Goal: Task Accomplishment & Management: Use online tool/utility

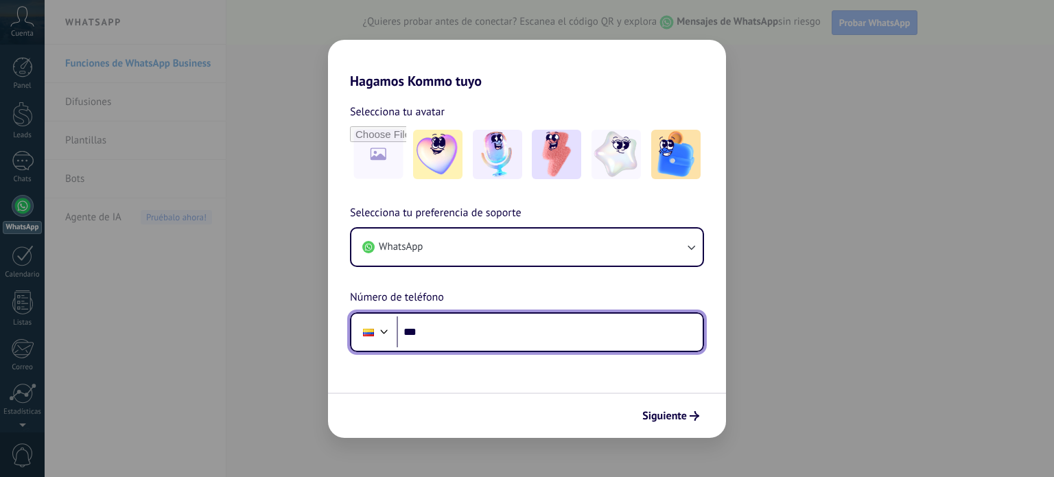
click at [496, 337] on input "***" at bounding box center [550, 332] width 306 height 32
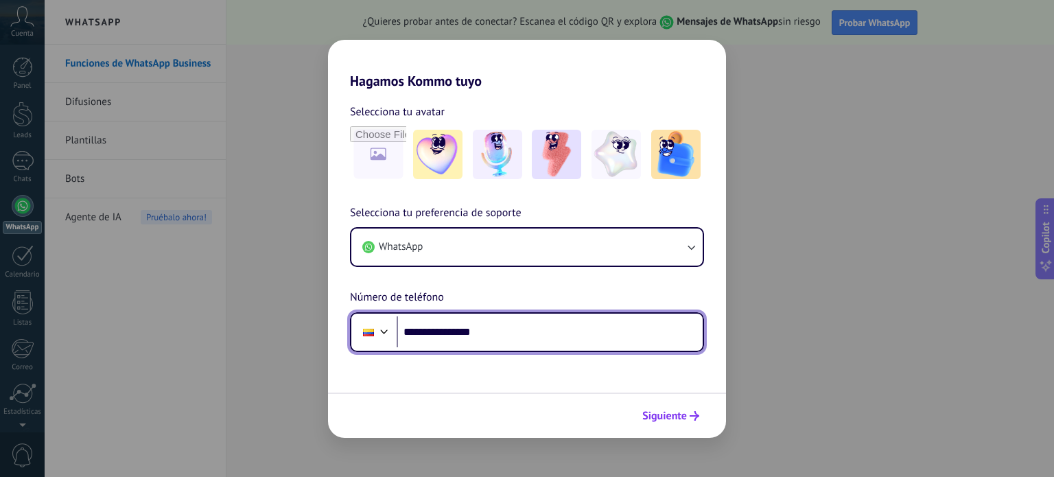
type input "**********"
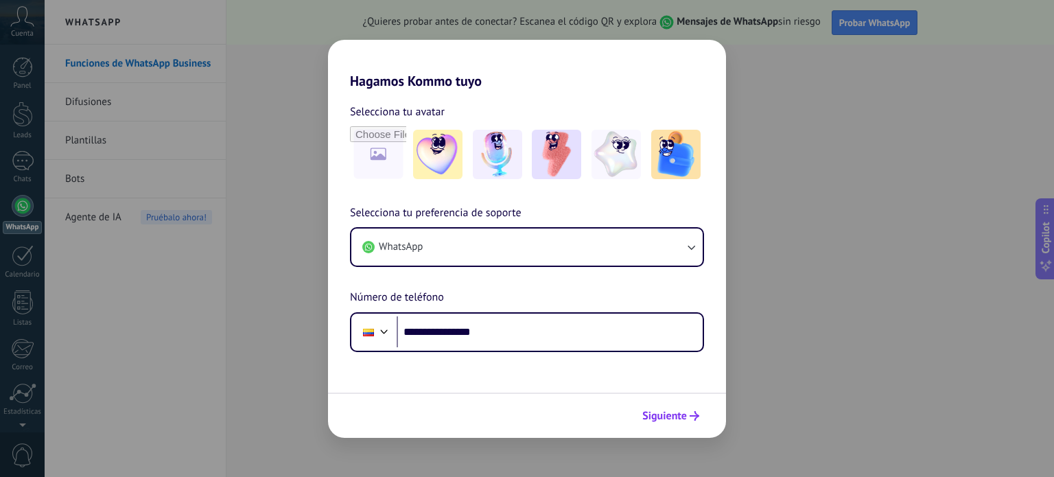
click at [687, 411] on span "Siguiente" at bounding box center [670, 416] width 57 height 10
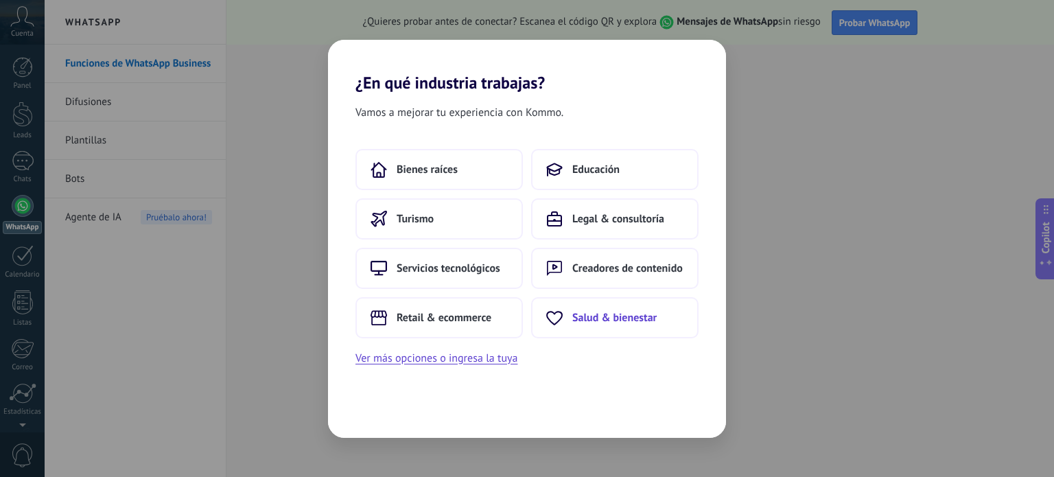
click at [593, 316] on span "Salud & bienestar" at bounding box center [614, 318] width 84 height 14
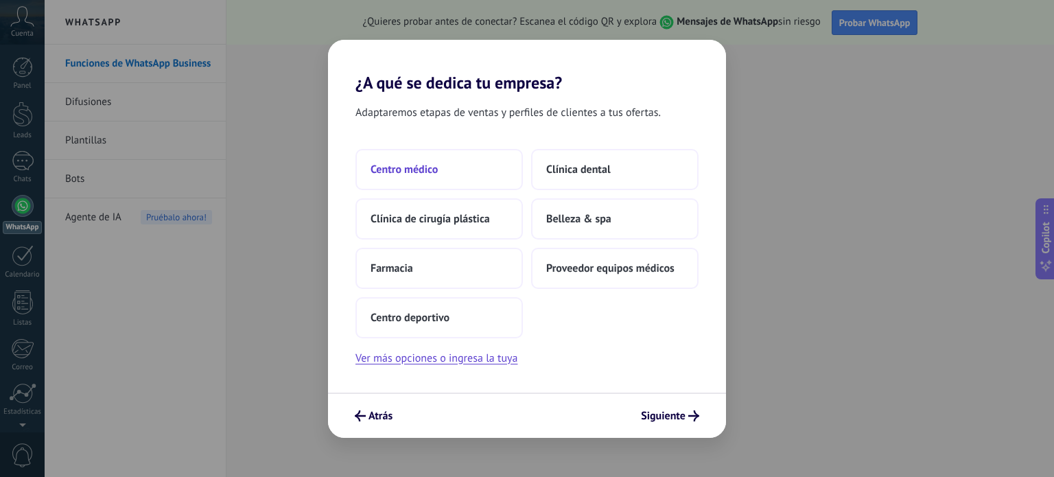
click at [418, 178] on button "Centro médico" at bounding box center [439, 169] width 167 height 41
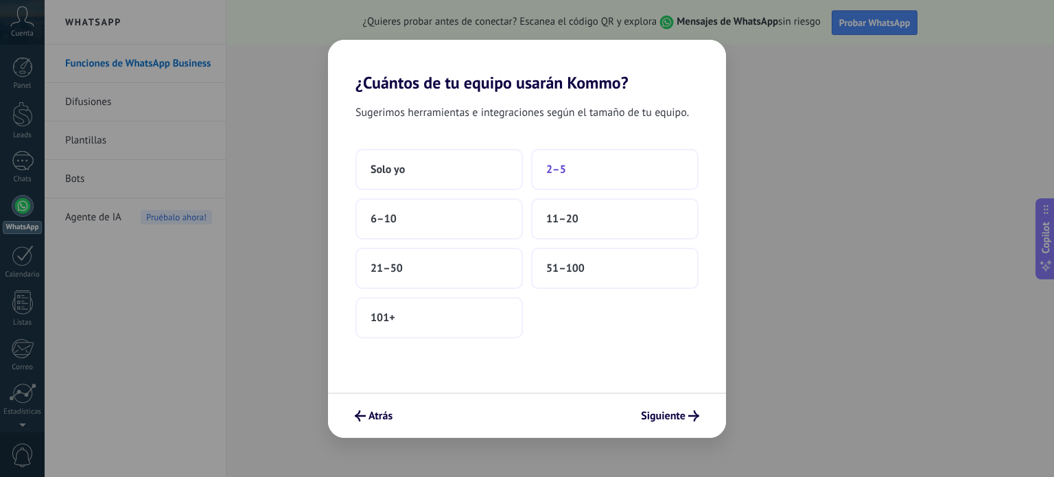
click at [618, 167] on button "2–5" at bounding box center [614, 169] width 167 height 41
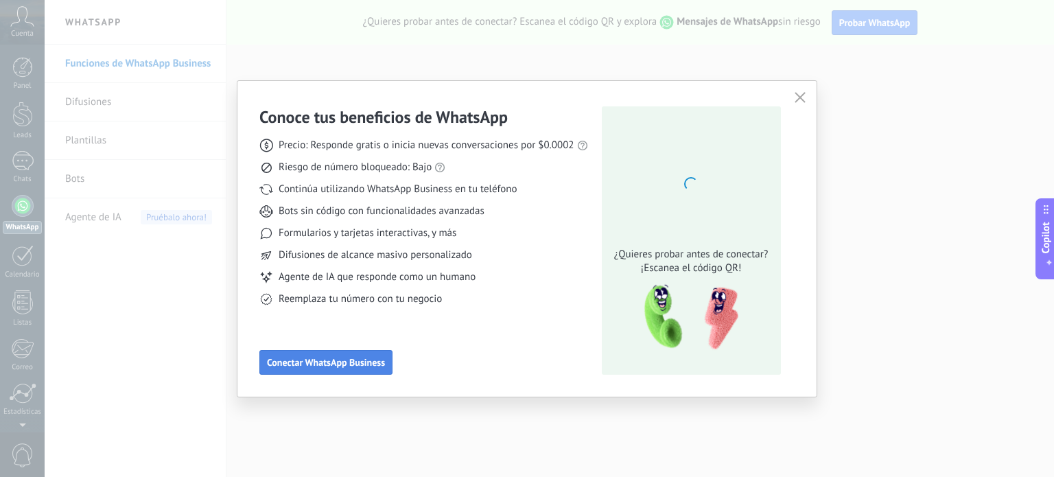
click at [340, 362] on span "Conectar WhatsApp Business" at bounding box center [326, 363] width 118 height 10
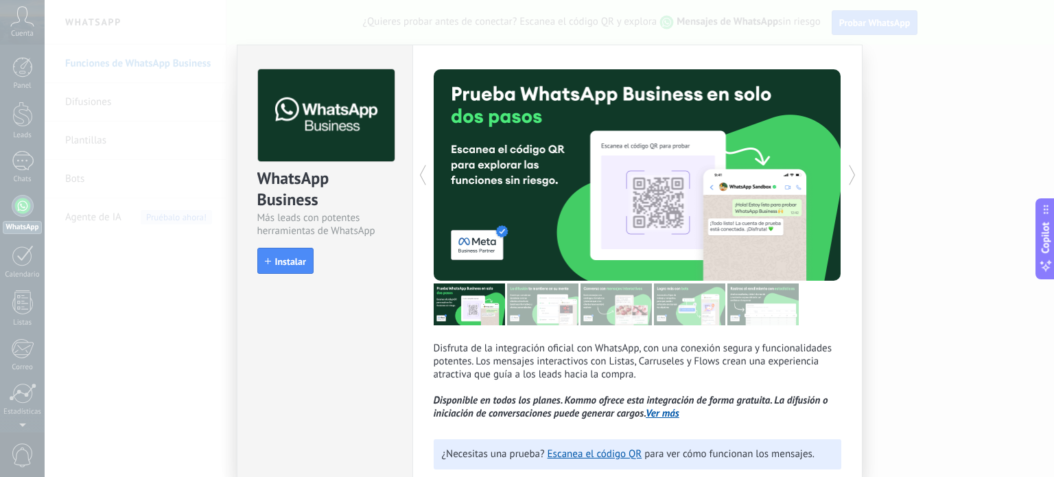
click at [491, 320] on img at bounding box center [469, 304] width 71 height 42
click at [549, 307] on img at bounding box center [542, 304] width 71 height 42
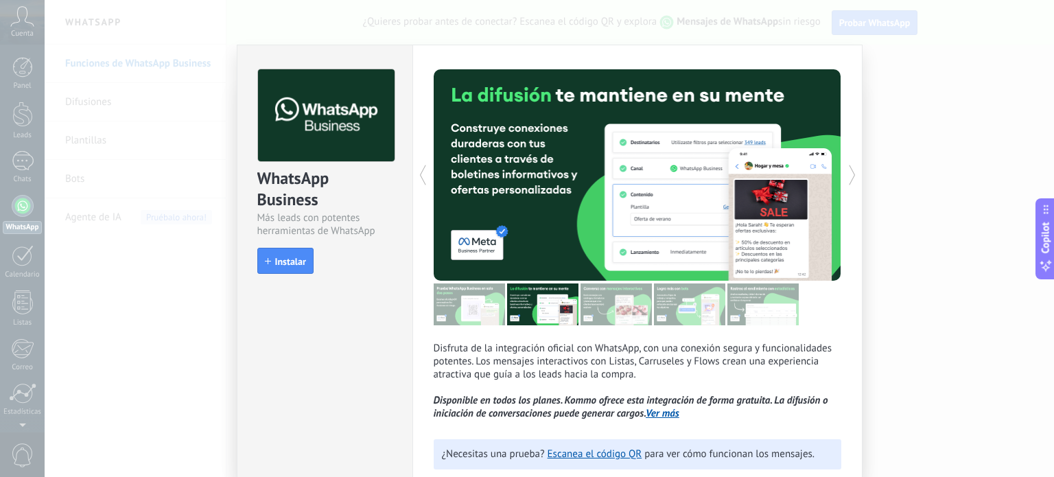
click at [605, 309] on img at bounding box center [616, 304] width 71 height 42
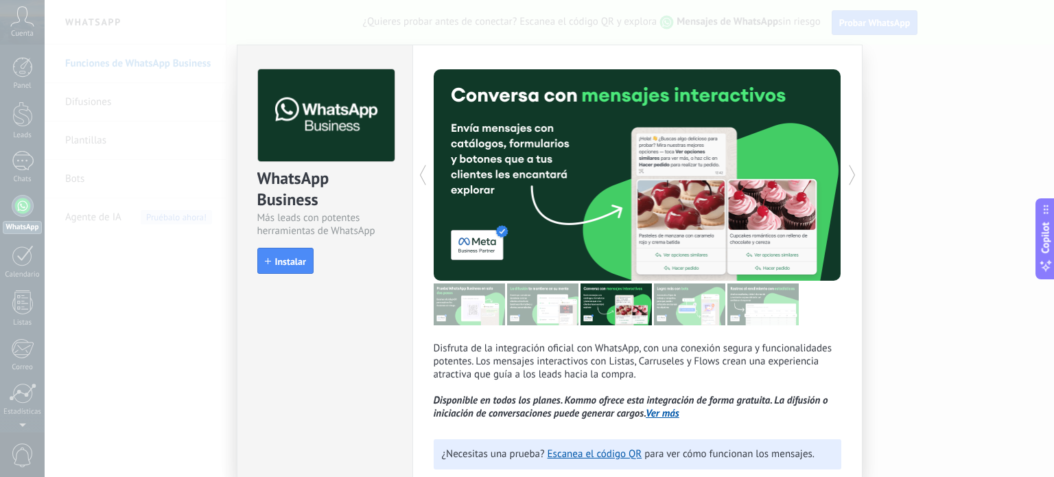
click at [668, 307] on img at bounding box center [689, 304] width 71 height 42
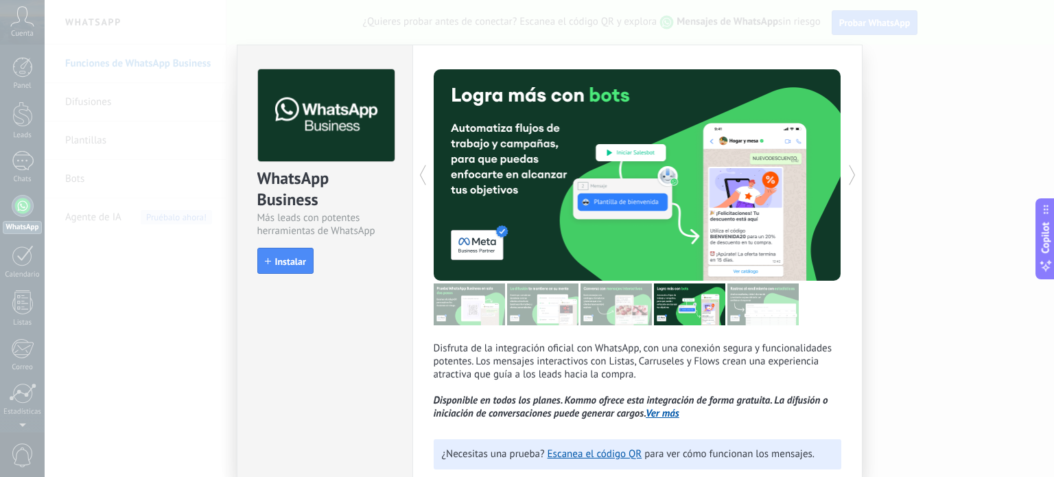
click at [747, 310] on img at bounding box center [763, 304] width 71 height 42
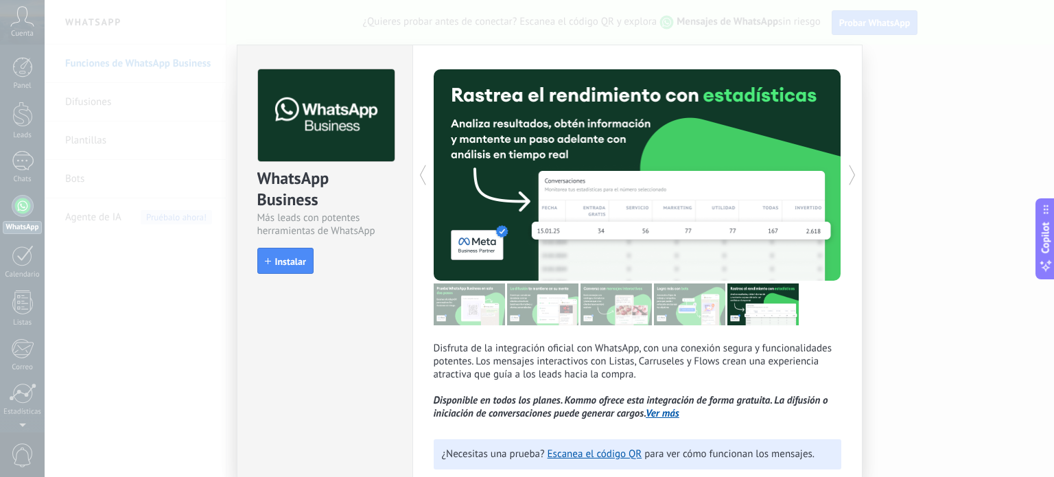
drag, startPoint x: 747, startPoint y: 310, endPoint x: 736, endPoint y: 13, distance: 296.7
click at [736, 13] on div "WhatsApp Business Más leads con potentes herramientas de WhatsApp install Insta…" at bounding box center [550, 238] width 1010 height 477
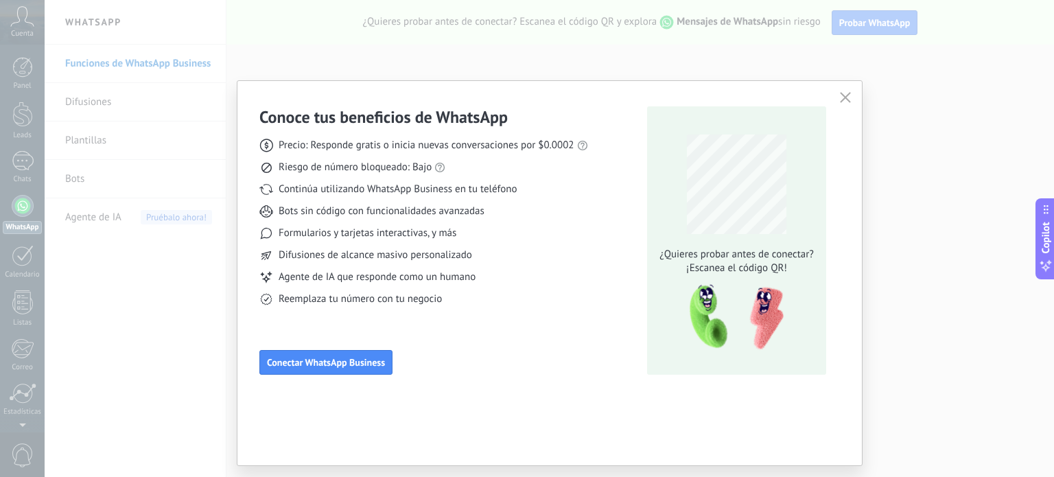
click at [537, 266] on div "Precio: Responde gratis o inicia nuevas conversaciones por $0.0002 Riesgo de nú…" at bounding box center [423, 217] width 329 height 178
click at [349, 362] on span "Conectar WhatsApp Business" at bounding box center [326, 363] width 118 height 10
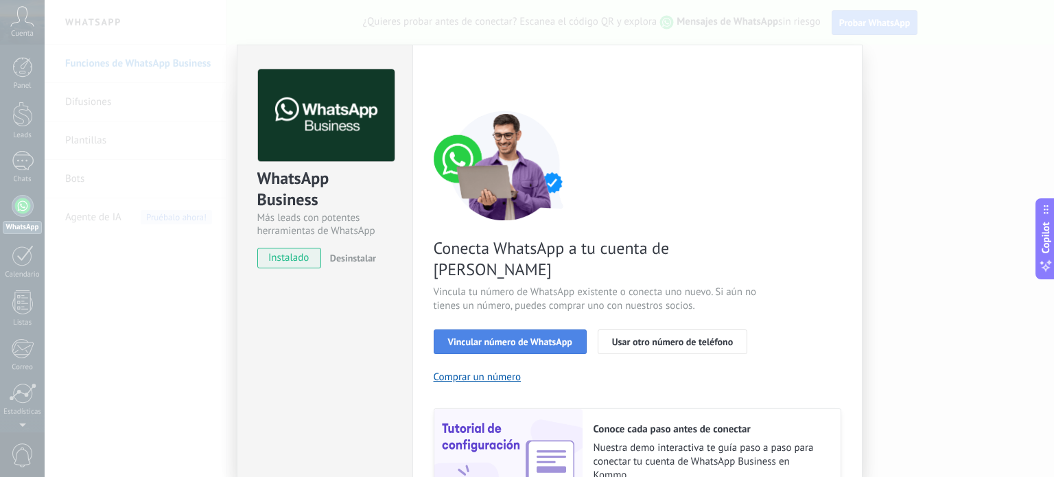
click at [542, 337] on span "Vincular número de WhatsApp" at bounding box center [510, 342] width 124 height 10
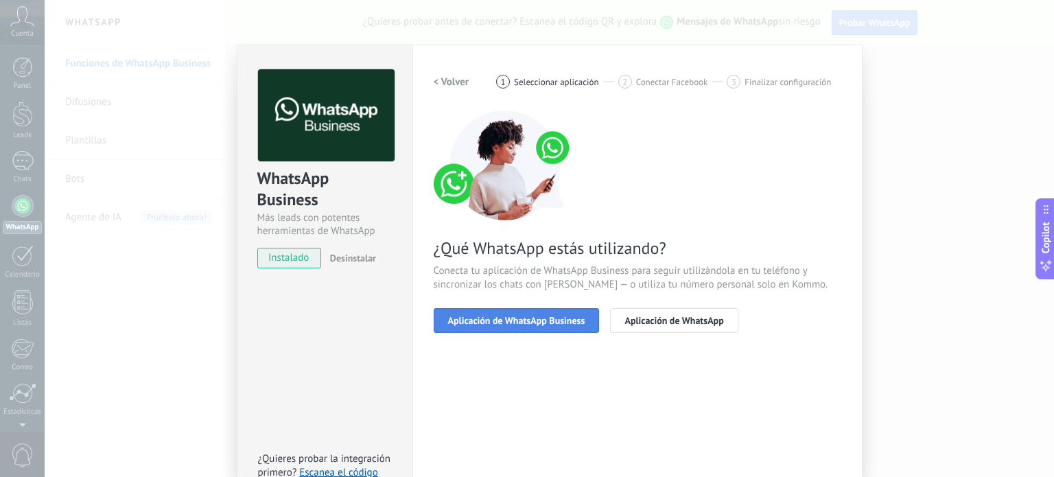
click at [548, 318] on span "Aplicación de WhatsApp Business" at bounding box center [516, 321] width 137 height 10
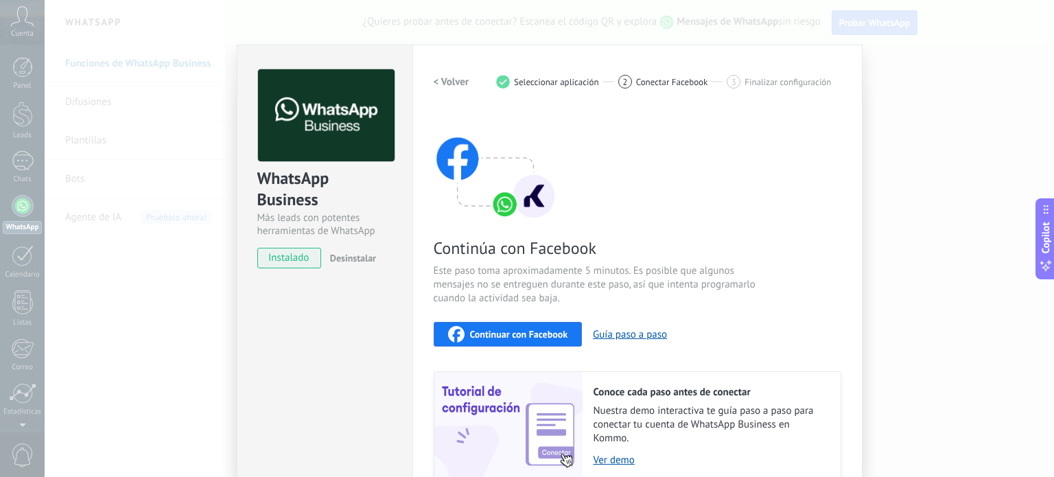
click at [439, 84] on h2 "< Volver" at bounding box center [452, 82] width 36 height 13
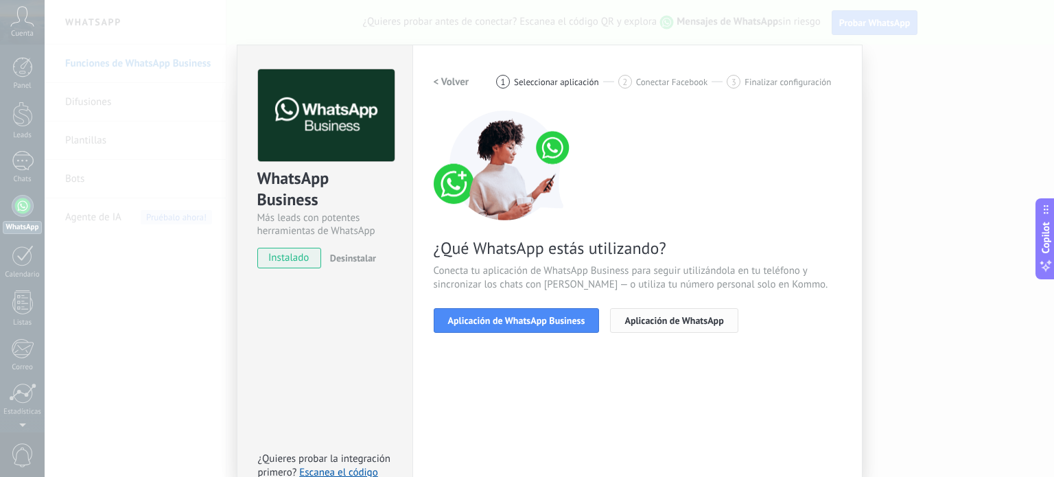
click at [681, 331] on button "Aplicación de WhatsApp" at bounding box center [674, 320] width 128 height 25
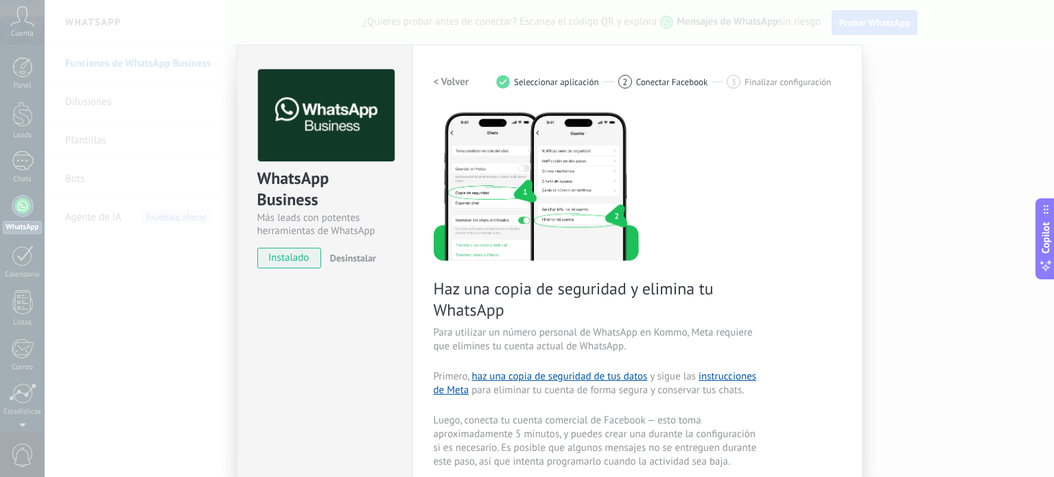
click at [449, 80] on h2 "< Volver" at bounding box center [452, 82] width 36 height 13
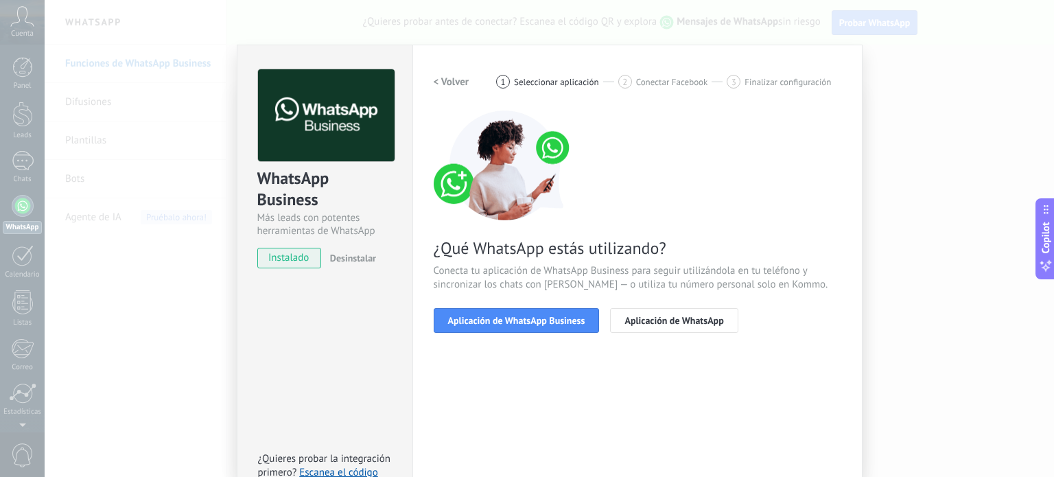
click at [449, 80] on h2 "< Volver" at bounding box center [452, 82] width 36 height 13
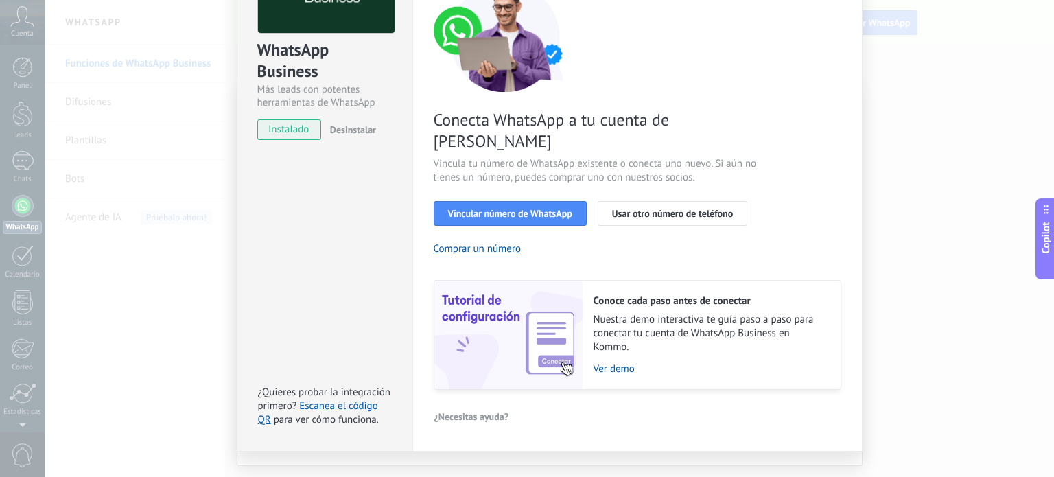
scroll to position [132, 0]
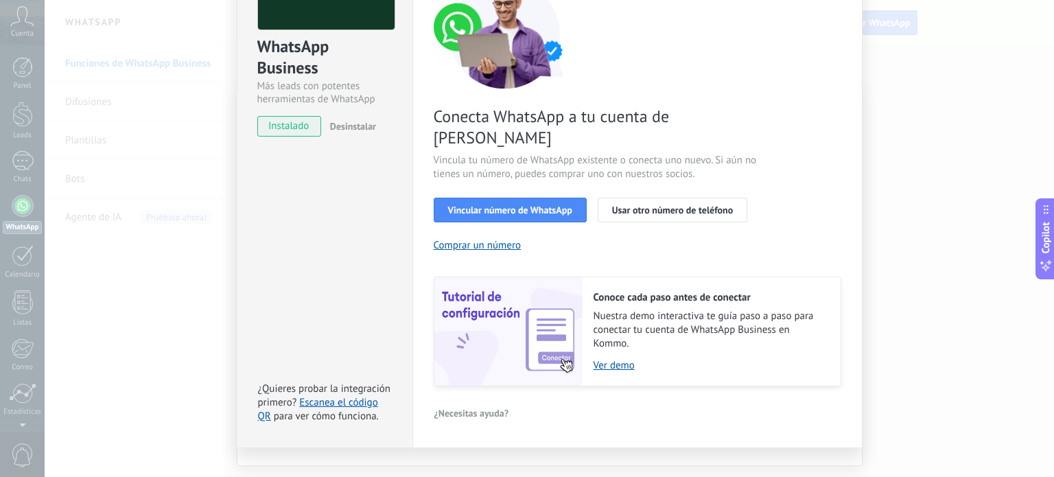
click at [883, 252] on div "WhatsApp Business Más leads con potentes herramientas de WhatsApp instalado Des…" at bounding box center [550, 238] width 1010 height 477
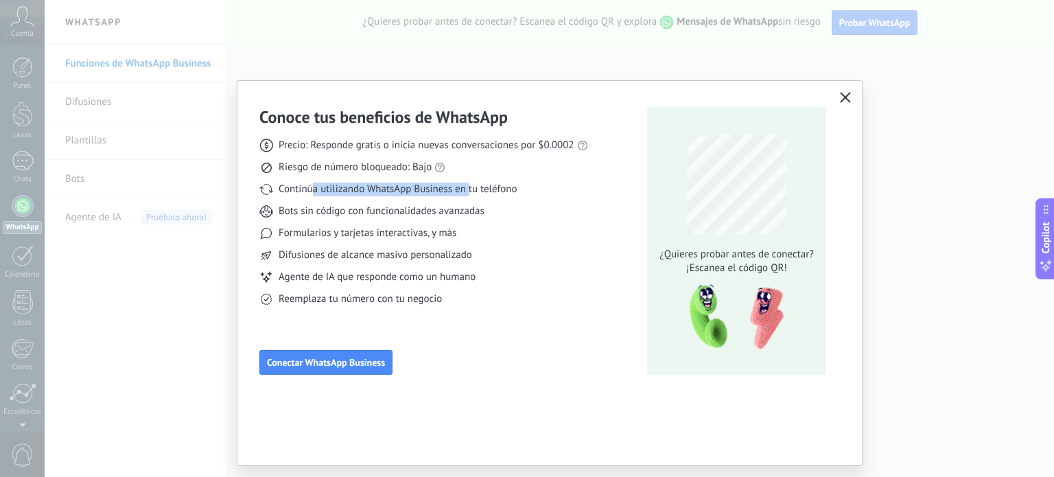
drag, startPoint x: 313, startPoint y: 187, endPoint x: 469, endPoint y: 192, distance: 155.9
click at [469, 192] on span "Continúa utilizando WhatsApp Business en tu teléfono" at bounding box center [398, 190] width 238 height 14
click at [533, 224] on div "Precio: Responde gratis o inicia nuevas conversaciones por $0.0002 Riesgo de nú…" at bounding box center [423, 217] width 329 height 178
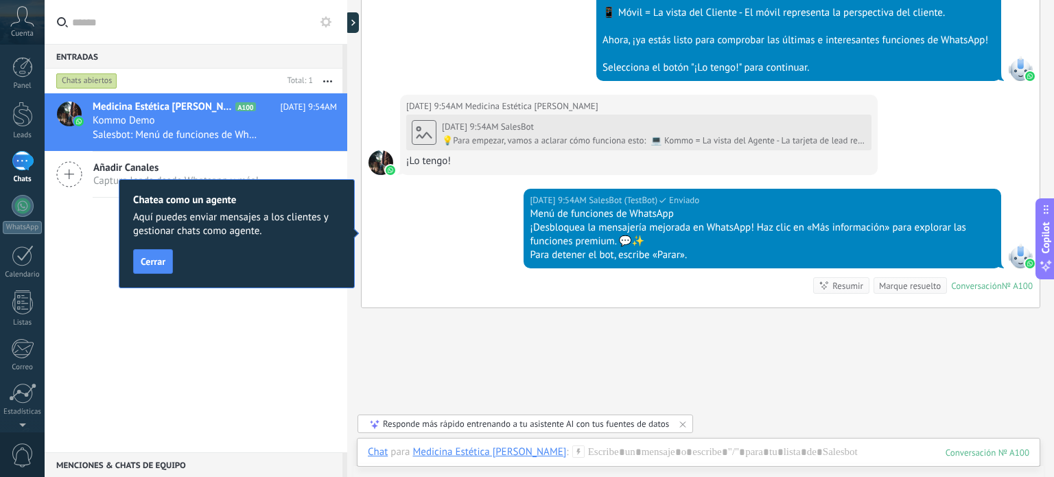
scroll to position [550, 0]
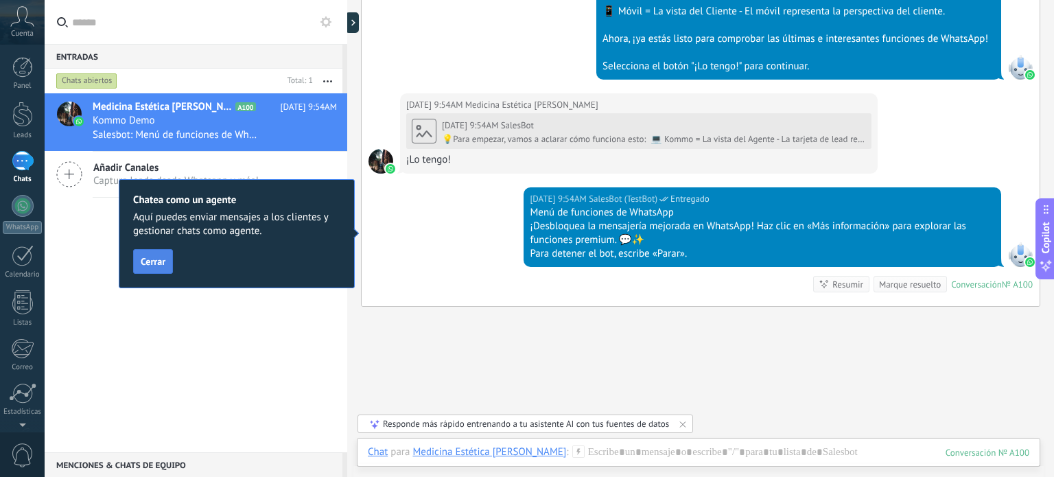
click at [159, 257] on span "Cerrar" at bounding box center [153, 262] width 25 height 10
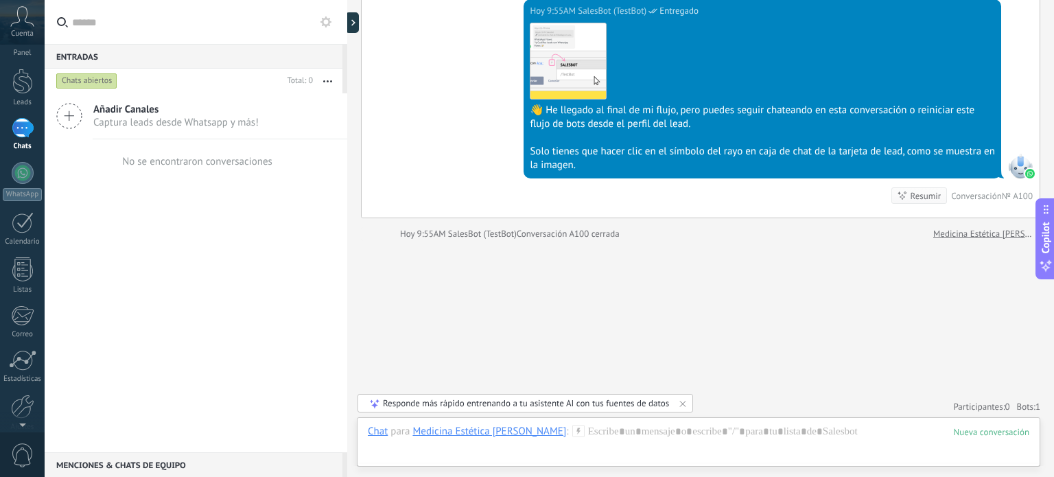
scroll to position [0, 0]
click at [21, 207] on div at bounding box center [23, 206] width 22 height 22
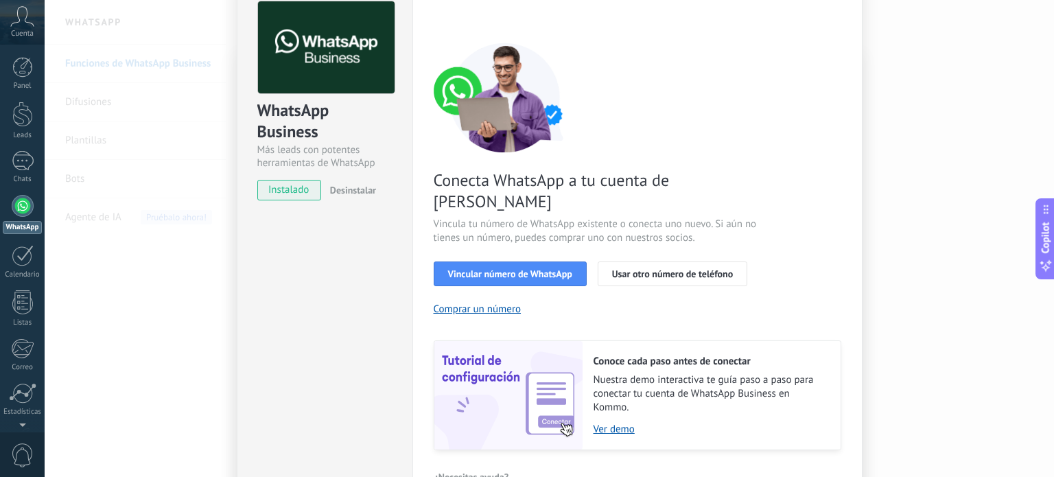
scroll to position [69, 0]
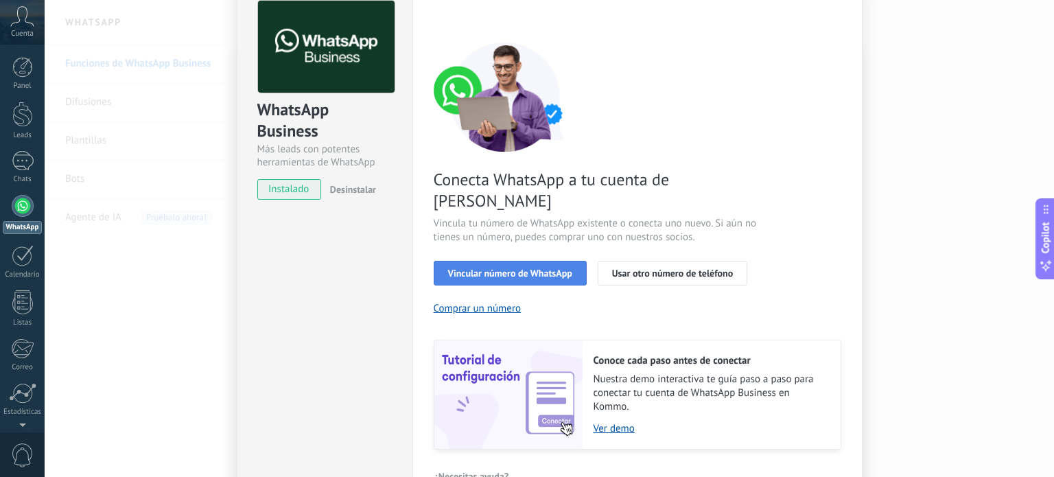
click at [507, 268] on span "Vincular número de WhatsApp" at bounding box center [510, 273] width 124 height 10
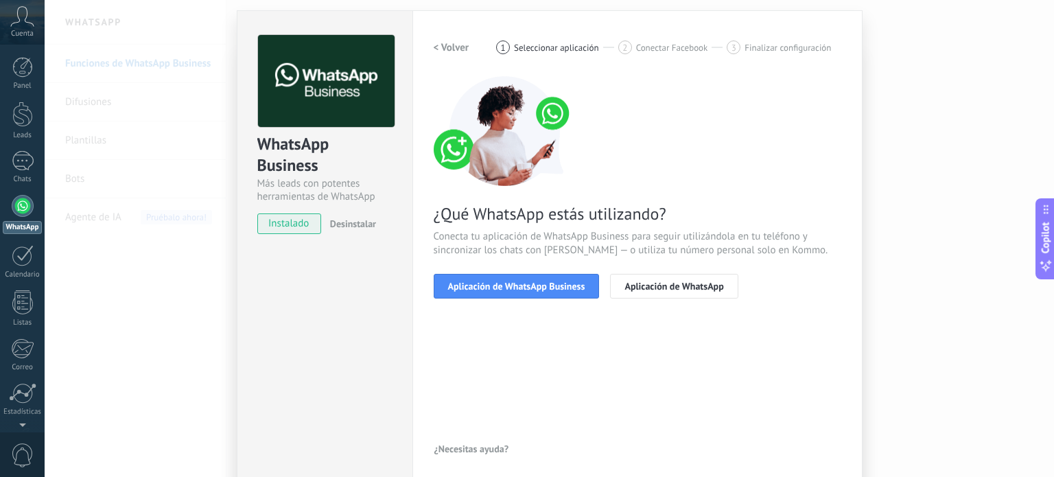
scroll to position [33, 0]
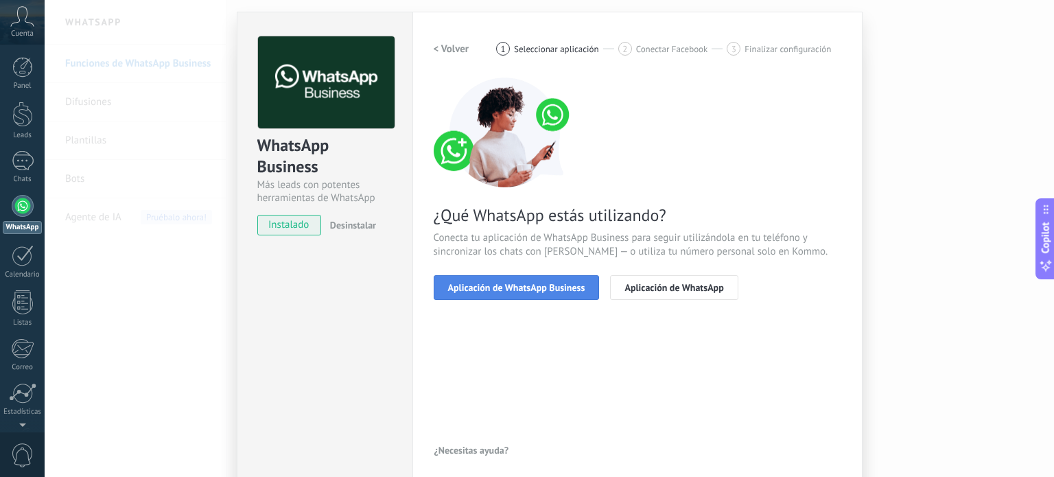
click at [506, 292] on span "Aplicación de WhatsApp Business" at bounding box center [516, 288] width 137 height 10
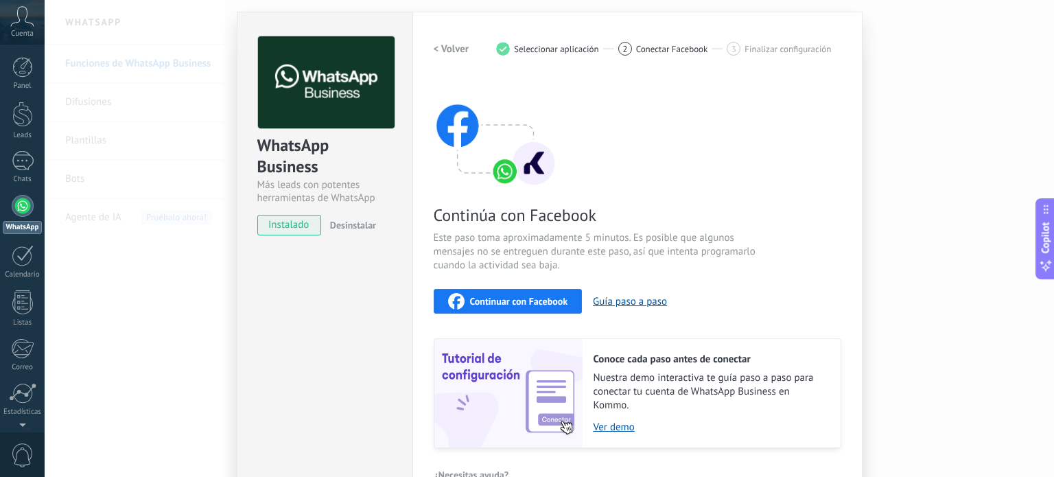
click at [498, 299] on span "Continuar con Facebook" at bounding box center [519, 302] width 98 height 10
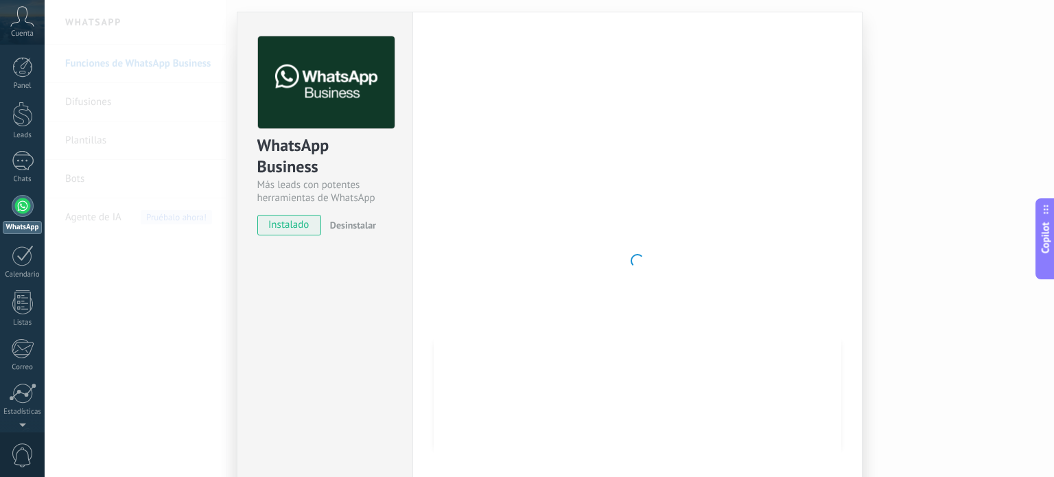
drag, startPoint x: 338, startPoint y: 118, endPoint x: 532, endPoint y: 175, distance: 201.8
click at [532, 175] on div at bounding box center [638, 260] width 408 height 449
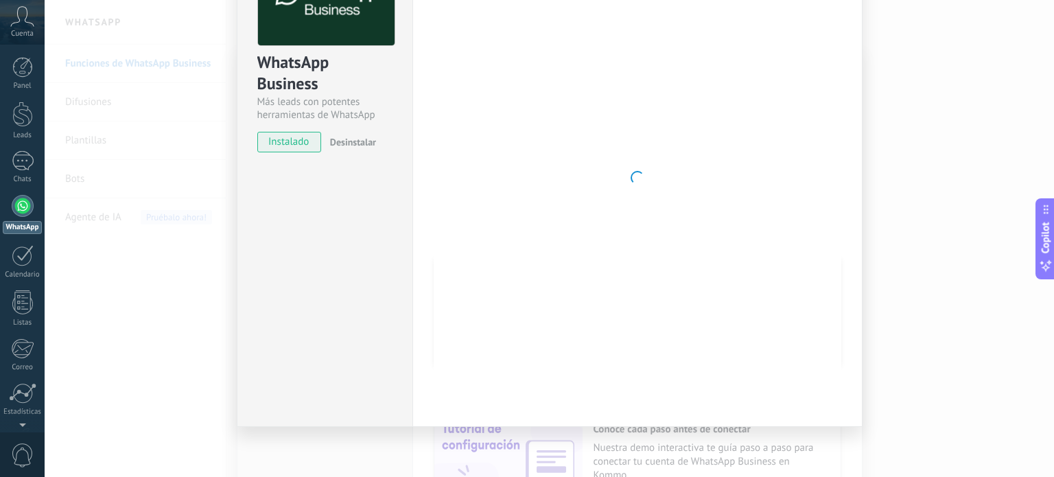
scroll to position [0, 0]
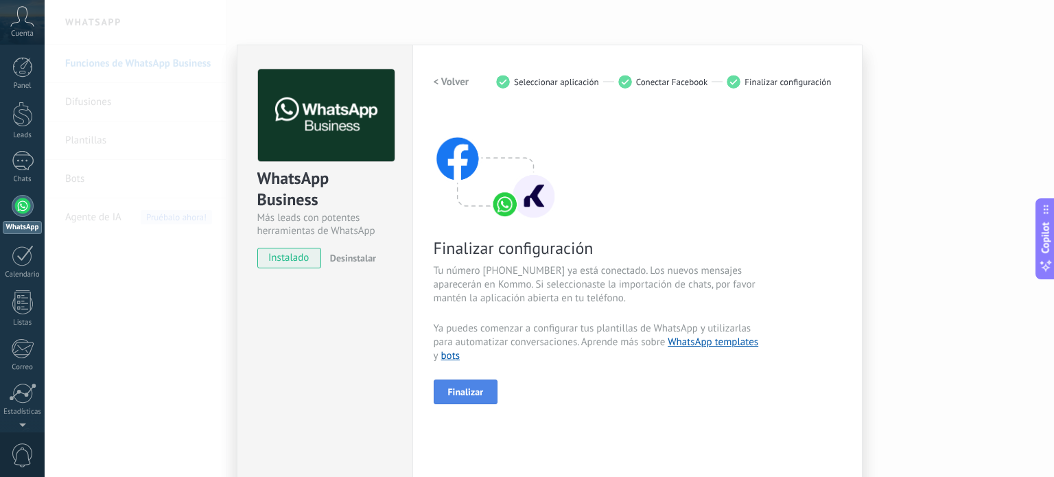
click at [459, 395] on span "Finalizar" at bounding box center [466, 392] width 36 height 10
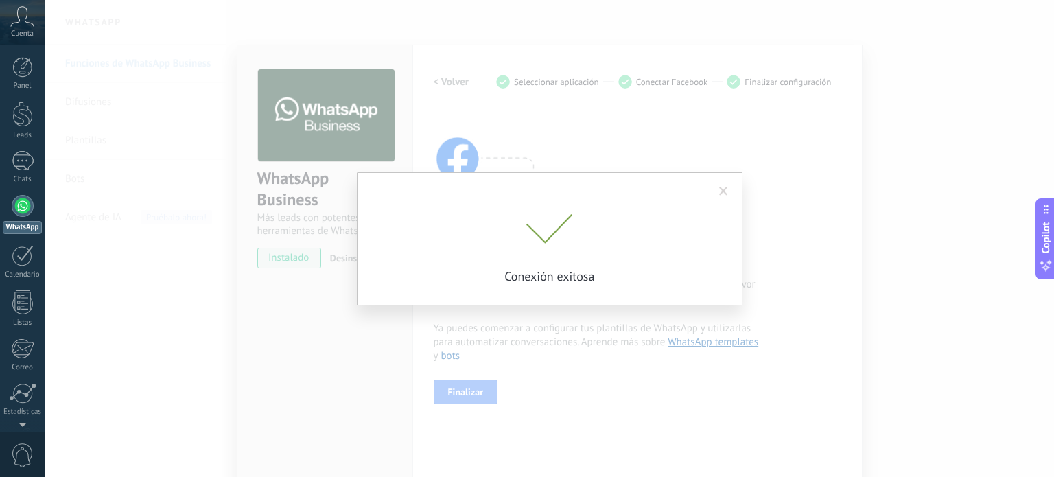
click at [724, 190] on span at bounding box center [723, 192] width 9 height 10
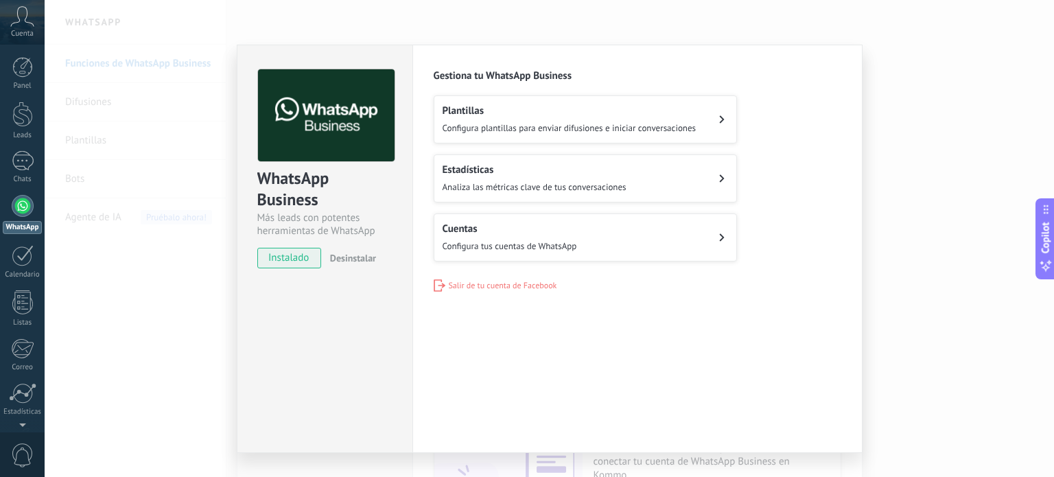
click at [572, 189] on span "Analiza las métricas clave de tus conversaciones" at bounding box center [535, 187] width 184 height 12
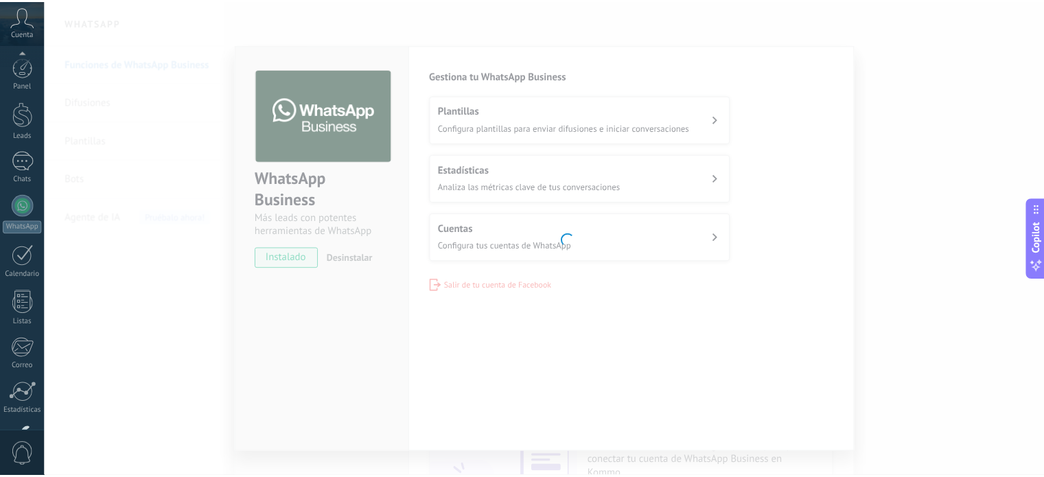
scroll to position [93, 0]
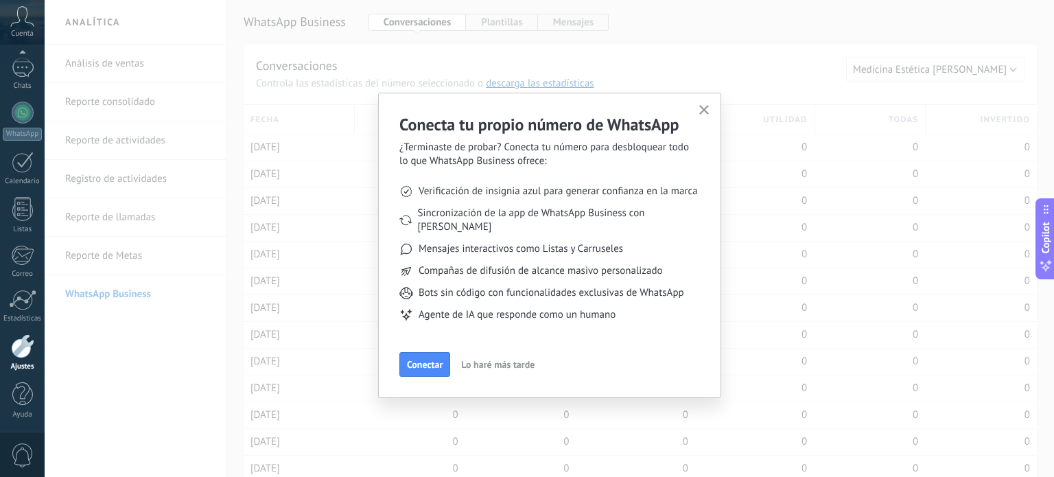
drag, startPoint x: 705, startPoint y: 111, endPoint x: 474, endPoint y: 361, distance: 341.0
click at [474, 361] on div "Conecta tu propio número de WhatsApp ¿Terminaste de probar? Conecta tu número p…" at bounding box center [549, 245] width 301 height 263
click at [502, 360] on span "Lo haré más tarde" at bounding box center [497, 365] width 73 height 10
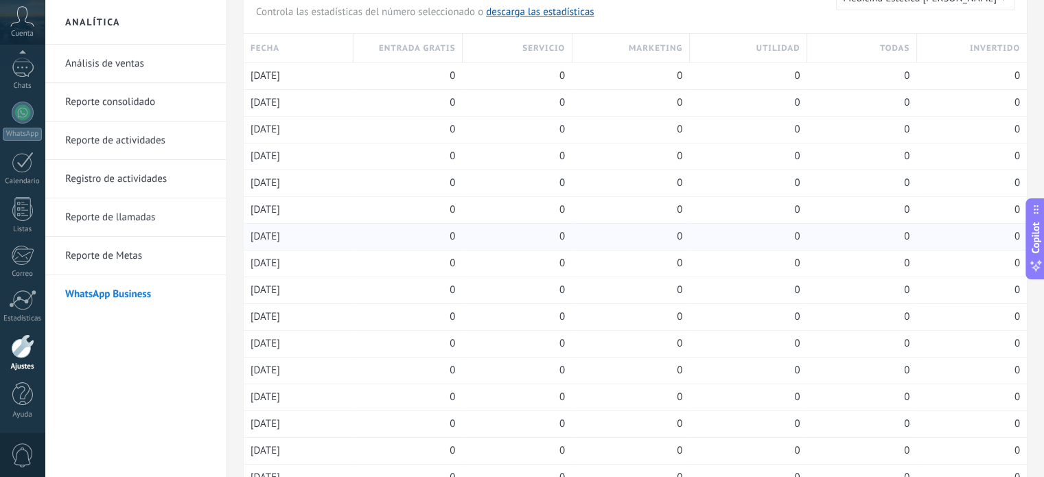
scroll to position [0, 0]
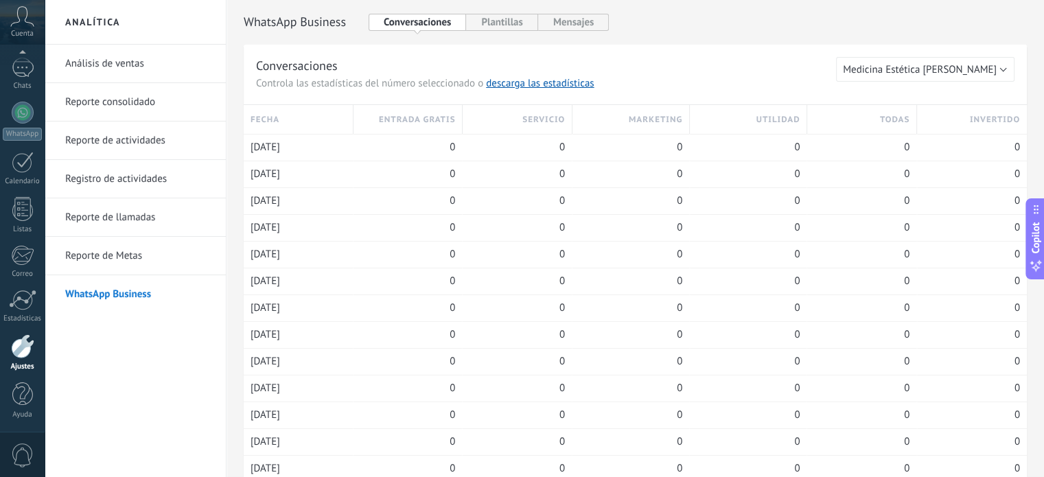
click at [111, 51] on link "Análisis de ventas" at bounding box center [138, 64] width 147 height 38
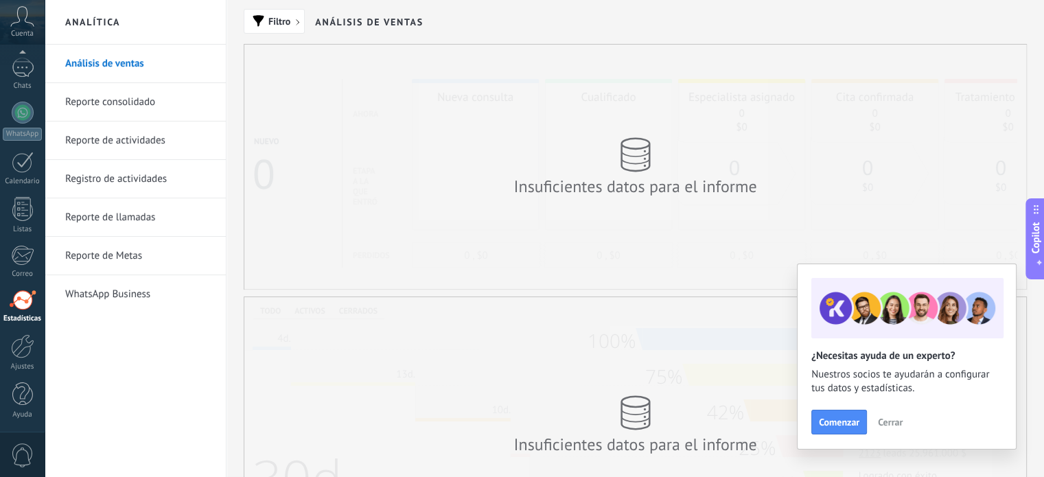
click at [120, 97] on link "Reporte consolidado" at bounding box center [138, 102] width 147 height 38
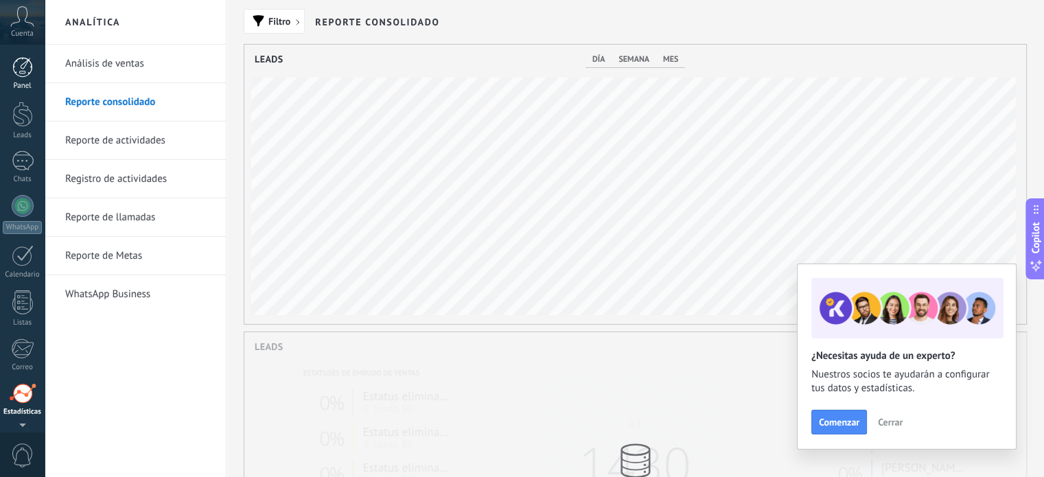
click at [22, 76] on div at bounding box center [22, 67] width 21 height 21
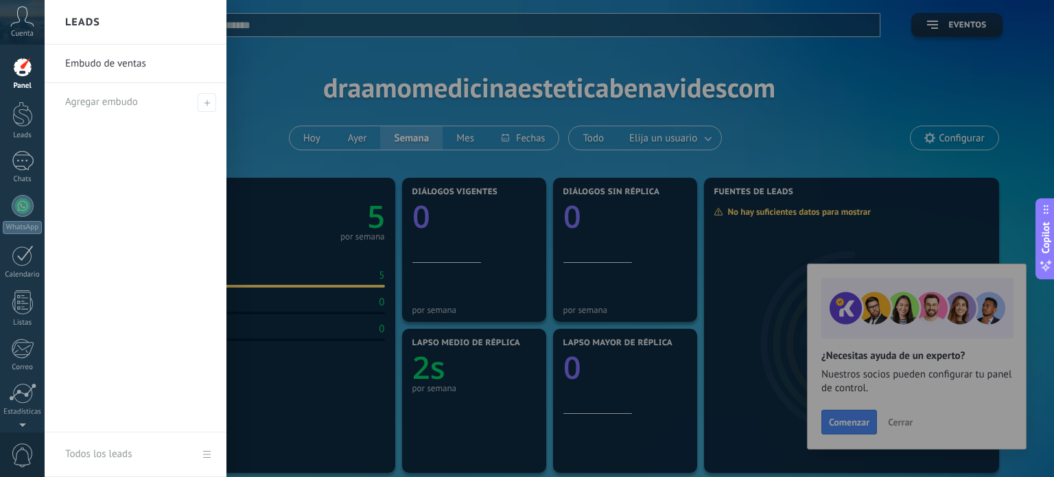
click at [304, 68] on div at bounding box center [572, 238] width 1054 height 477
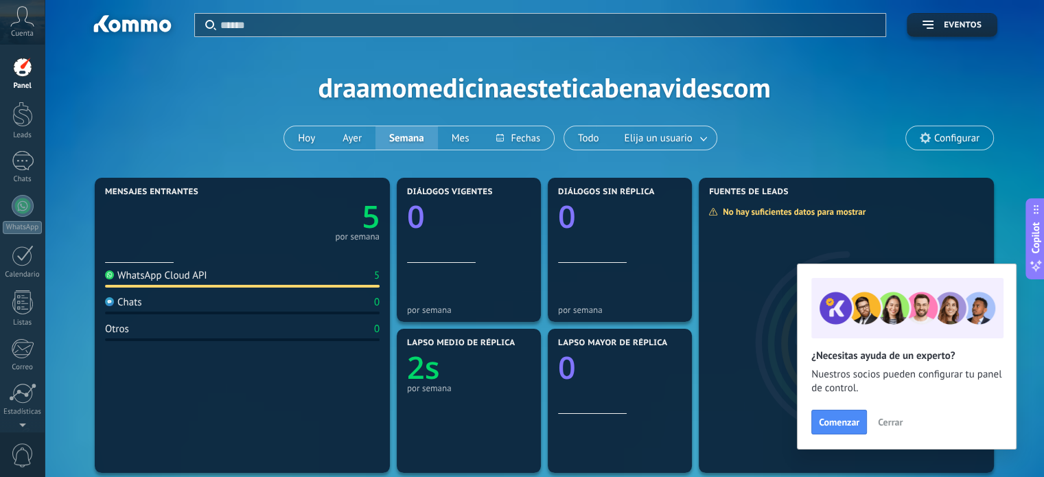
click at [890, 426] on span "Cerrar" at bounding box center [890, 422] width 25 height 10
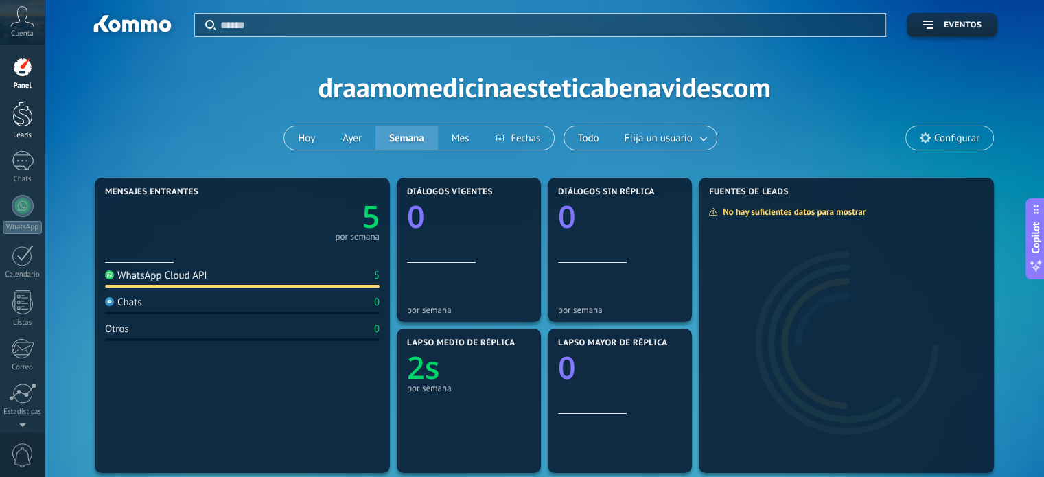
click at [16, 113] on div at bounding box center [22, 114] width 21 height 25
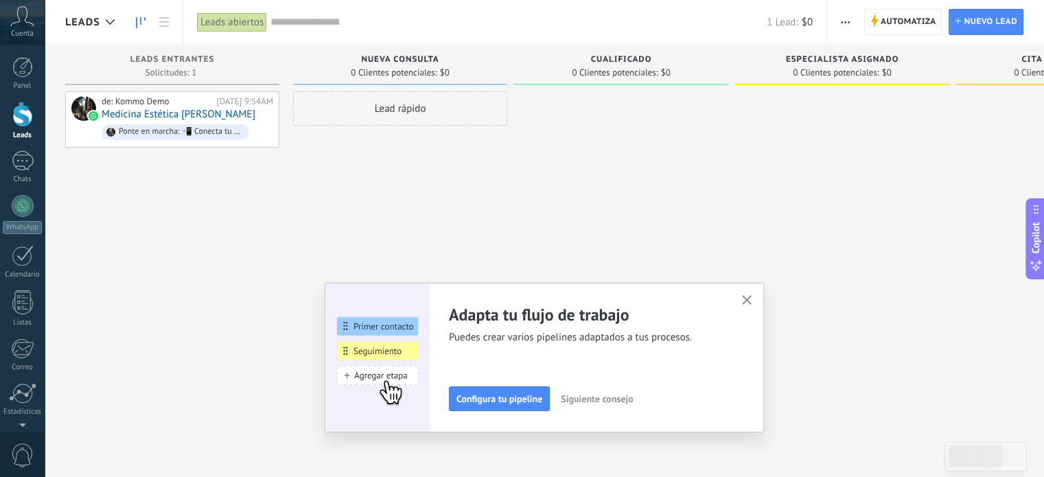
click at [754, 310] on div "Adapta tu flujo de trabajo Puedes crear varios pipelines adaptados a tus proces…" at bounding box center [544, 358] width 439 height 150
click at [728, 283] on div "Adapta tu flujo de trabajo Puedes crear varios pipelines adaptados a tus proces…" at bounding box center [544, 358] width 439 height 150
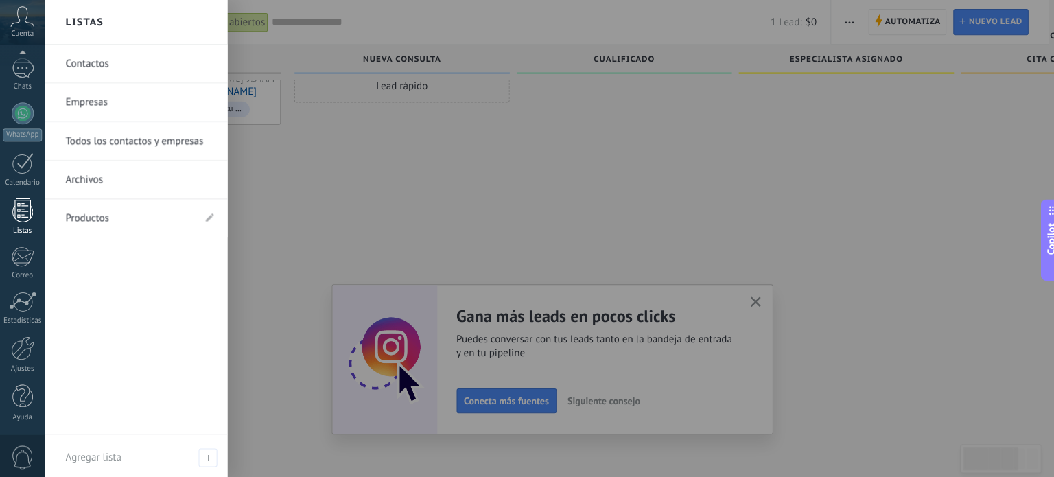
click at [20, 207] on div at bounding box center [22, 209] width 21 height 24
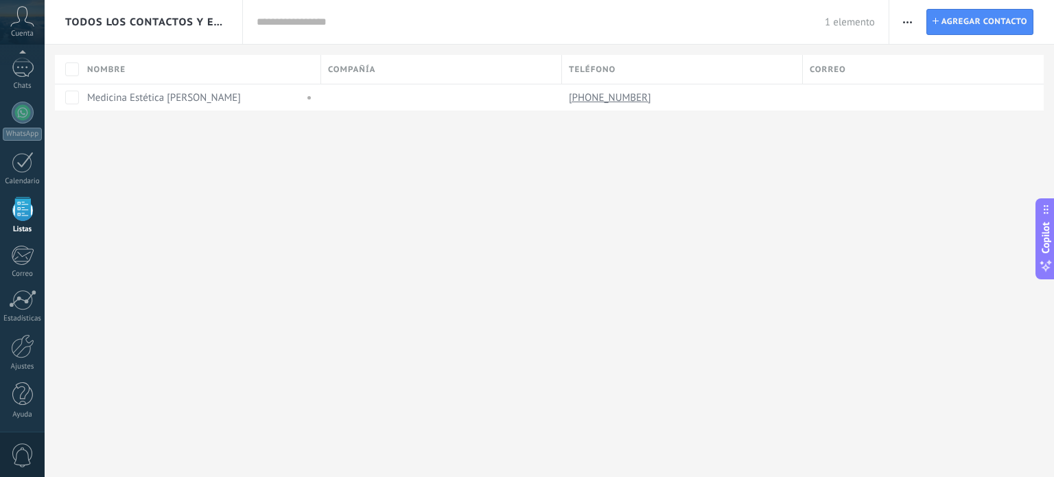
scroll to position [84, 0]
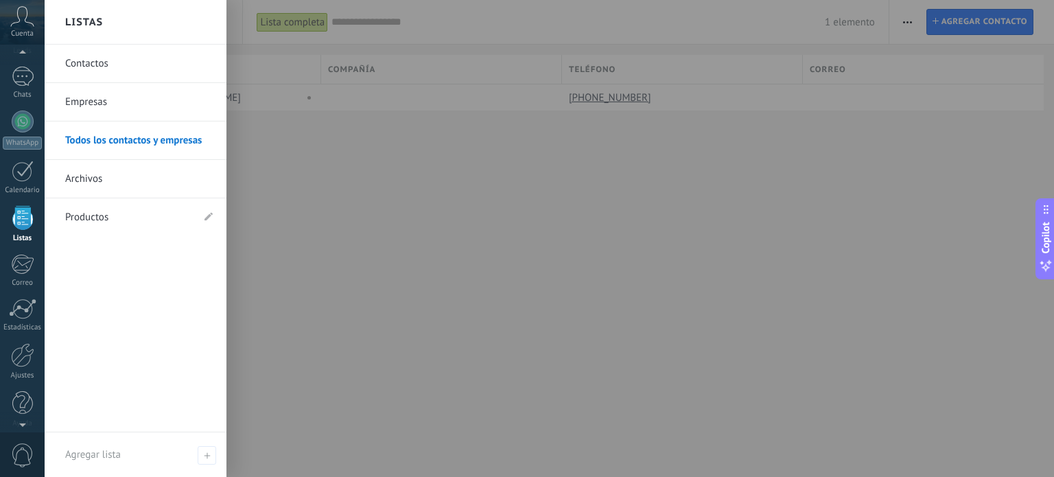
click at [115, 62] on link "Contactos" at bounding box center [139, 64] width 148 height 38
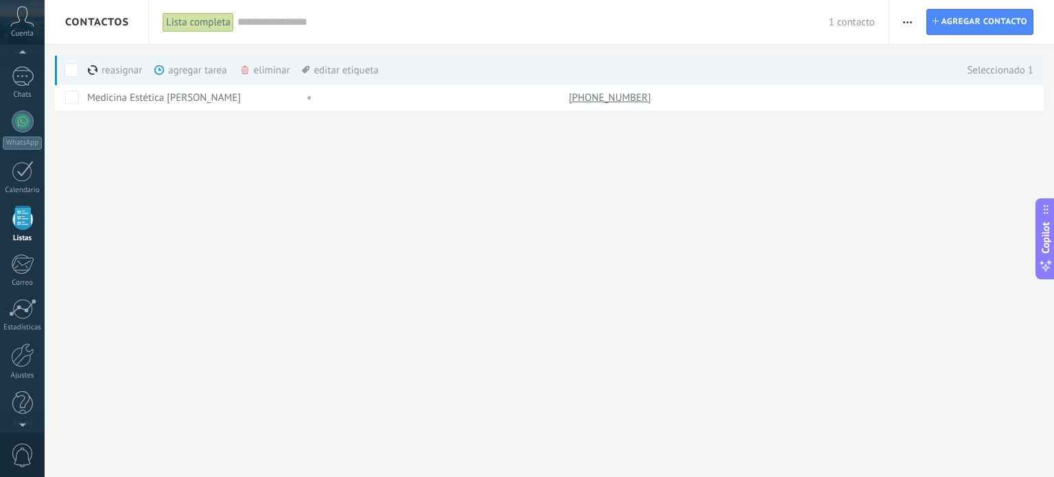
click at [356, 150] on div "Contactos Lista completa Aplicar 1 contacto Lista completa Contactos sin tareas…" at bounding box center [550, 77] width 1010 height 155
click at [16, 91] on div "Chats" at bounding box center [23, 95] width 40 height 9
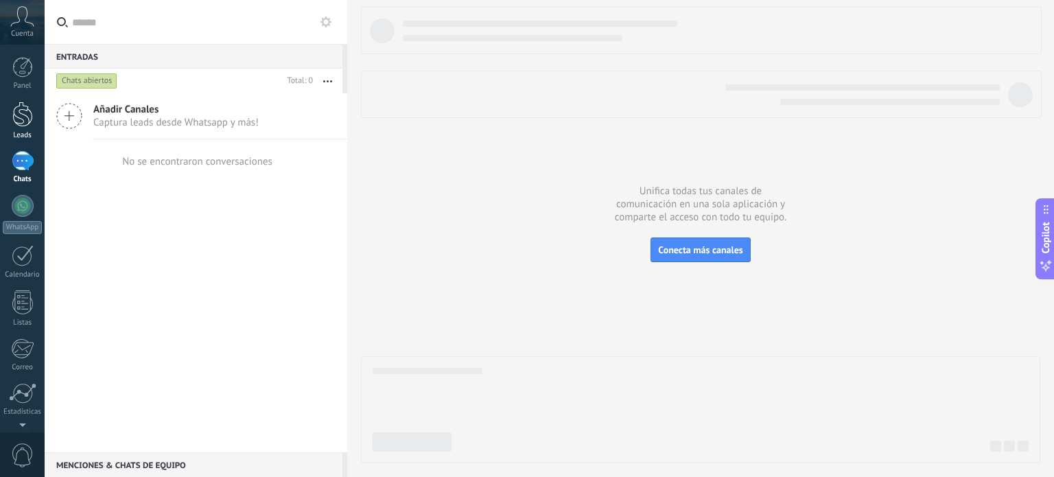
click at [23, 126] on div at bounding box center [22, 114] width 21 height 25
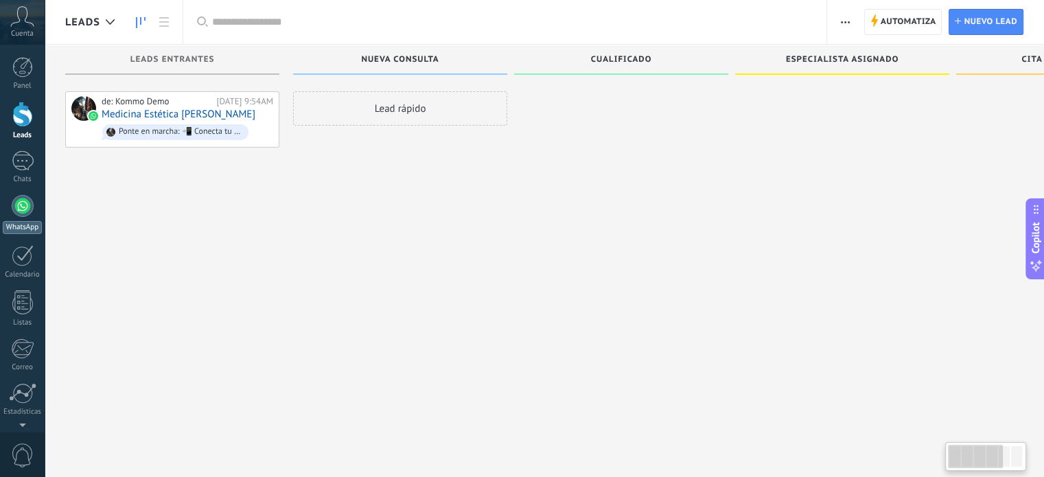
click at [23, 198] on div at bounding box center [23, 206] width 22 height 22
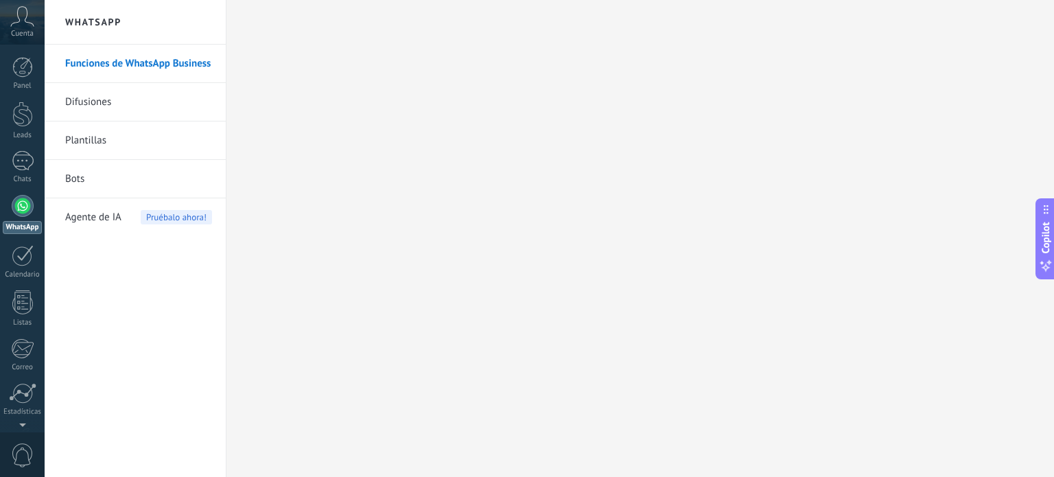
click at [148, 104] on link "Difusiones" at bounding box center [138, 102] width 147 height 38
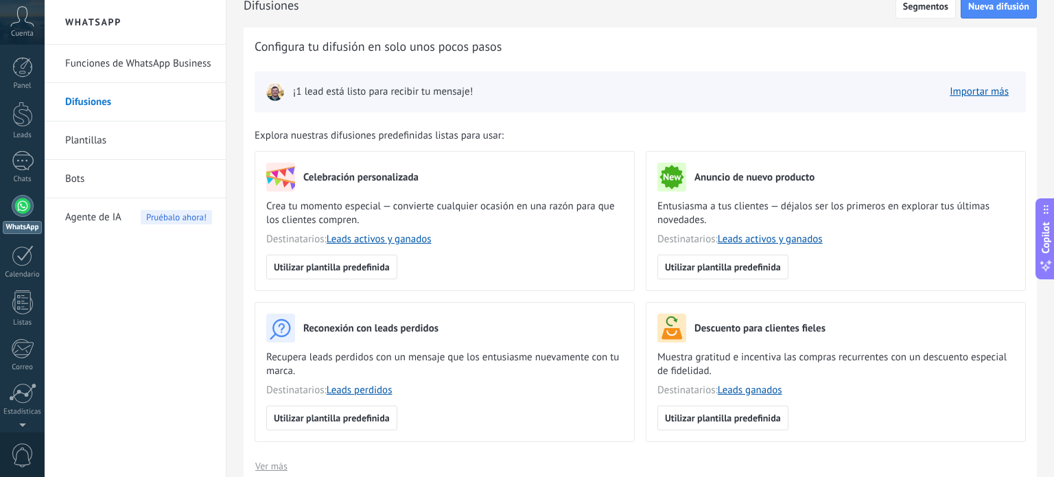
scroll to position [8, 0]
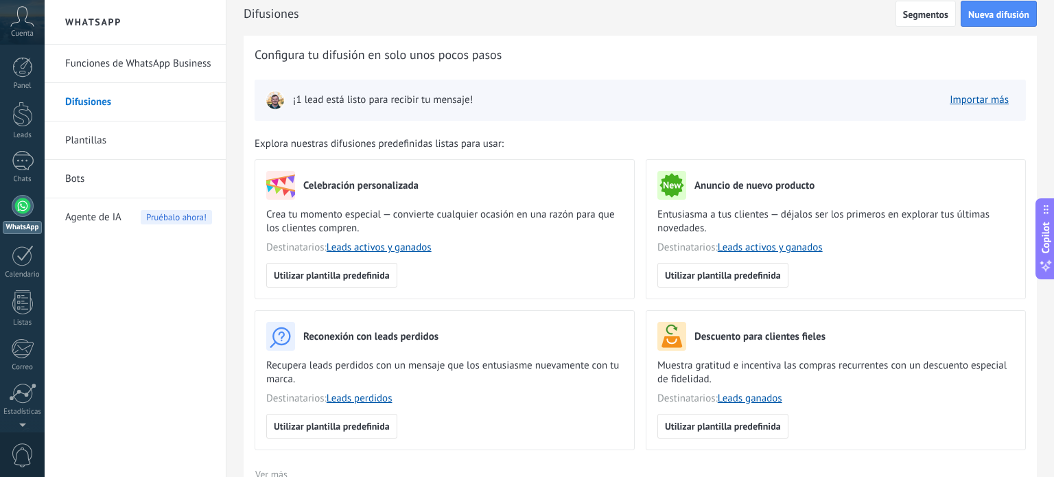
click at [964, 106] on button "Importar más" at bounding box center [979, 100] width 71 height 21
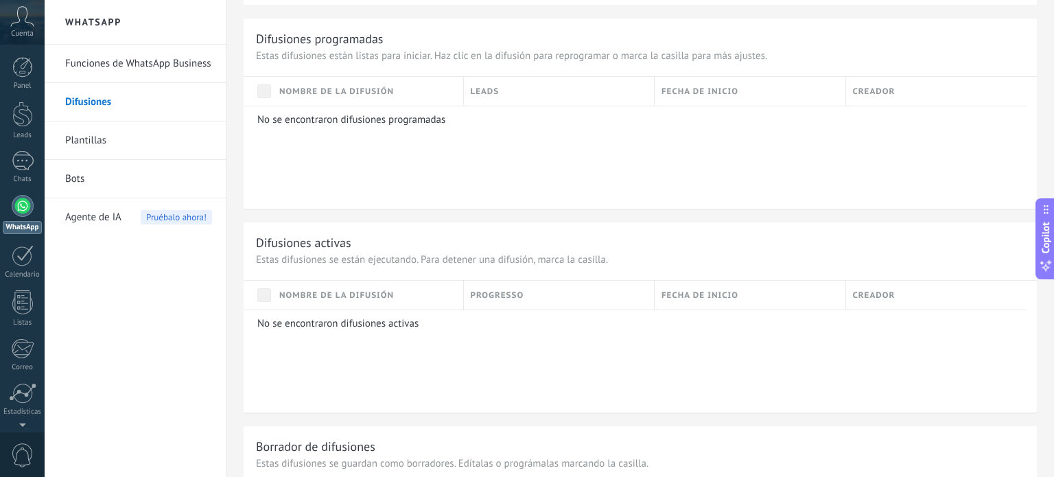
scroll to position [896, 0]
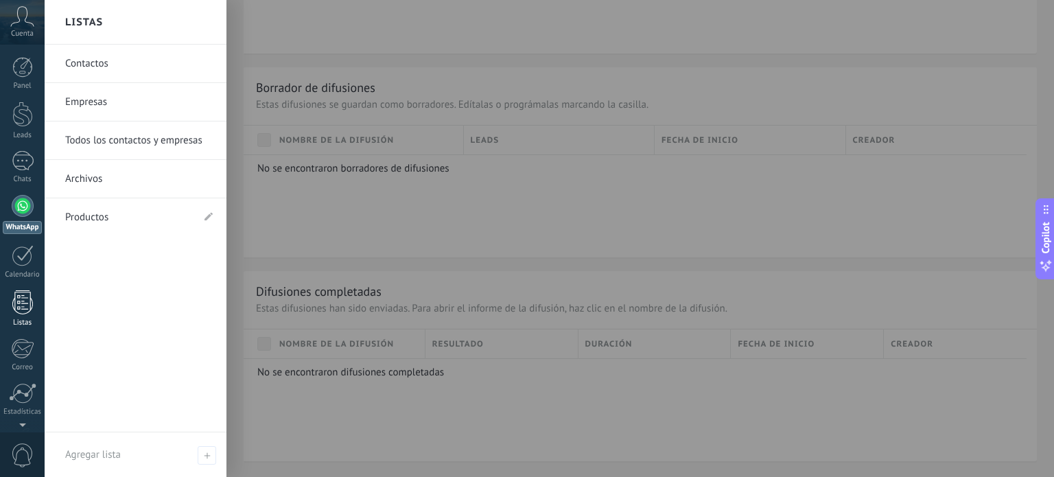
click at [15, 318] on div "Listas" at bounding box center [23, 322] width 40 height 9
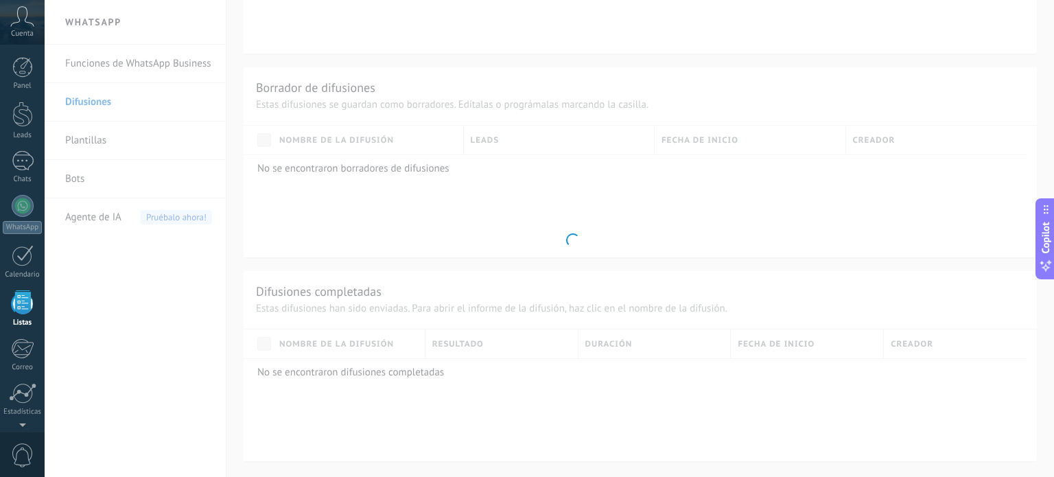
scroll to position [384, 0]
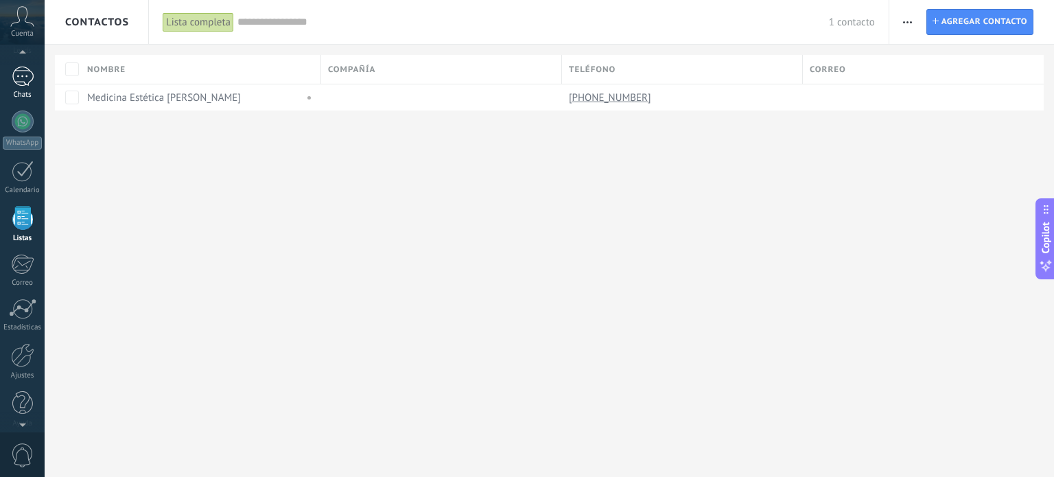
click at [21, 85] on div "1" at bounding box center [23, 77] width 22 height 20
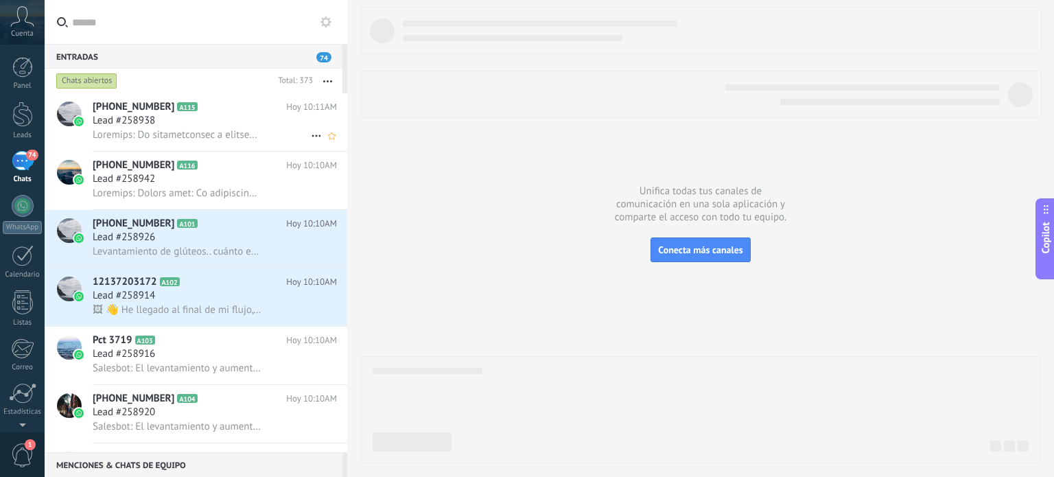
click at [188, 118] on div "Lead #258938" at bounding box center [215, 121] width 244 height 14
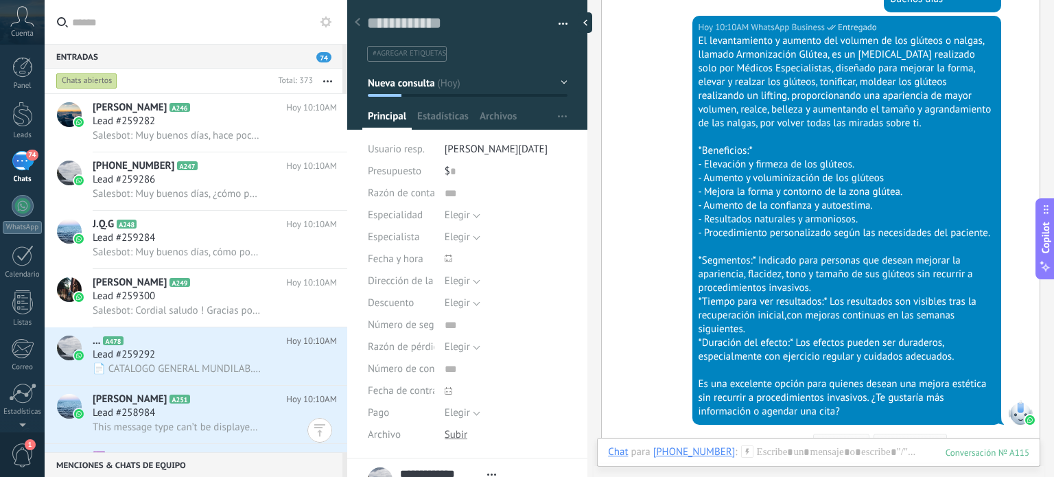
scroll to position [7566, 0]
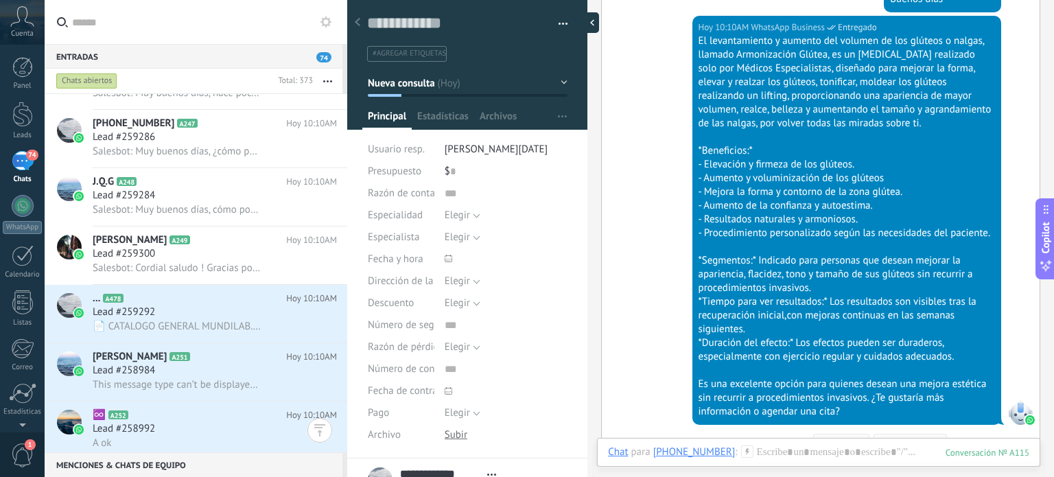
click at [585, 23] on div at bounding box center [589, 22] width 21 height 21
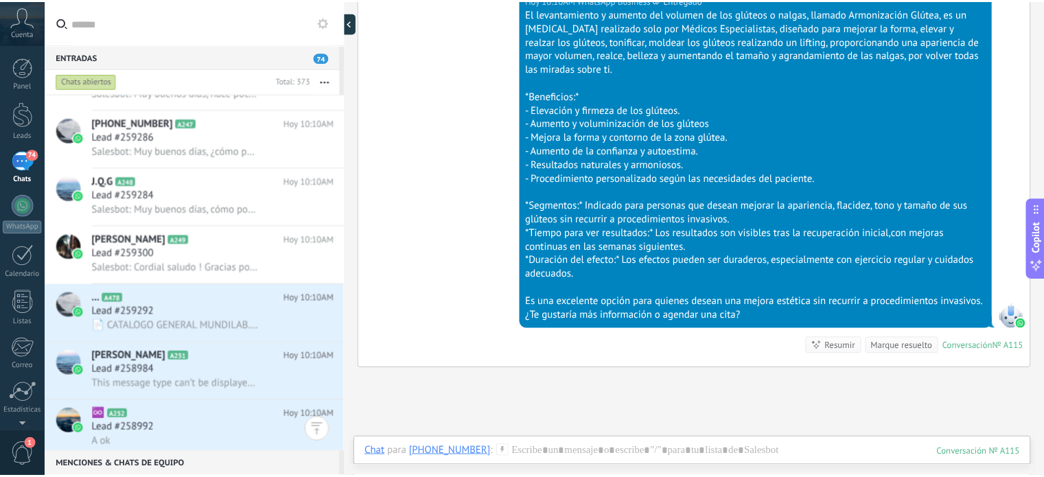
scroll to position [13, 0]
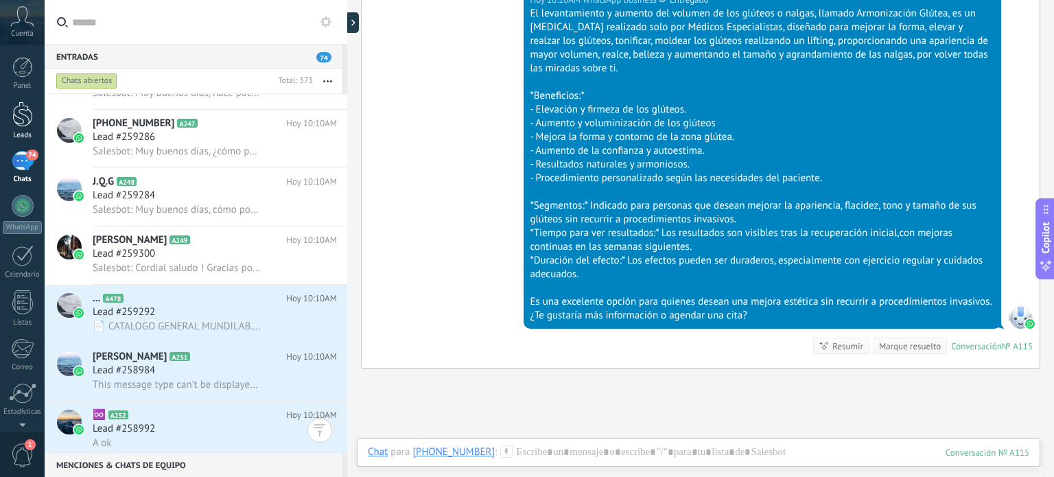
click at [35, 111] on link "Leads" at bounding box center [22, 121] width 45 height 38
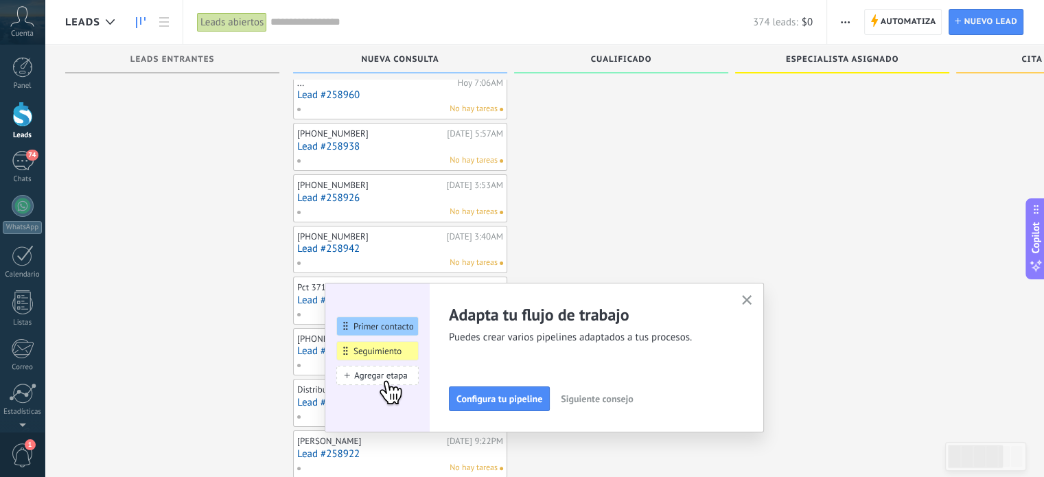
scroll to position [221, 0]
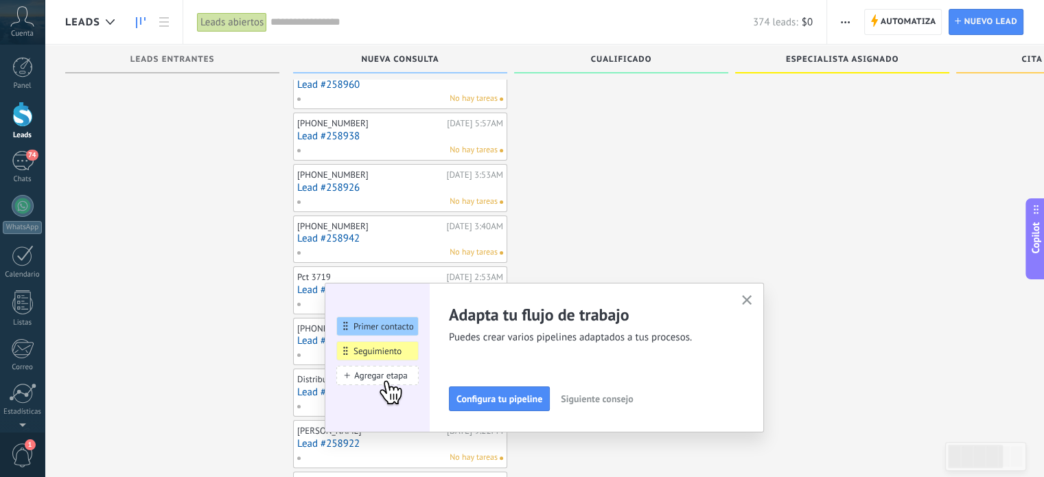
click at [752, 299] on icon "button" at bounding box center [747, 300] width 10 height 10
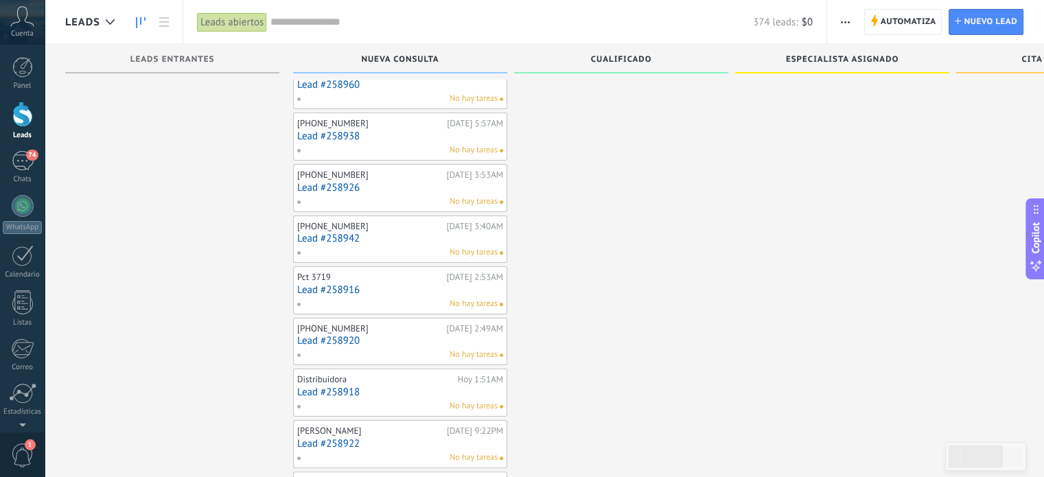
scroll to position [0, 0]
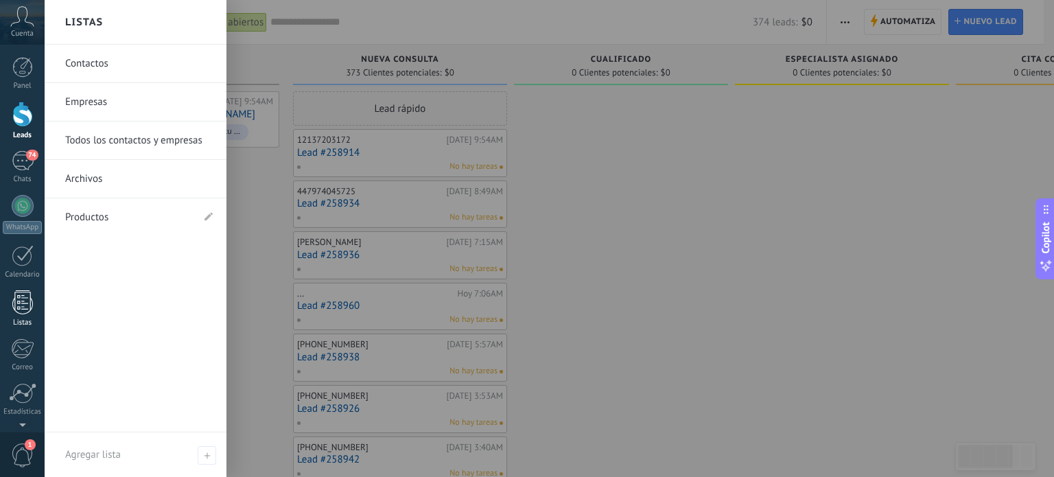
click at [23, 305] on div at bounding box center [22, 302] width 21 height 24
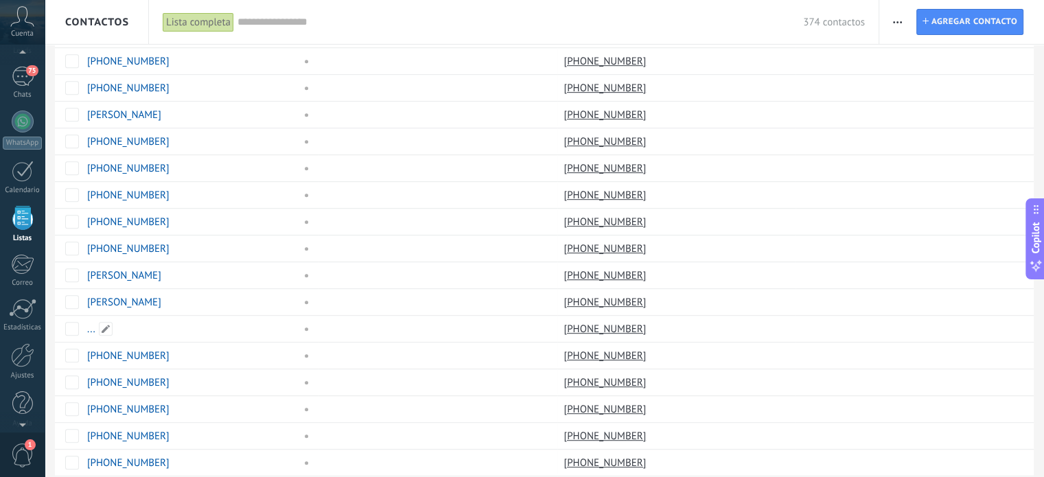
scroll to position [837, 0]
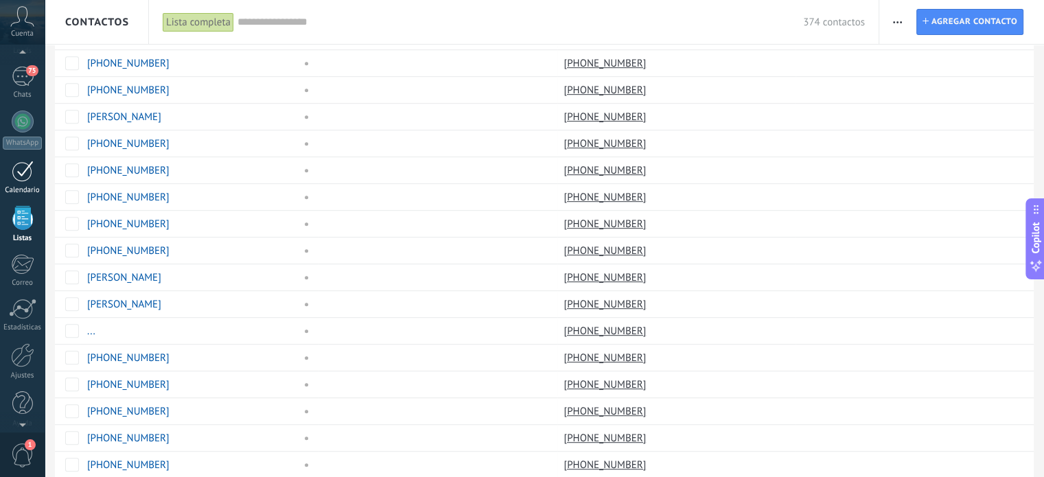
click at [21, 172] on div at bounding box center [23, 171] width 22 height 21
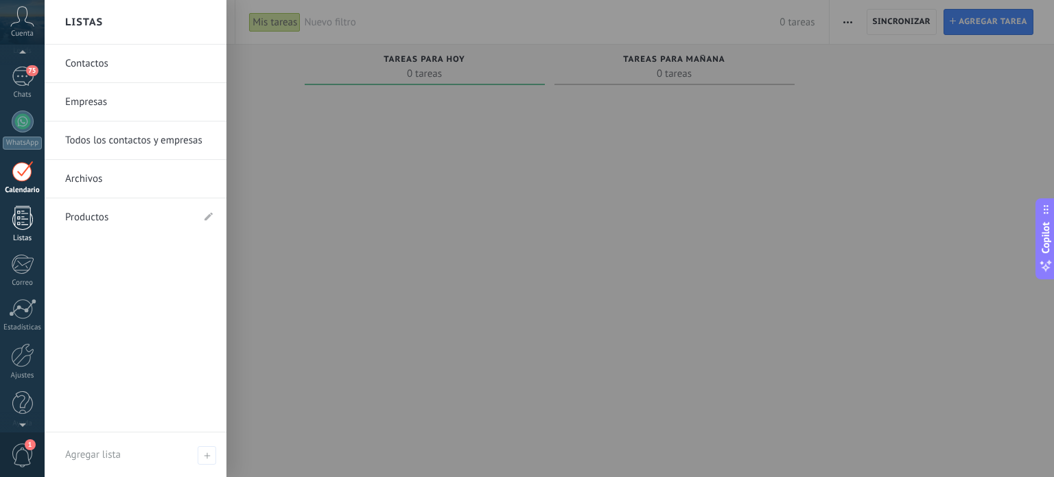
click at [19, 213] on div at bounding box center [22, 218] width 21 height 24
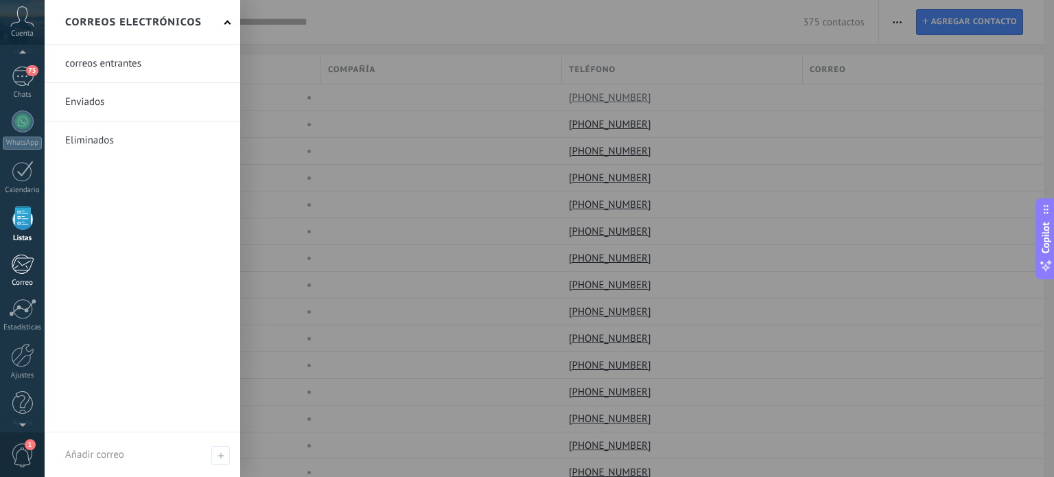
click at [21, 274] on link "Correo" at bounding box center [22, 271] width 45 height 34
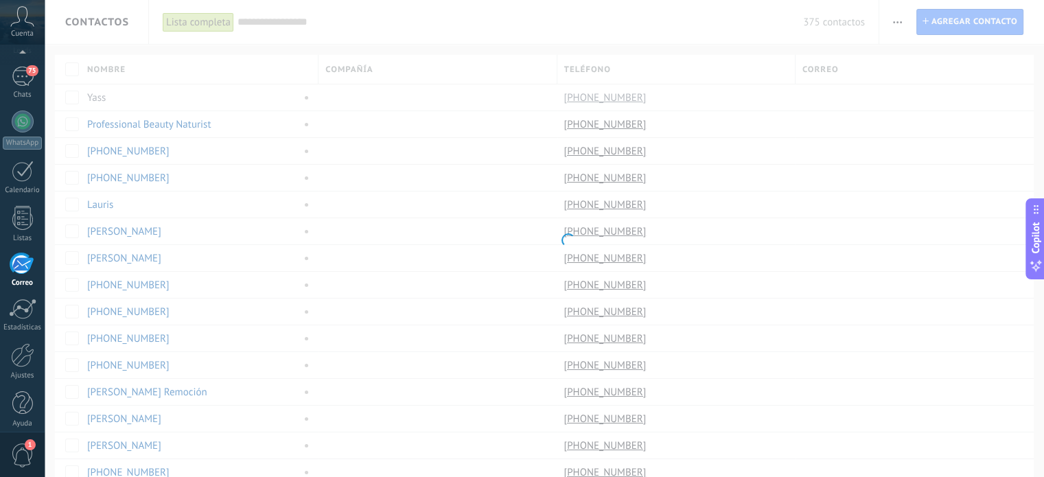
scroll to position [93, 0]
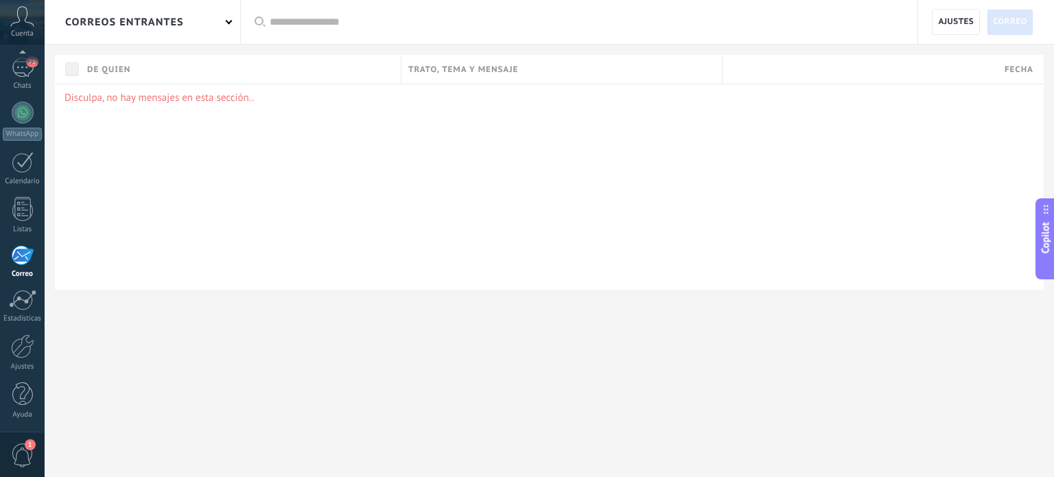
click at [8, 330] on div "Panel Leads 75 Chats WhatsApp Clientes" at bounding box center [22, 198] width 45 height 469
click at [12, 318] on div "Estadísticas" at bounding box center [23, 318] width 40 height 9
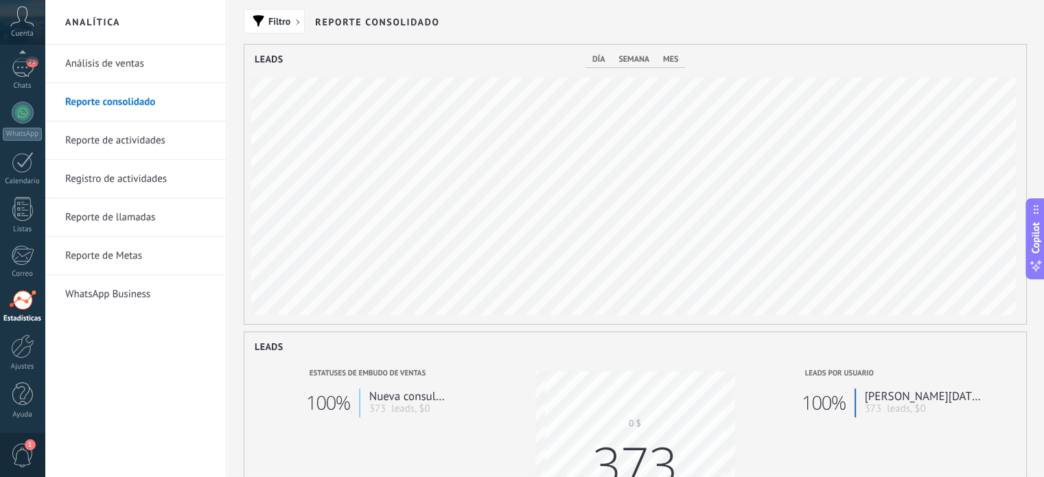
scroll to position [279, 782]
click at [607, 49] on div "Leads día semana mes 24 22 22 21 20 24 24 21 23 24 24 20 21 21 21 22 24 23 23 2…" at bounding box center [635, 184] width 783 height 281
click at [590, 64] on div "día semana mes" at bounding box center [635, 60] width 100 height 16
click at [596, 60] on span "día" at bounding box center [598, 59] width 12 height 10
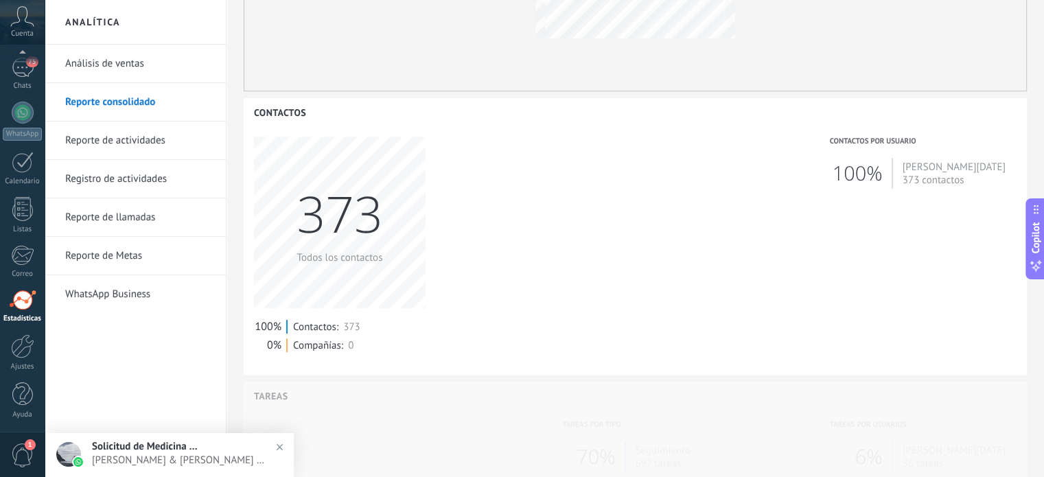
scroll to position [522, 0]
click at [77, 71] on link "Análisis de ventas" at bounding box center [138, 64] width 147 height 38
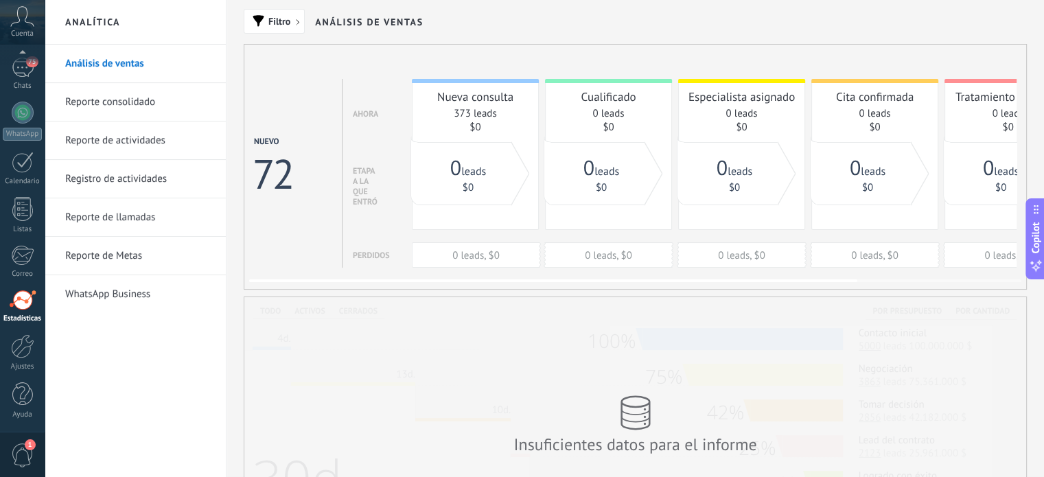
click at [594, 143] on div "0 leads $0" at bounding box center [597, 173] width 95 height 63
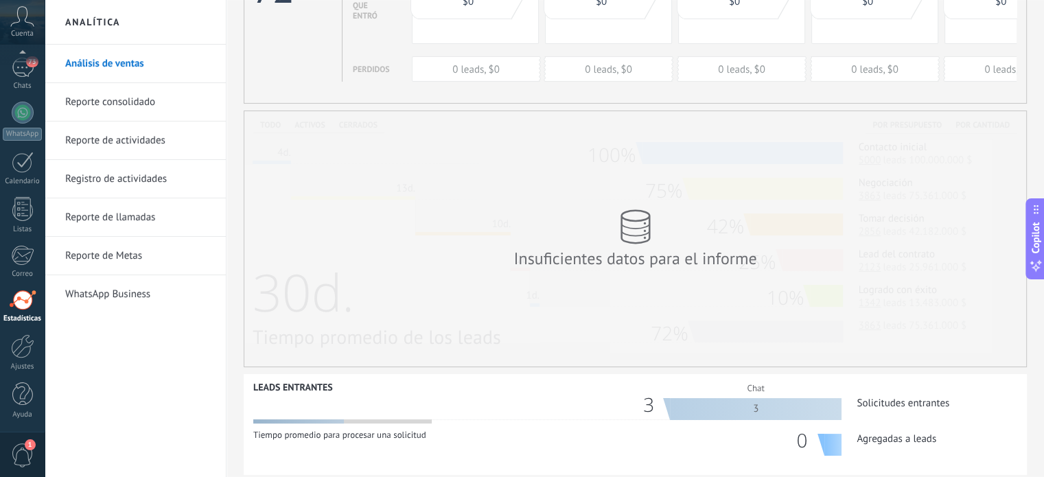
scroll to position [185, 0]
click at [111, 107] on link "Reporte consolidado" at bounding box center [138, 102] width 147 height 38
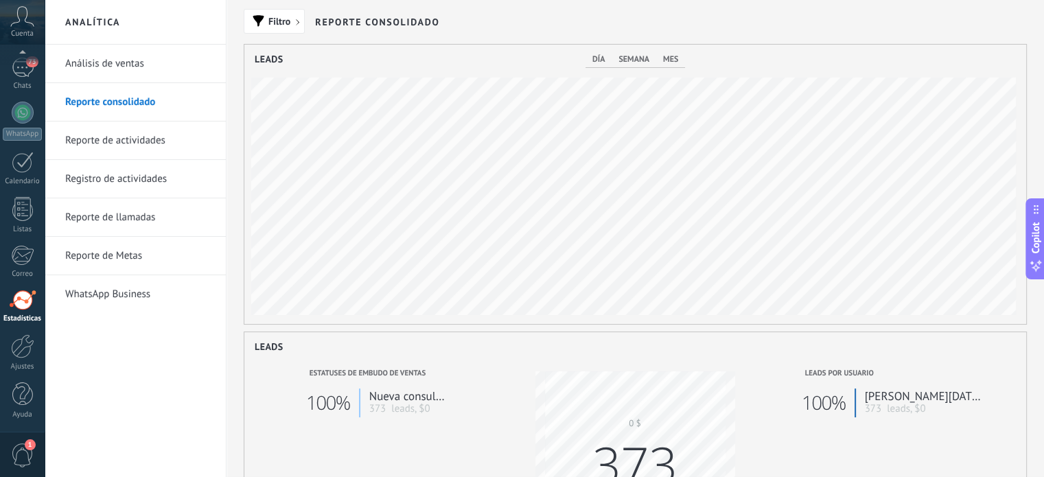
scroll to position [279, 782]
click at [90, 144] on link "Reporte de actividades" at bounding box center [138, 140] width 147 height 38
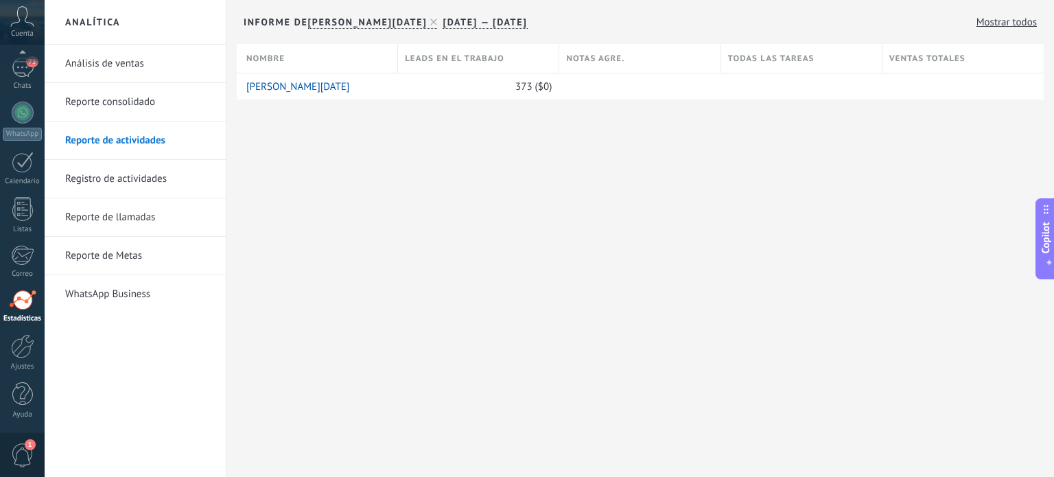
click at [126, 183] on link "Registro de actividades" at bounding box center [138, 179] width 147 height 38
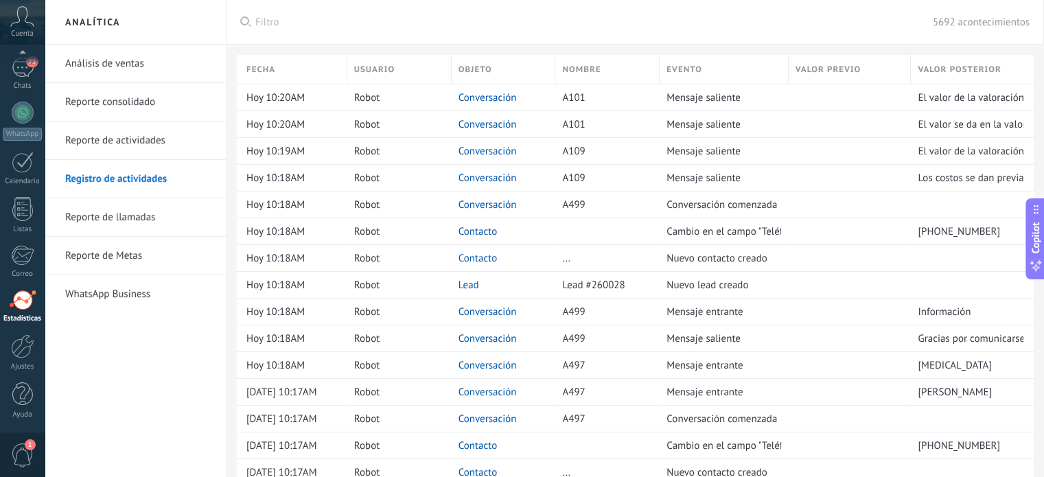
click at [91, 198] on link "Reporte de llamadas" at bounding box center [138, 217] width 147 height 38
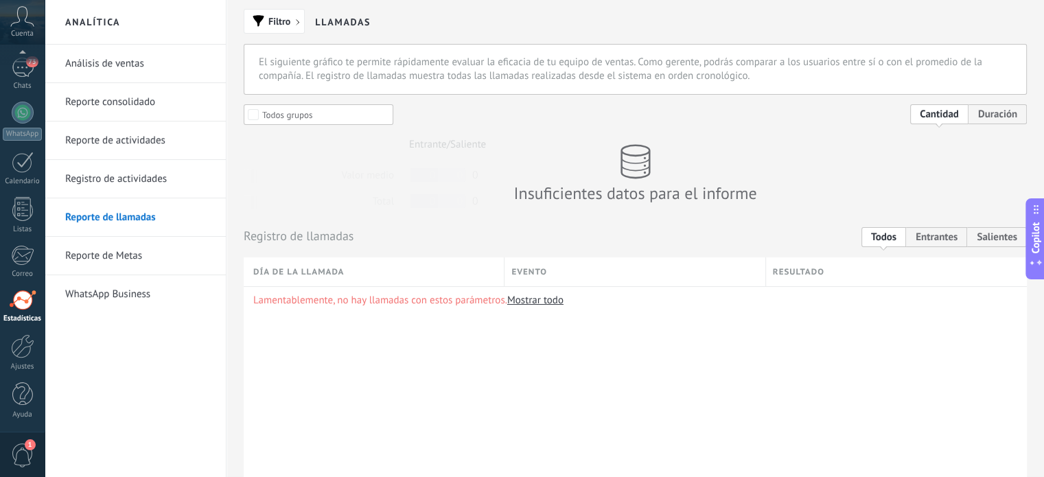
click at [129, 272] on link "Reporte de Metas" at bounding box center [138, 256] width 147 height 38
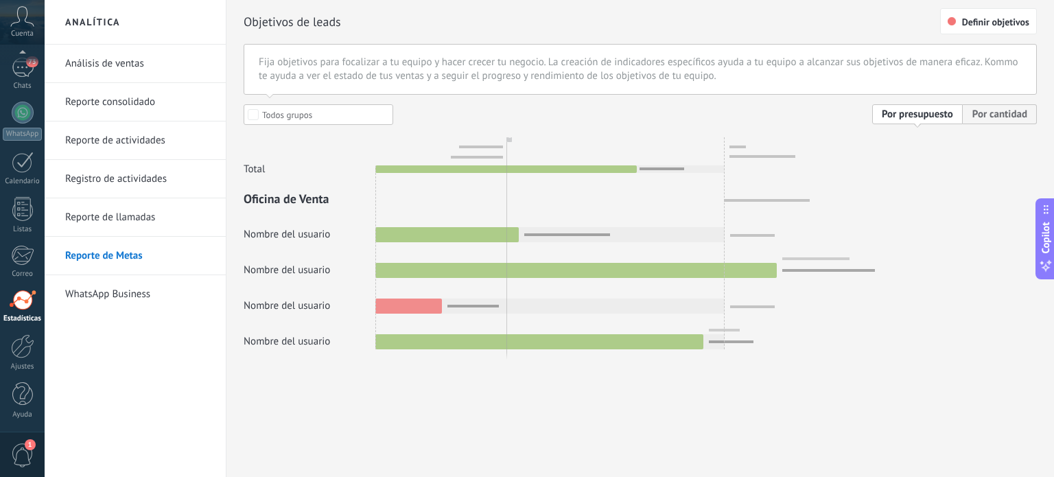
click at [124, 303] on link "WhatsApp Business" at bounding box center [138, 294] width 147 height 38
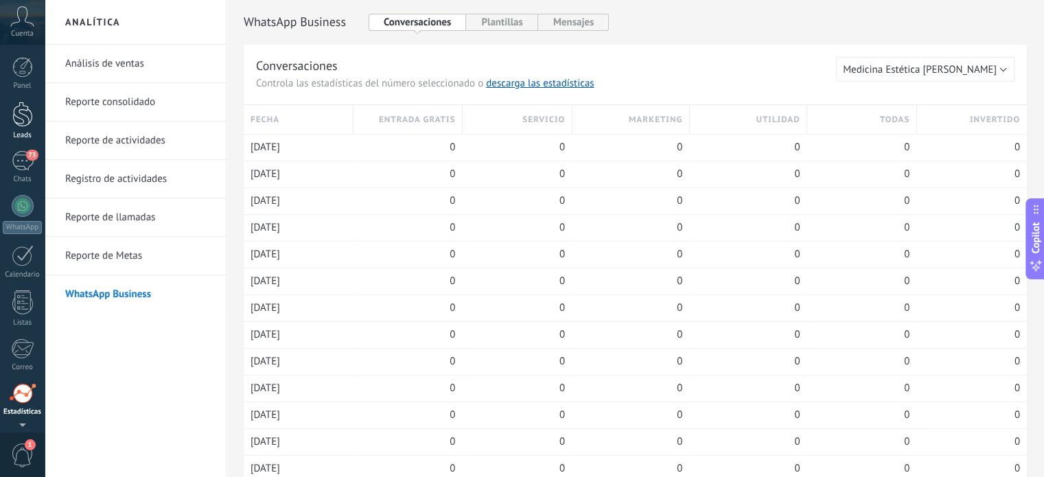
click at [4, 131] on div "Leads" at bounding box center [23, 135] width 40 height 9
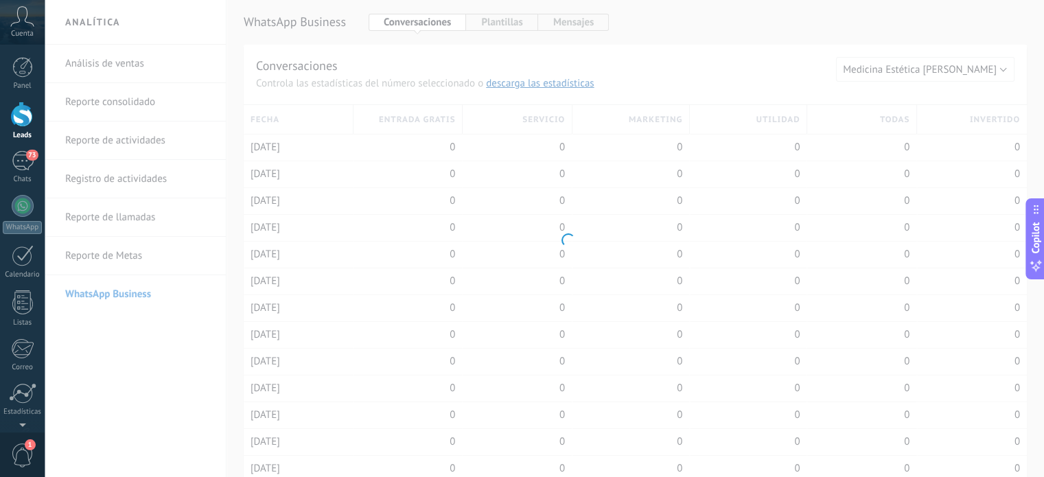
click at [4, 131] on div "Leads" at bounding box center [23, 135] width 40 height 9
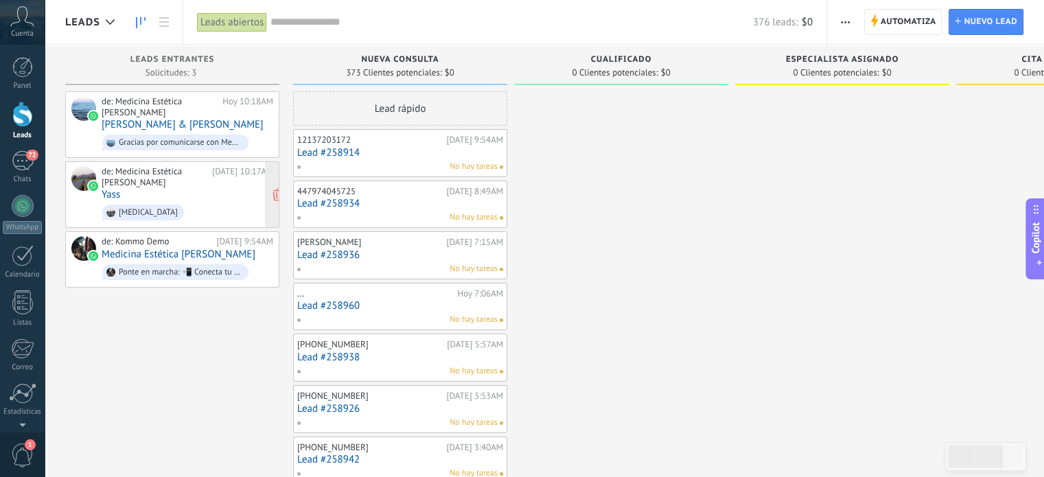
click at [173, 179] on div "de: Medicina Estética [PERSON_NAME]" at bounding box center [155, 176] width 106 height 21
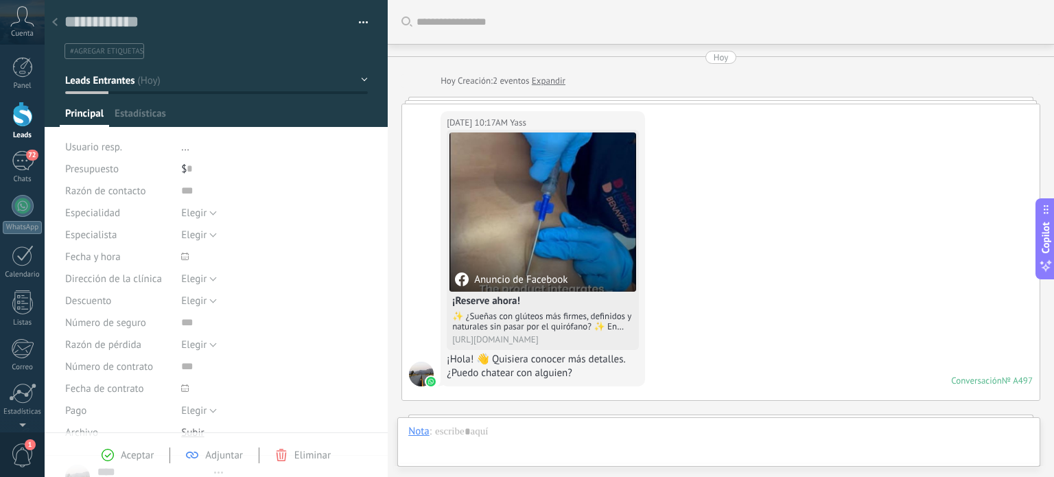
type textarea "**********"
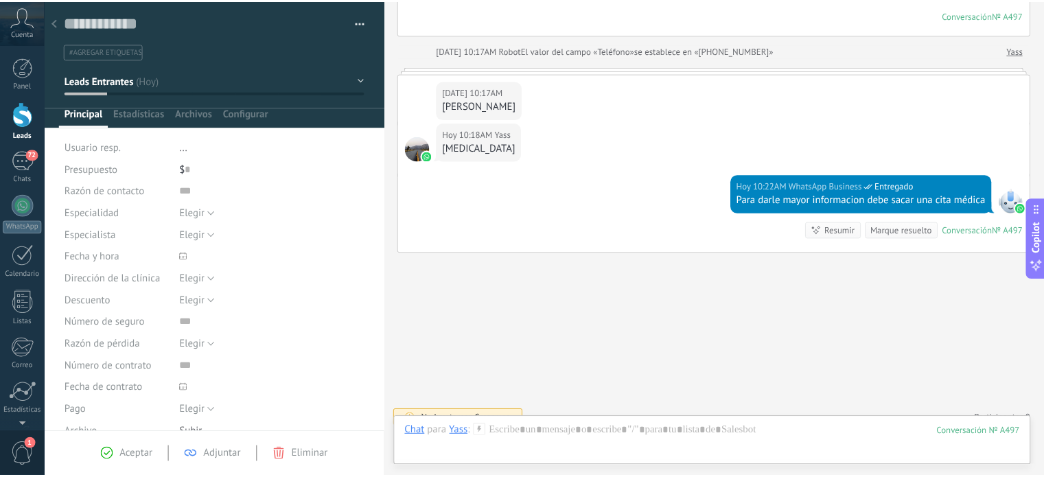
scroll to position [399, 0]
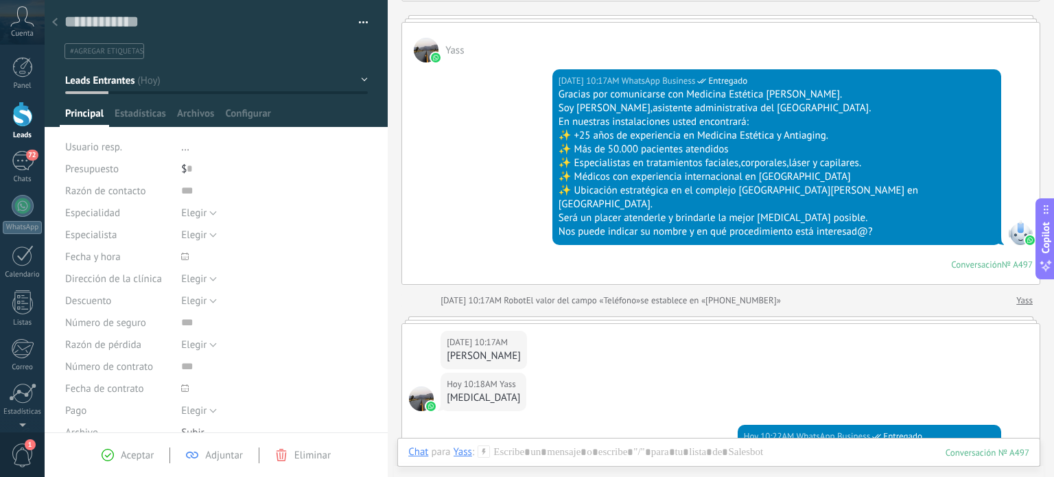
click at [53, 25] on icon at bounding box center [54, 22] width 5 height 8
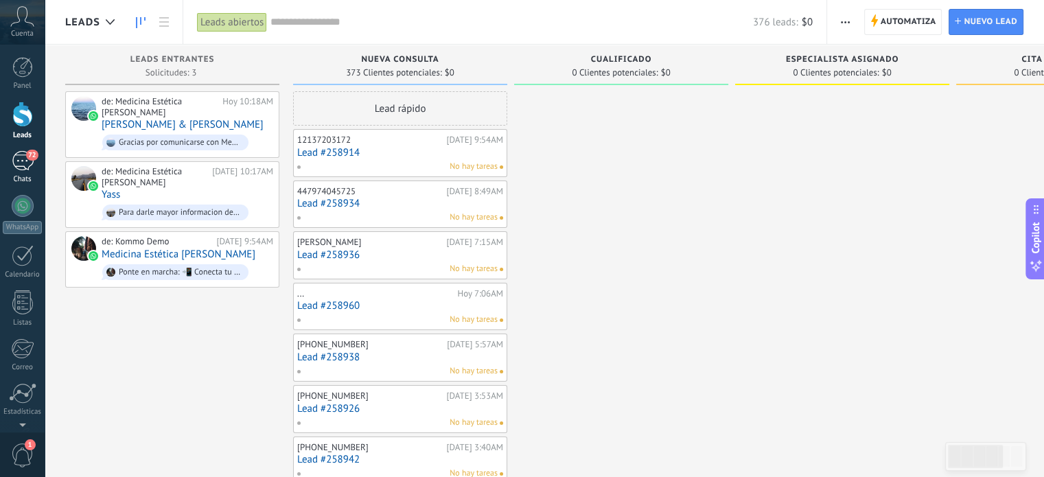
click at [18, 170] on div "72" at bounding box center [23, 161] width 22 height 20
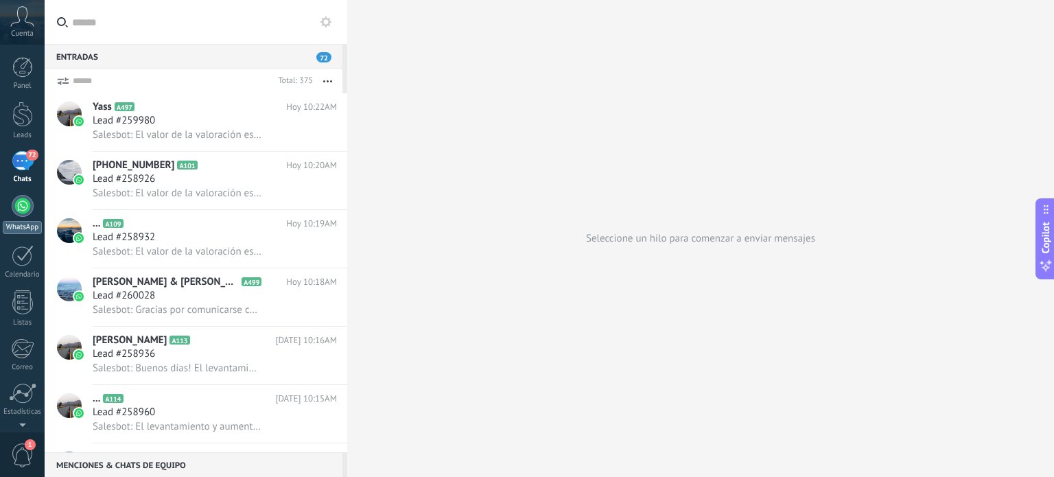
click at [32, 217] on link "WhatsApp" at bounding box center [22, 214] width 45 height 39
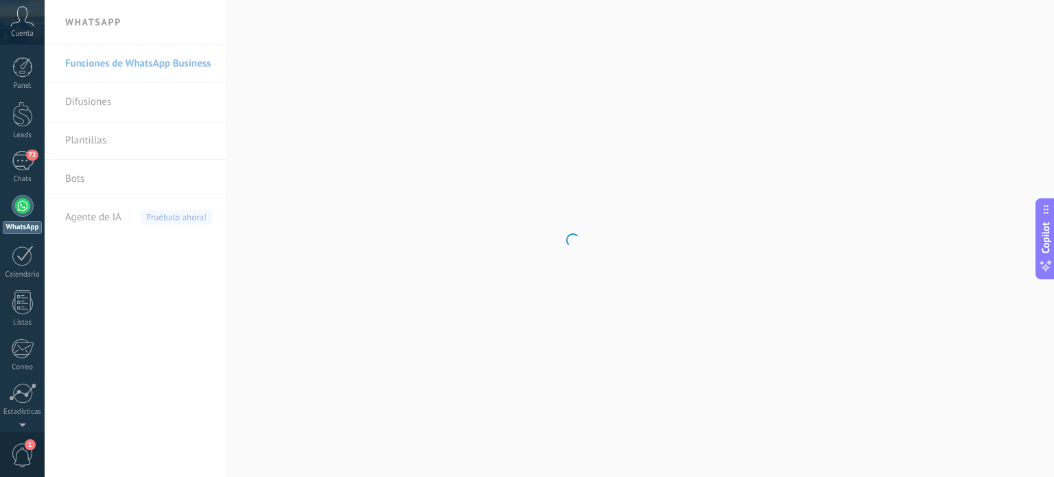
click at [140, 100] on body ".abccls-1,.abccls-2{fill-rule:evenodd}.abccls-2{fill:#fff} .abfcls-1{fill:none}…" at bounding box center [527, 238] width 1054 height 477
click at [128, 102] on link "Difusiones" at bounding box center [138, 102] width 147 height 38
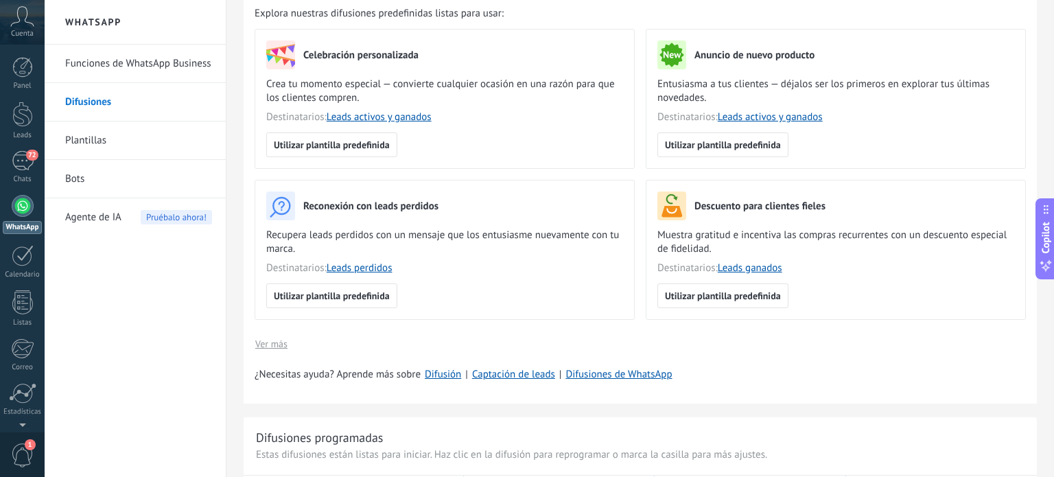
scroll to position [137, 0]
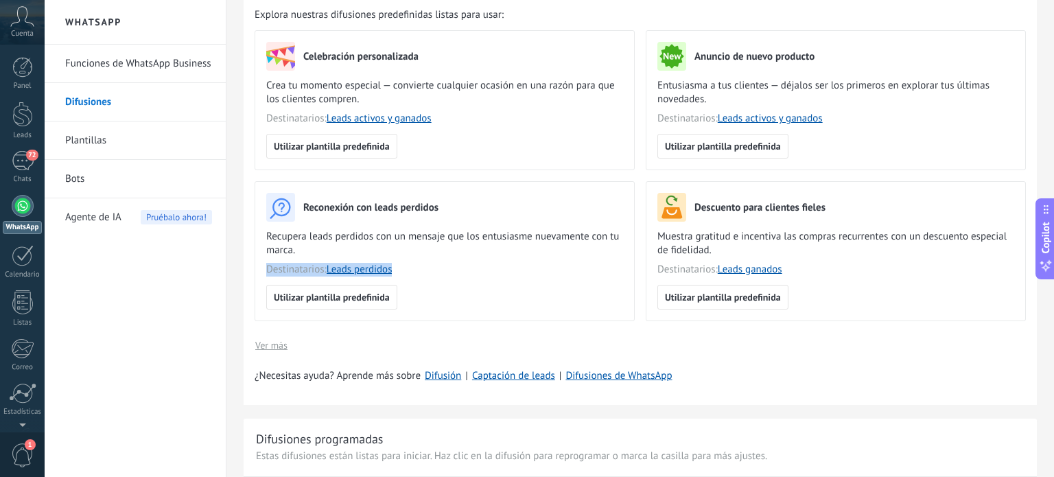
drag, startPoint x: 450, startPoint y: 252, endPoint x: 467, endPoint y: 279, distance: 31.8
click at [467, 279] on div "Reconexión con leads perdidos Recupera leads perdidos con un mensaje que los en…" at bounding box center [444, 239] width 357 height 92
click at [460, 286] on div "Utilizar plantilla predefinida" at bounding box center [444, 297] width 357 height 25
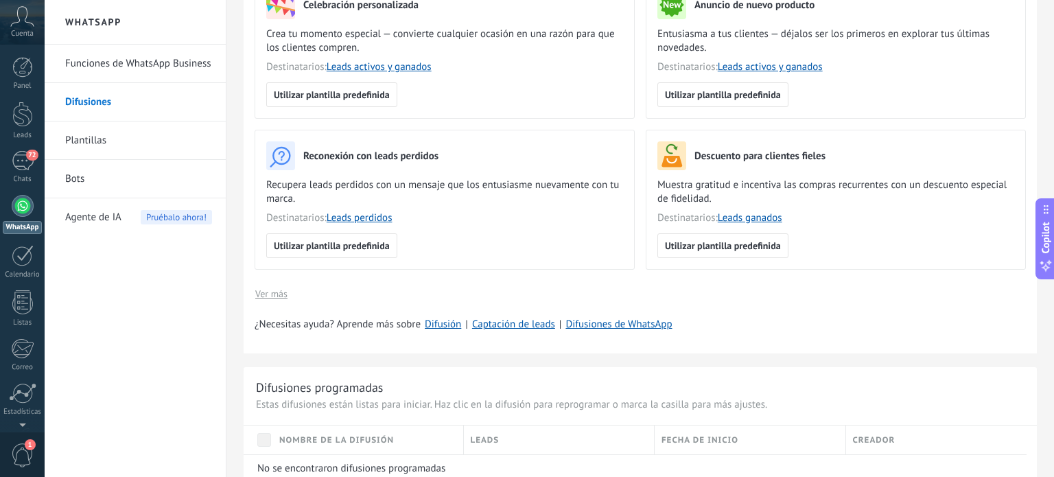
scroll to position [188, 0]
click at [316, 251] on span "Utilizar plantilla predefinida" at bounding box center [332, 247] width 116 height 10
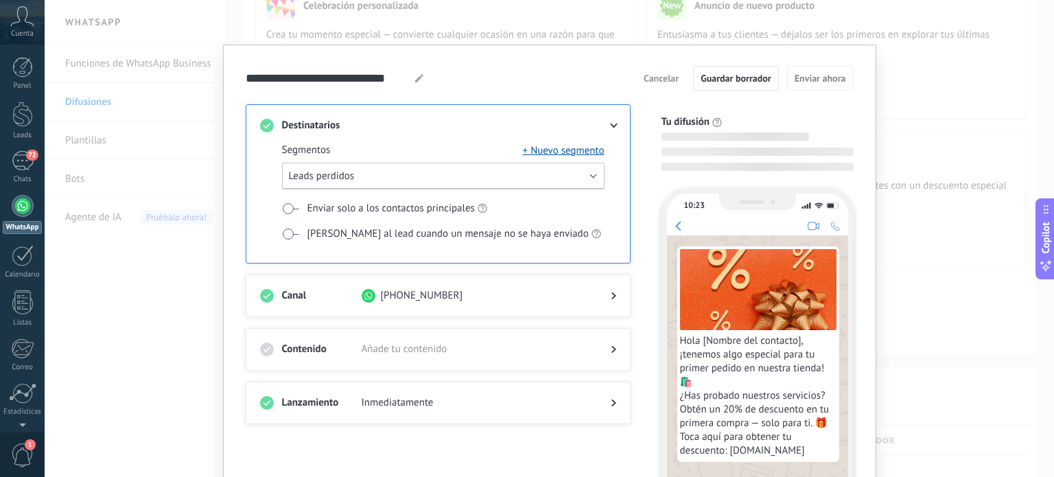
click at [364, 172] on button "Leads perdidos" at bounding box center [443, 176] width 323 height 27
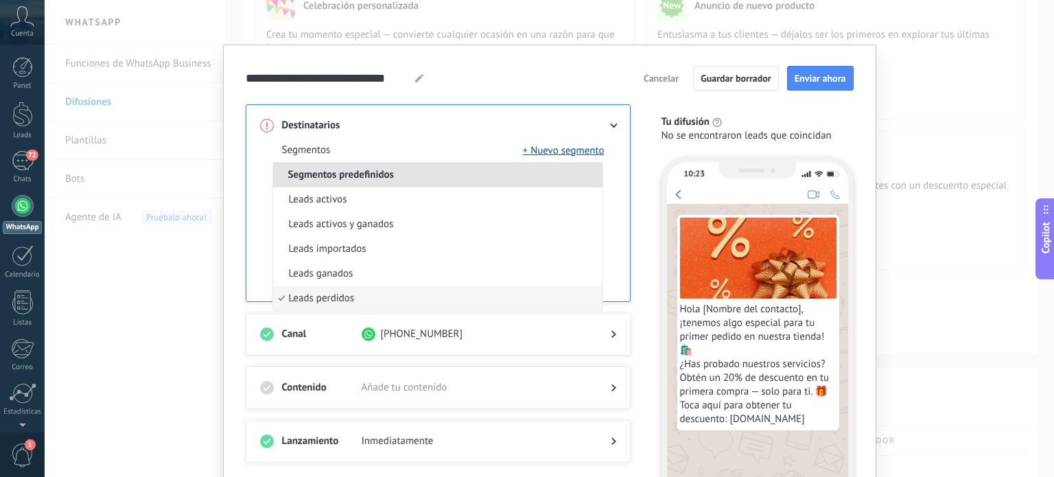
click at [413, 129] on span at bounding box center [475, 126] width 227 height 14
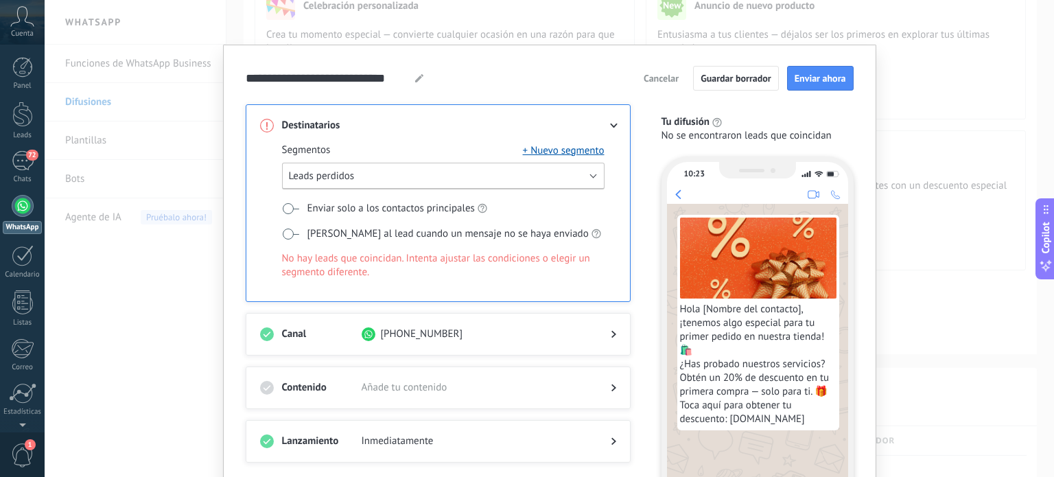
click at [310, 175] on span "Leads perdidos" at bounding box center [322, 176] width 66 height 13
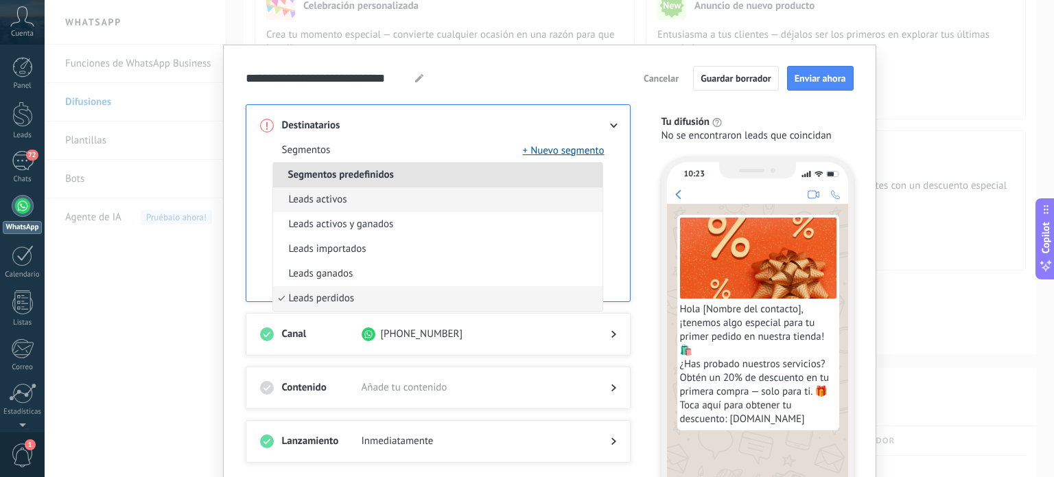
click at [327, 205] on span "Leads activos" at bounding box center [318, 200] width 58 height 14
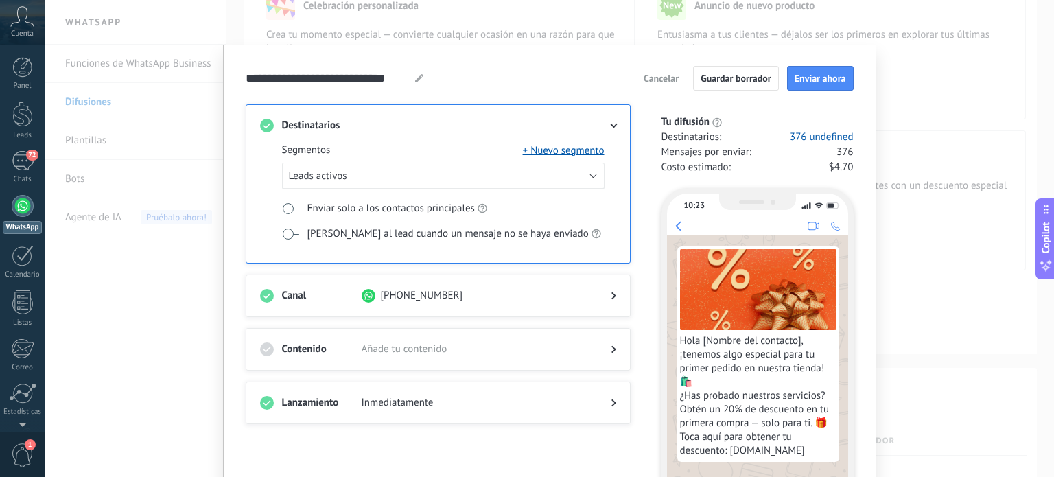
click at [638, 77] on button "Cancelar" at bounding box center [661, 78] width 47 height 21
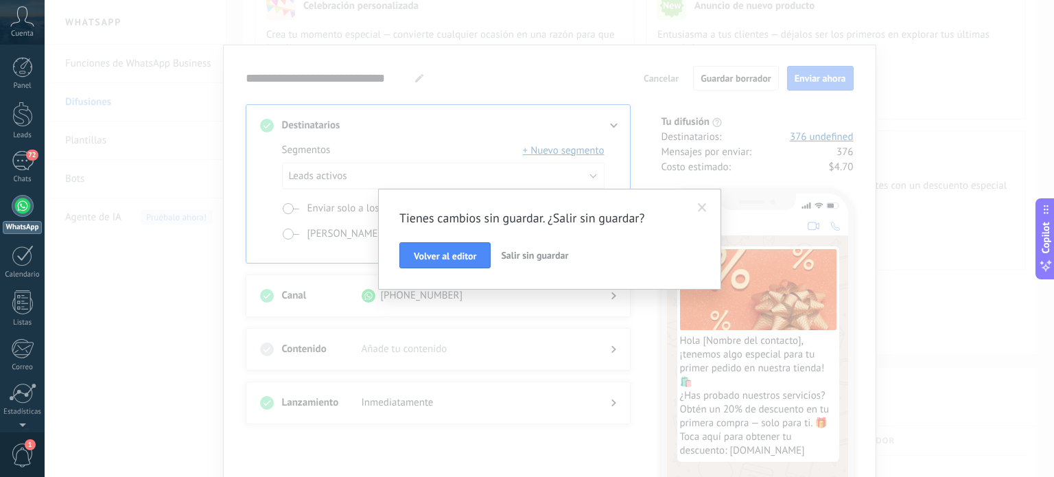
click at [526, 256] on span "Salir sin guardar" at bounding box center [534, 255] width 67 height 12
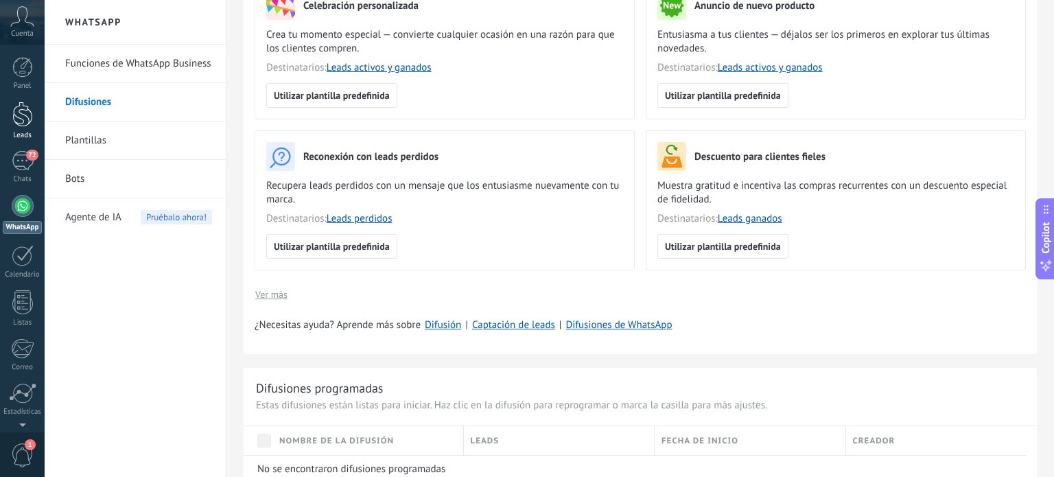
click at [22, 126] on div at bounding box center [22, 114] width 21 height 25
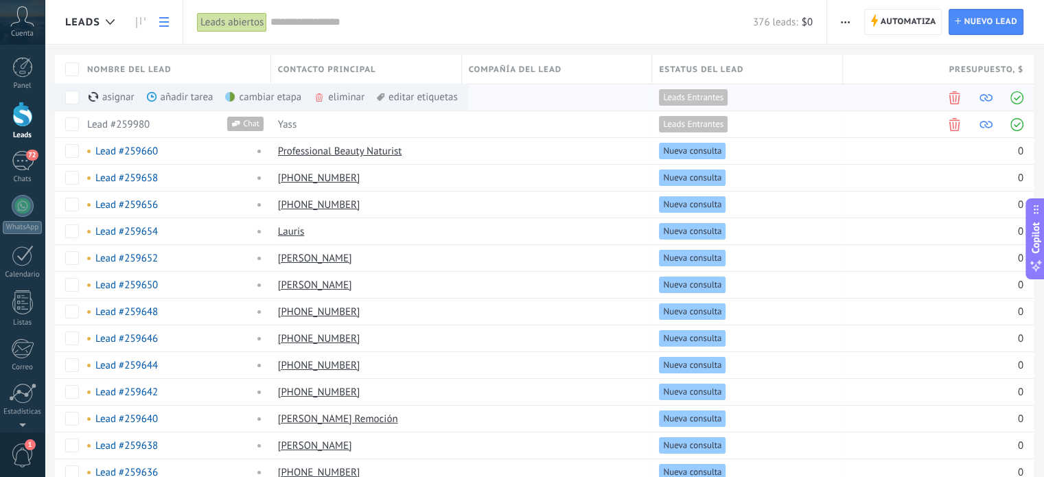
click at [264, 95] on div "cambiar etapa màs" at bounding box center [286, 97] width 123 height 27
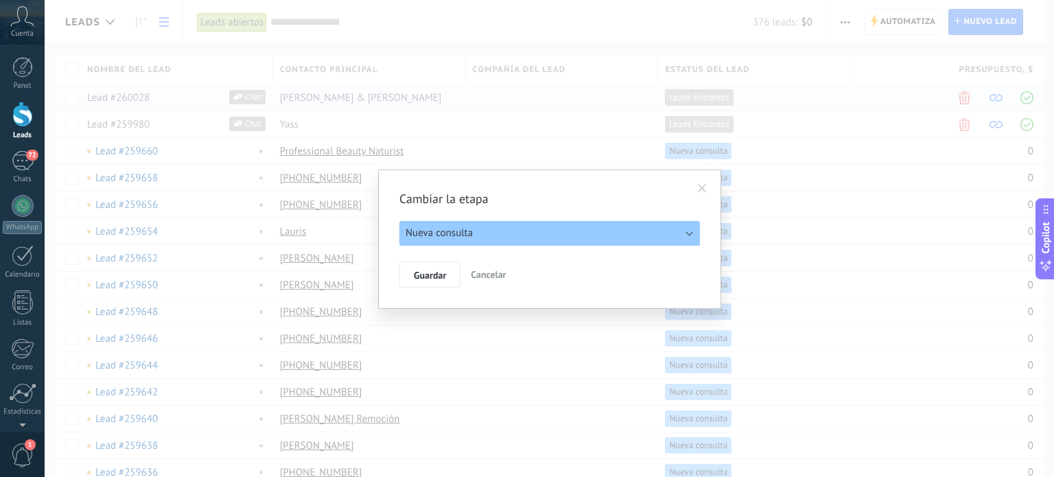
click at [537, 230] on button "Nueva consulta" at bounding box center [549, 233] width 301 height 25
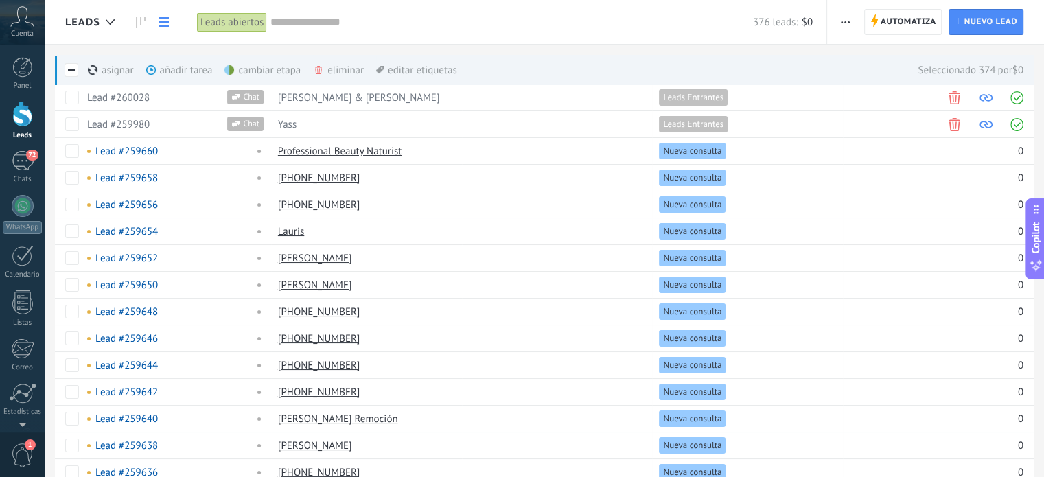
click at [259, 67] on div "cambiar etapa màs" at bounding box center [285, 70] width 123 height 30
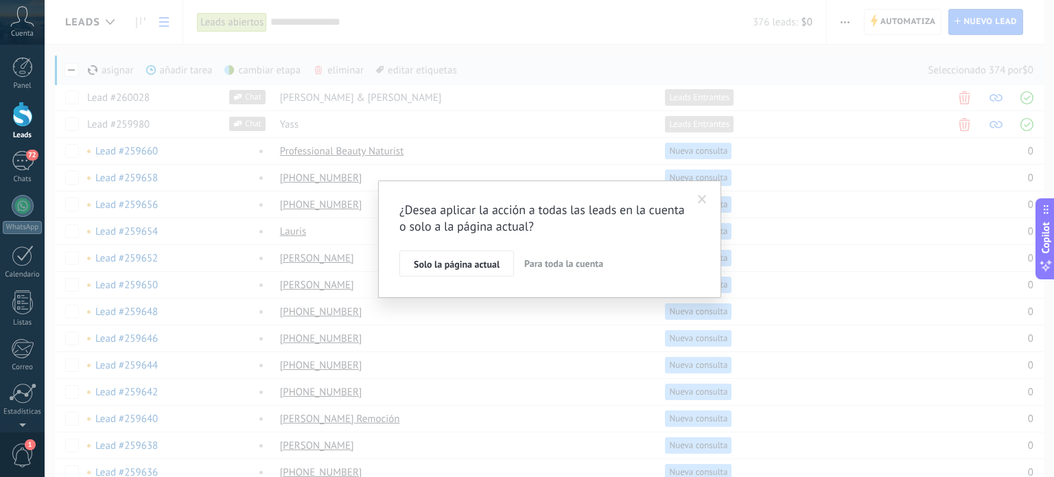
click at [570, 266] on span "Para toda la cuenta" at bounding box center [563, 263] width 79 height 12
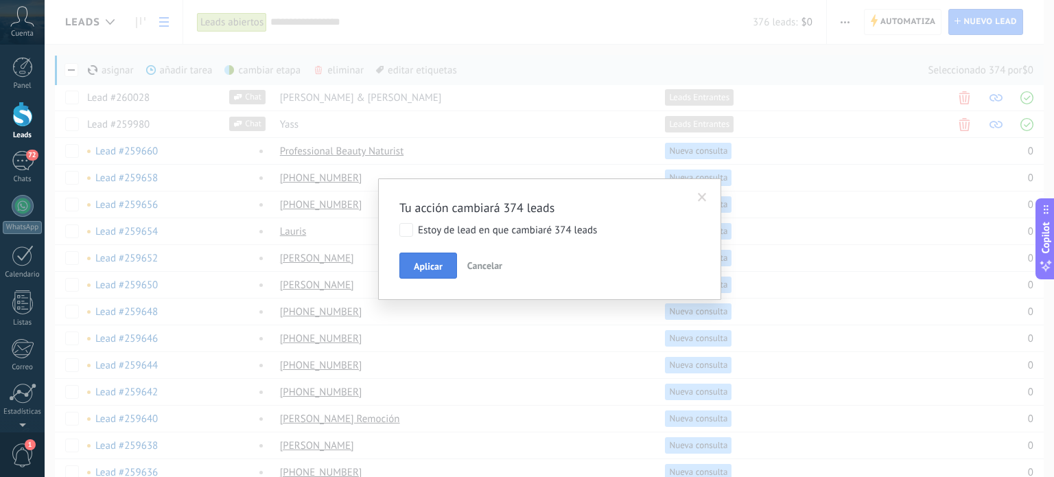
click at [424, 271] on span "Aplicar" at bounding box center [428, 267] width 29 height 10
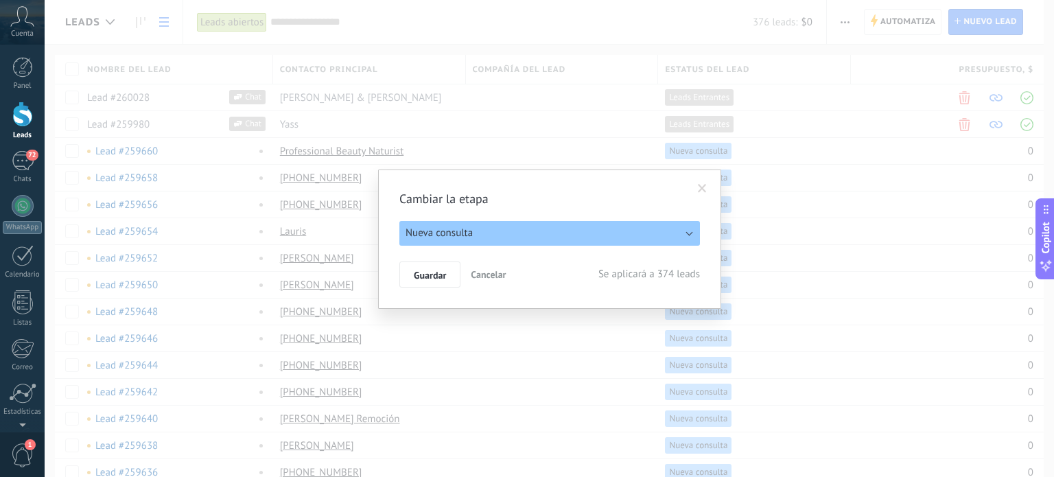
click at [469, 240] on button "Nueva consulta" at bounding box center [549, 233] width 301 height 25
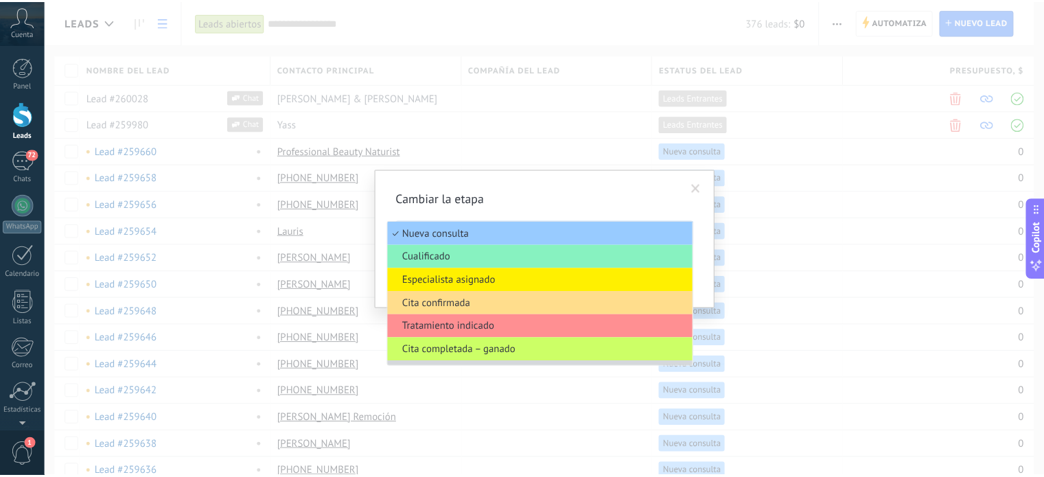
scroll to position [19, 0]
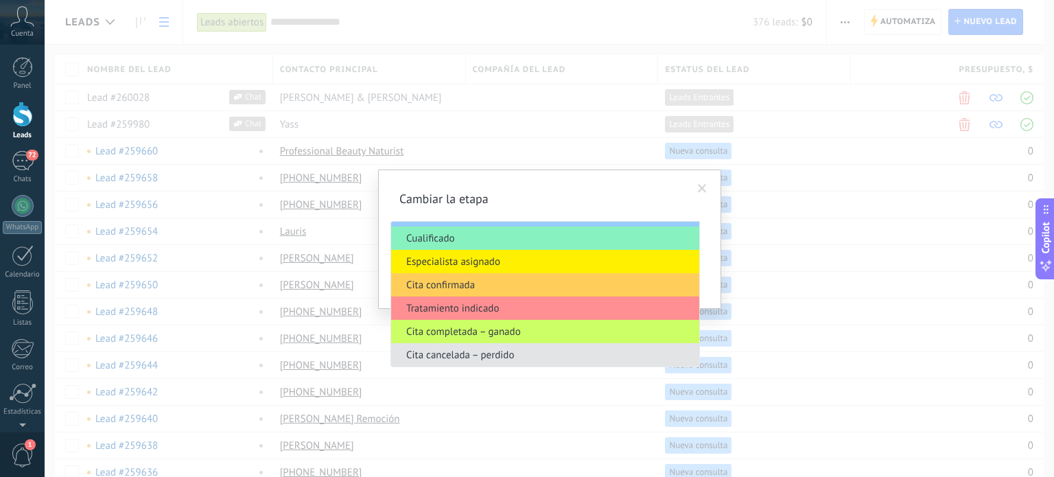
click at [516, 356] on span "Cita cancelada – perdido" at bounding box center [543, 355] width 304 height 13
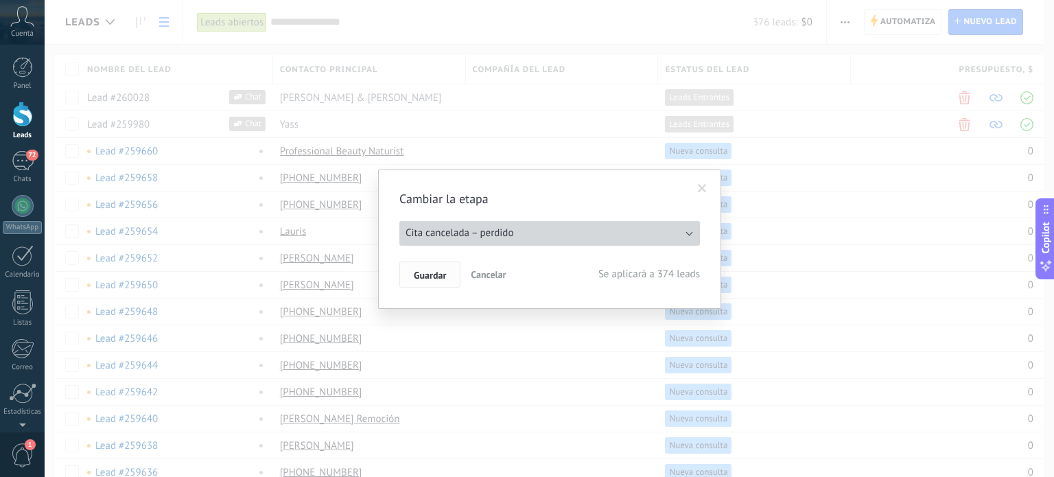
click at [428, 281] on button "Guardar" at bounding box center [429, 275] width 61 height 26
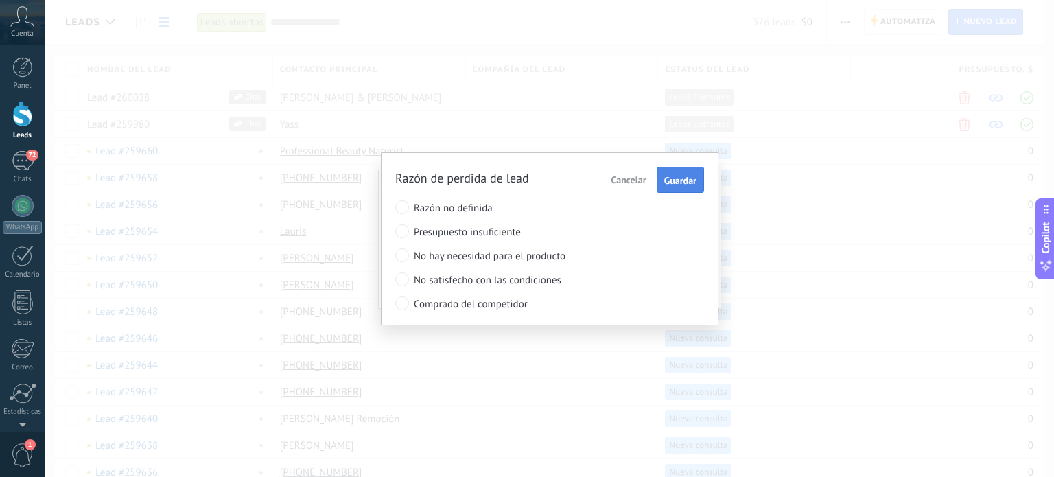
click at [695, 177] on span "Guardar" at bounding box center [680, 181] width 32 height 10
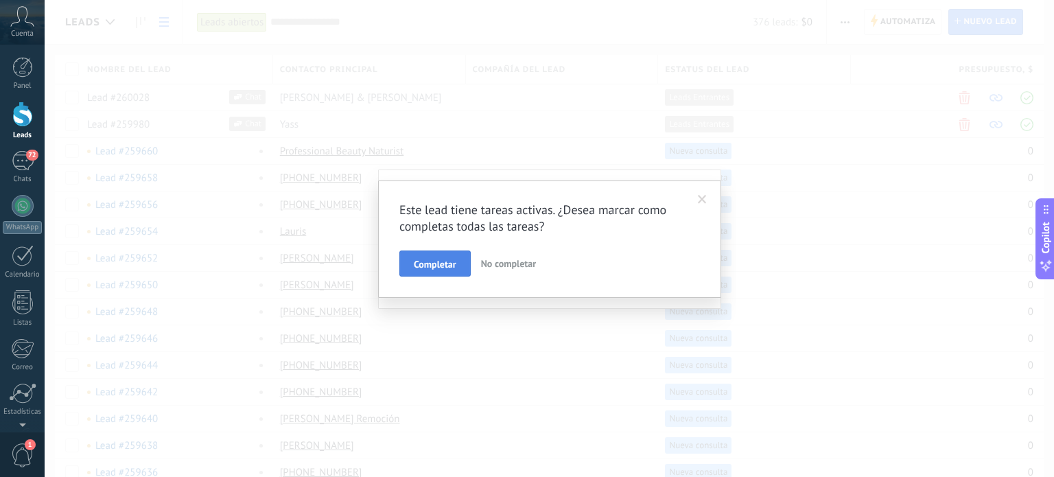
click at [420, 270] on button "Completar" at bounding box center [434, 264] width 71 height 26
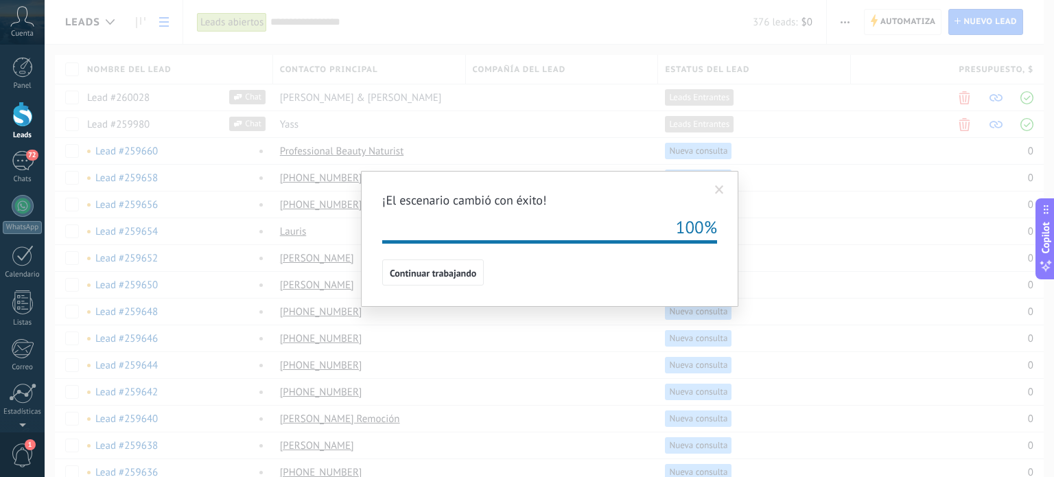
click at [721, 189] on span at bounding box center [719, 190] width 9 height 10
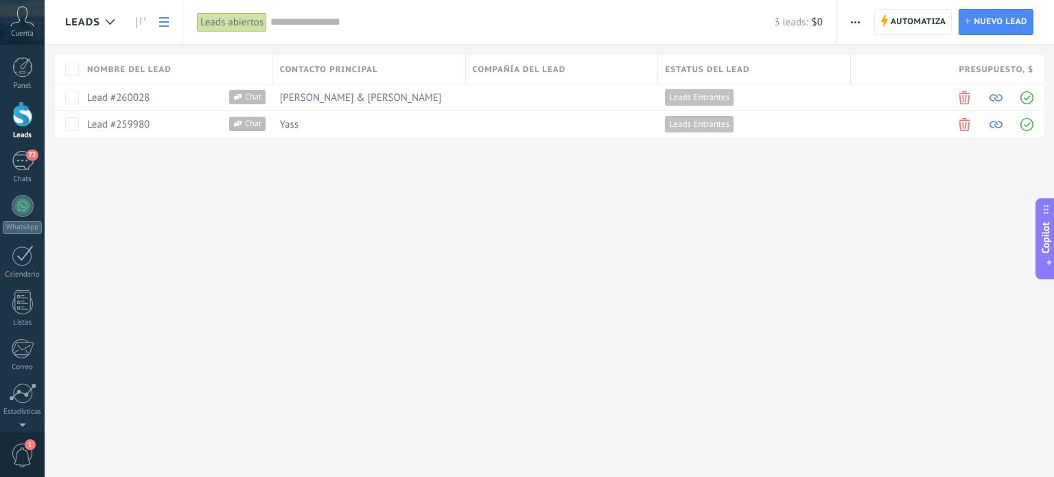
click at [244, 20] on div "Leads abiertos" at bounding box center [232, 22] width 70 height 20
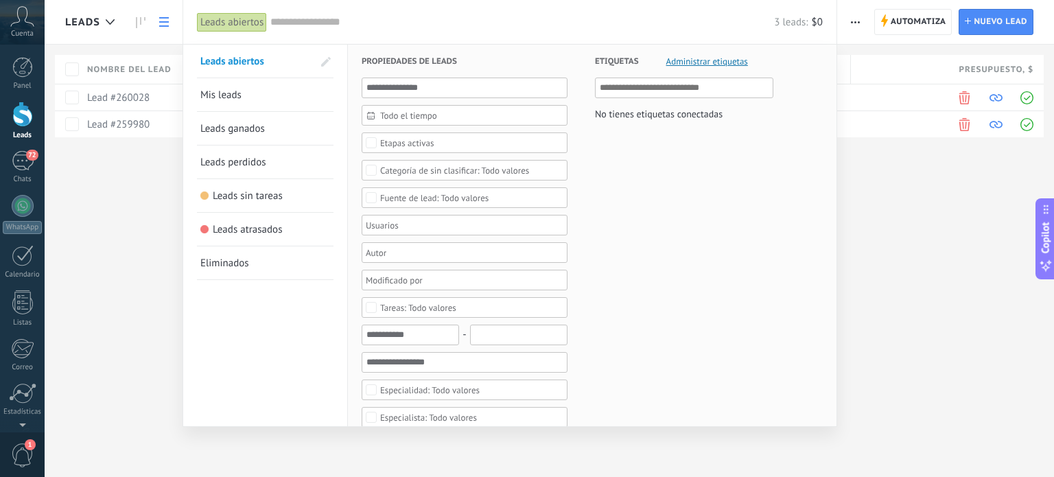
click at [257, 157] on span "Leads perdidos" at bounding box center [233, 162] width 66 height 13
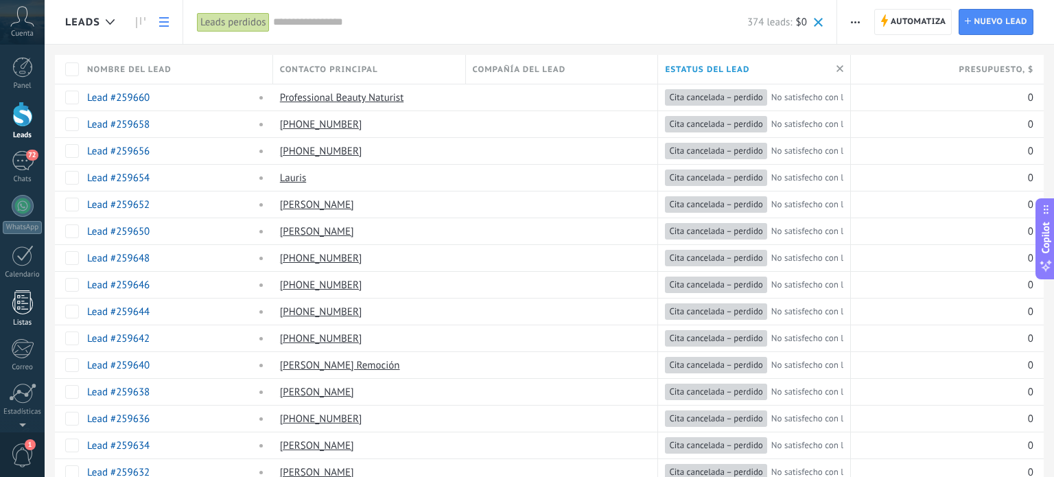
click at [23, 308] on div at bounding box center [22, 302] width 21 height 24
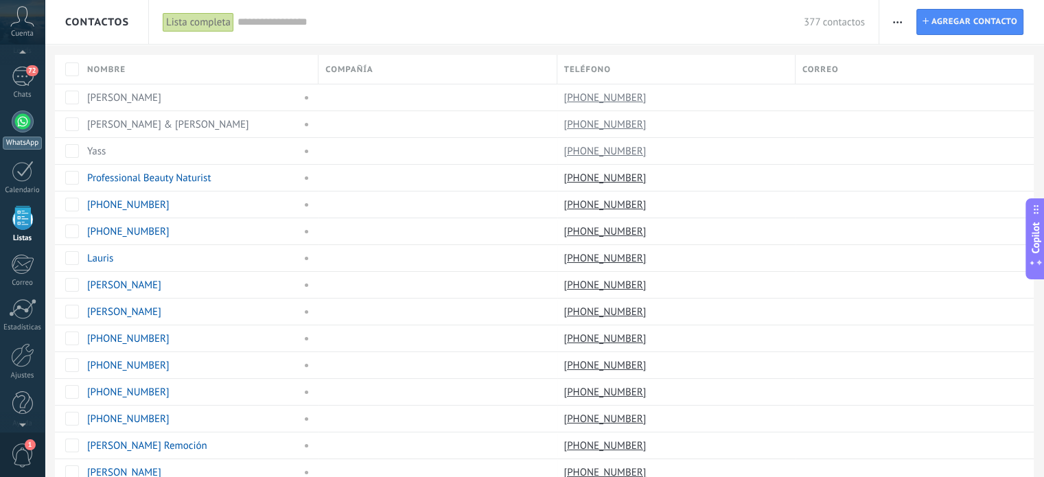
click at [17, 115] on div at bounding box center [23, 122] width 22 height 22
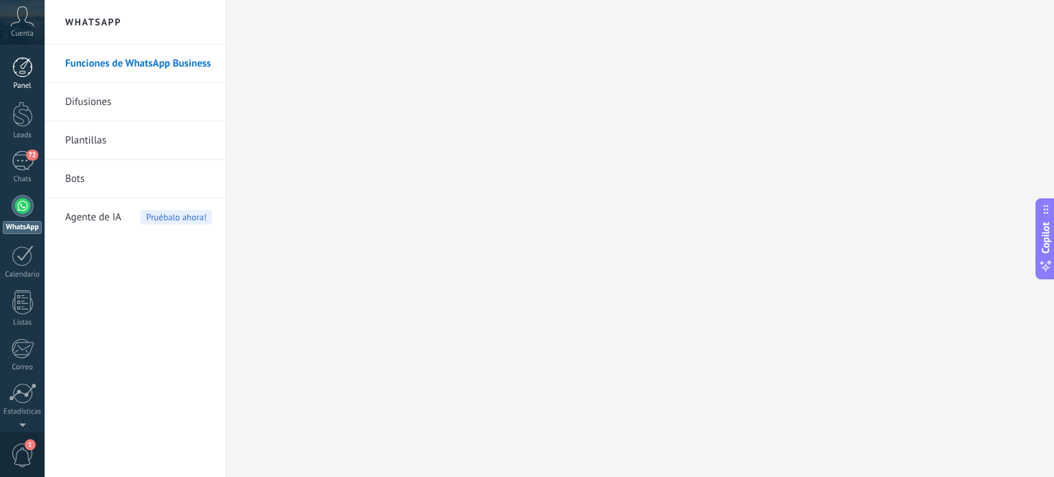
click at [22, 58] on div at bounding box center [22, 67] width 21 height 21
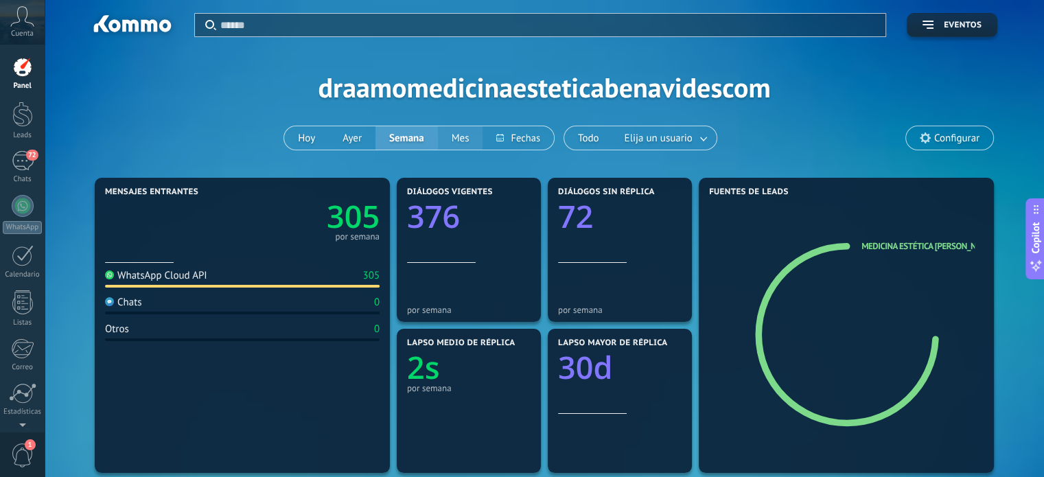
click at [459, 143] on button "Mes" at bounding box center [460, 137] width 45 height 23
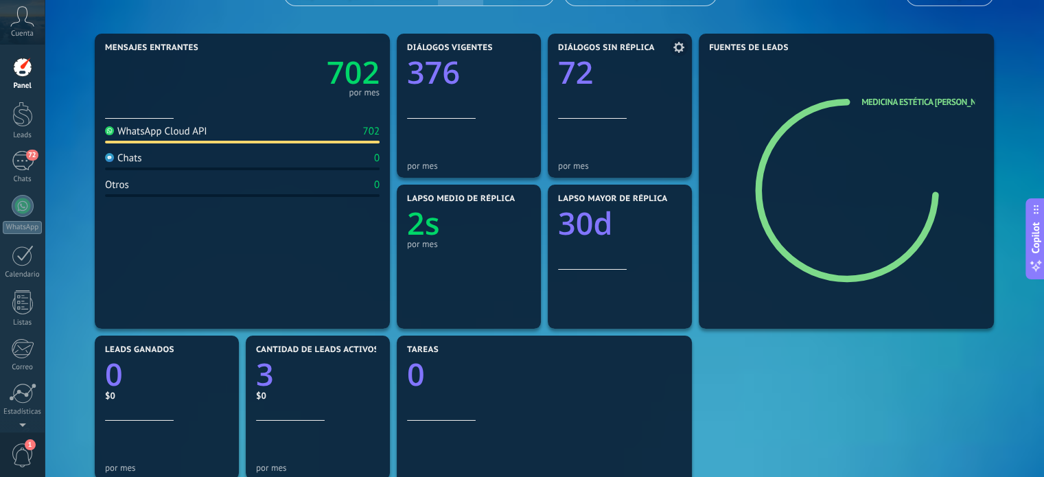
scroll to position [153, 0]
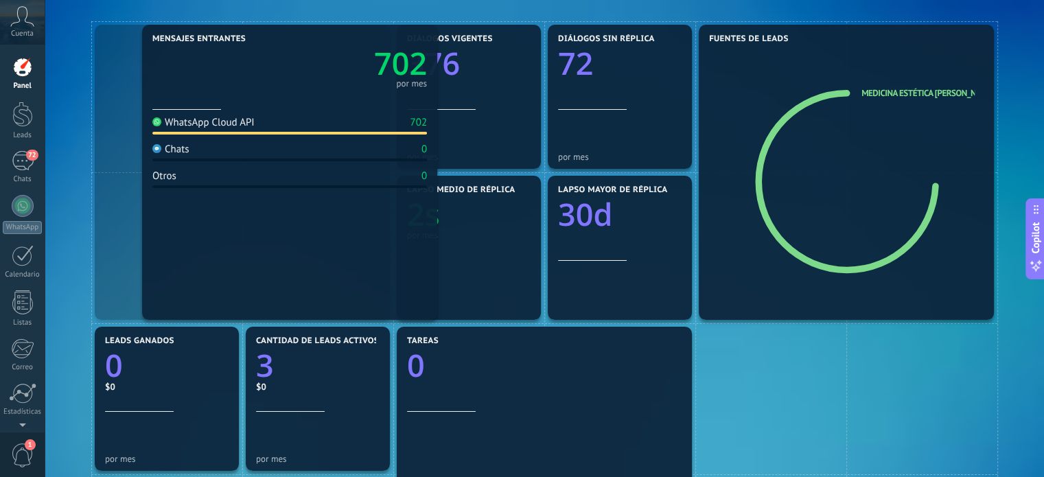
drag, startPoint x: 332, startPoint y: 81, endPoint x: 297, endPoint y: 56, distance: 42.8
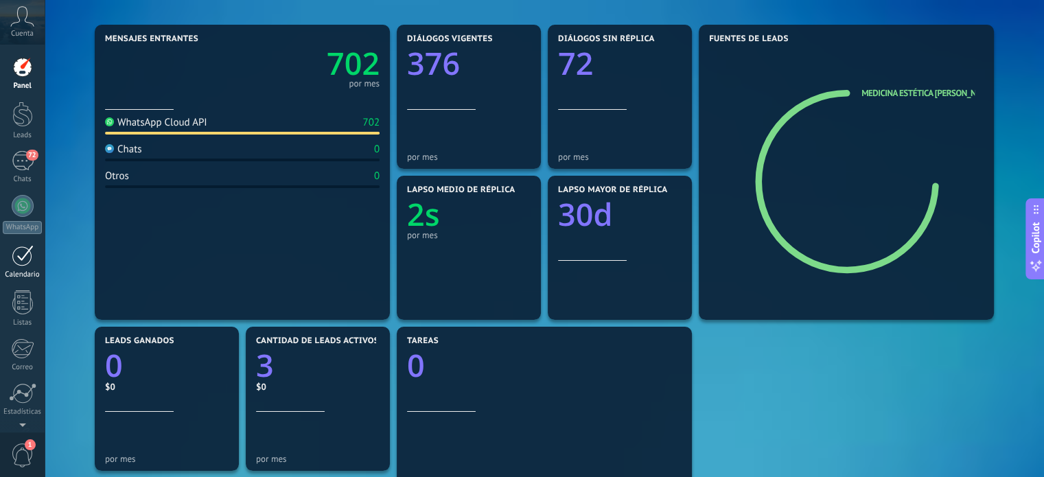
click at [25, 262] on div at bounding box center [23, 255] width 22 height 21
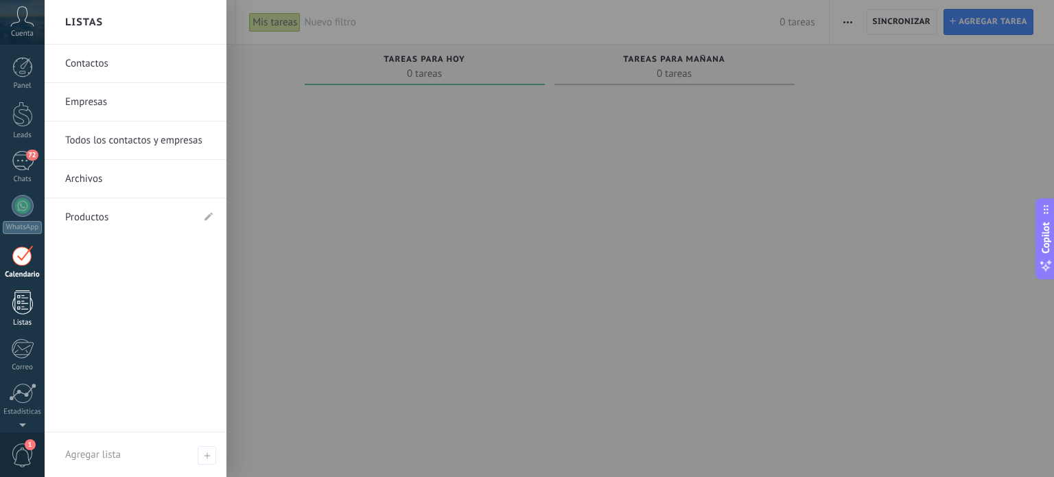
click at [21, 308] on div at bounding box center [22, 302] width 21 height 24
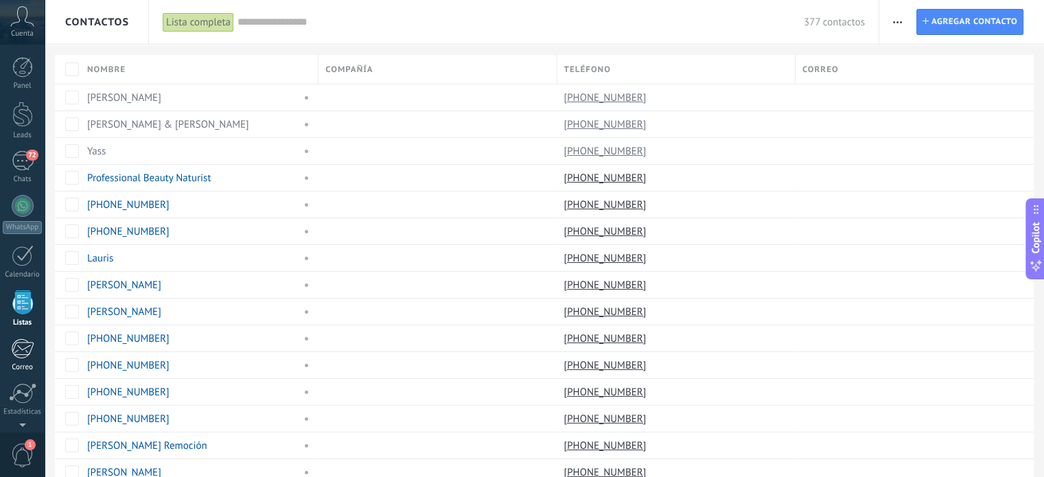
click at [14, 349] on div at bounding box center [22, 348] width 23 height 21
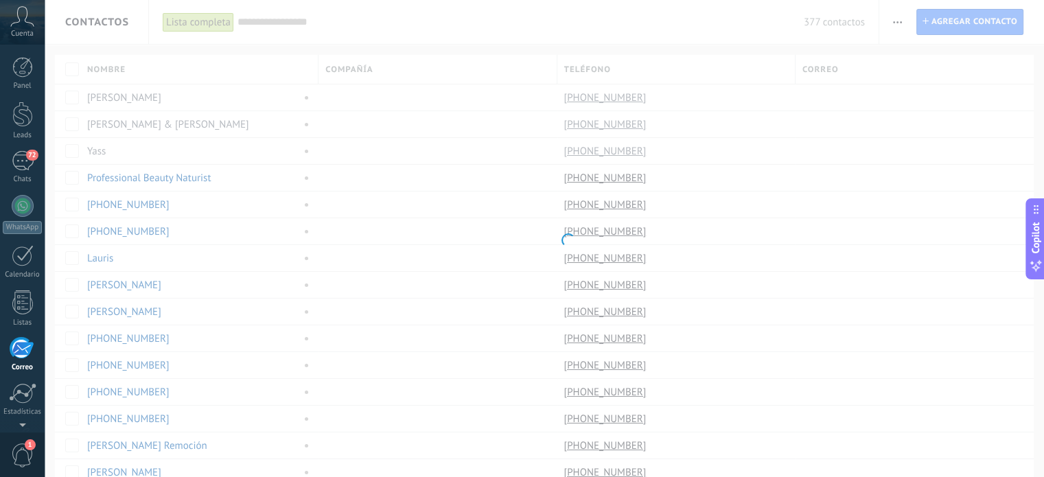
scroll to position [93, 0]
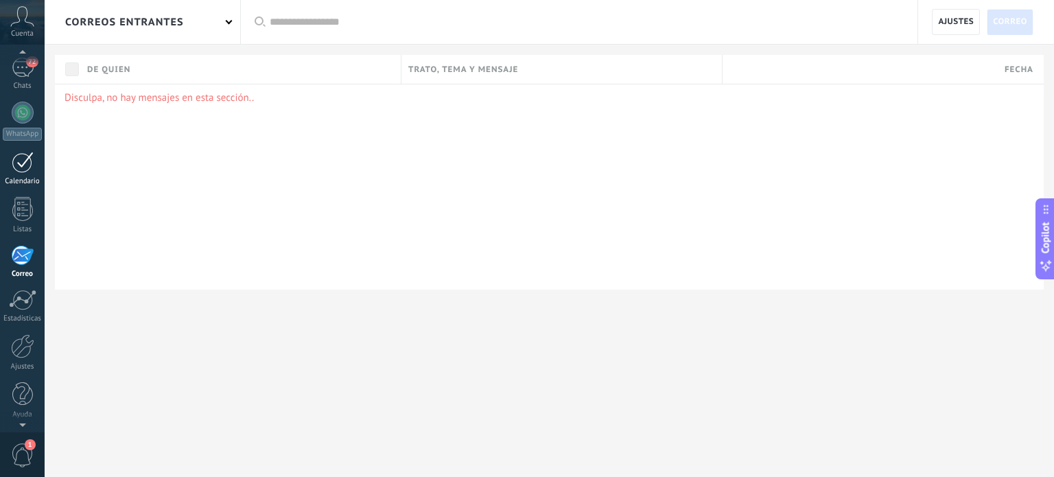
click at [17, 163] on div at bounding box center [23, 162] width 22 height 21
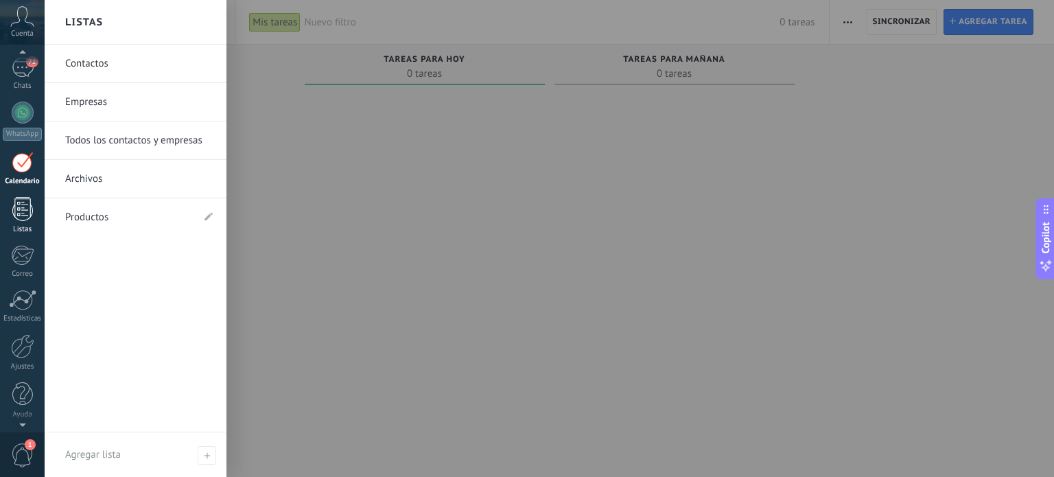
click at [20, 213] on div at bounding box center [22, 209] width 21 height 24
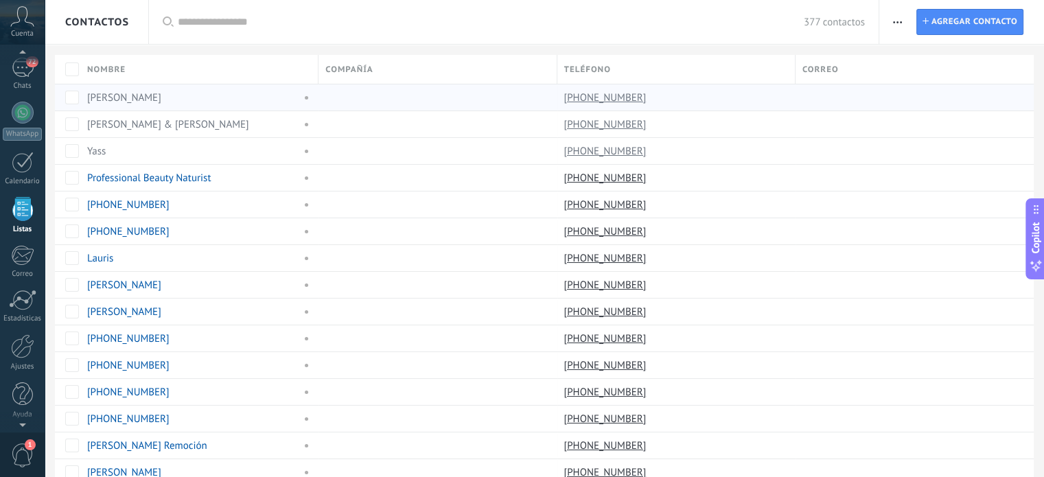
scroll to position [84, 0]
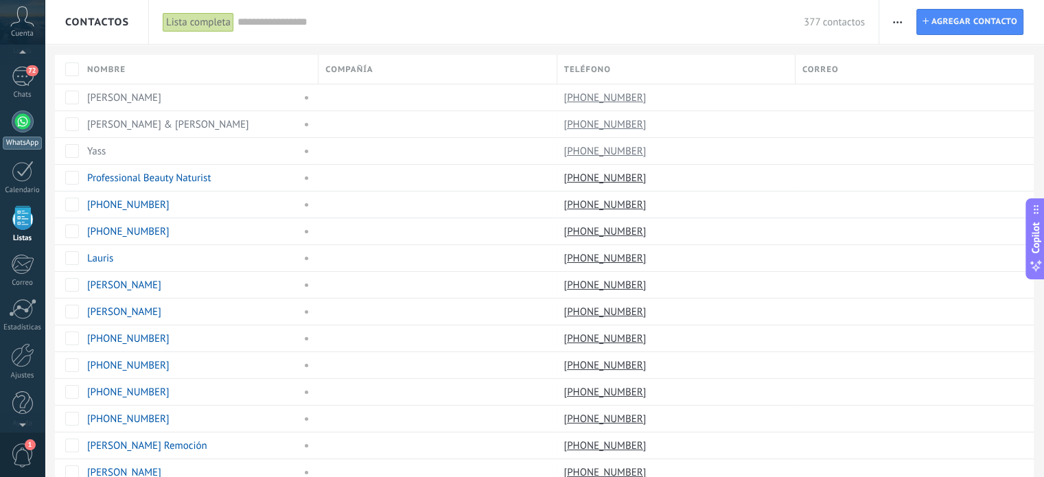
click at [21, 130] on div at bounding box center [23, 122] width 22 height 22
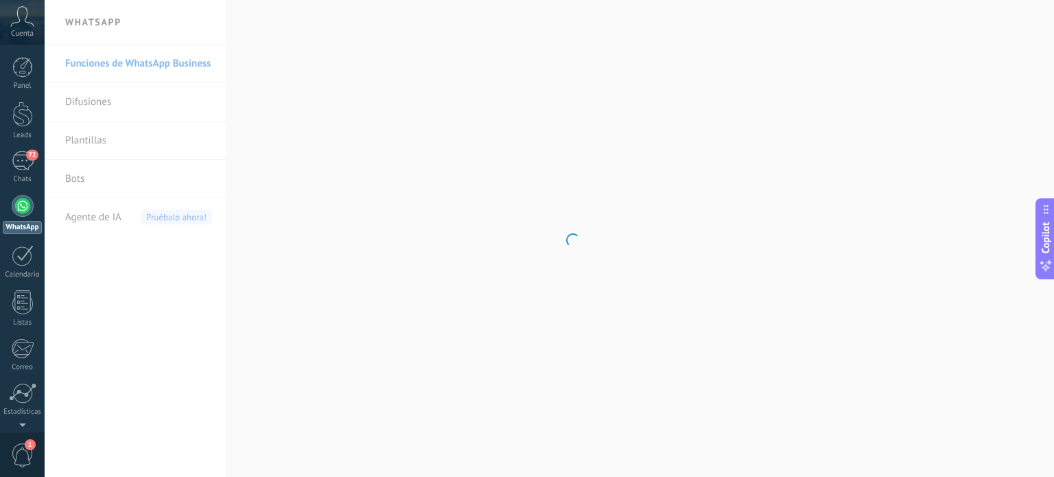
click at [98, 94] on body ".abccls-1,.abccls-2{fill-rule:evenodd}.abccls-2{fill:#fff} .abfcls-1{fill:none}…" at bounding box center [527, 238] width 1054 height 477
click at [107, 101] on link "Difusiones" at bounding box center [138, 102] width 147 height 38
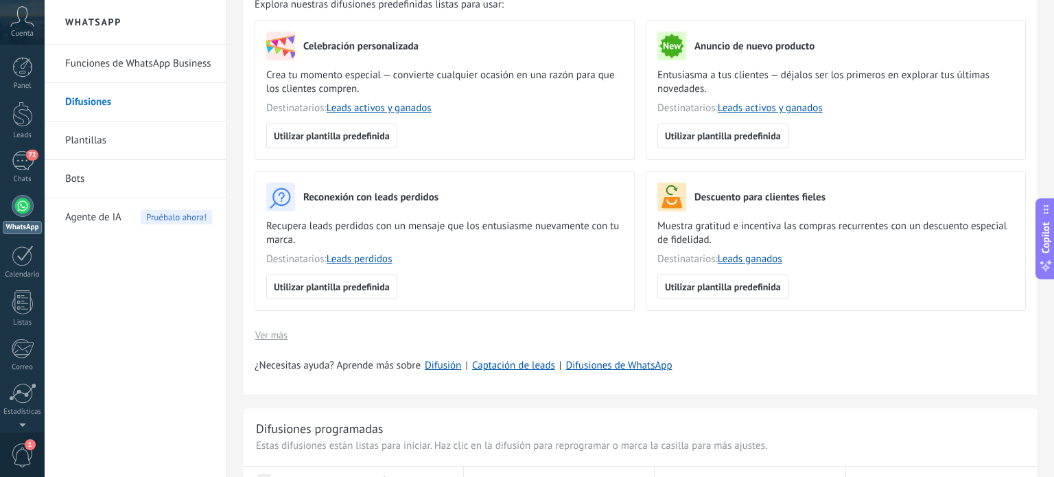
scroll to position [150, 0]
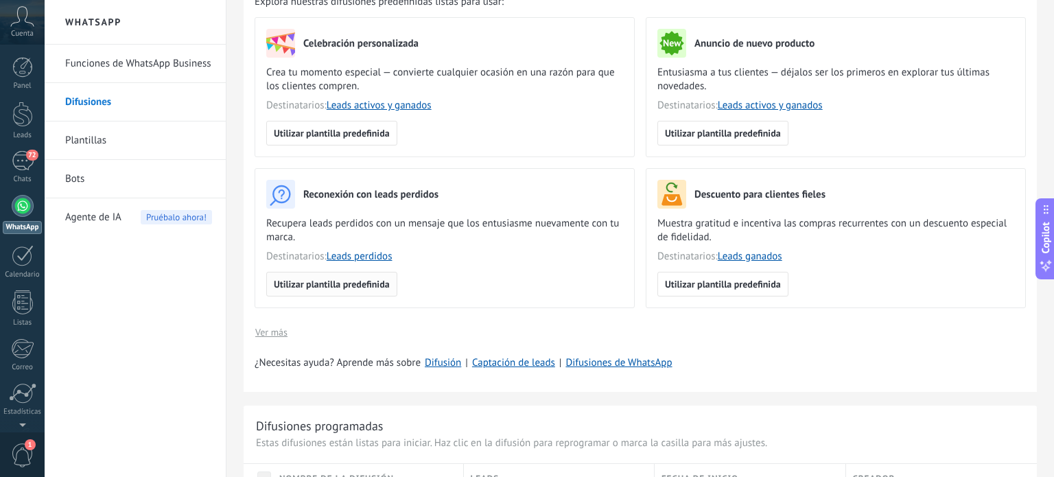
click at [337, 285] on span "Utilizar plantilla predefinida" at bounding box center [332, 284] width 116 height 10
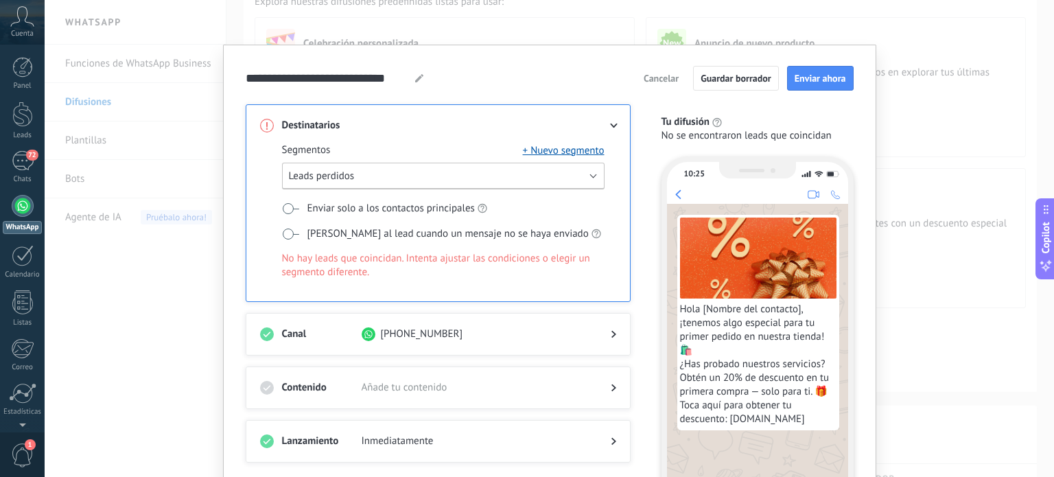
click at [384, 172] on button "Leads perdidos" at bounding box center [443, 176] width 323 height 27
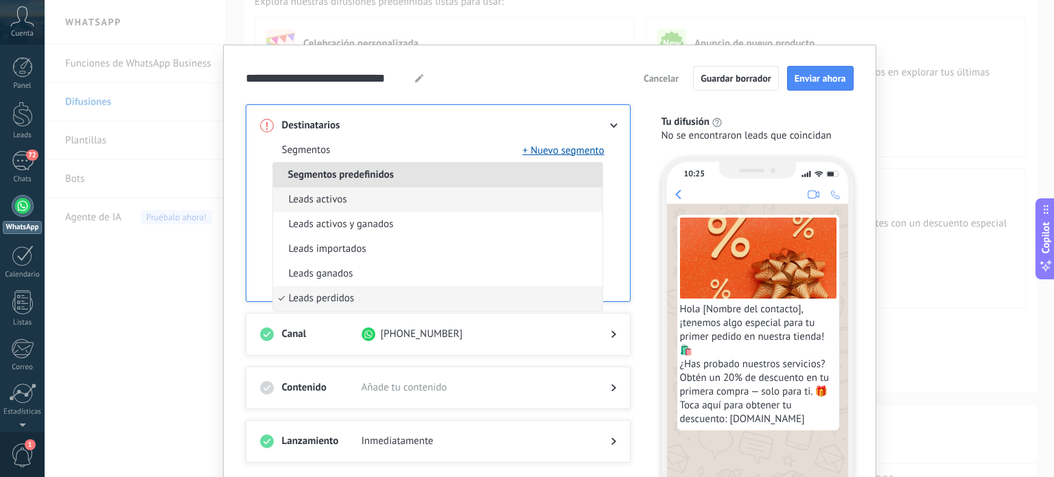
click at [333, 202] on span "Leads activos" at bounding box center [318, 200] width 58 height 14
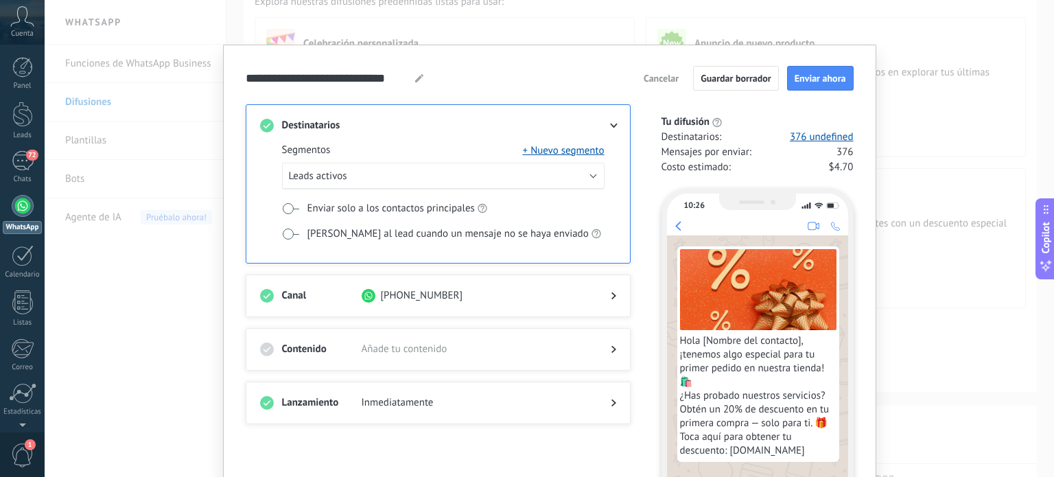
scroll to position [0, 0]
click at [332, 291] on h3 "Canal" at bounding box center [322, 296] width 80 height 14
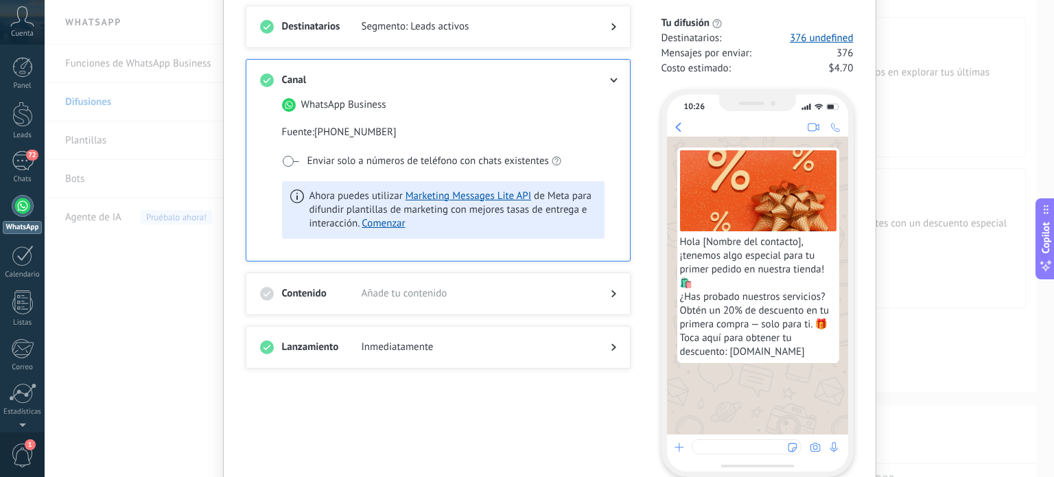
scroll to position [100, 0]
click at [356, 290] on h3 "Contenido" at bounding box center [322, 293] width 80 height 14
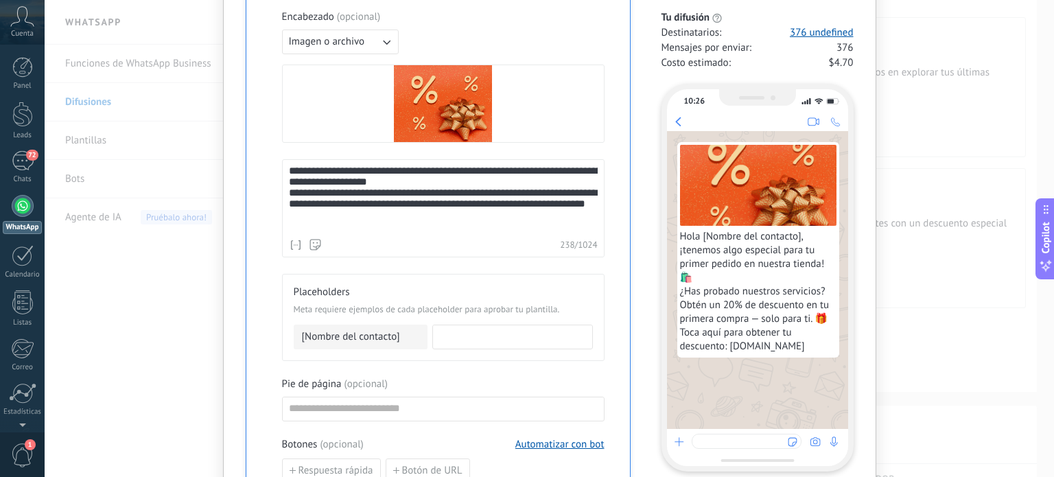
scroll to position [406, 0]
click at [498, 335] on input at bounding box center [512, 336] width 159 height 22
click at [487, 354] on div "Placeholders Meta requiere ejemplos de cada placeholder para aprobar tu plantil…" at bounding box center [443, 317] width 323 height 87
click at [424, 378] on div "Pie de página ( opcional )" at bounding box center [443, 385] width 323 height 14
click at [383, 406] on input at bounding box center [443, 408] width 321 height 22
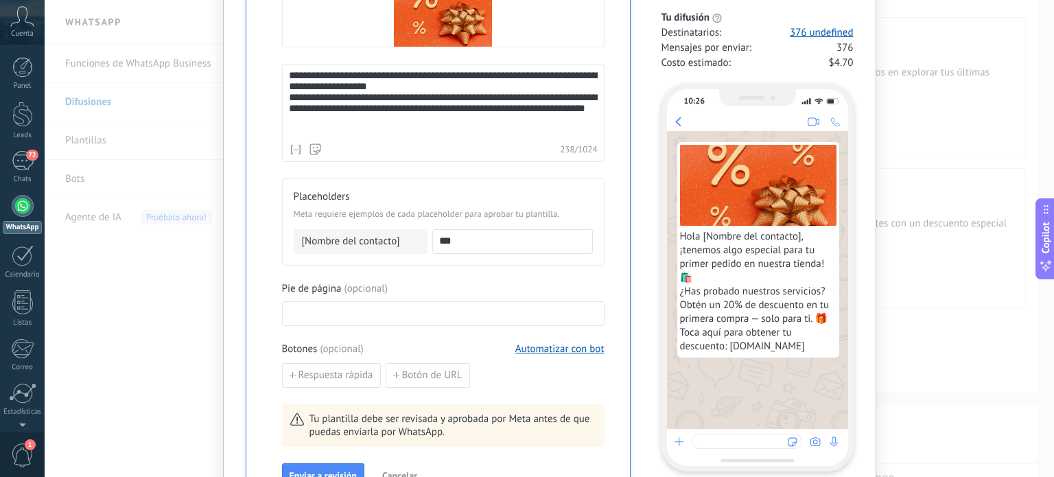
scroll to position [488, 0]
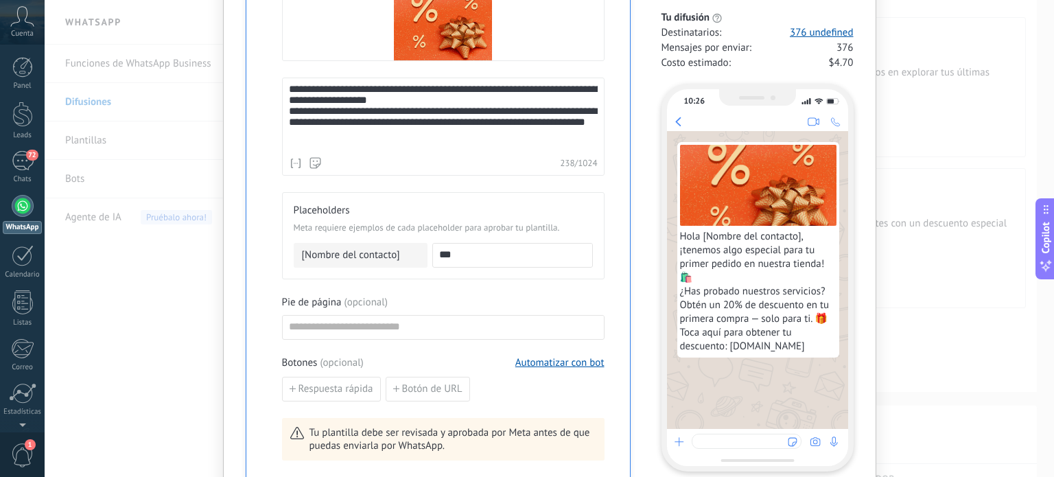
click at [478, 244] on input "***" at bounding box center [512, 255] width 159 height 22
type input "*"
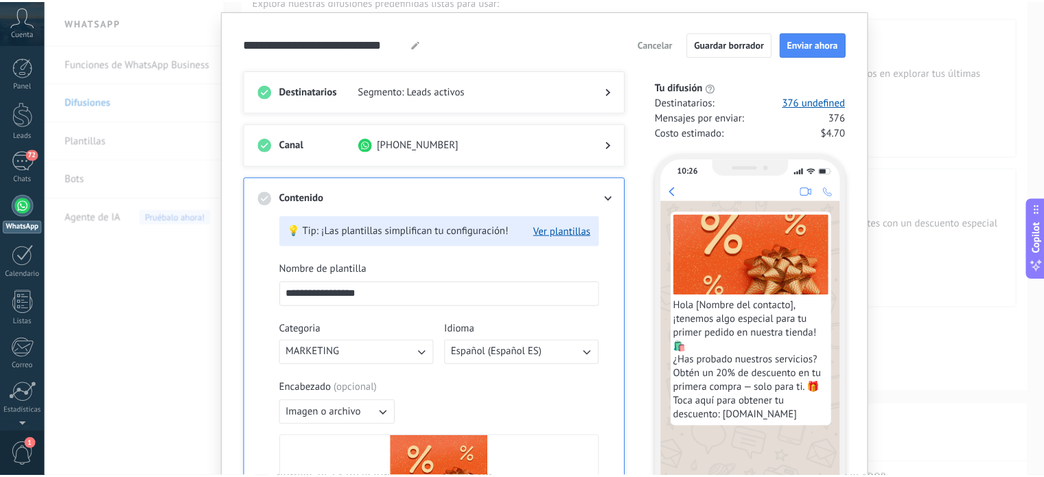
scroll to position [0, 0]
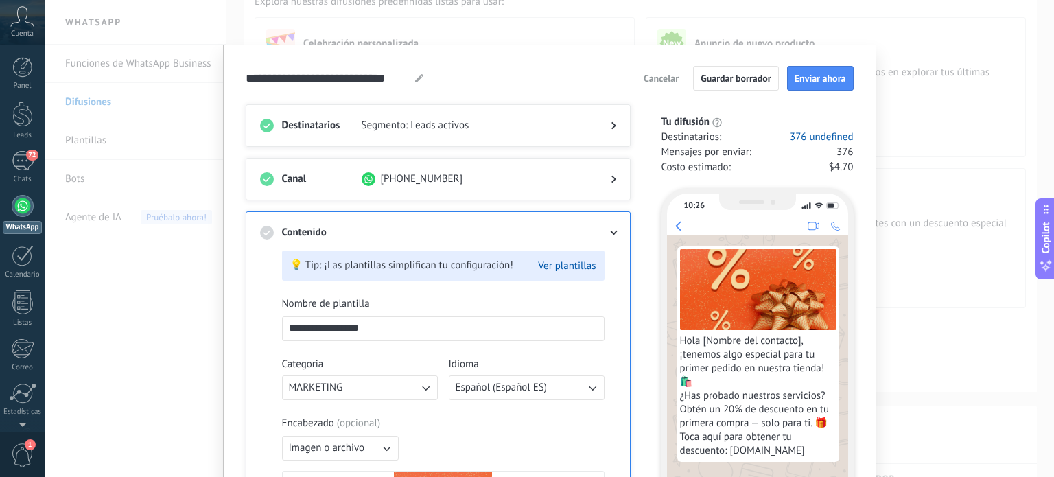
click at [653, 71] on button "Cancelar" at bounding box center [661, 78] width 47 height 21
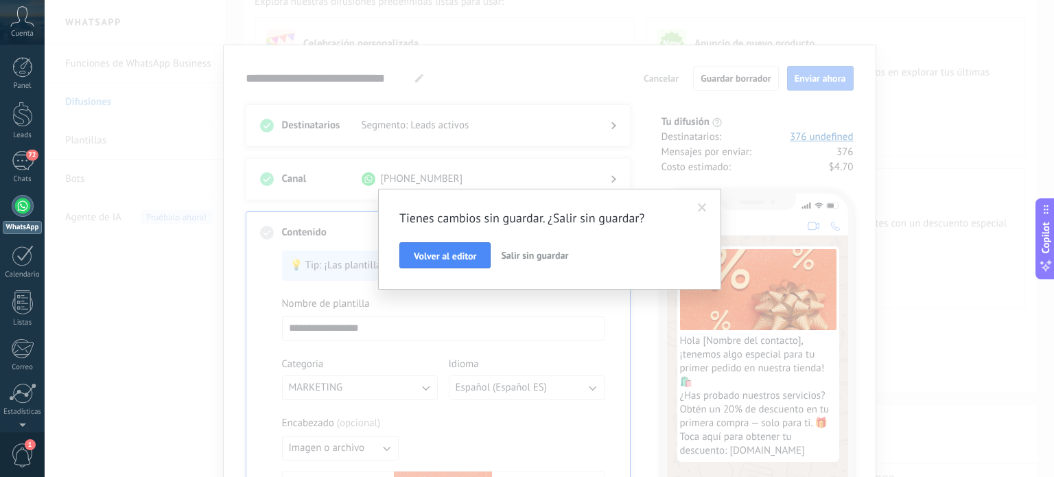
click at [527, 251] on span "Salir sin guardar" at bounding box center [534, 255] width 67 height 12
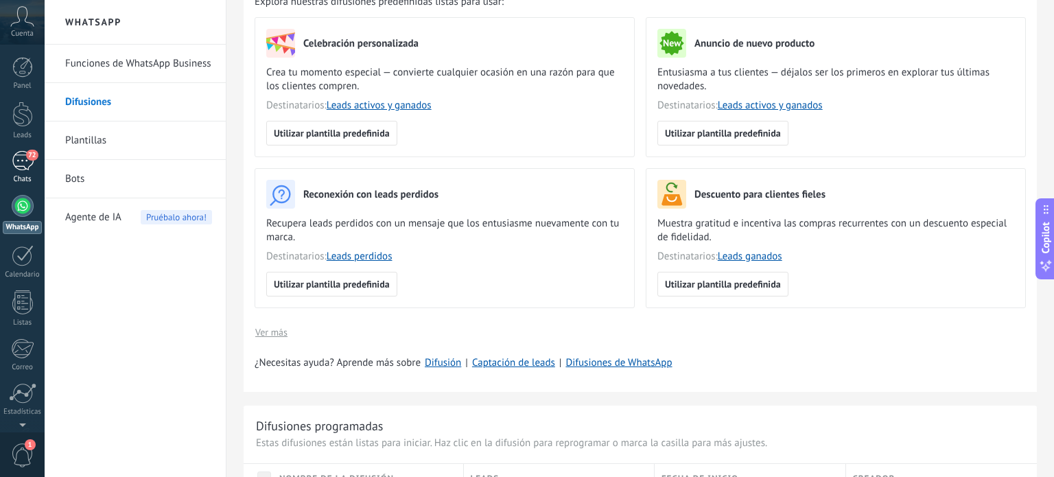
click at [27, 165] on div "72" at bounding box center [23, 161] width 22 height 20
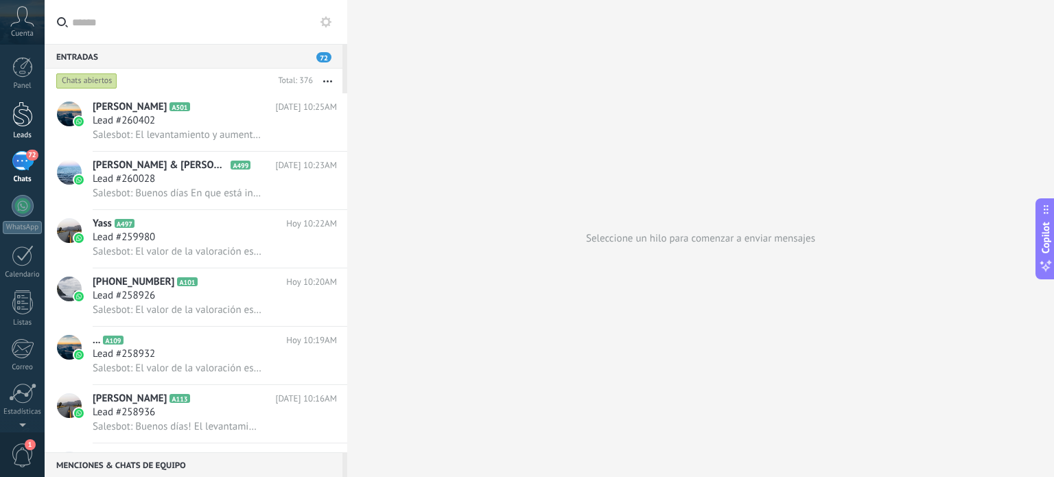
click at [12, 113] on div at bounding box center [22, 114] width 21 height 25
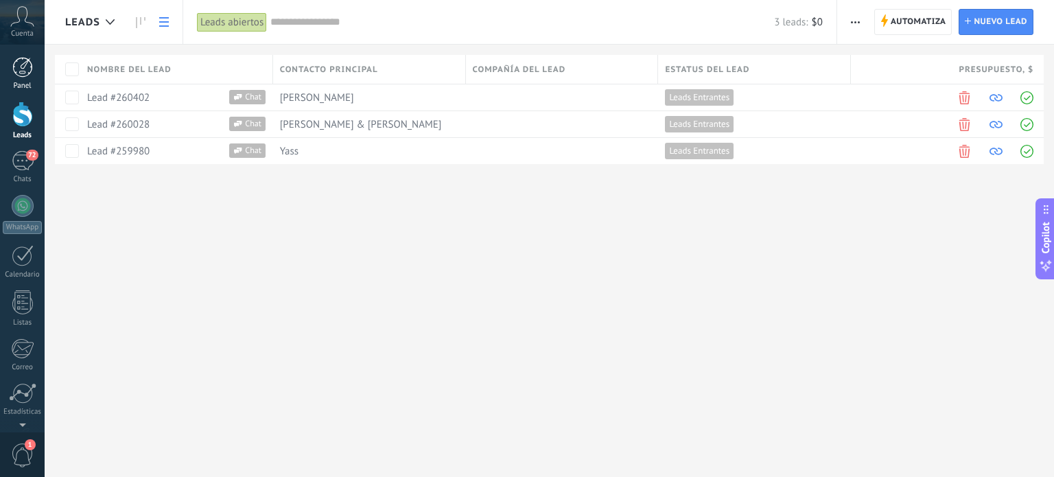
click at [25, 72] on div at bounding box center [22, 67] width 21 height 21
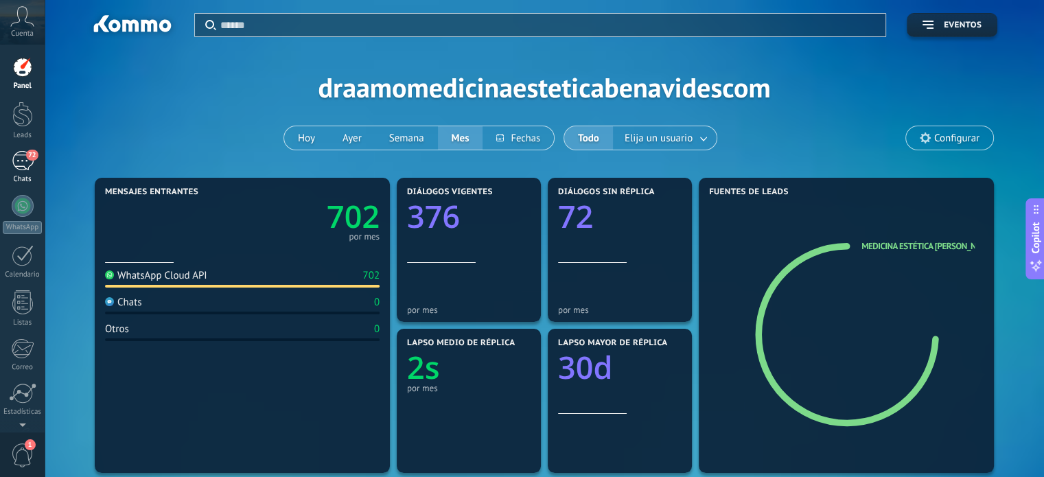
click at [17, 174] on link "72 Chats" at bounding box center [22, 167] width 45 height 33
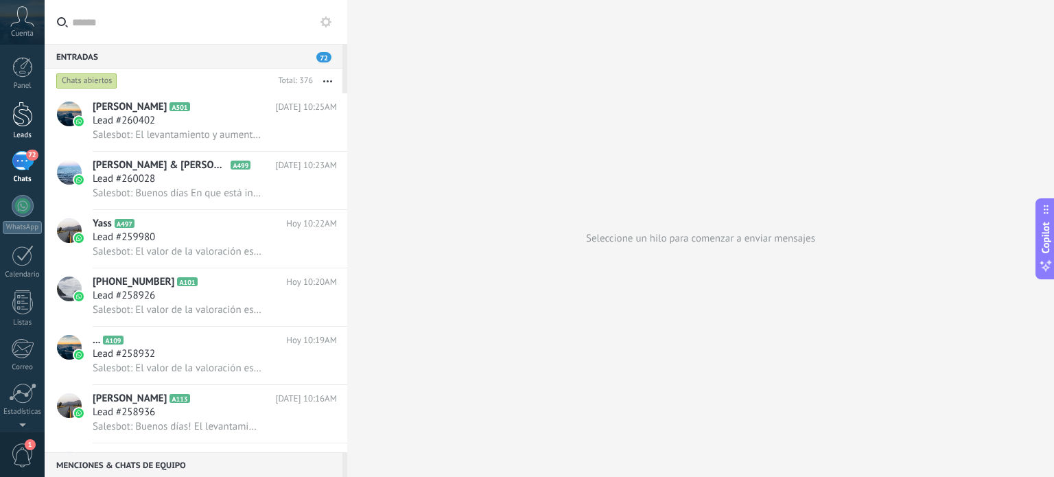
click at [14, 121] on div at bounding box center [22, 114] width 21 height 25
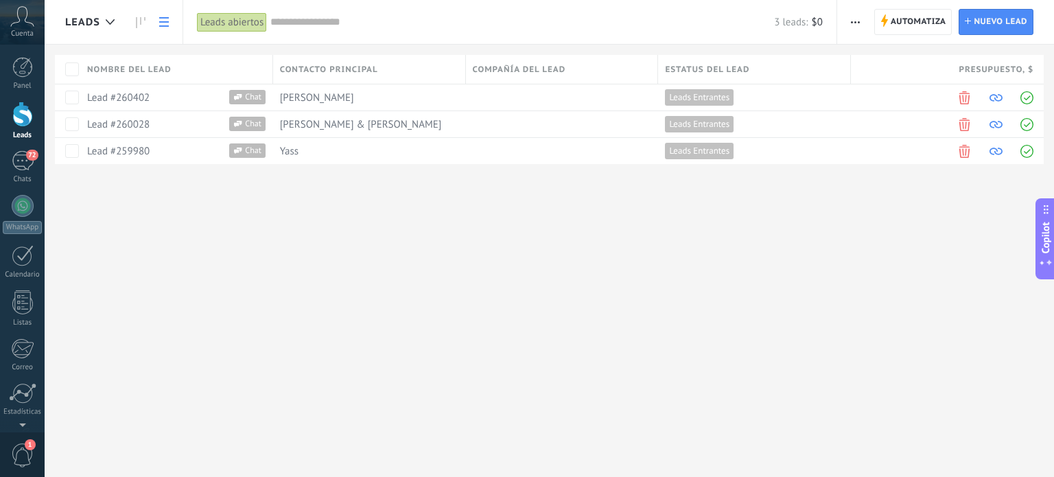
click at [250, 23] on div "Leads abiertos" at bounding box center [232, 22] width 70 height 20
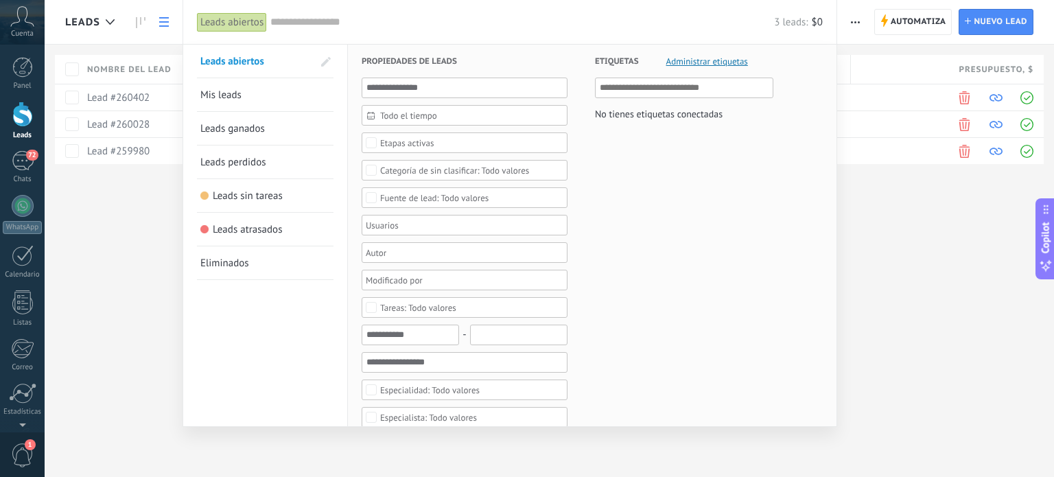
click at [258, 161] on span "Leads perdidos" at bounding box center [233, 162] width 66 height 13
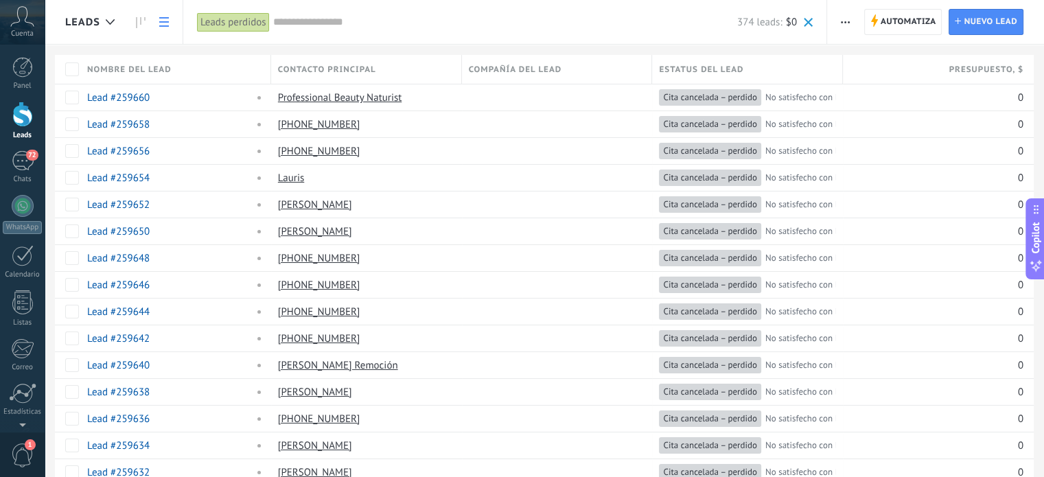
click at [851, 22] on button "button" at bounding box center [845, 22] width 20 height 26
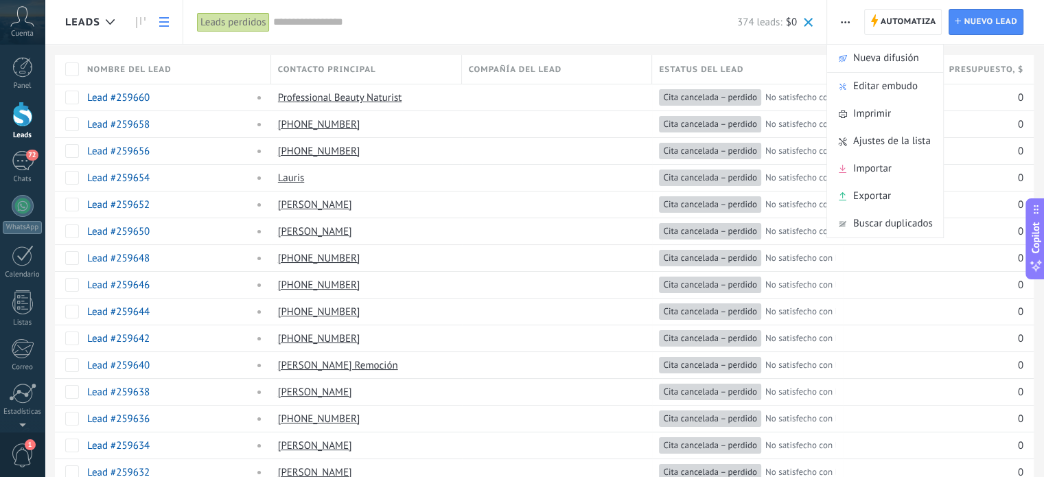
click at [365, 30] on div "374 leads: $0" at bounding box center [543, 22] width 540 height 44
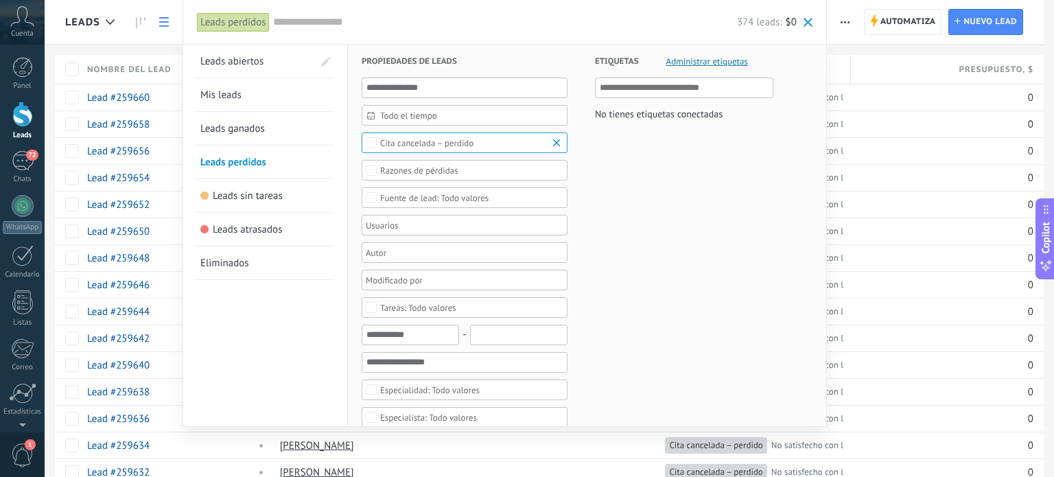
click at [429, 120] on div "Todo el tiempo" at bounding box center [465, 115] width 206 height 21
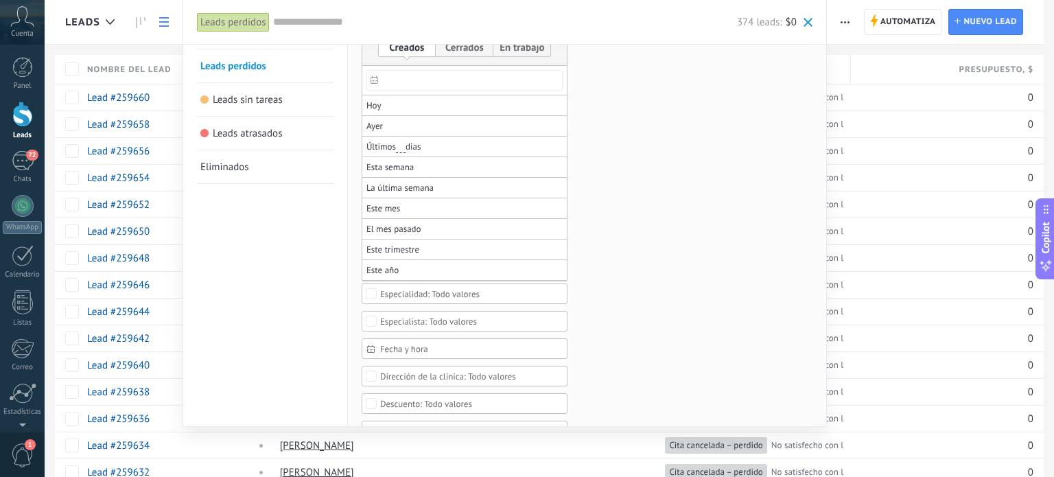
scroll to position [106, 0]
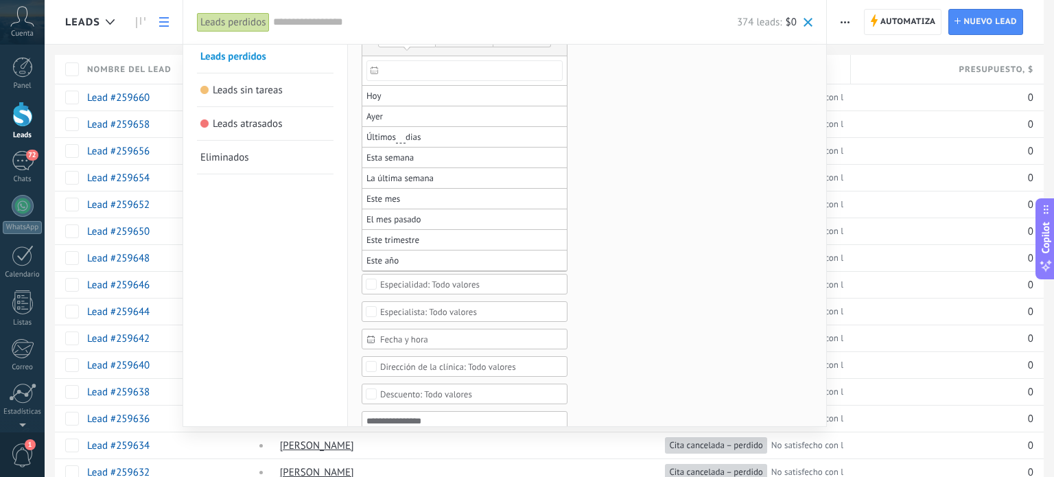
click at [390, 329] on div "Fecha y hora" at bounding box center [465, 339] width 206 height 21
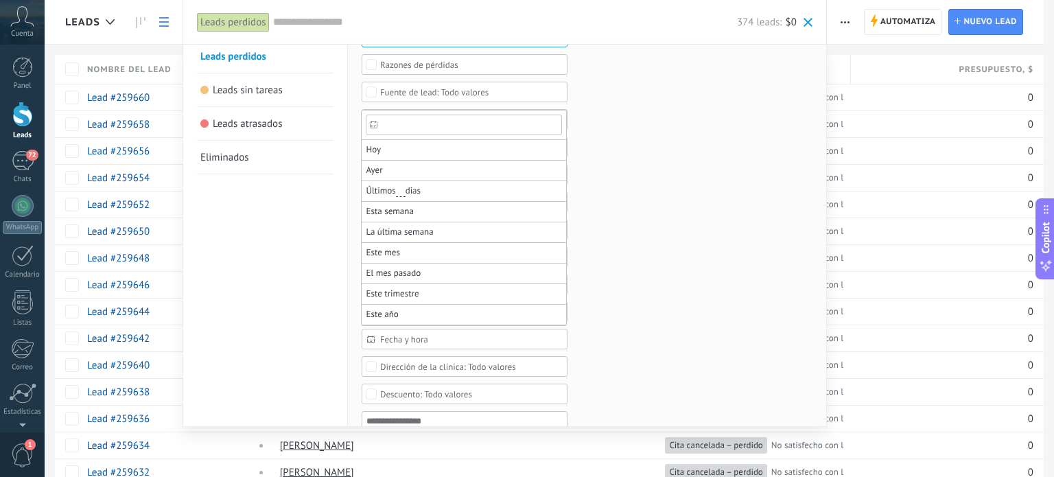
click at [395, 333] on div at bounding box center [527, 238] width 1054 height 477
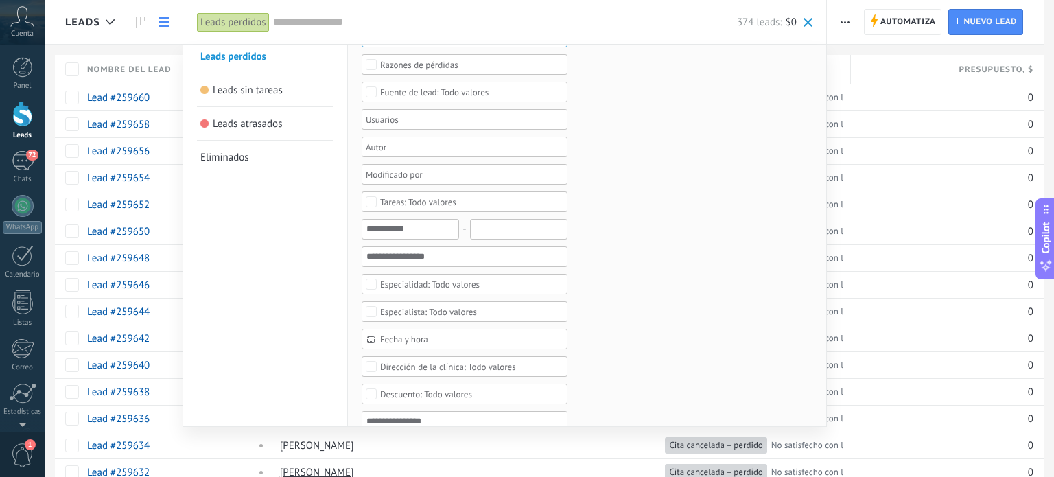
click at [395, 334] on span "Fecha y hora" at bounding box center [470, 339] width 180 height 10
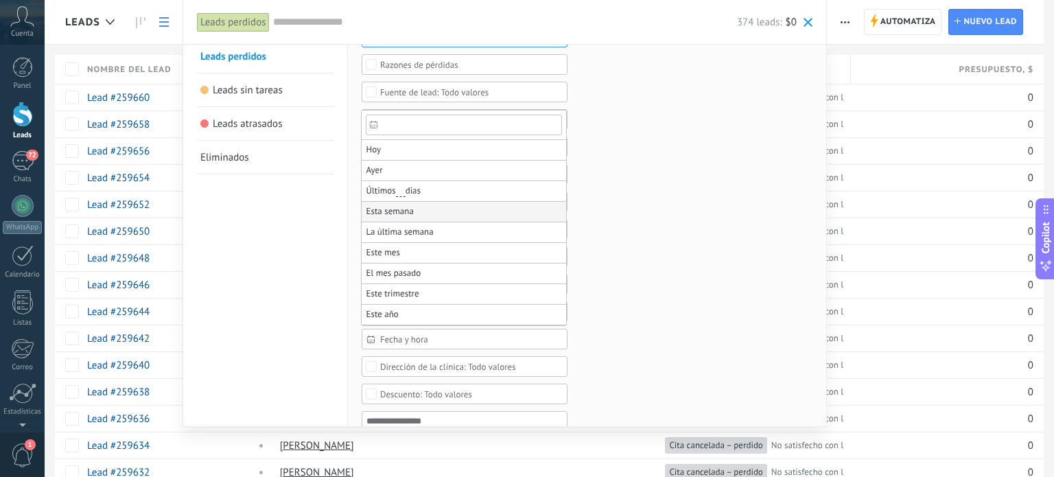
click at [489, 212] on li "Esta semana" at bounding box center [464, 212] width 205 height 21
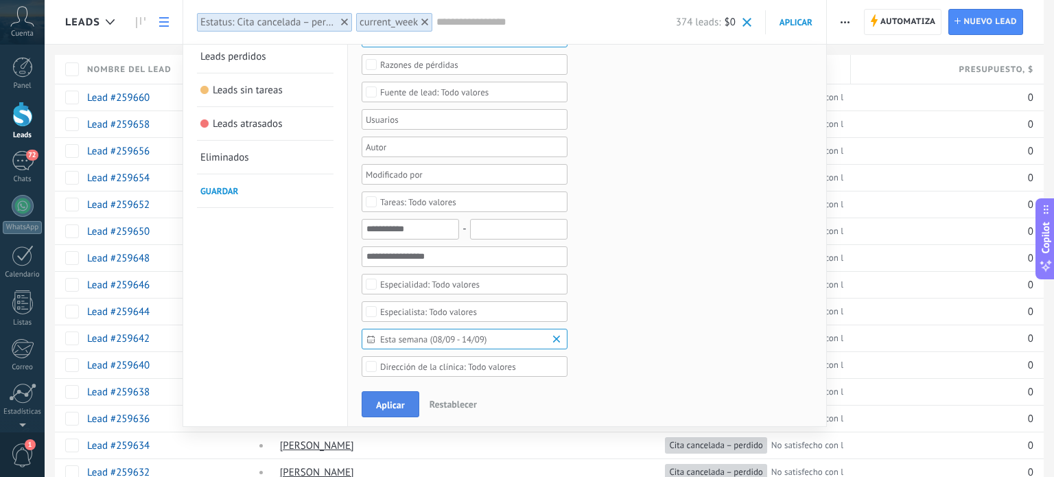
click at [380, 404] on span "Aplicar" at bounding box center [390, 405] width 29 height 10
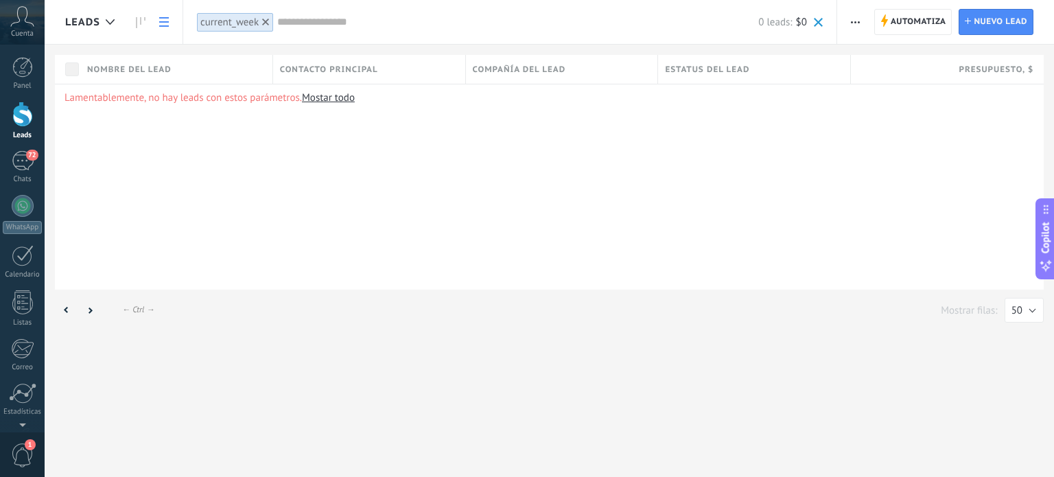
click at [323, 84] on div "Lamentablemente, no hay leads con estos parámetros. [GEOGRAPHIC_DATA] todo" at bounding box center [549, 187] width 989 height 206
click at [329, 95] on link "Mostar todo" at bounding box center [328, 97] width 53 height 13
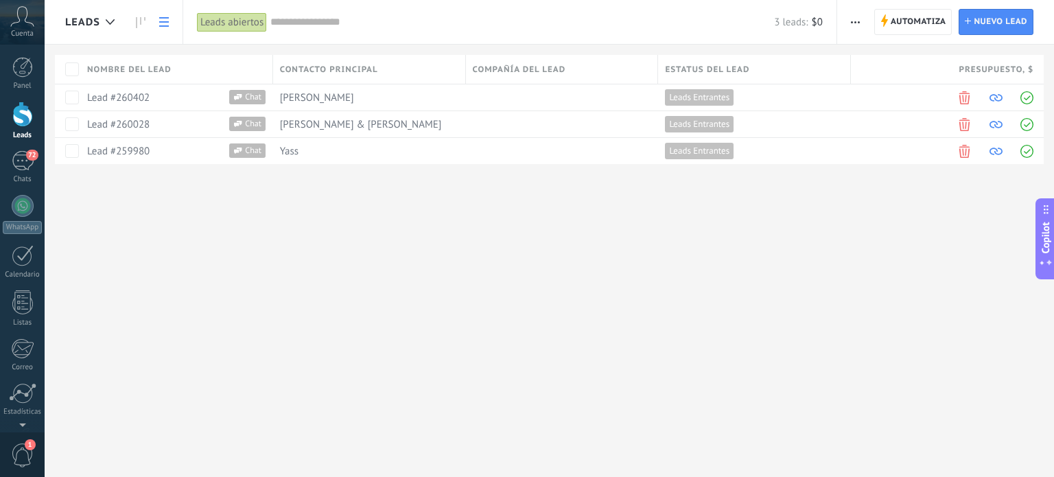
click at [284, 33] on div "3 leads: $0" at bounding box center [546, 22] width 553 height 44
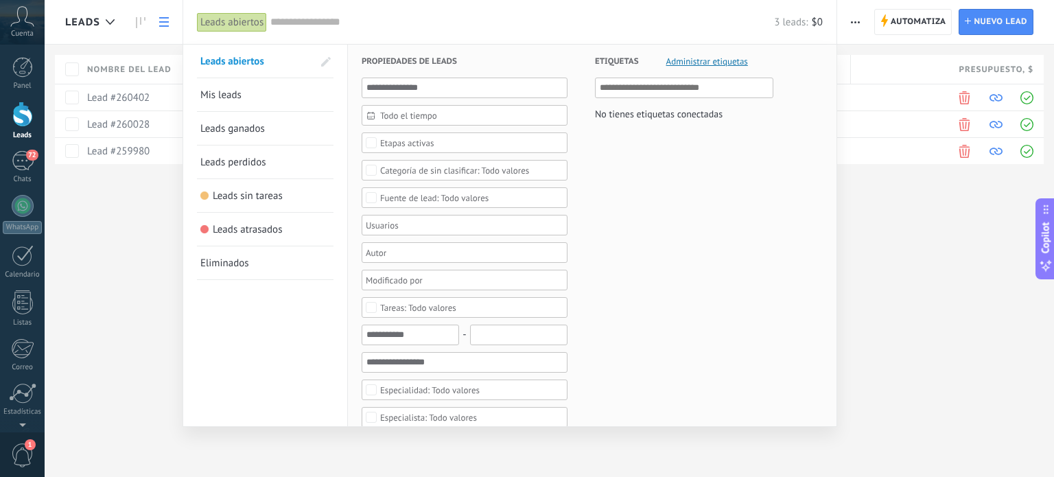
click at [249, 165] on span "Leads perdidos" at bounding box center [233, 162] width 66 height 13
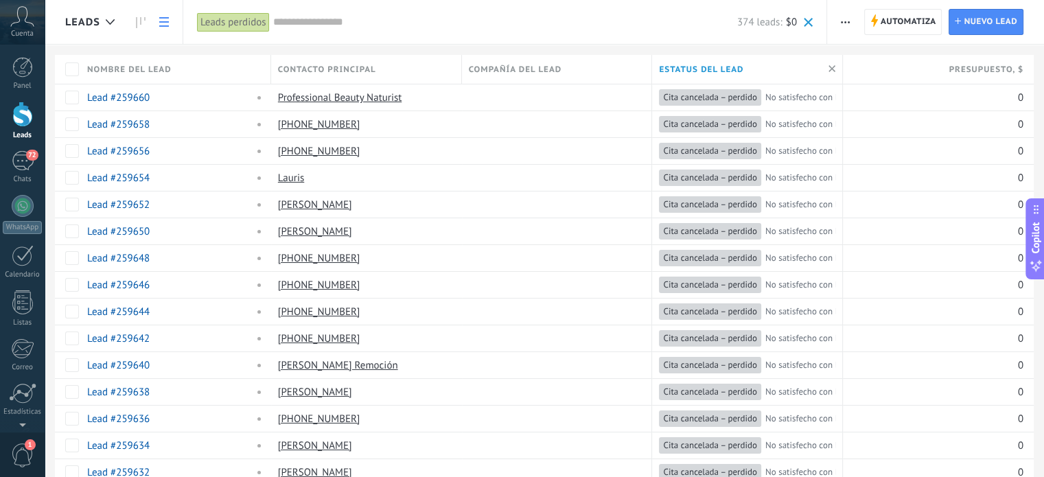
click at [330, 17] on input "text" at bounding box center [505, 22] width 464 height 14
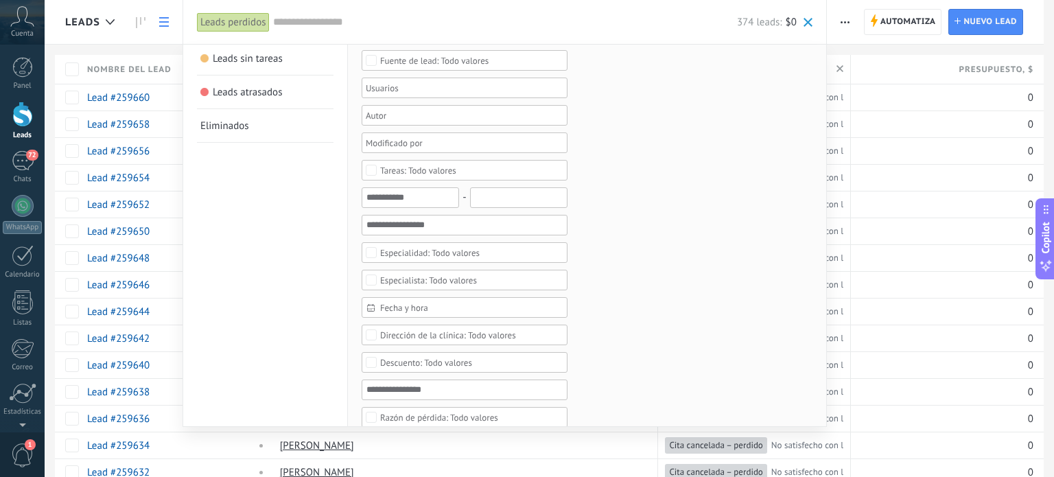
scroll to position [167, 0]
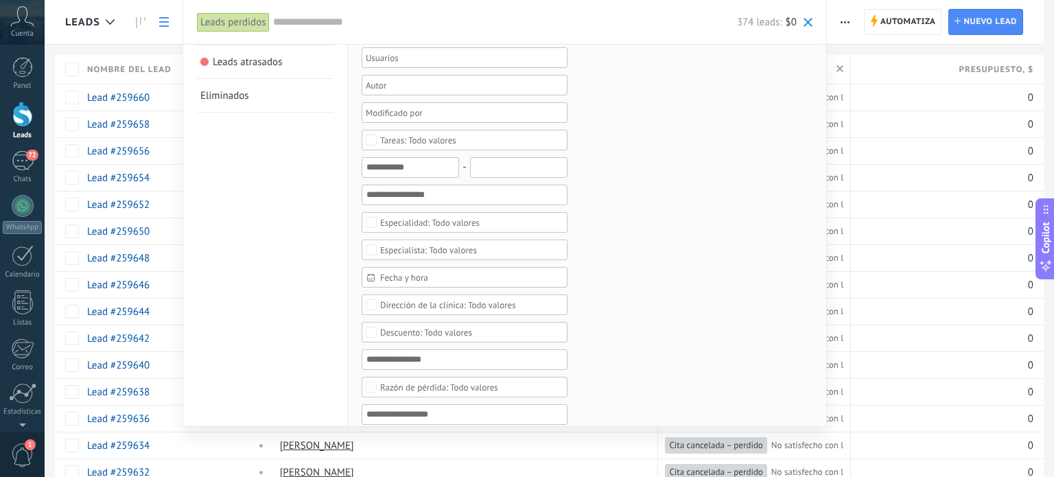
click at [406, 267] on div "Fecha y hora" at bounding box center [465, 277] width 206 height 21
click at [443, 147] on li "Esta semana" at bounding box center [464, 150] width 205 height 21
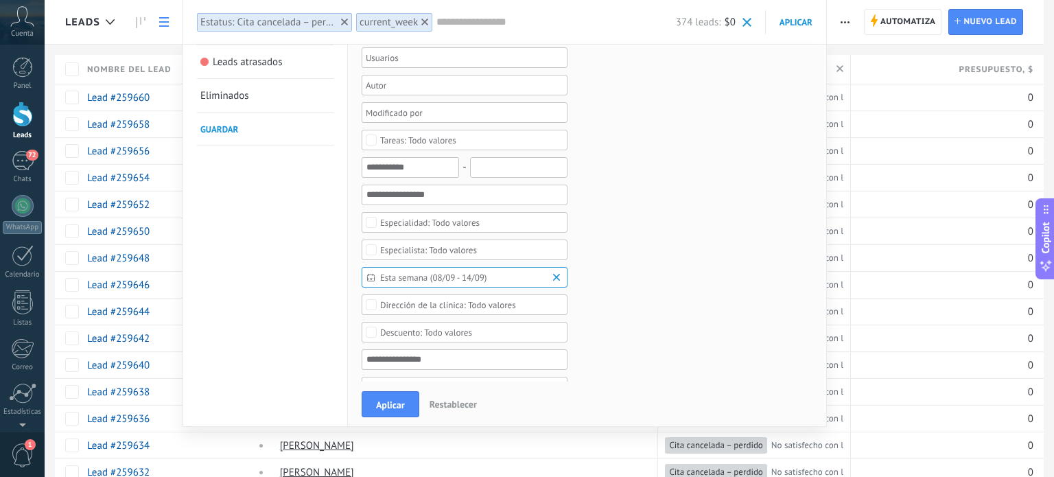
click at [404, 382] on div "Todo valores" at bounding box center [439, 387] width 118 height 10
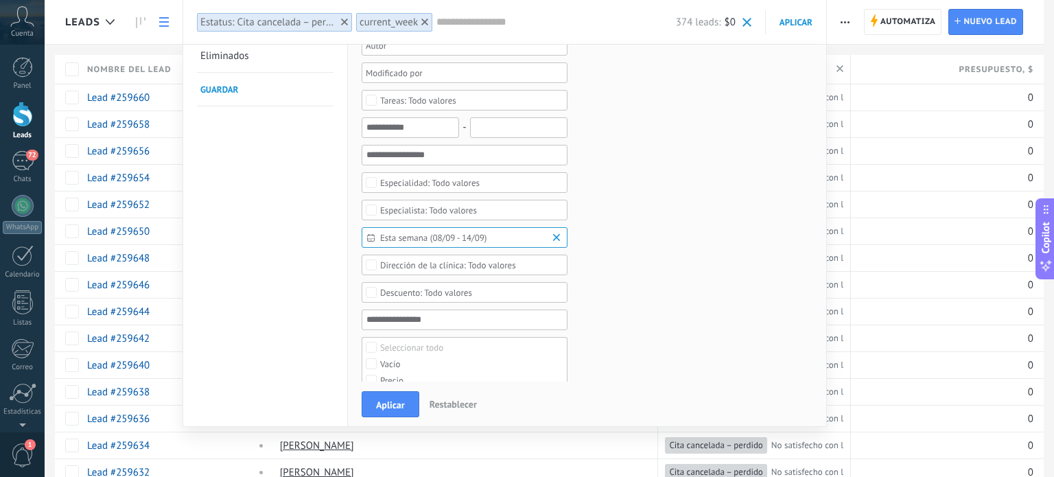
scroll to position [209, 0]
click at [398, 395] on button "Aplicar" at bounding box center [391, 404] width 58 height 26
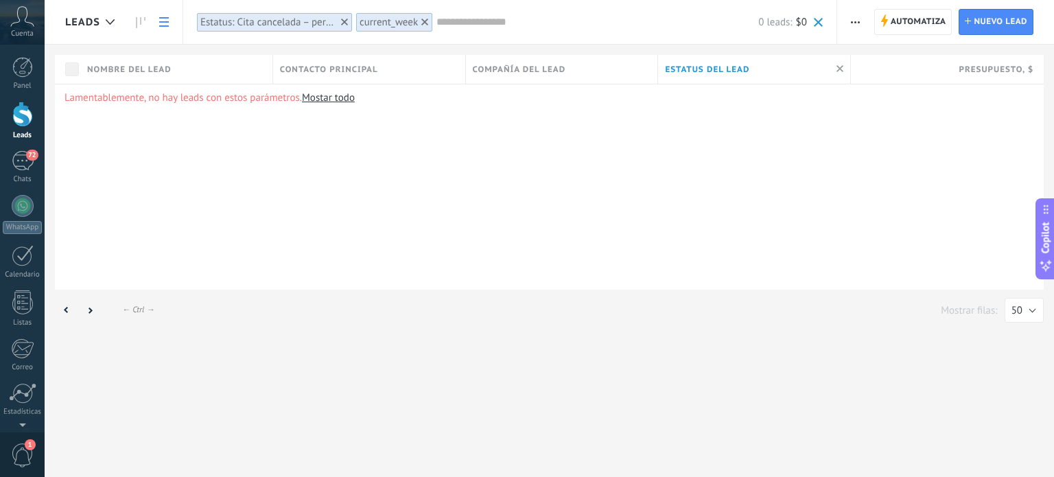
click at [281, 24] on div "Estatus: Cita cancelada – perdido" at bounding box center [268, 22] width 137 height 13
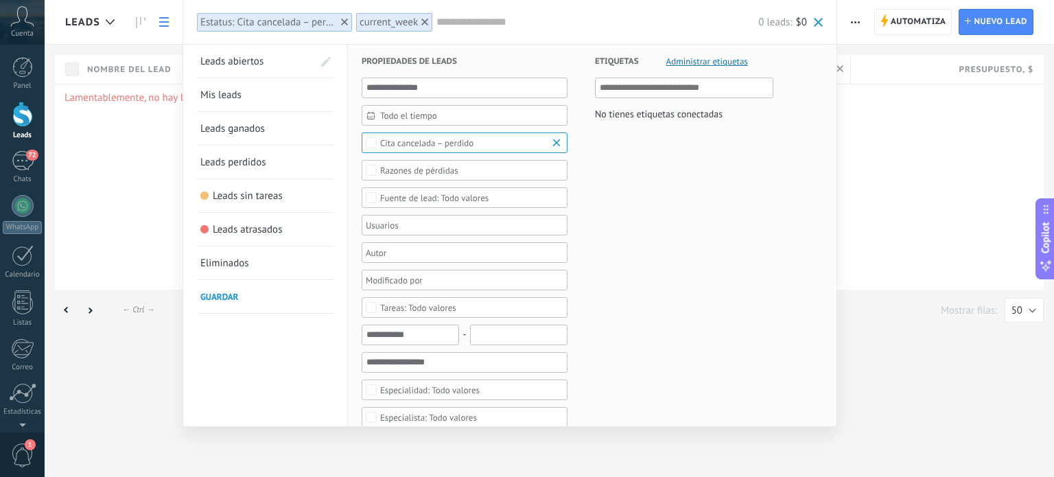
click at [412, 138] on div "Cita cancelada – perdido" at bounding box center [426, 143] width 93 height 10
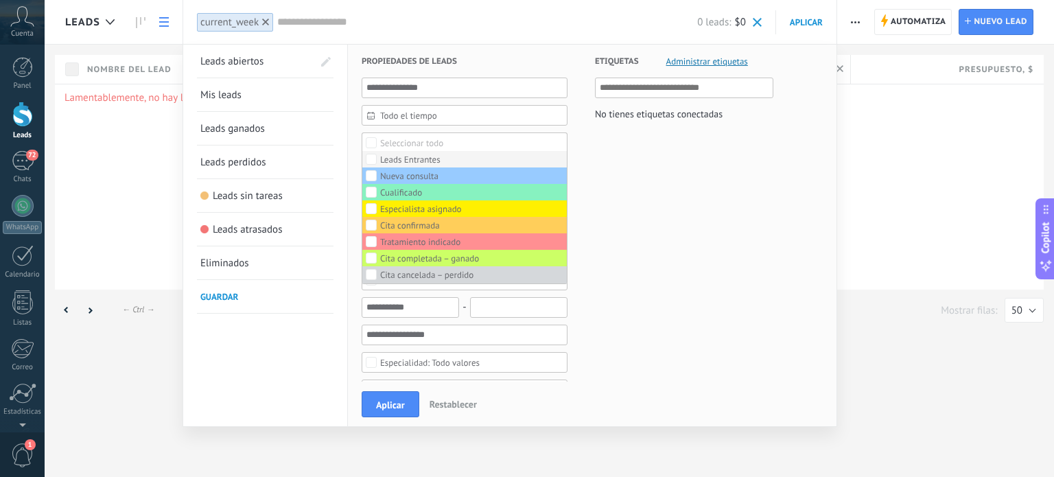
click at [411, 158] on div "Leads Entrantes" at bounding box center [410, 160] width 60 height 10
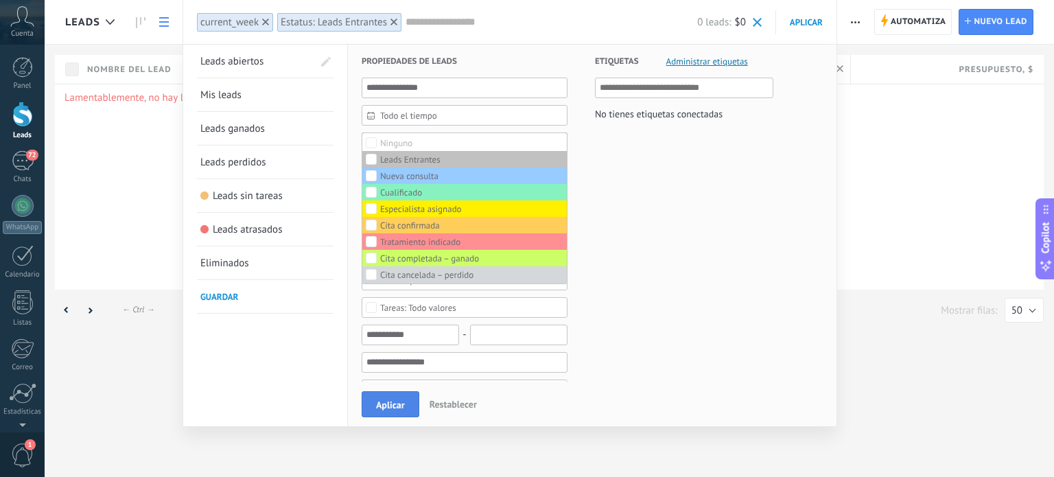
click at [400, 400] on span "Aplicar" at bounding box center [390, 405] width 29 height 10
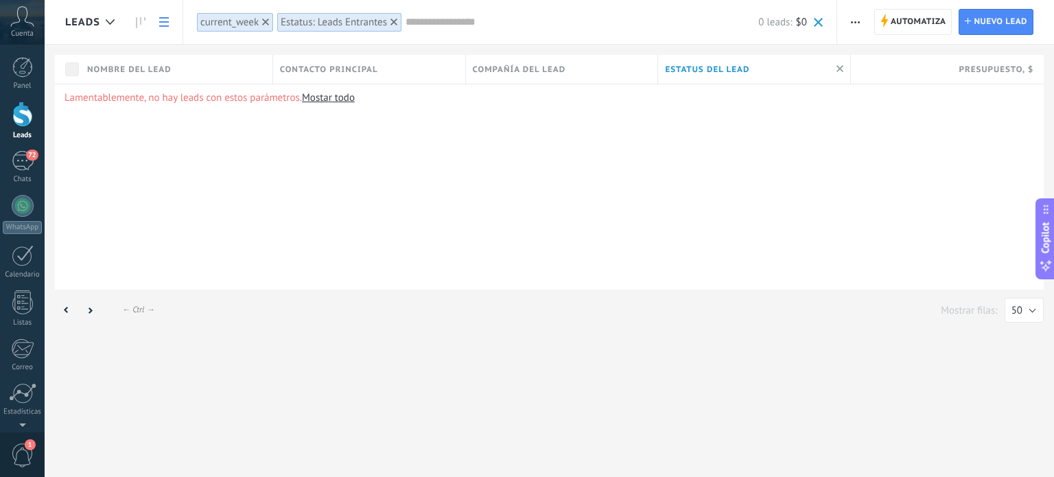
click at [242, 23] on div "current_week" at bounding box center [229, 22] width 58 height 13
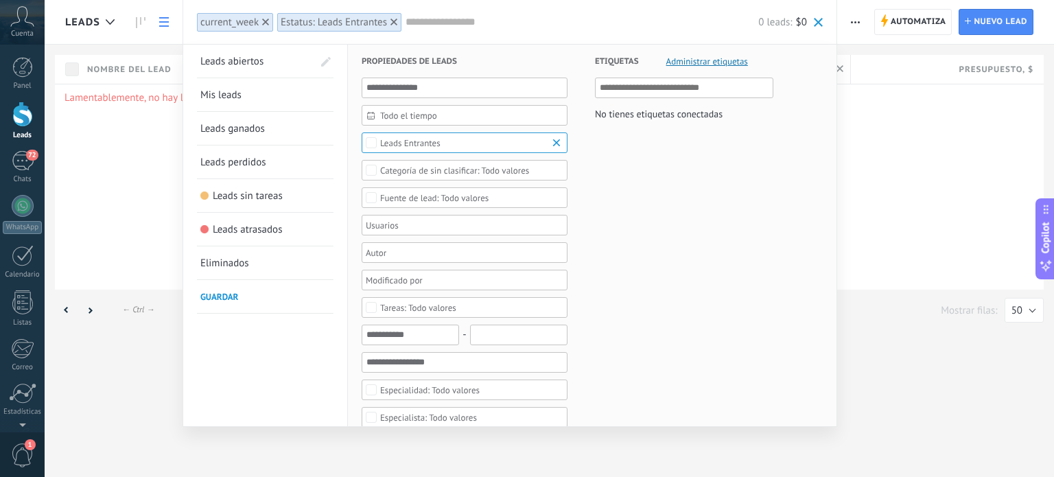
click at [318, 16] on div "Estatus: Leads Entrantes" at bounding box center [334, 22] width 106 height 13
click at [424, 142] on div "Leads Entrantes" at bounding box center [410, 143] width 60 height 10
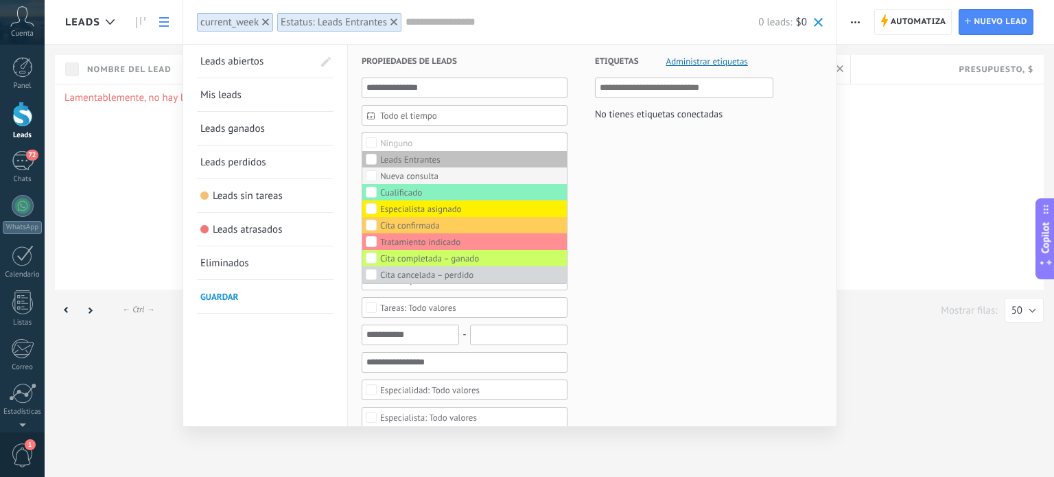
click at [438, 175] on label "Nueva consulta" at bounding box center [464, 175] width 205 height 16
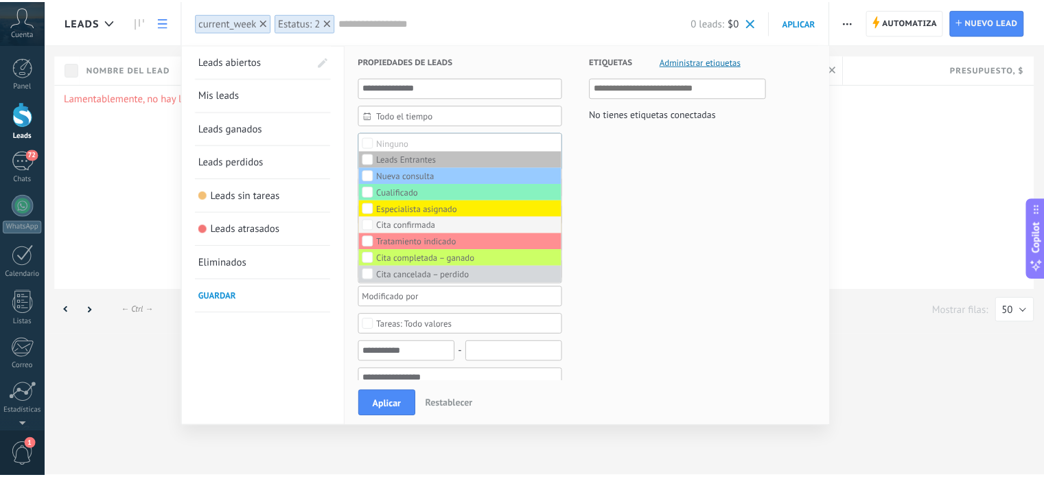
scroll to position [66, 0]
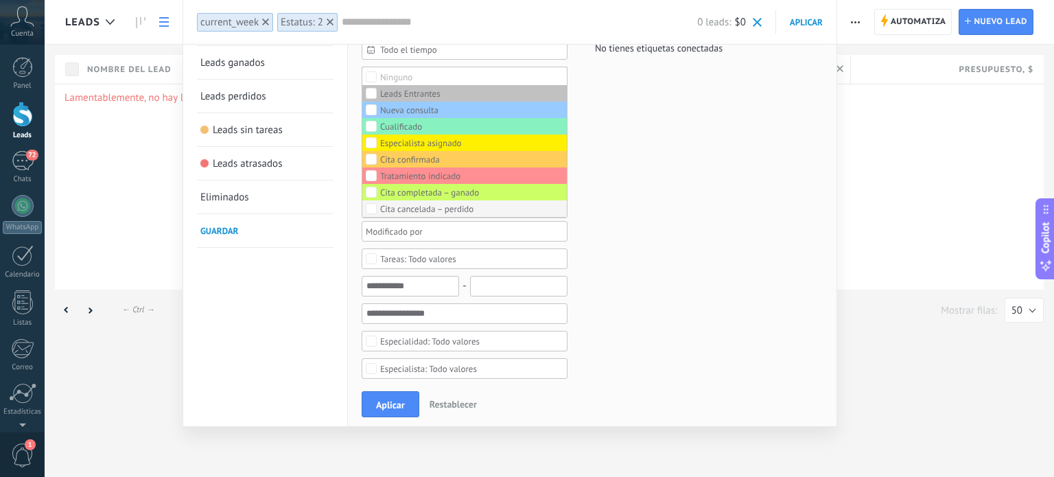
click at [393, 209] on div "Cita cancelada – perdido" at bounding box center [426, 210] width 93 height 10
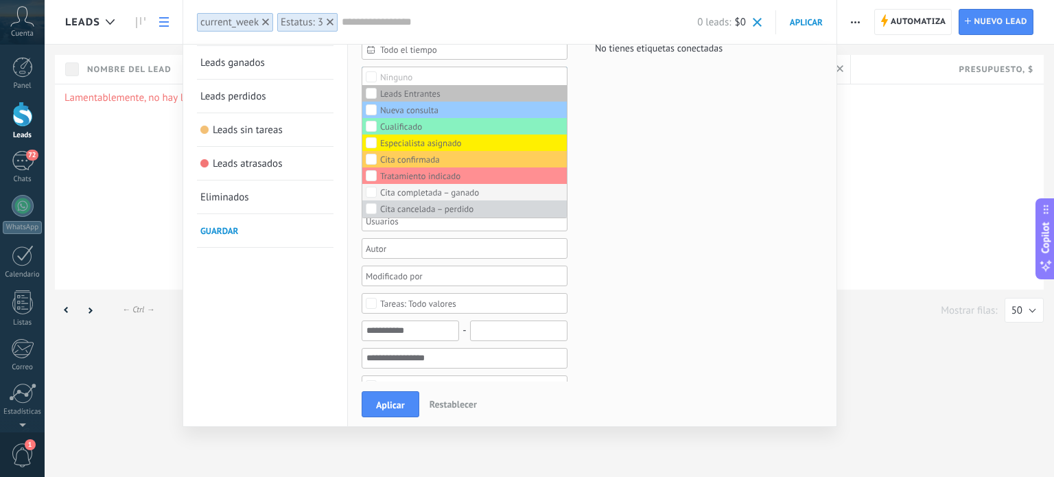
click at [381, 192] on div "Cita completada – ganado" at bounding box center [429, 193] width 99 height 10
click at [385, 188] on div "Cita completada – ganado" at bounding box center [429, 193] width 99 height 10
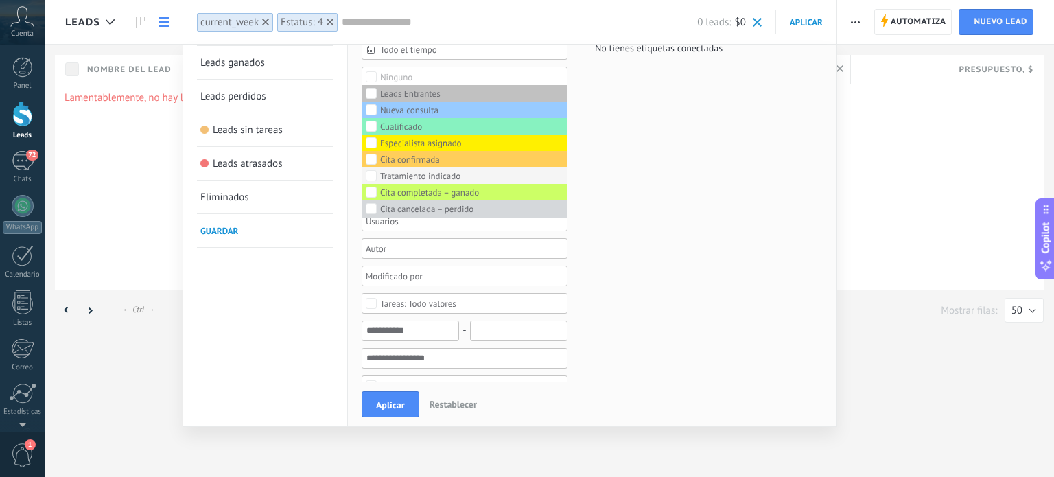
click at [397, 176] on div "Tratamiento indicado" at bounding box center [420, 177] width 80 height 10
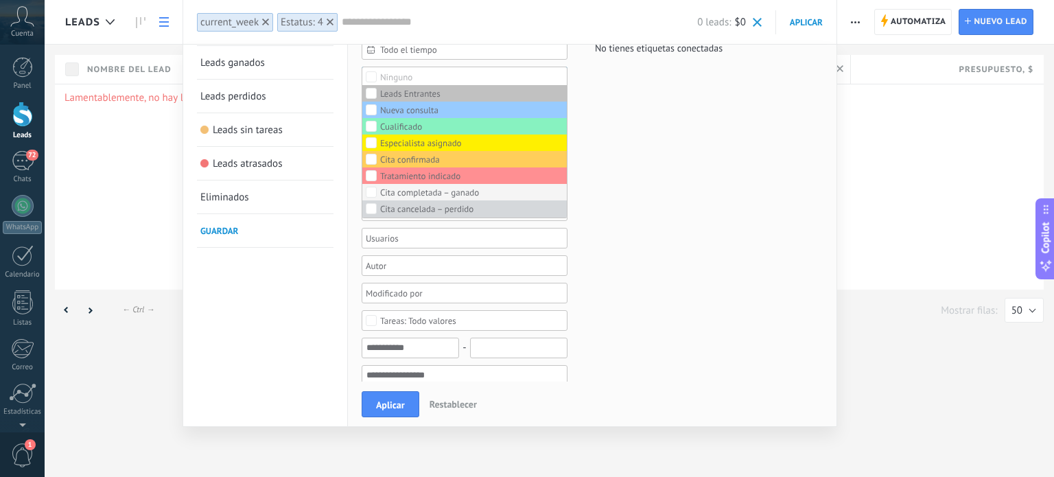
click at [397, 196] on label "Cita completada – ganado" at bounding box center [464, 192] width 205 height 16
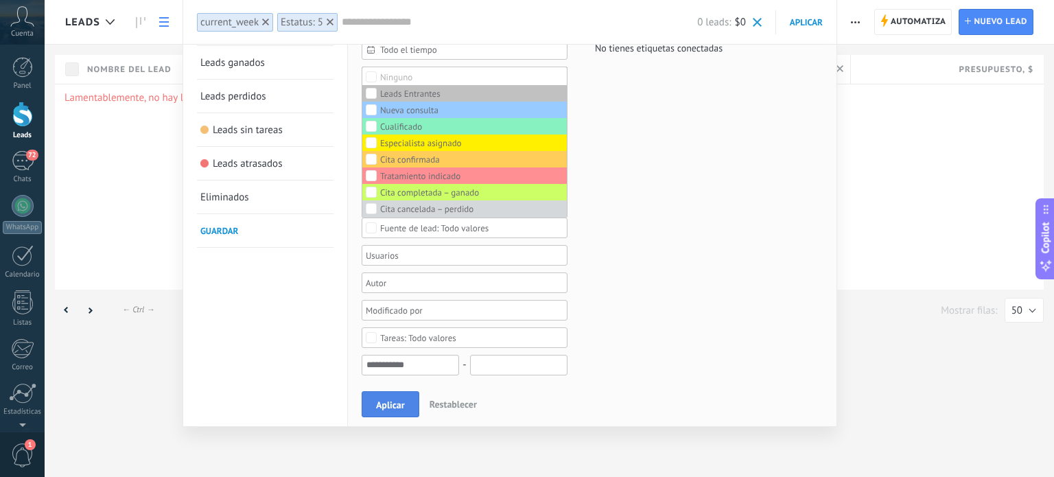
click at [382, 403] on span "Aplicar" at bounding box center [390, 405] width 29 height 10
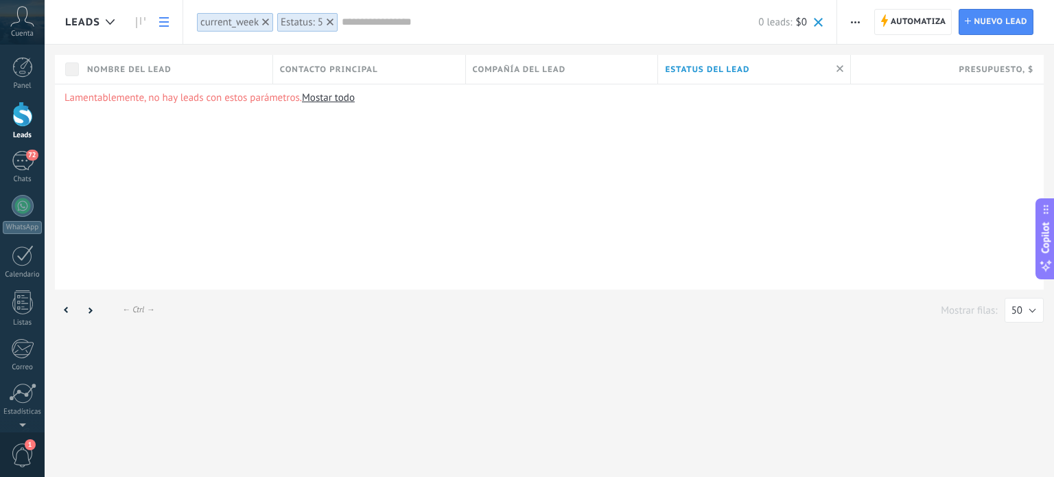
click at [341, 102] on link "Mostar todo" at bounding box center [328, 97] width 53 height 13
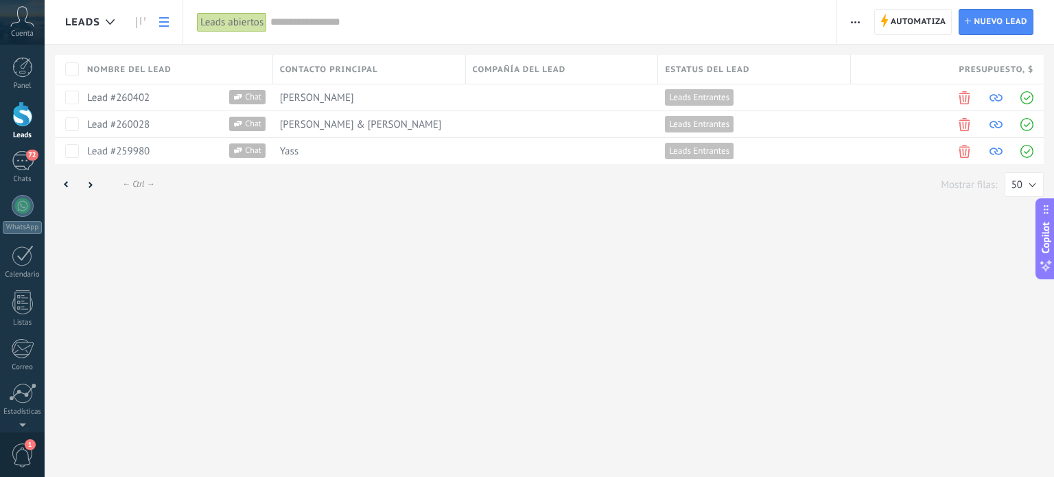
click at [292, 14] on div at bounding box center [546, 22] width 553 height 44
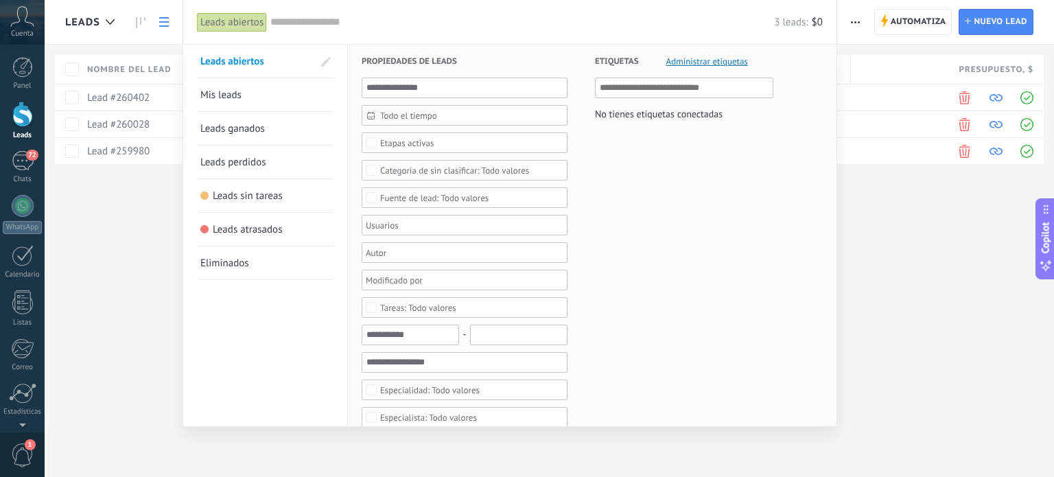
click at [434, 141] on span "Etapas activas" at bounding box center [465, 143] width 170 height 10
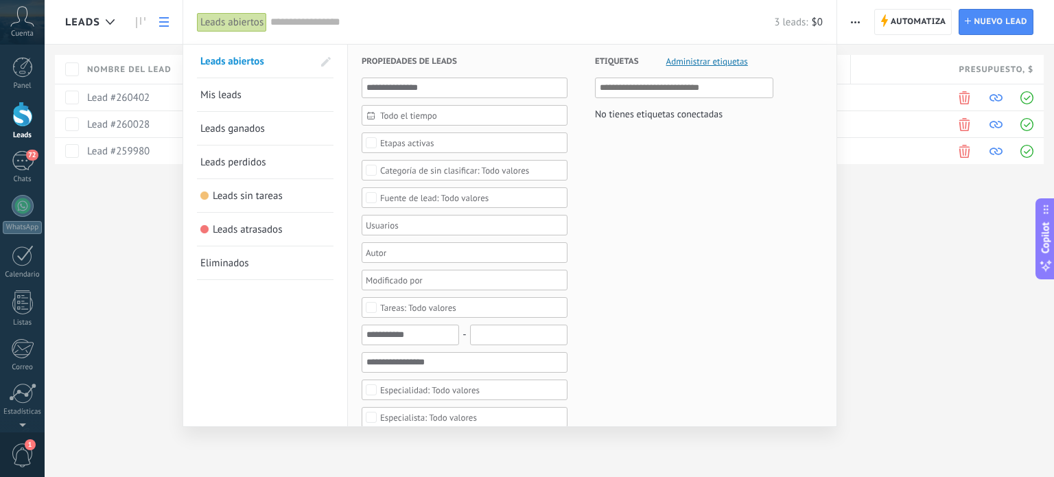
click at [248, 167] on span "Leads perdidos" at bounding box center [233, 162] width 66 height 13
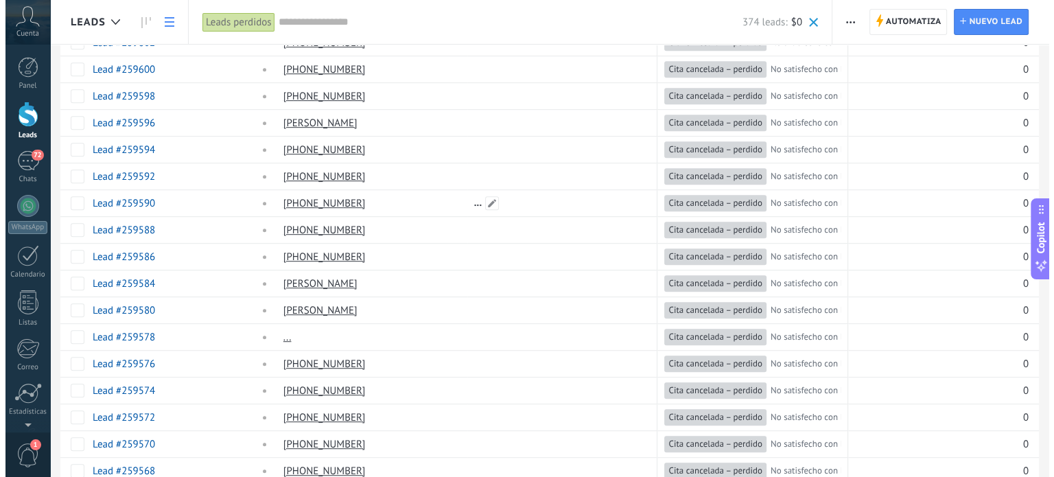
scroll to position [983, 0]
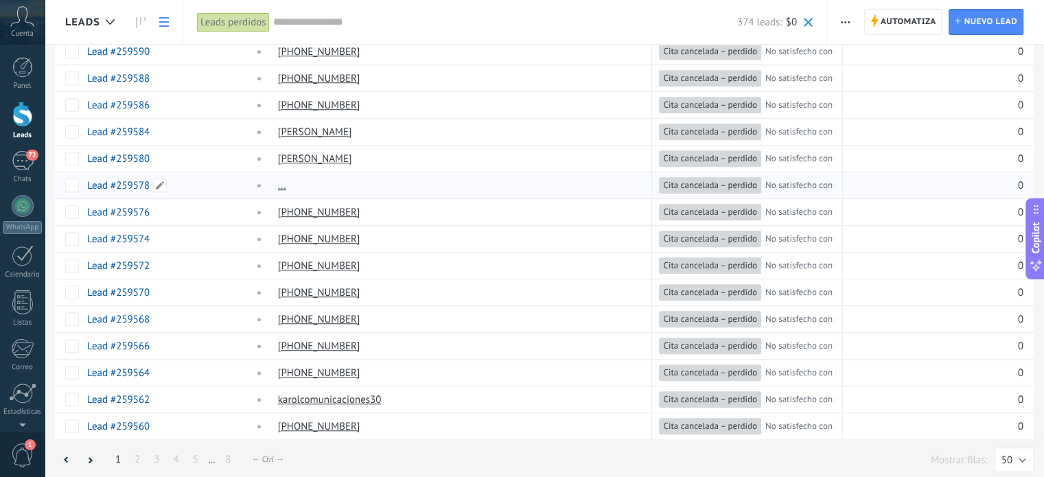
click at [135, 188] on div "Lead #259578" at bounding box center [172, 185] width 184 height 26
click at [126, 181] on link "Lead #259578" at bounding box center [118, 185] width 62 height 13
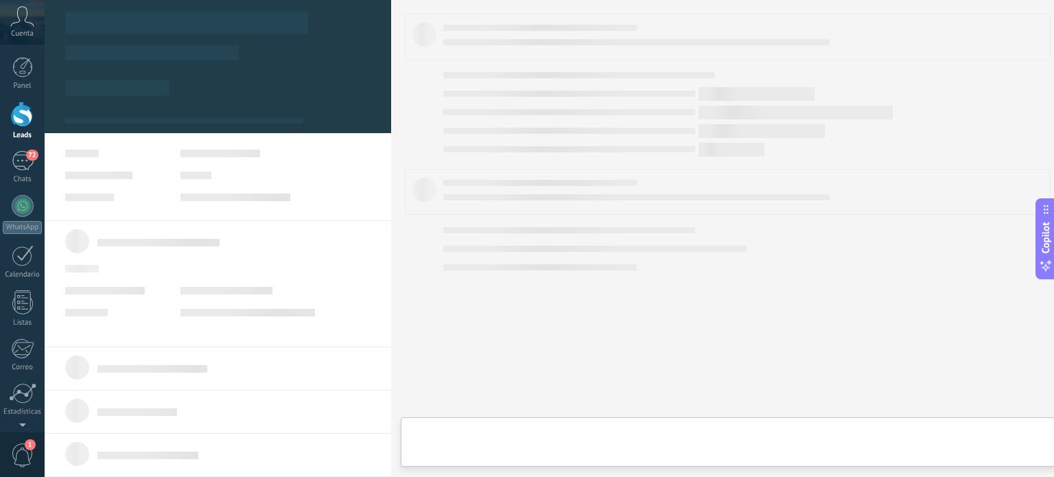
type textarea "**********"
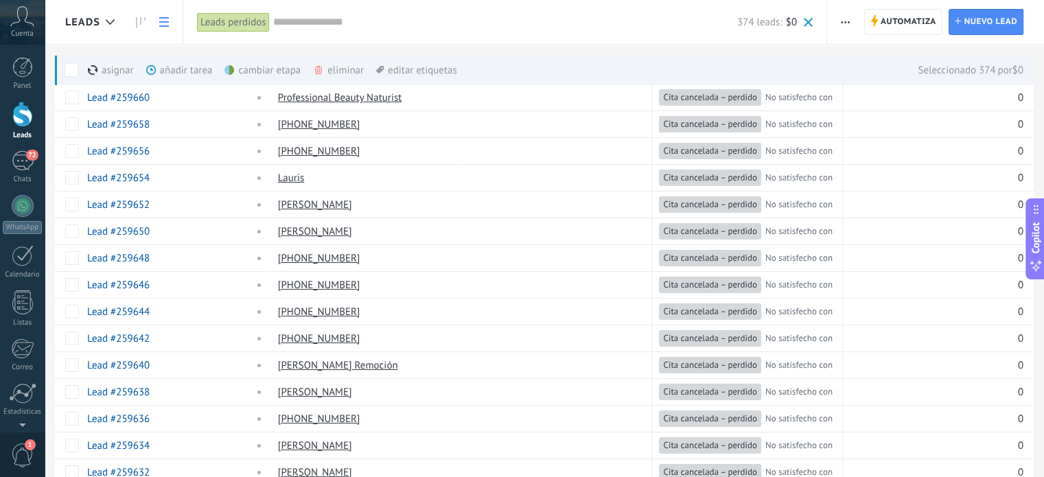
click at [273, 73] on div "cambiar etapa màs" at bounding box center [285, 70] width 123 height 30
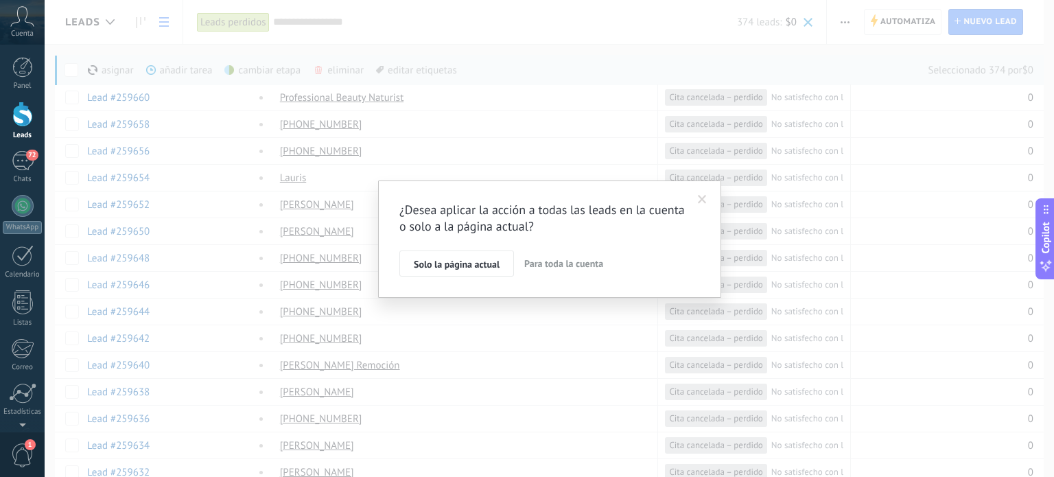
click at [547, 257] on button "Para toda la cuenta" at bounding box center [564, 264] width 90 height 26
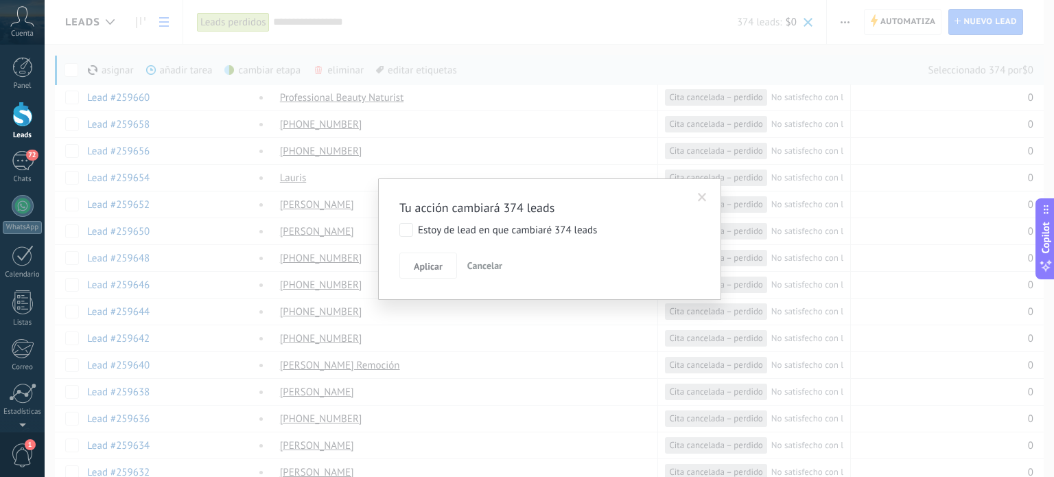
click at [415, 227] on label "Estoy de lead en que cambiaré 374 leads" at bounding box center [498, 230] width 198 height 14
click at [434, 268] on span "Aplicar" at bounding box center [428, 267] width 29 height 10
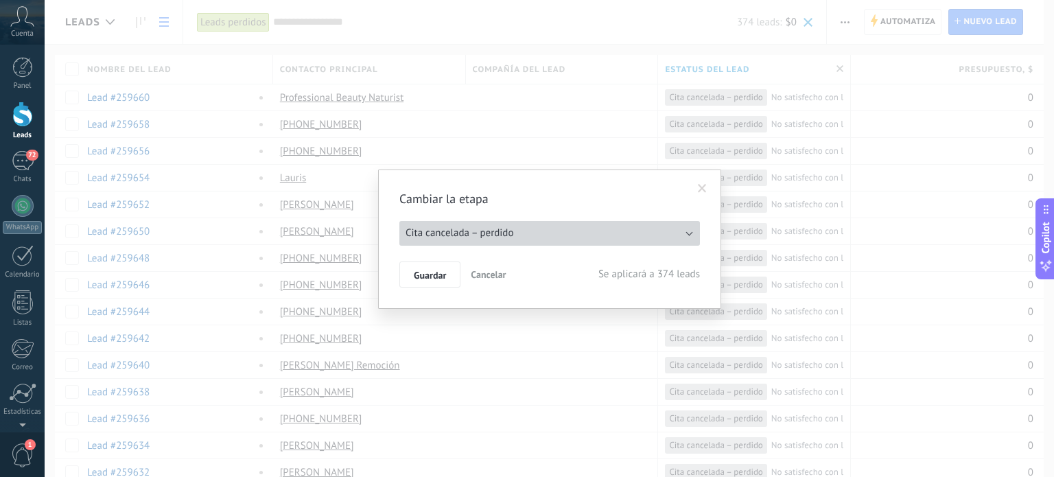
click at [505, 242] on button "Cita cancelada – perdido" at bounding box center [549, 233] width 301 height 25
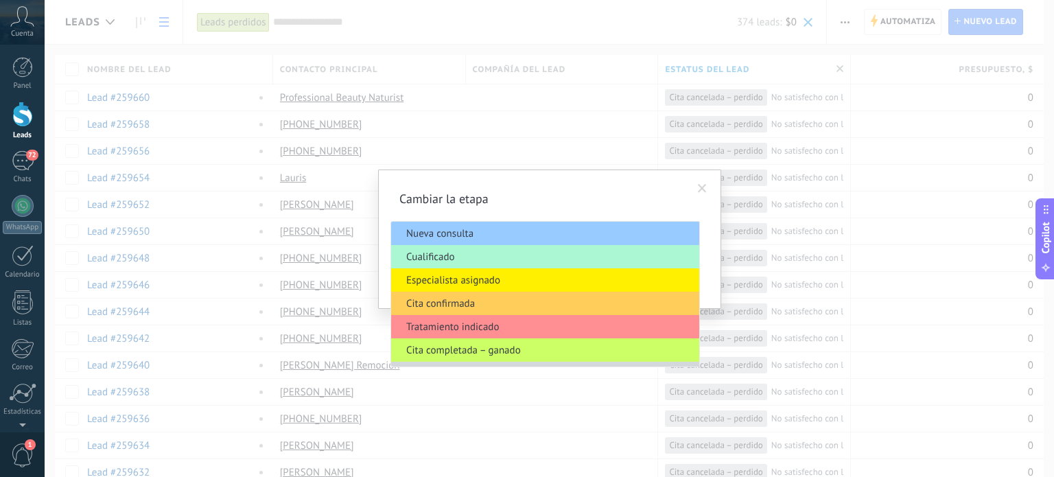
click at [490, 260] on span "Cualificado" at bounding box center [543, 257] width 304 height 13
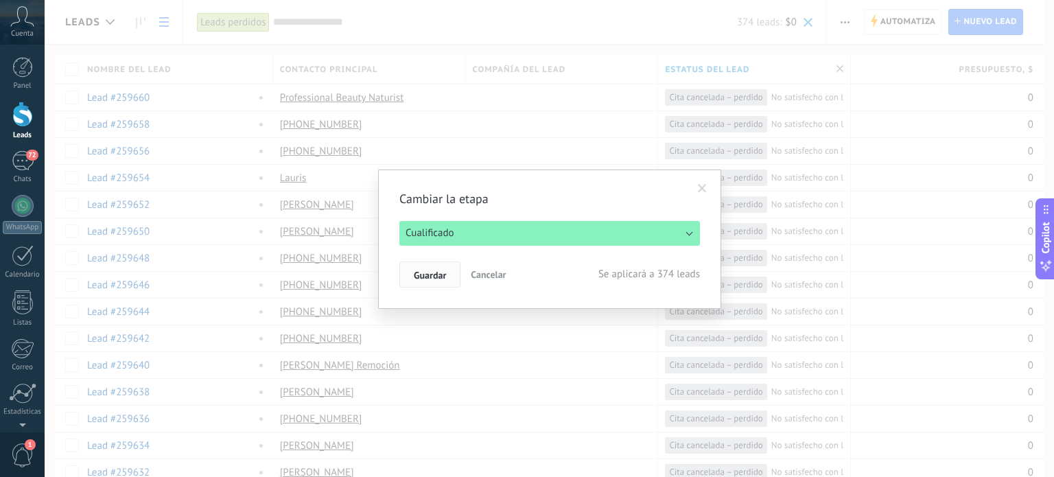
click at [420, 270] on span "Guardar" at bounding box center [430, 275] width 32 height 10
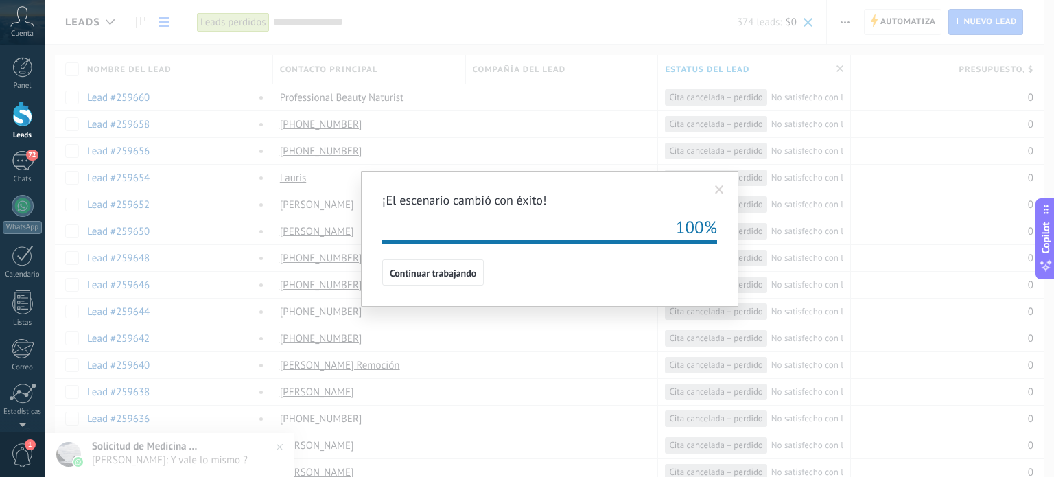
click at [720, 184] on span at bounding box center [719, 189] width 23 height 23
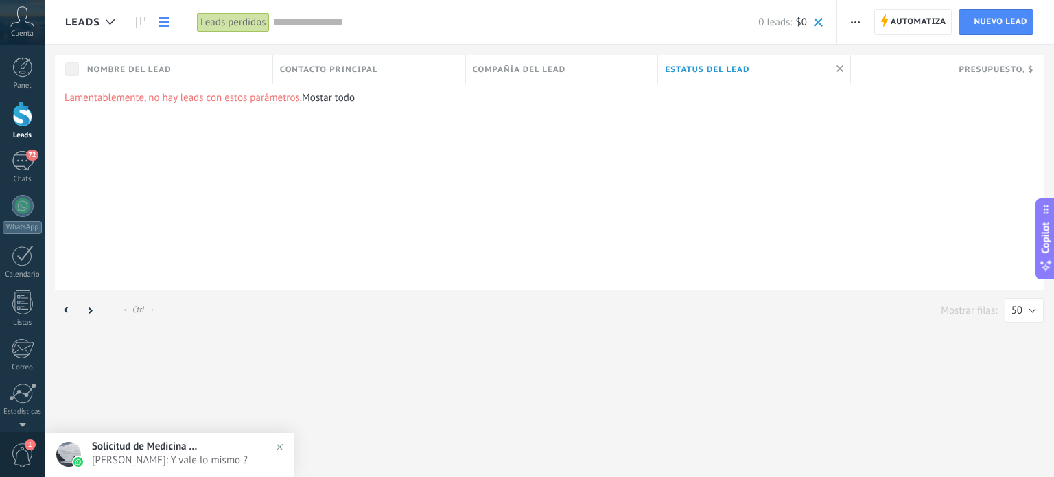
click at [253, 21] on div "Leads perdidos" at bounding box center [233, 22] width 73 height 20
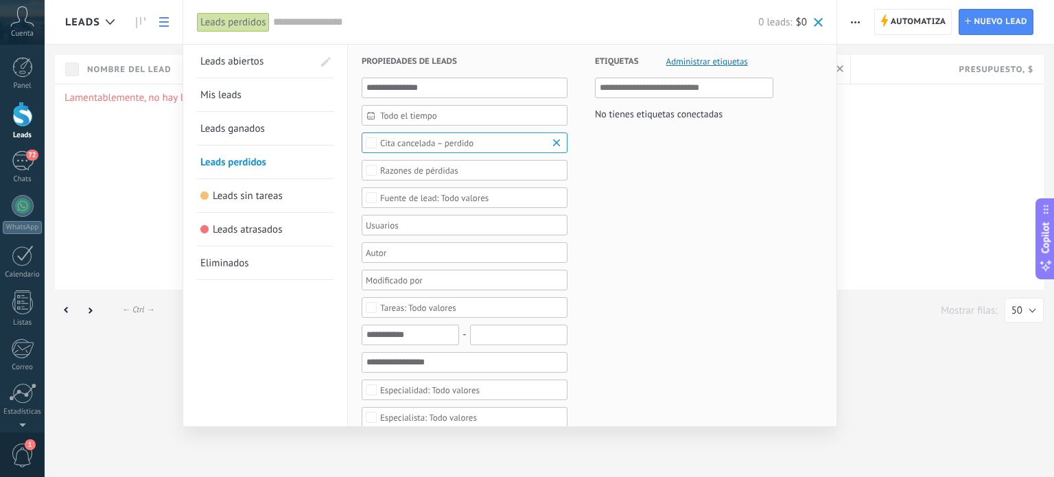
click at [270, 93] on link "Mis leads" at bounding box center [265, 94] width 130 height 33
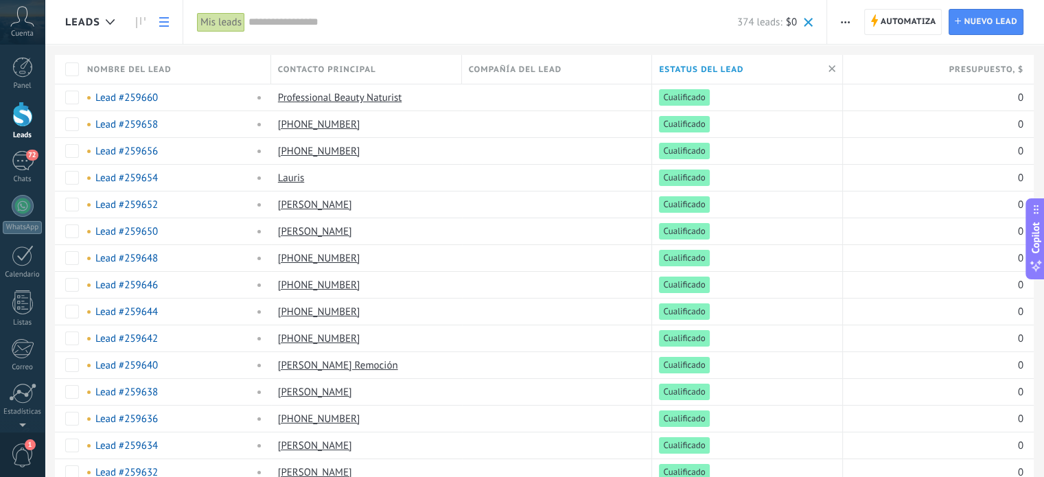
click at [220, 25] on div "Mis leads" at bounding box center [221, 22] width 48 height 20
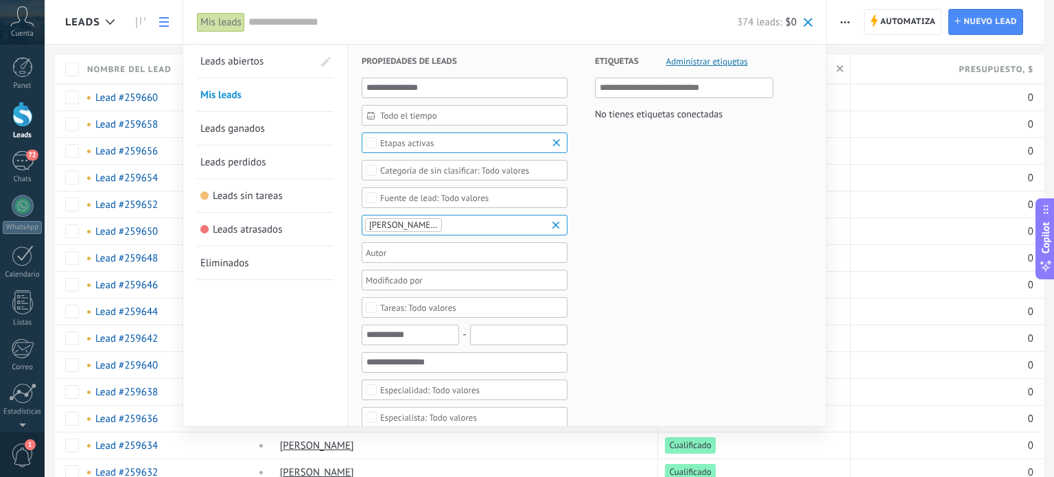
click at [264, 165] on span "Leads perdidos" at bounding box center [233, 162] width 66 height 13
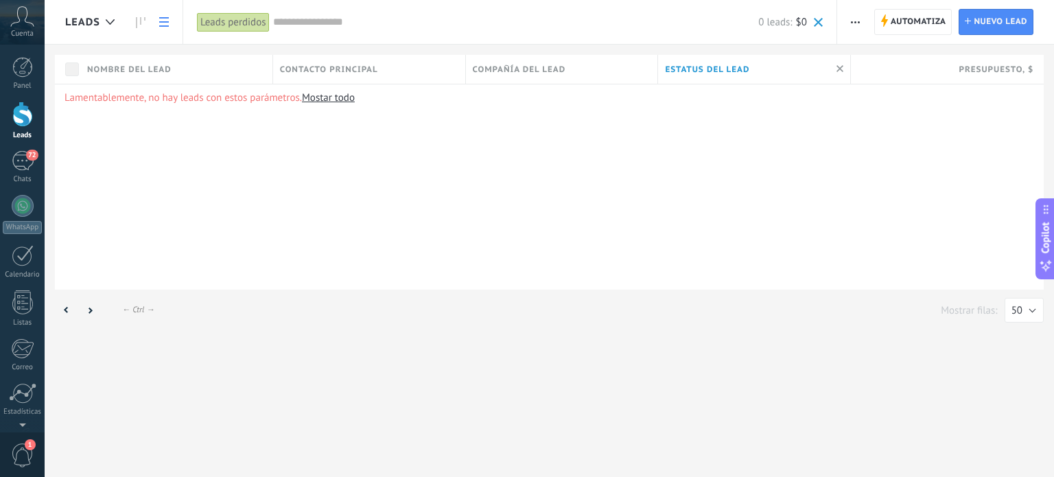
click at [225, 16] on div "Leads perdidos" at bounding box center [233, 22] width 73 height 20
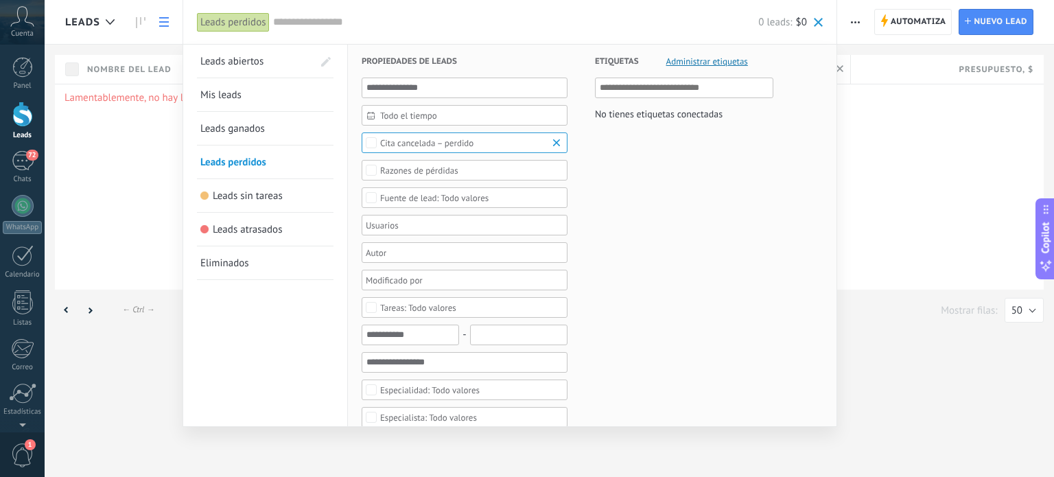
click at [232, 124] on span "Leads ganados" at bounding box center [232, 128] width 65 height 13
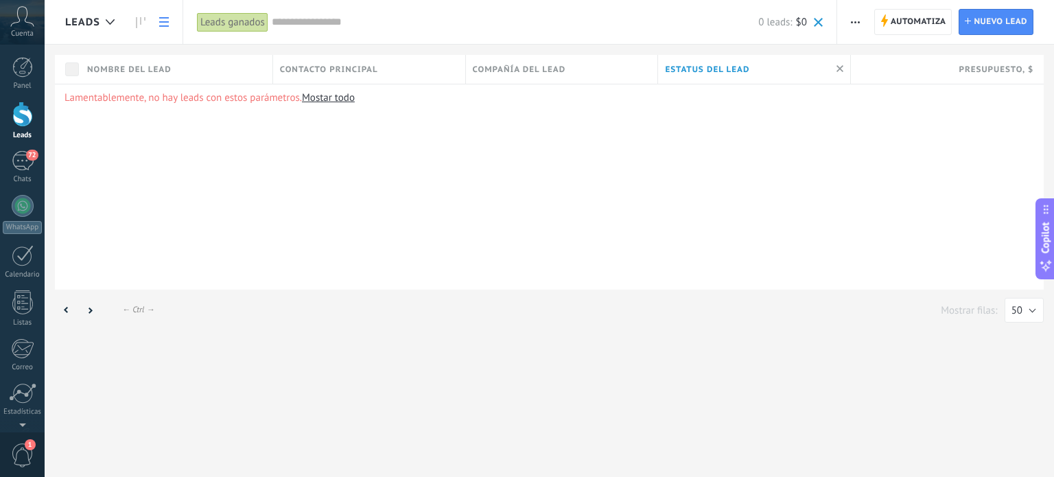
click at [227, 23] on div "Leads ganados" at bounding box center [232, 22] width 71 height 20
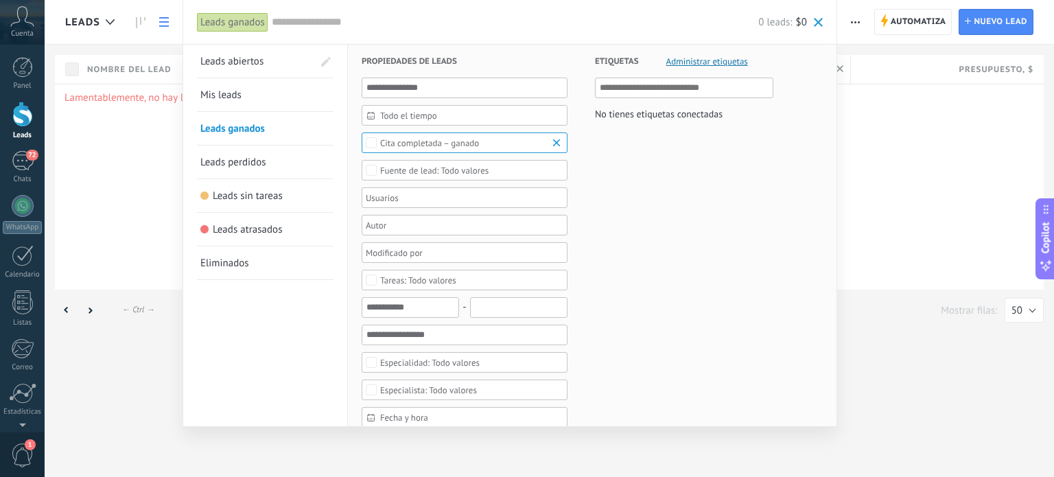
click at [259, 97] on link "Mis leads" at bounding box center [265, 94] width 130 height 33
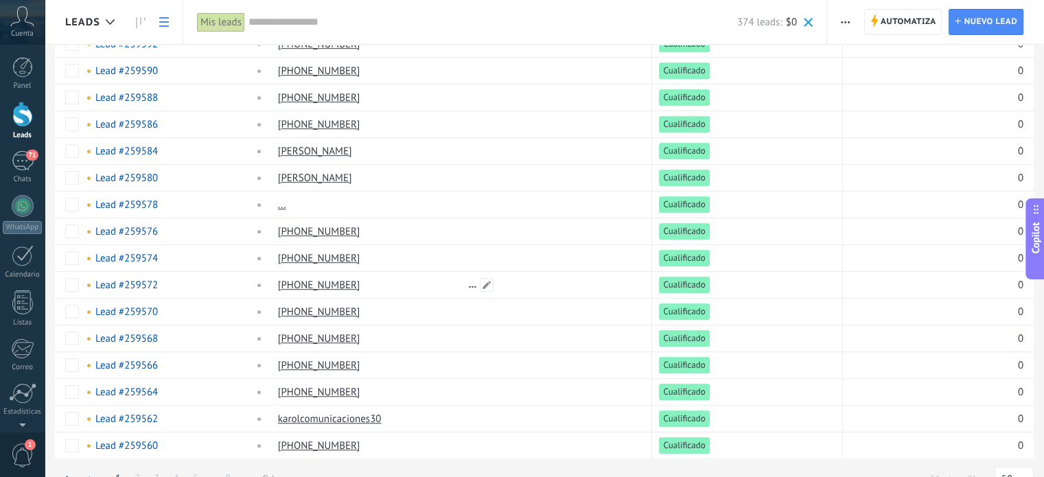
scroll to position [983, 0]
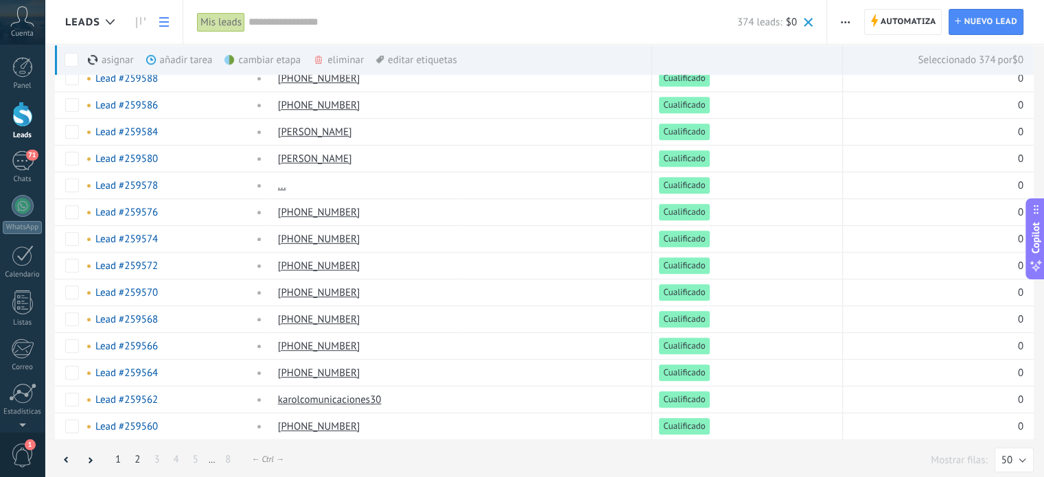
click at [276, 448] on img at bounding box center [280, 447] width 20 height 20
click at [130, 452] on link "2" at bounding box center [137, 459] width 19 height 27
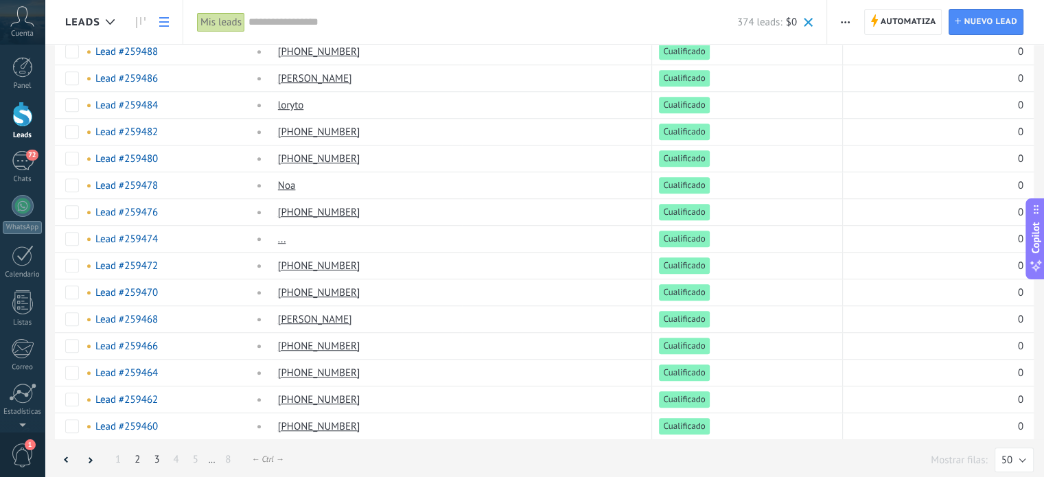
click at [159, 456] on link "3" at bounding box center [156, 459] width 19 height 27
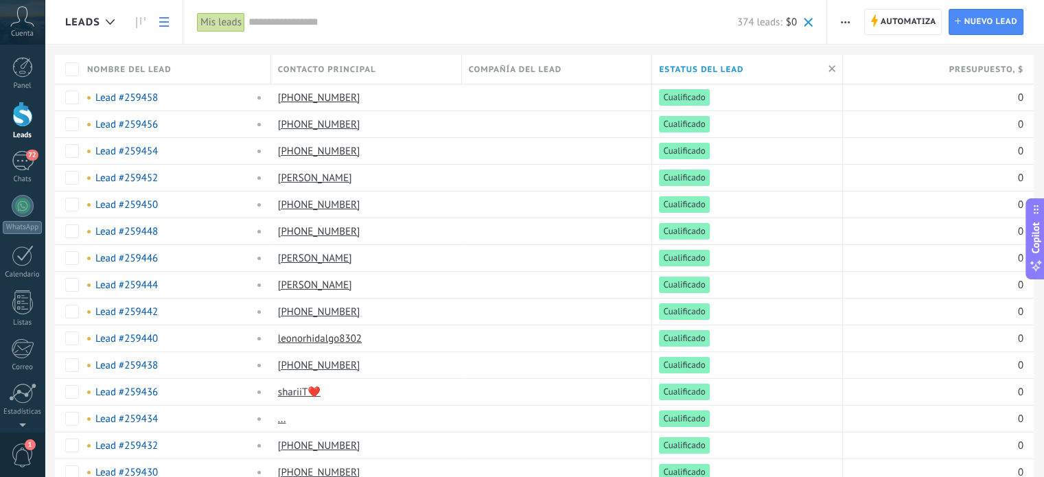
click at [278, 27] on input "text" at bounding box center [492, 22] width 489 height 14
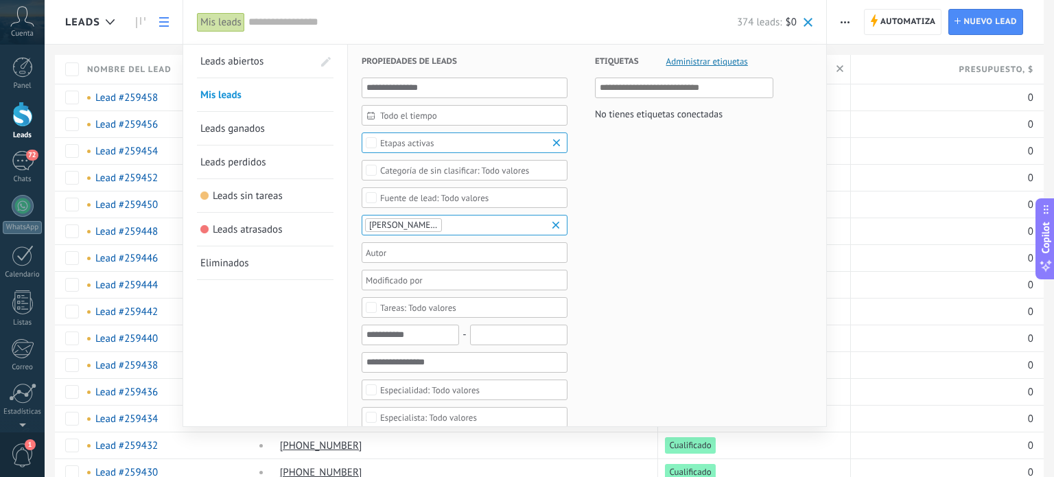
click at [448, 116] on span "Todo el tiempo" at bounding box center [470, 116] width 180 height 10
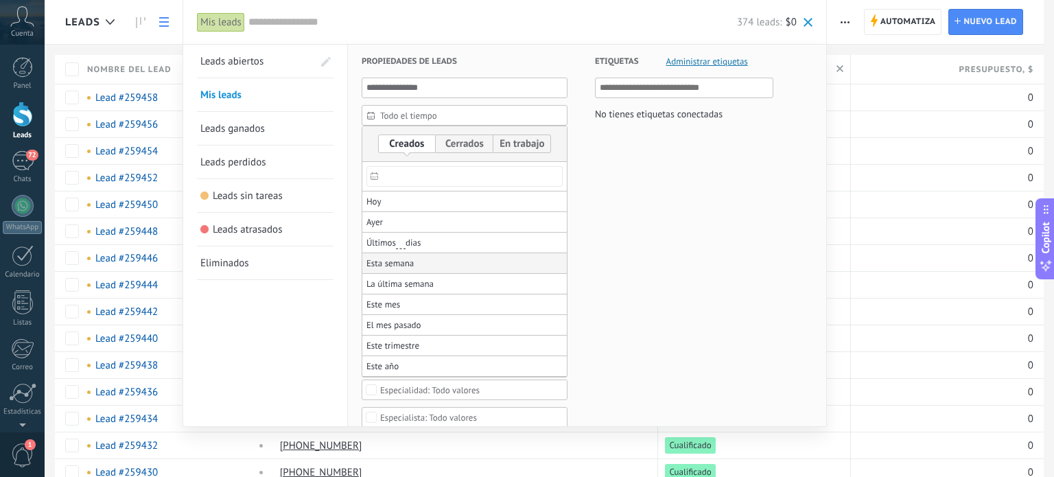
click at [466, 263] on li "Esta semana" at bounding box center [464, 263] width 205 height 21
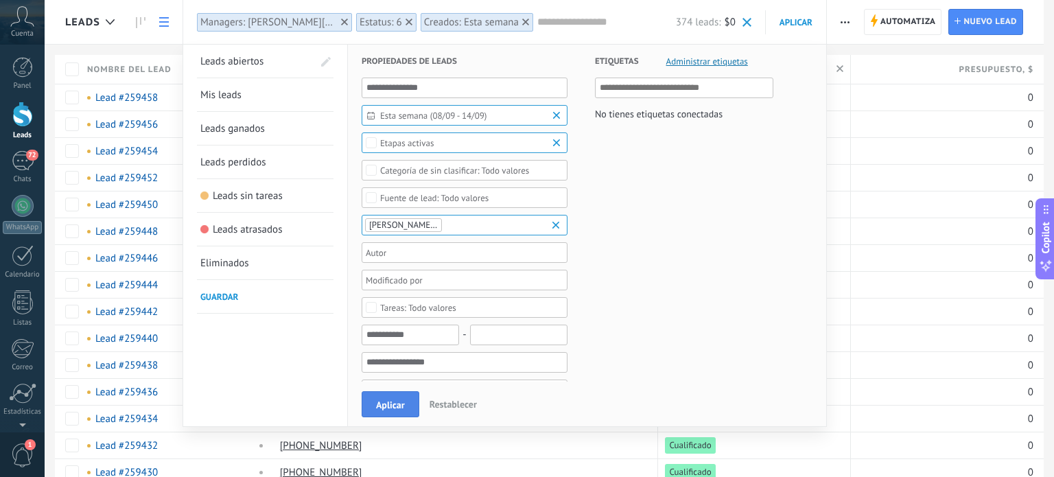
click at [385, 400] on span "Aplicar" at bounding box center [390, 405] width 29 height 10
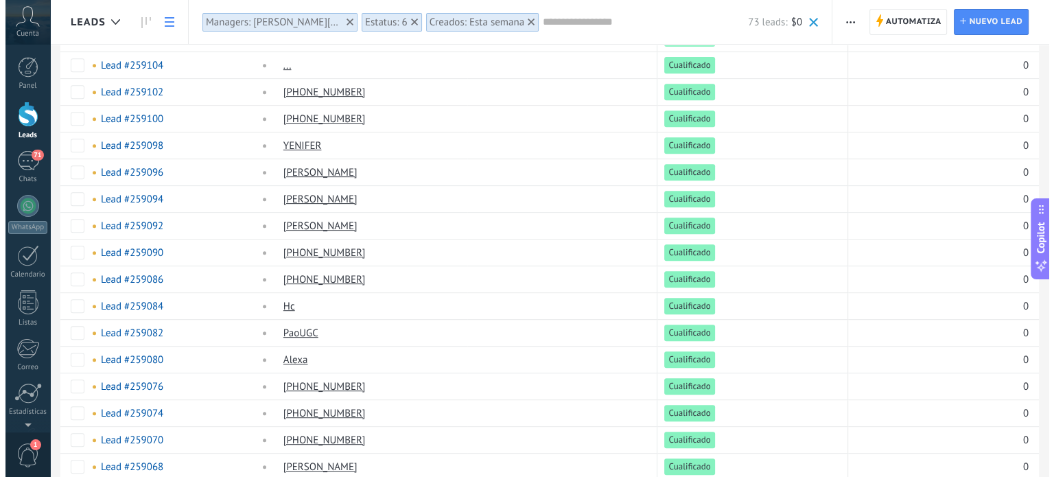
scroll to position [983, 0]
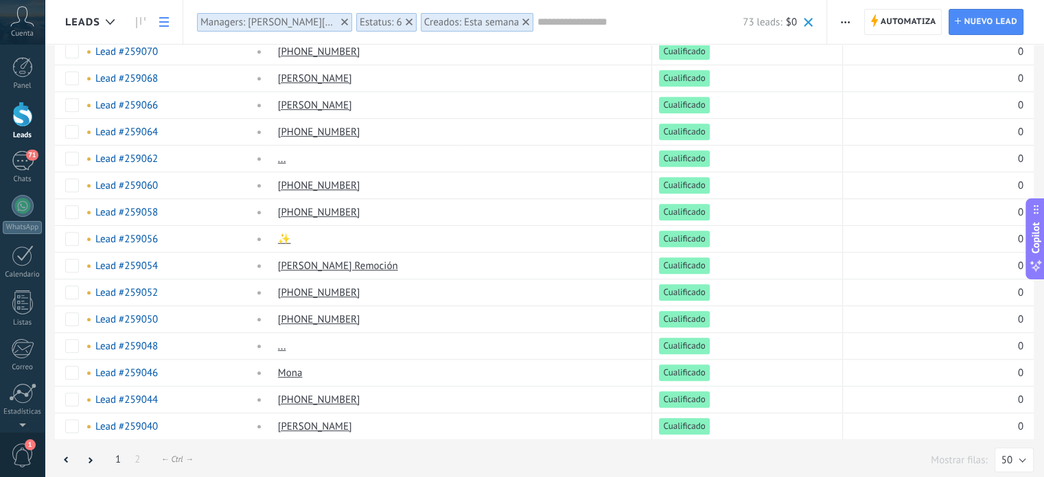
click at [464, 24] on div "Creados: Esta semana" at bounding box center [471, 22] width 95 height 13
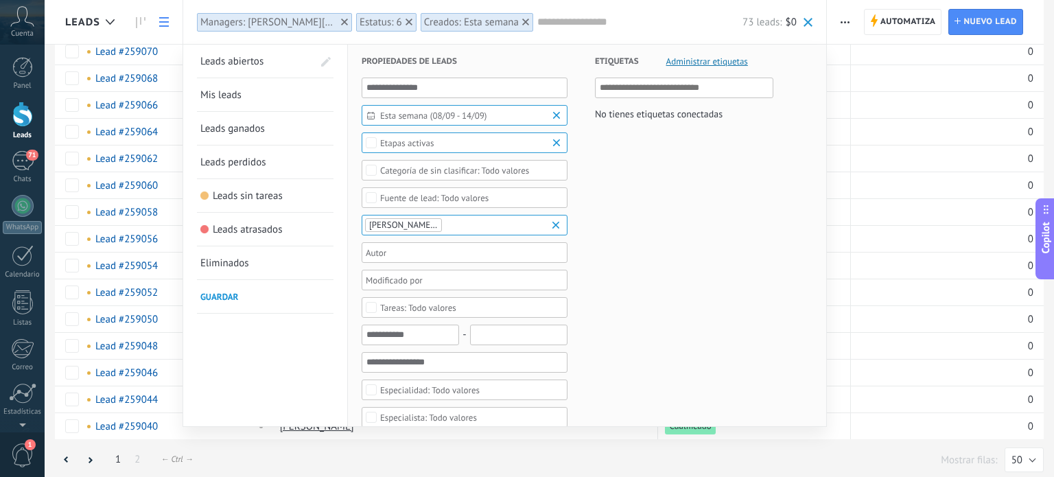
click at [436, 116] on span "Esta semana (08/09 - 14/09)" at bounding box center [470, 116] width 180 height 10
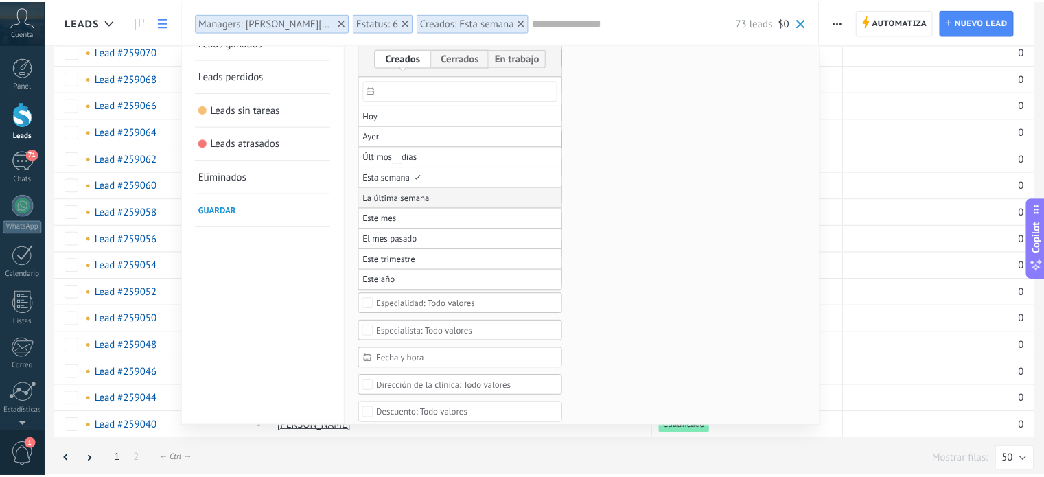
scroll to position [85, 0]
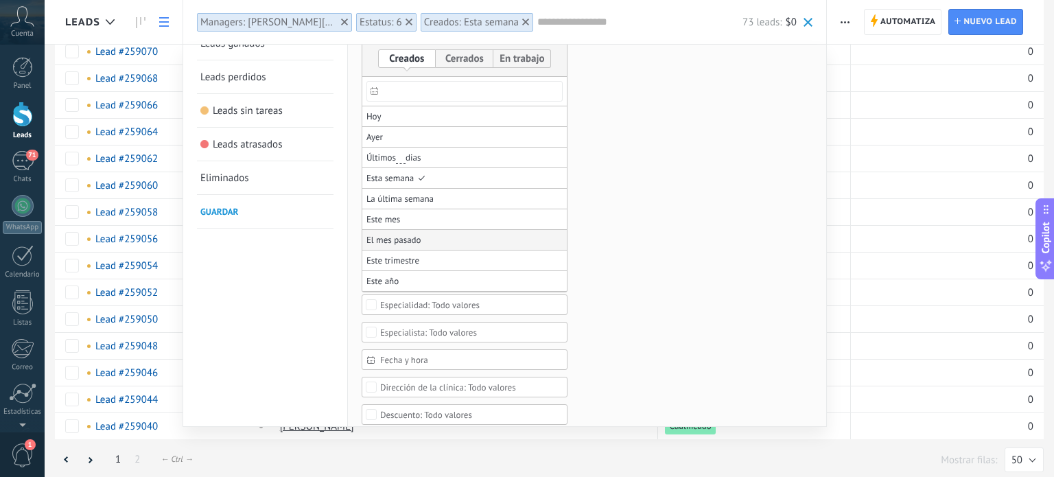
click at [480, 241] on li "El mes pasado" at bounding box center [464, 240] width 205 height 21
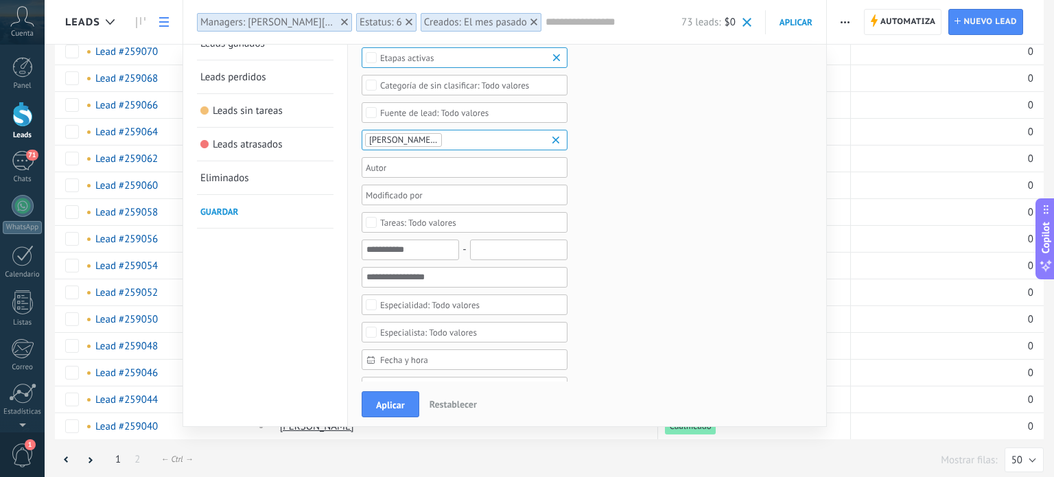
click at [389, 417] on div "Aplicar Restablecer" at bounding box center [585, 404] width 474 height 45
click at [382, 395] on button "Aplicar" at bounding box center [391, 404] width 58 height 26
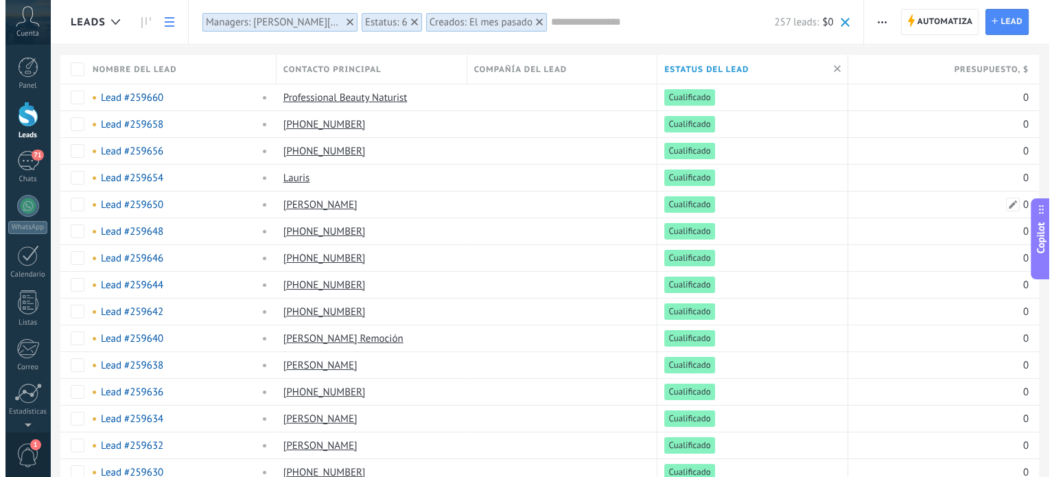
scroll to position [1, 0]
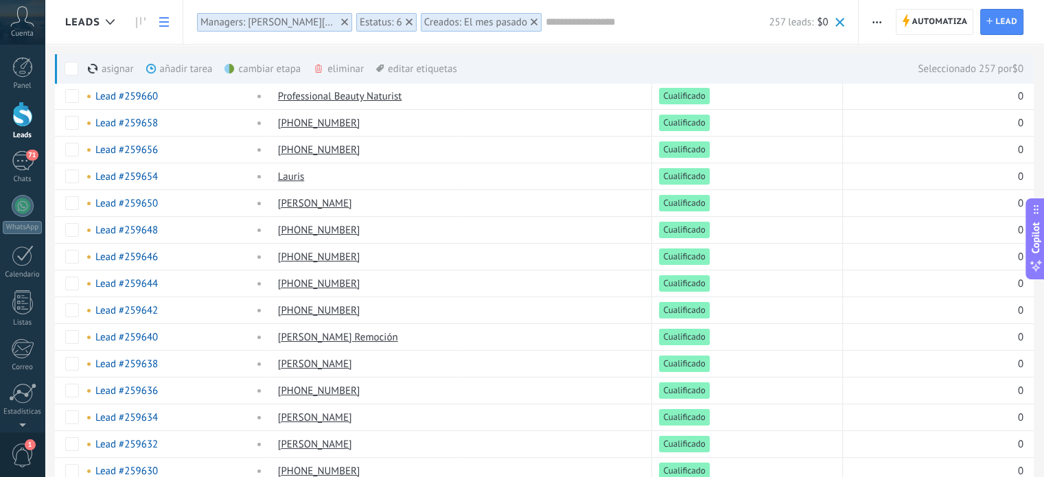
click at [272, 70] on div "cambiar etapa màs" at bounding box center [285, 69] width 123 height 30
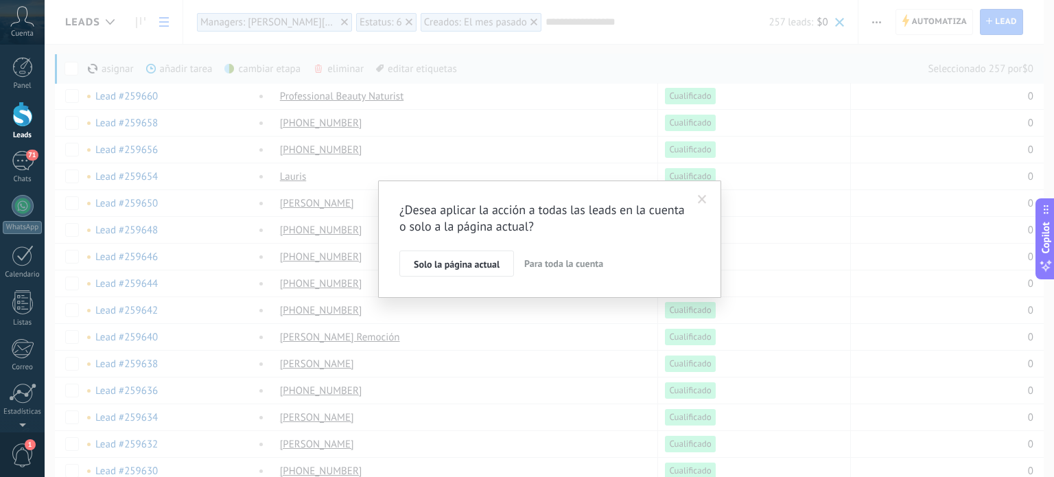
click at [582, 262] on span "Para toda la cuenta" at bounding box center [563, 263] width 79 height 12
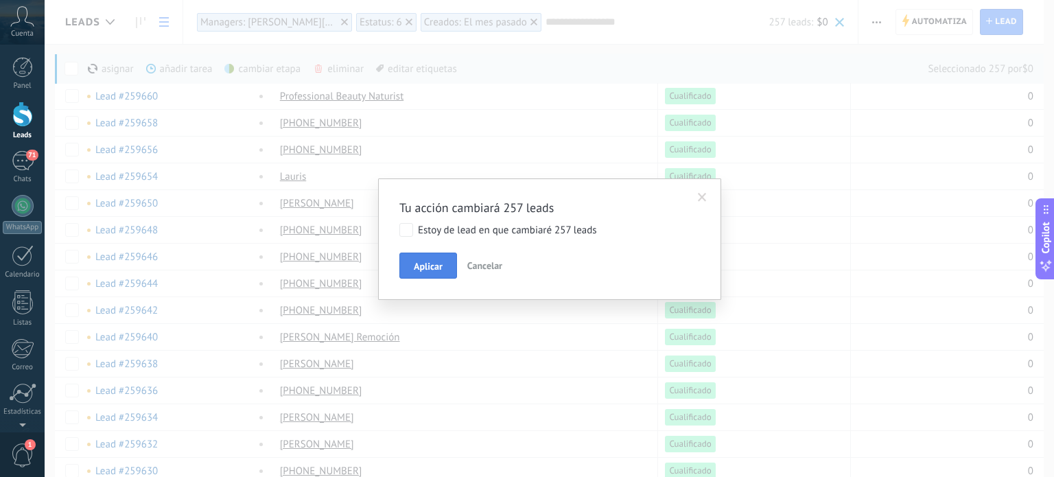
click at [421, 270] on span "Aplicar" at bounding box center [428, 267] width 29 height 10
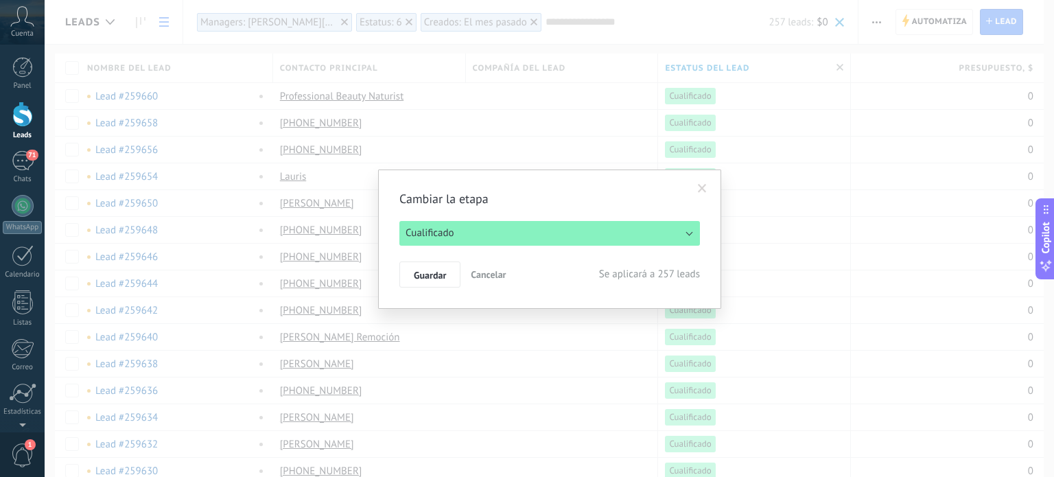
click at [438, 246] on div "Cambiar la etapa Nueva consulta Cualificado Especialista asignado Cita confirma…" at bounding box center [549, 239] width 301 height 97
click at [428, 237] on span "Cualificado" at bounding box center [430, 233] width 49 height 13
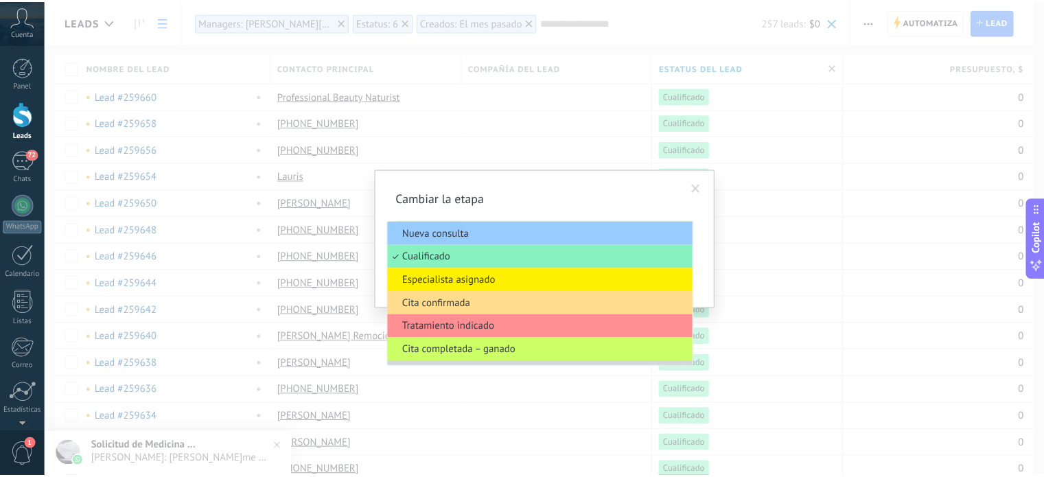
scroll to position [19, 0]
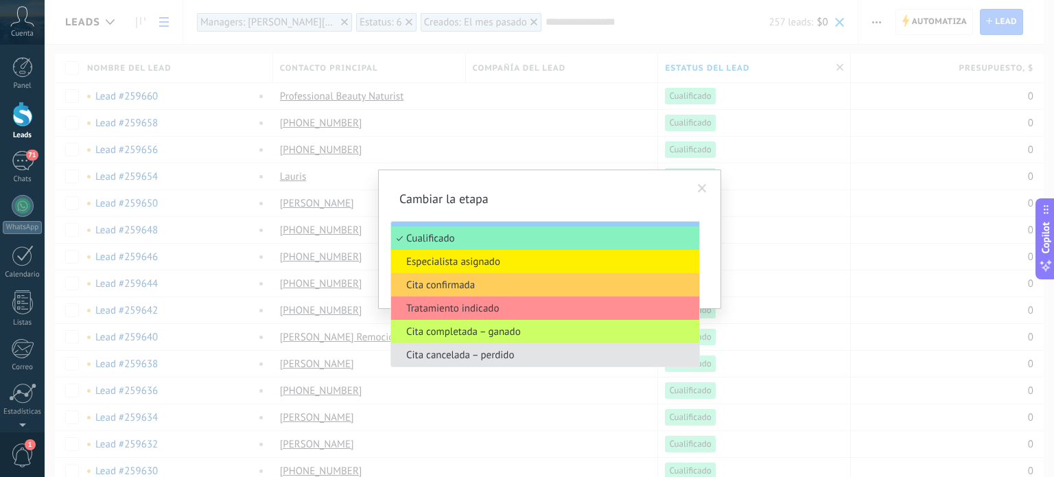
click at [480, 355] on span "Cita cancelada – perdido" at bounding box center [543, 355] width 304 height 13
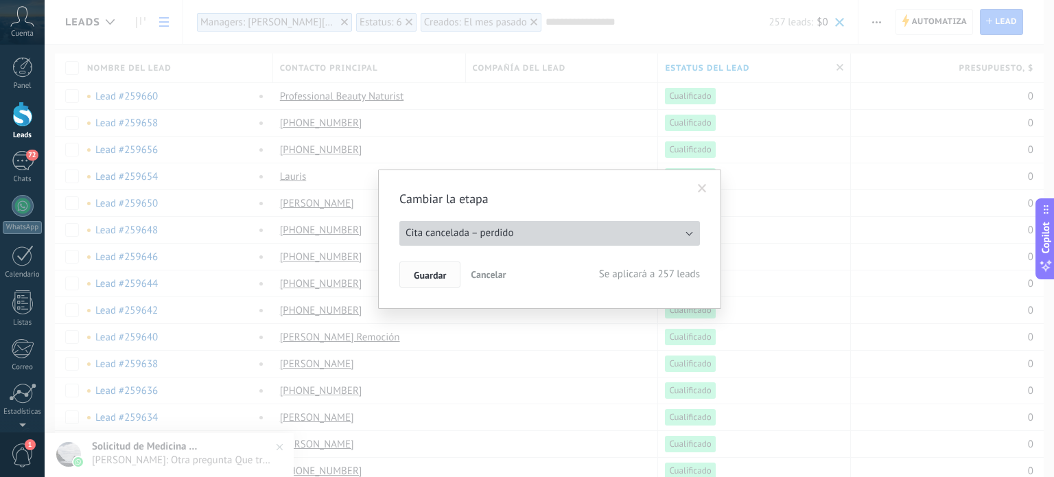
click at [437, 277] on span "Guardar" at bounding box center [430, 275] width 32 height 10
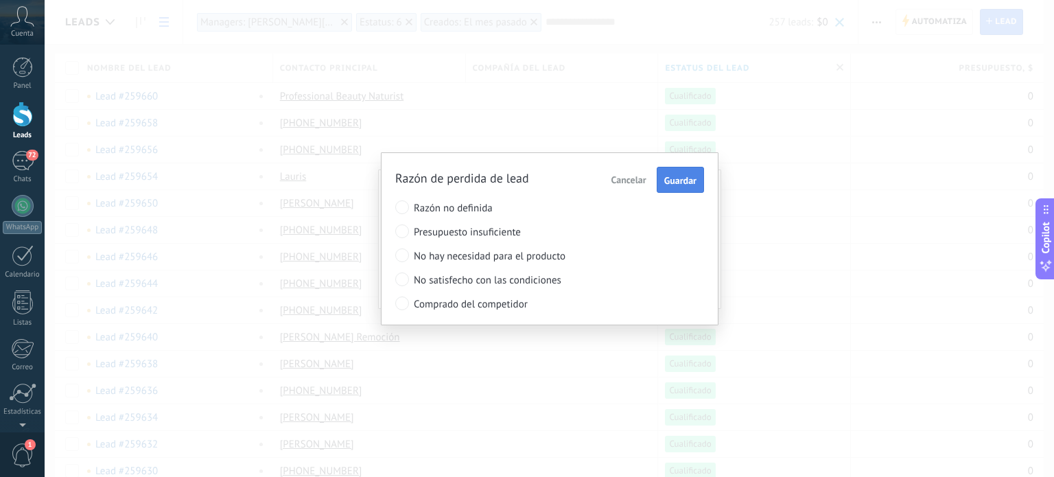
click at [686, 178] on span "Guardar" at bounding box center [680, 181] width 32 height 10
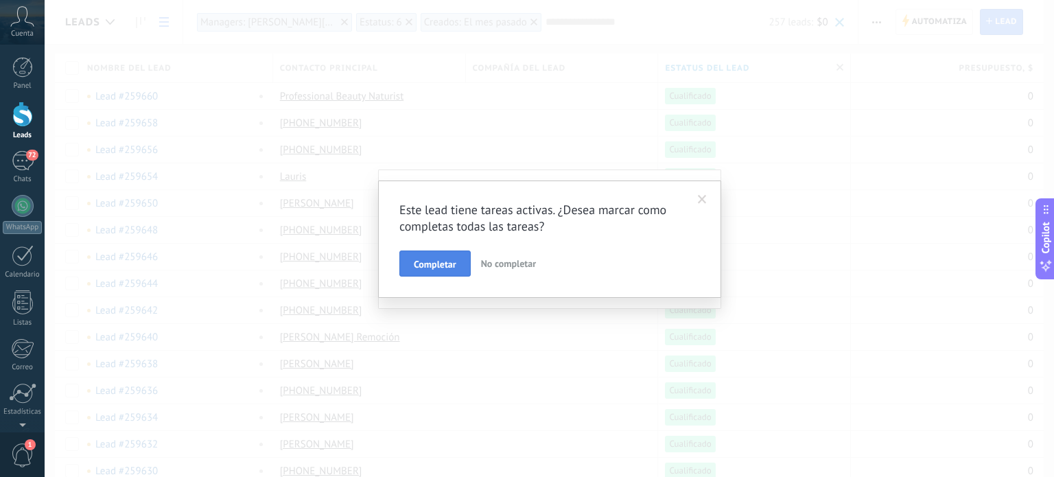
click at [434, 263] on span "Completar" at bounding box center [435, 264] width 43 height 10
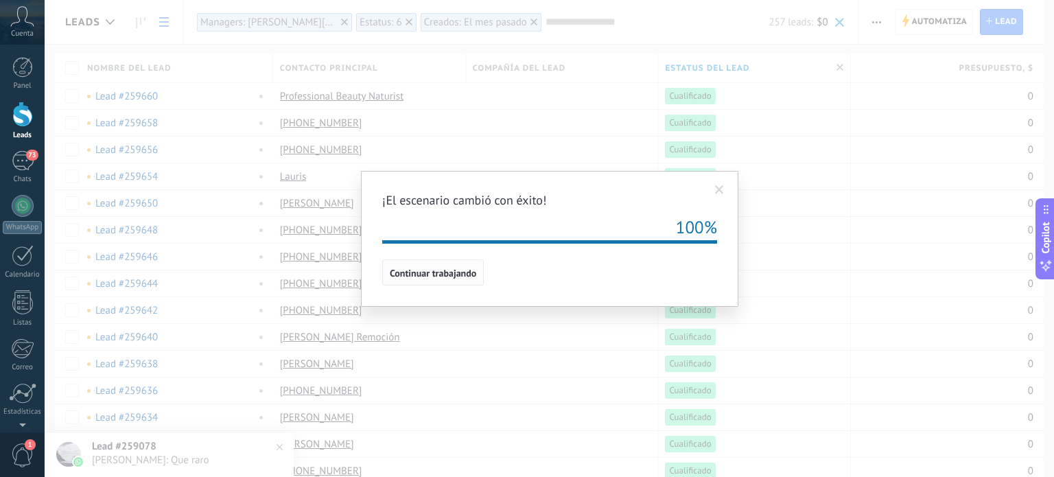
click at [398, 272] on span "Continuar trabajando" at bounding box center [433, 273] width 86 height 10
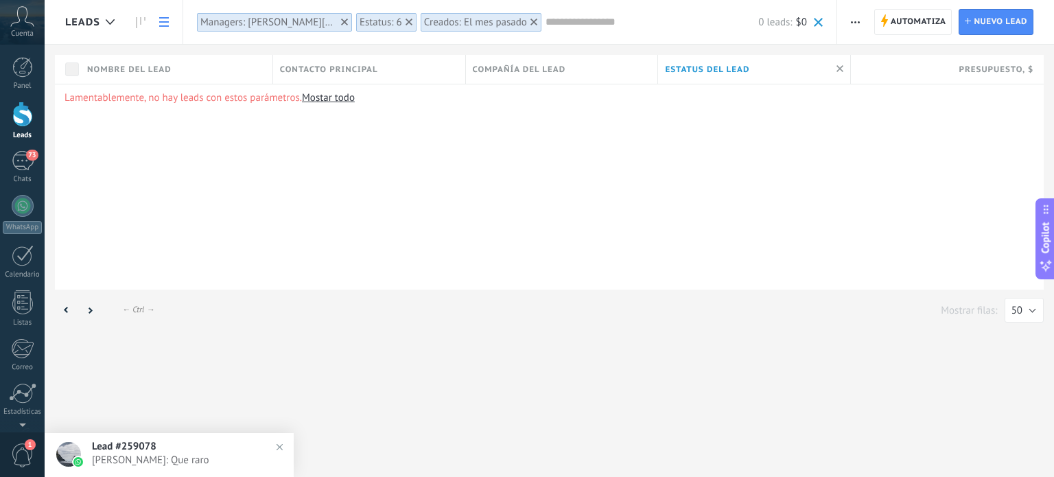
click at [531, 19] on icon at bounding box center [534, 22] width 7 height 7
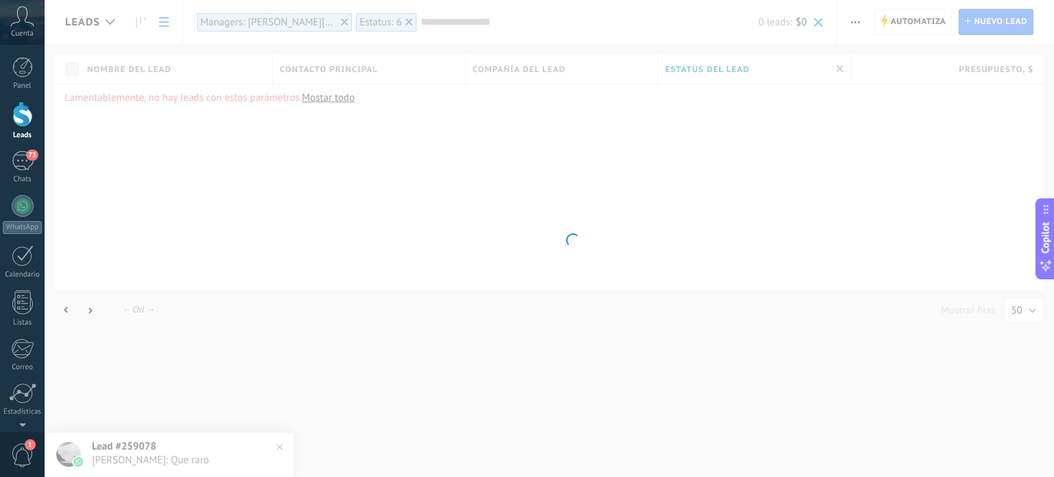
click at [408, 19] on body ".abccls-1,.abccls-2{fill-rule:evenodd}.abccls-2{fill:#fff} .abfcls-1{fill:none}…" at bounding box center [527, 238] width 1054 height 477
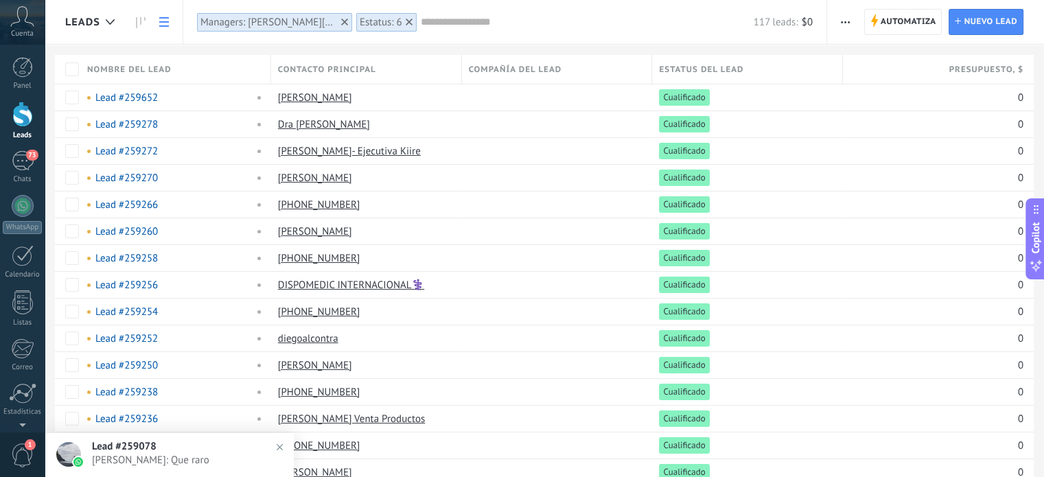
click at [408, 19] on icon at bounding box center [409, 22] width 7 height 7
click at [407, 21] on icon at bounding box center [409, 22] width 7 height 7
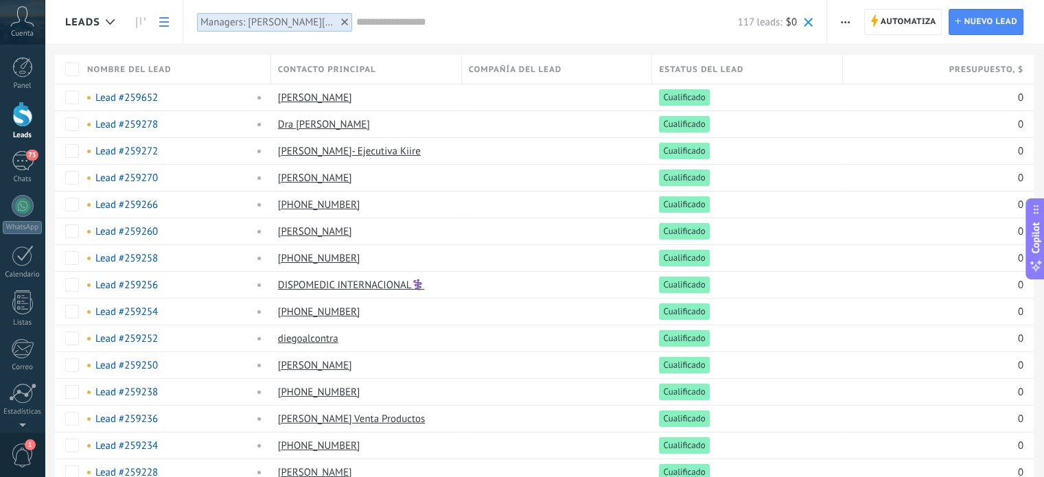
click at [342, 21] on icon at bounding box center [344, 22] width 7 height 7
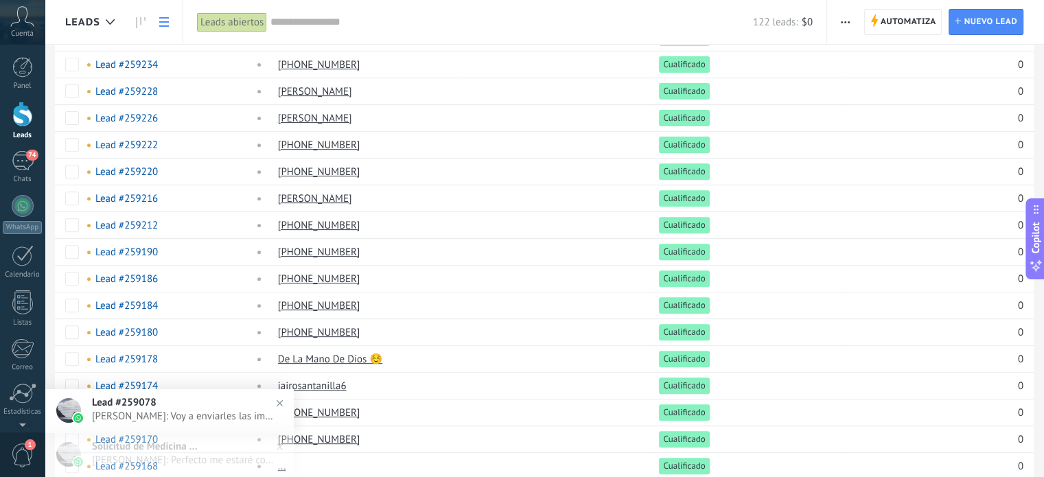
scroll to position [121, 0]
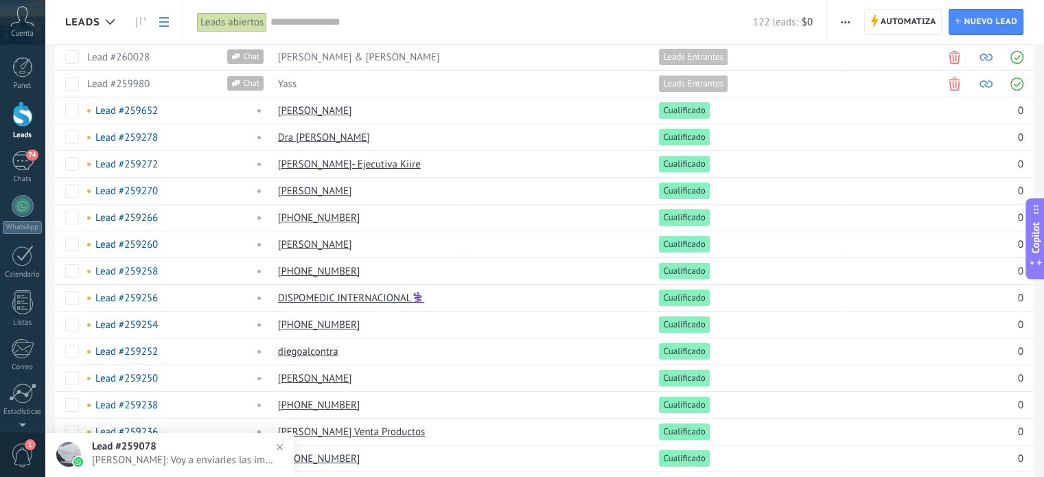
click at [232, 13] on div "Leads abiertos" at bounding box center [232, 22] width 70 height 20
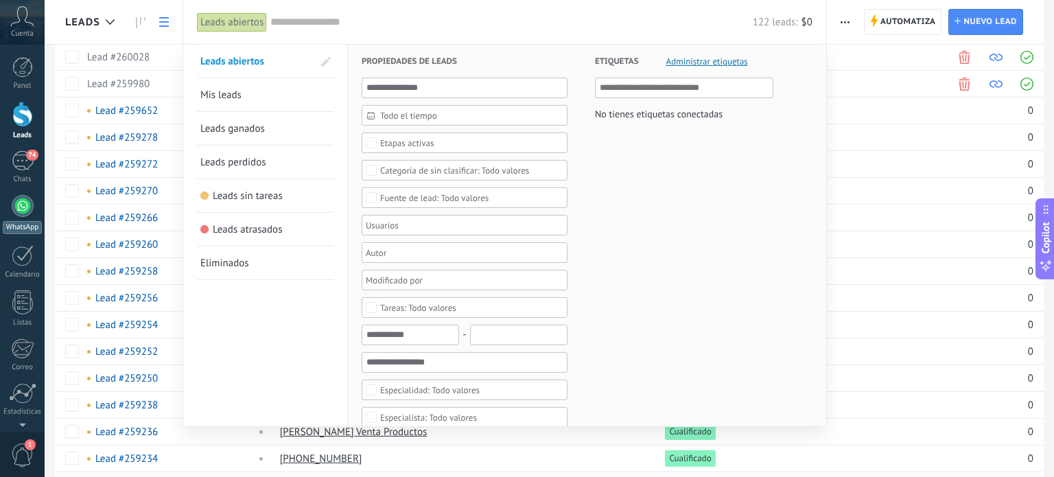
click at [21, 208] on div at bounding box center [23, 206] width 22 height 22
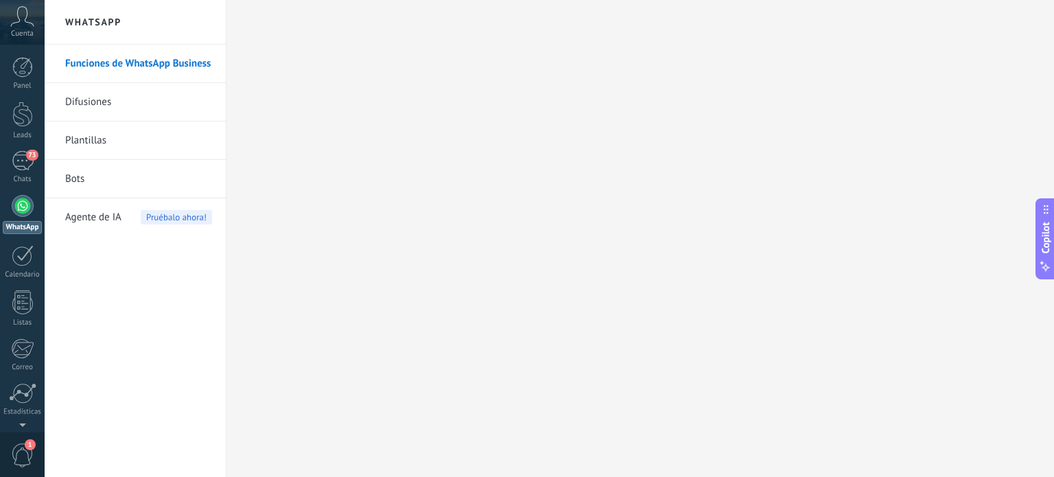
click at [147, 95] on link "Difusiones" at bounding box center [138, 102] width 147 height 38
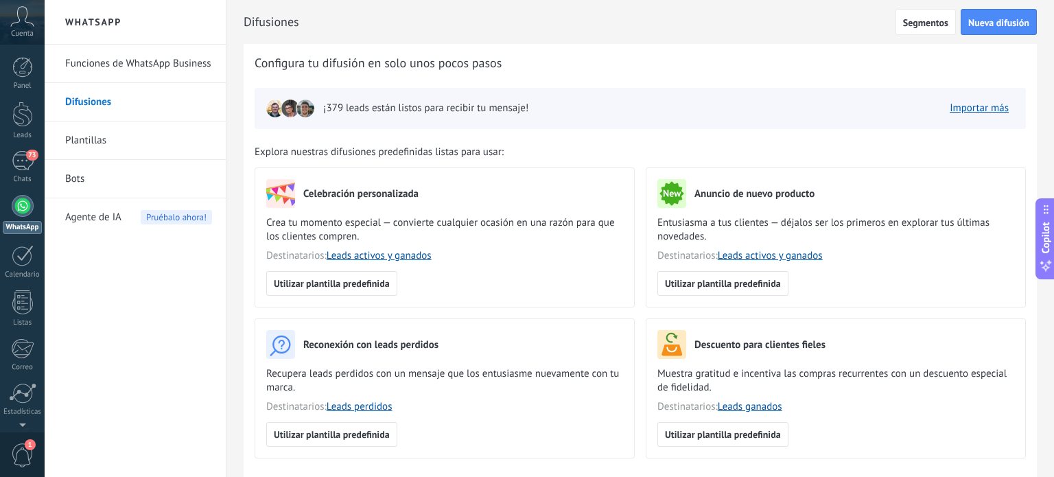
scroll to position [261, 0]
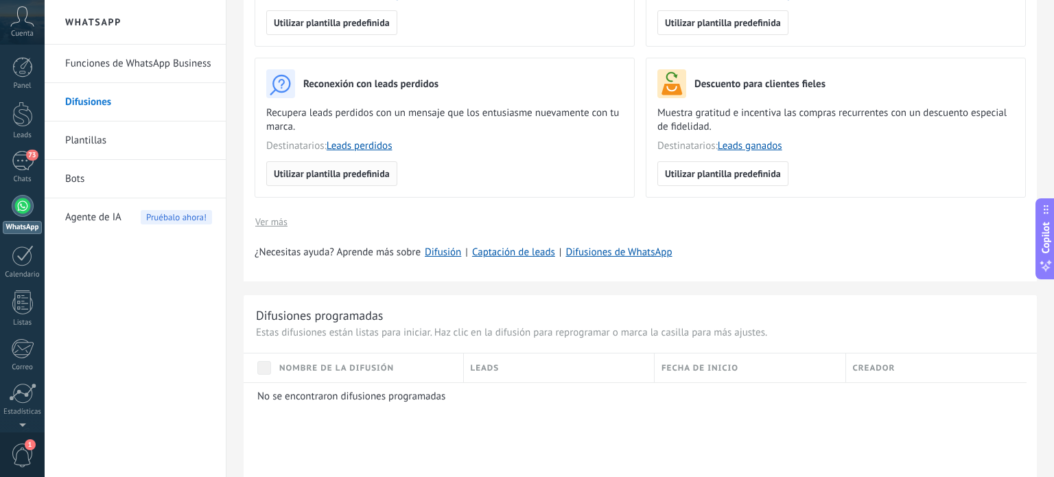
click at [365, 176] on span "Utilizar plantilla predefinida" at bounding box center [332, 174] width 116 height 10
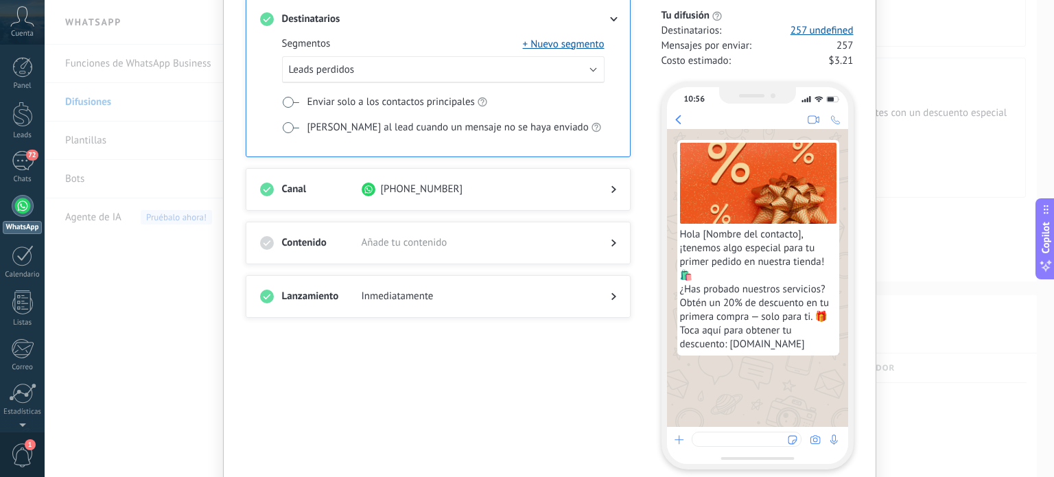
scroll to position [106, 0]
click at [491, 244] on span "Añade tu contenido" at bounding box center [475, 244] width 227 height 14
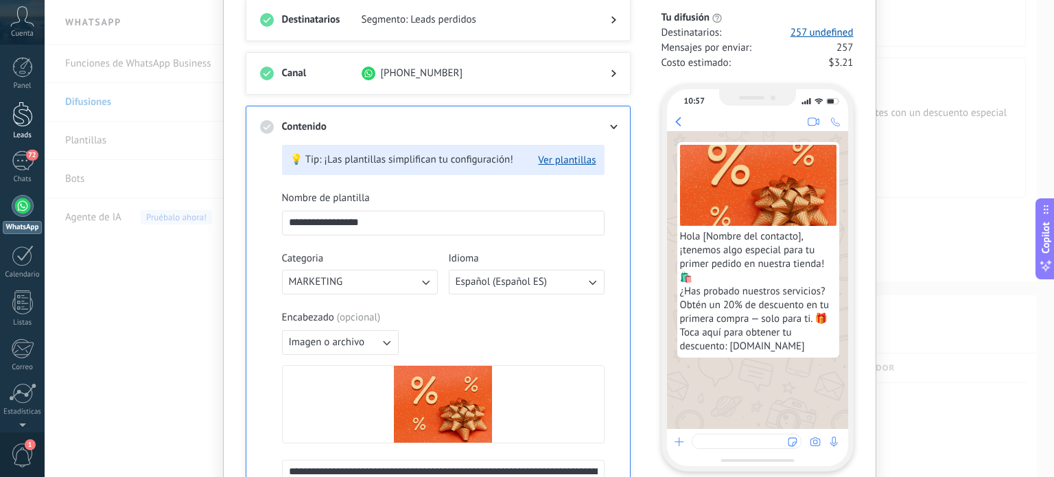
drag, startPoint x: 426, startPoint y: 227, endPoint x: 0, endPoint y: 128, distance: 437.4
click at [0, 128] on body ".abccls-1,.abccls-2{fill-rule:evenodd}.abccls-2{fill:#fff} .abfcls-1{fill:none}…" at bounding box center [527, 238] width 1054 height 477
type input "**********"
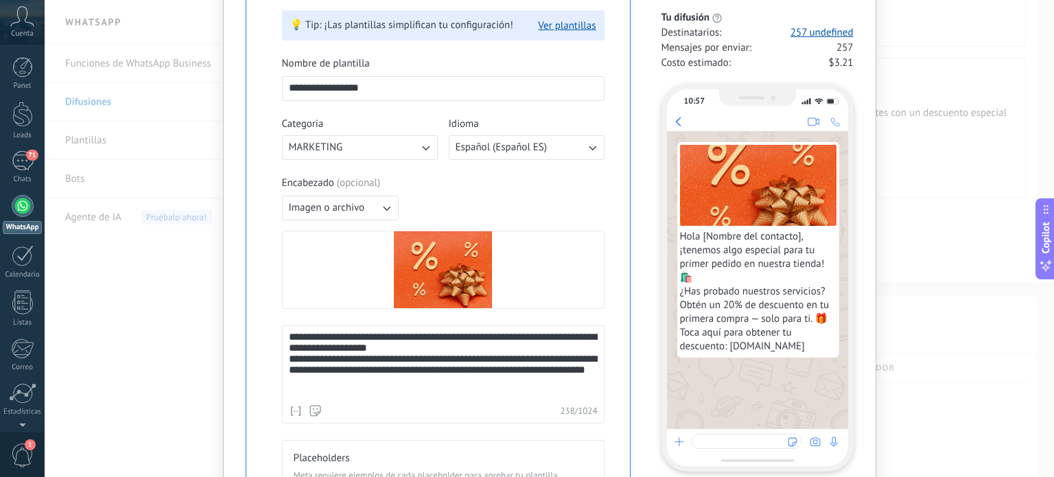
scroll to position [241, 0]
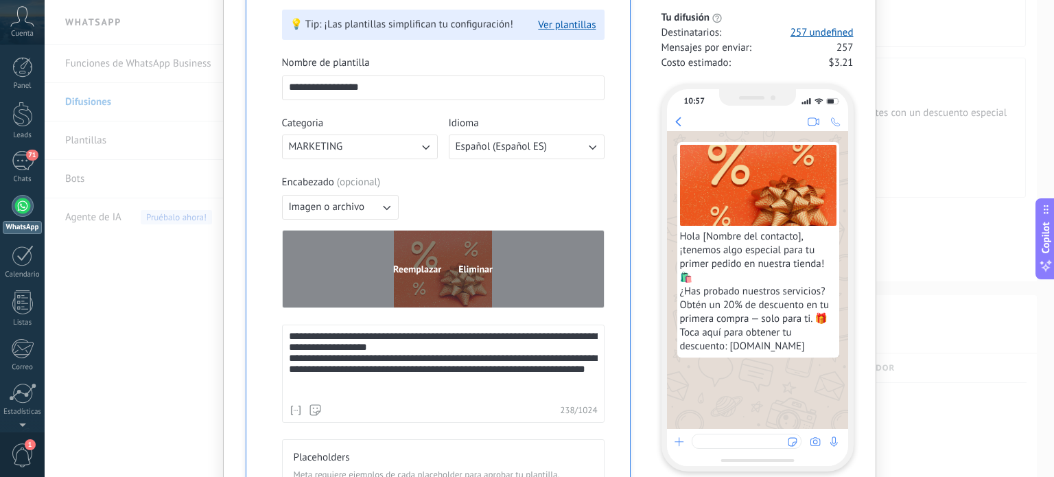
click at [408, 265] on span "Reemplazar" at bounding box center [417, 269] width 48 height 10
click at [415, 264] on span "Reemplazar" at bounding box center [417, 269] width 48 height 10
click at [417, 266] on span "Reemplazar" at bounding box center [417, 269] width 48 height 10
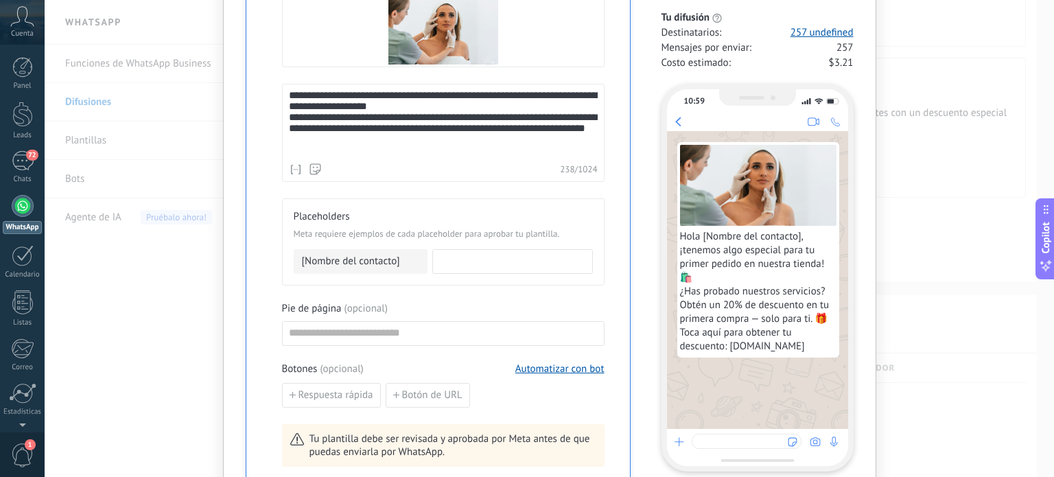
scroll to position [483, 0]
click at [332, 142] on div "**********" at bounding box center [443, 122] width 309 height 67
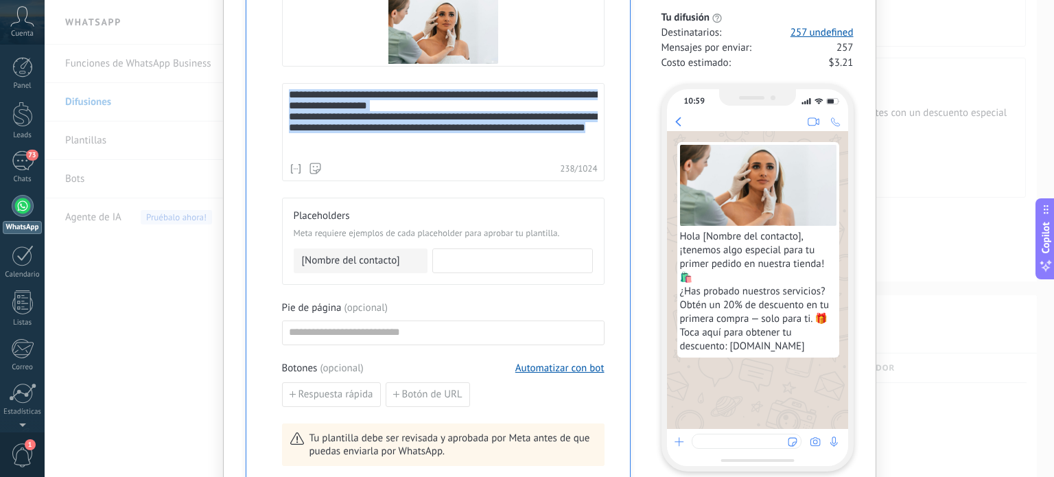
paste div
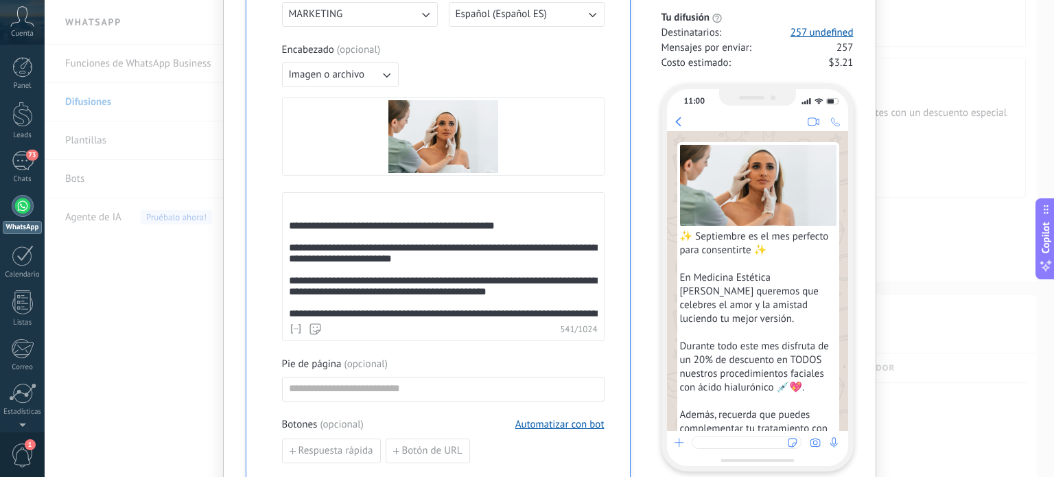
scroll to position [417, 0]
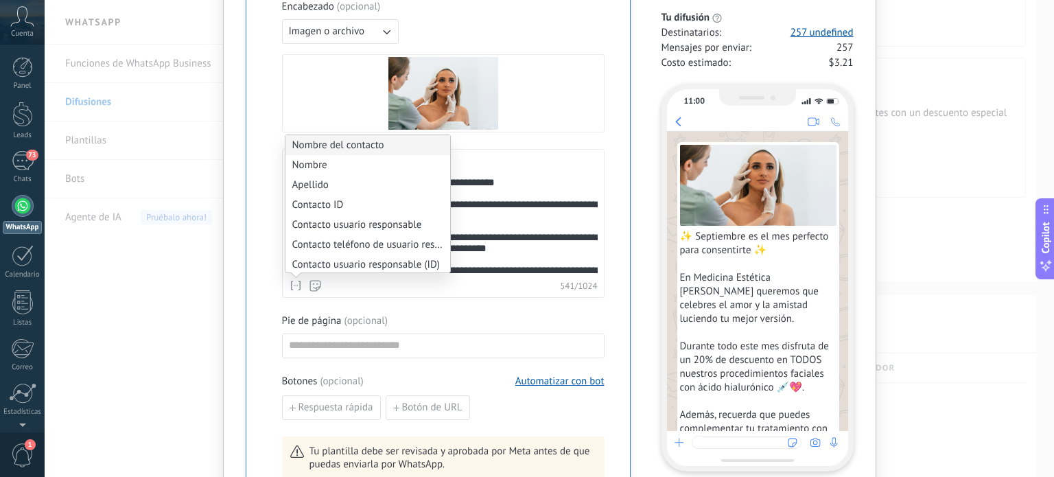
click at [335, 145] on li "Nombre del contacto" at bounding box center [368, 145] width 165 height 20
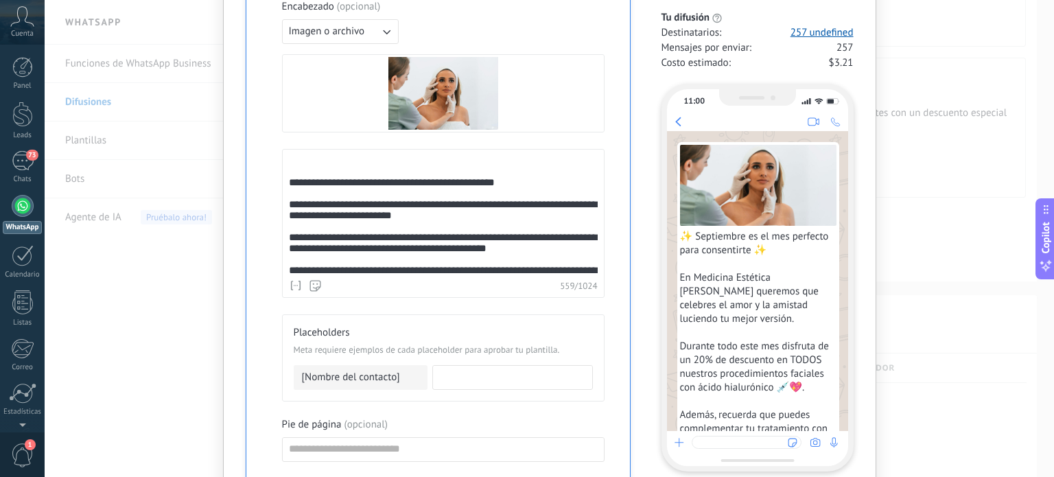
scroll to position [134, 0]
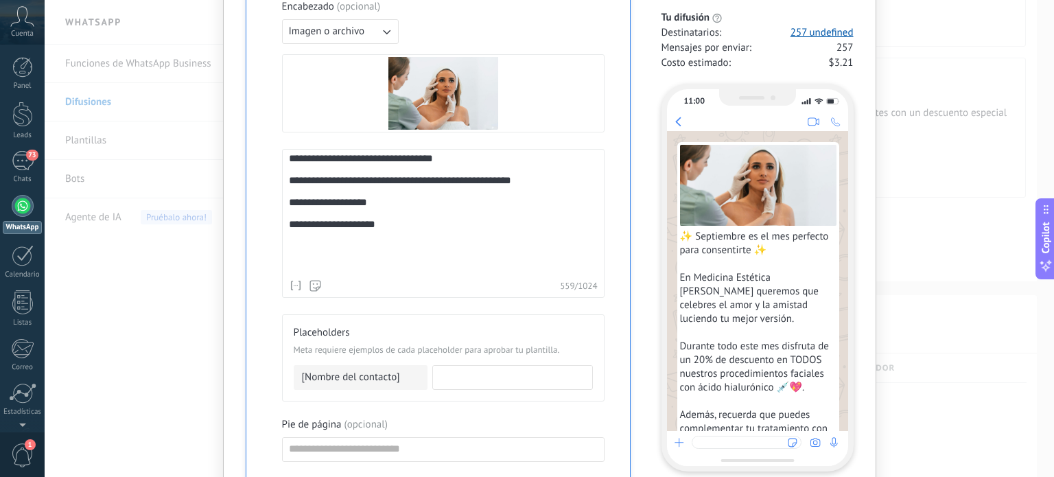
drag, startPoint x: 399, startPoint y: 257, endPoint x: 275, endPoint y: 257, distance: 123.6
click at [275, 257] on div "**********" at bounding box center [438, 234] width 356 height 823
drag, startPoint x: 393, startPoint y: 266, endPoint x: 286, endPoint y: 271, distance: 107.9
click at [286, 271] on div "**********" at bounding box center [443, 223] width 323 height 149
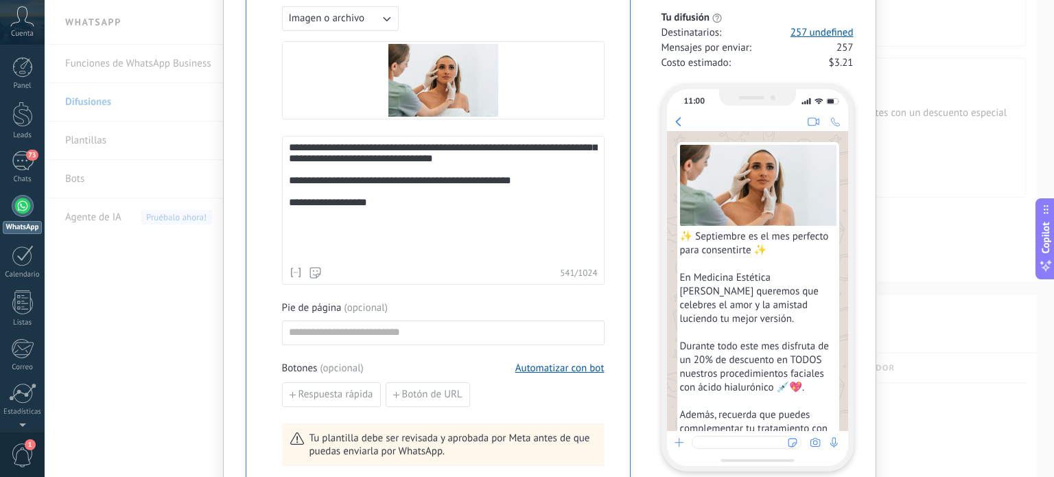
scroll to position [0, 0]
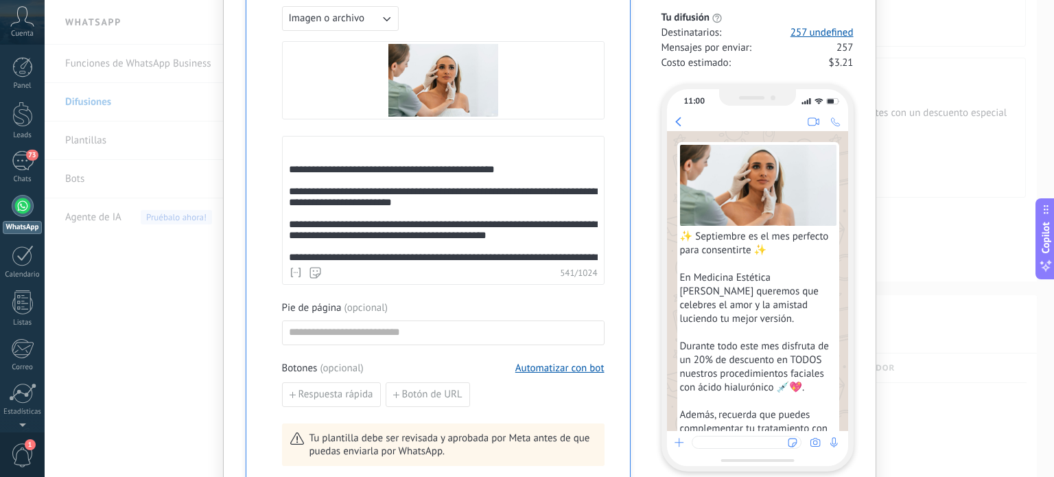
click at [295, 156] on div "**********" at bounding box center [441, 261] width 305 height 239
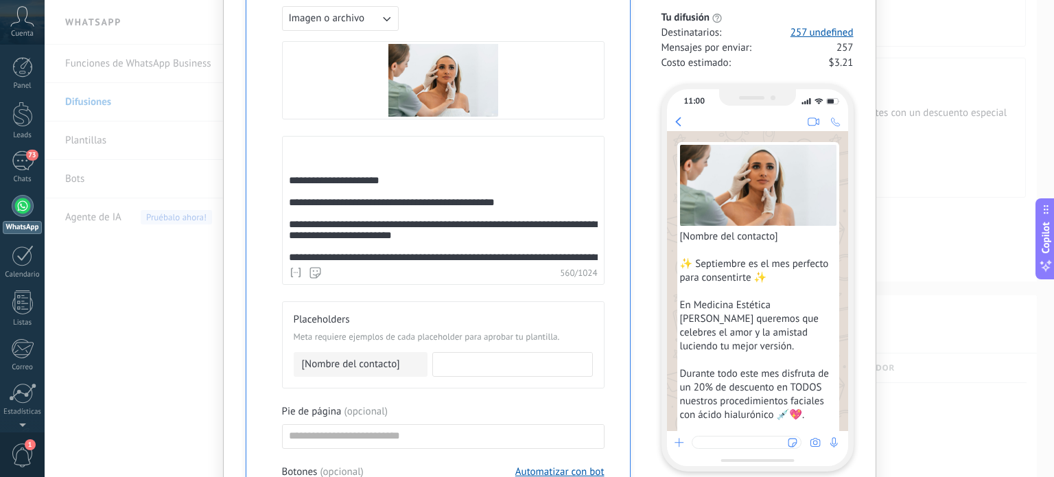
click at [289, 185] on span "**********" at bounding box center [334, 180] width 91 height 10
click at [285, 187] on div "**********" at bounding box center [443, 210] width 323 height 149
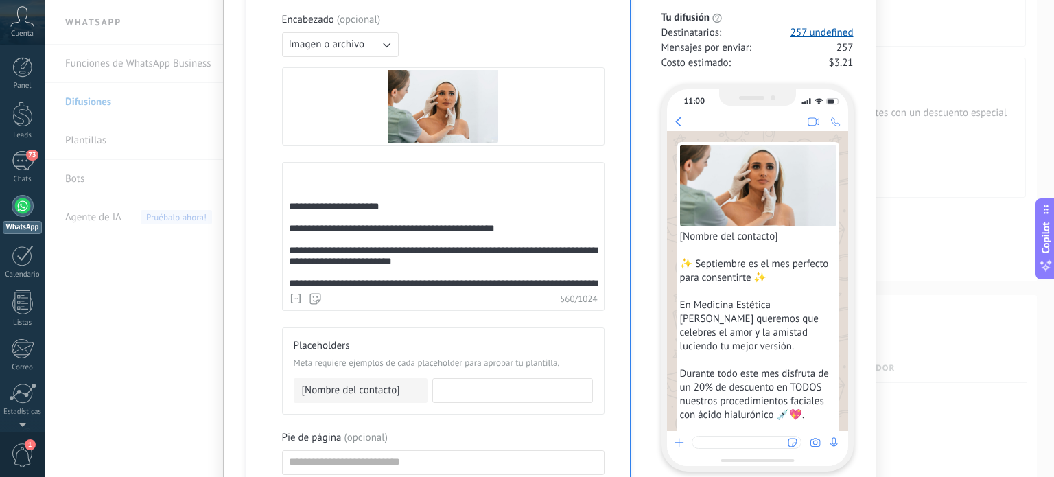
scroll to position [402, 0]
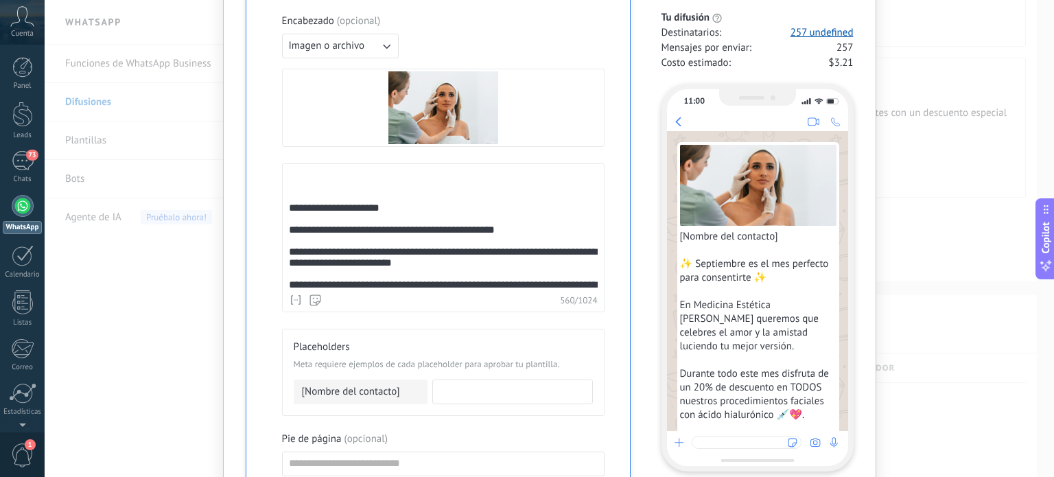
click at [358, 202] on div "**********" at bounding box center [441, 309] width 305 height 279
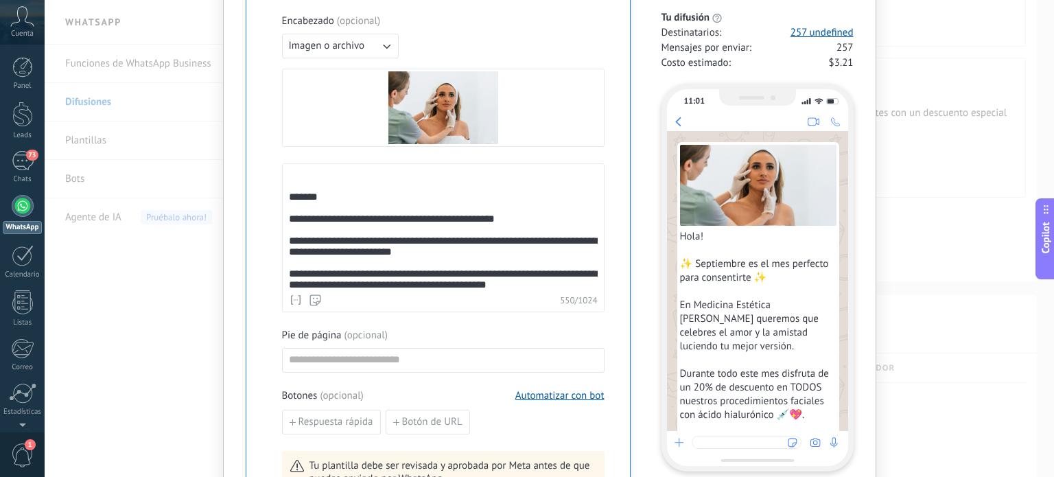
click at [293, 299] on icon at bounding box center [296, 300] width 14 height 14
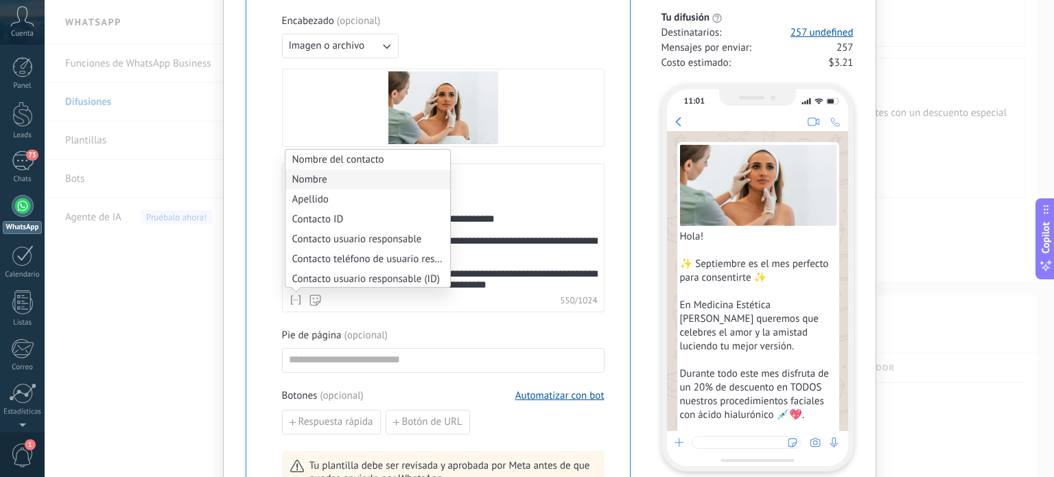
click at [327, 175] on li "Nombre" at bounding box center [368, 180] width 165 height 20
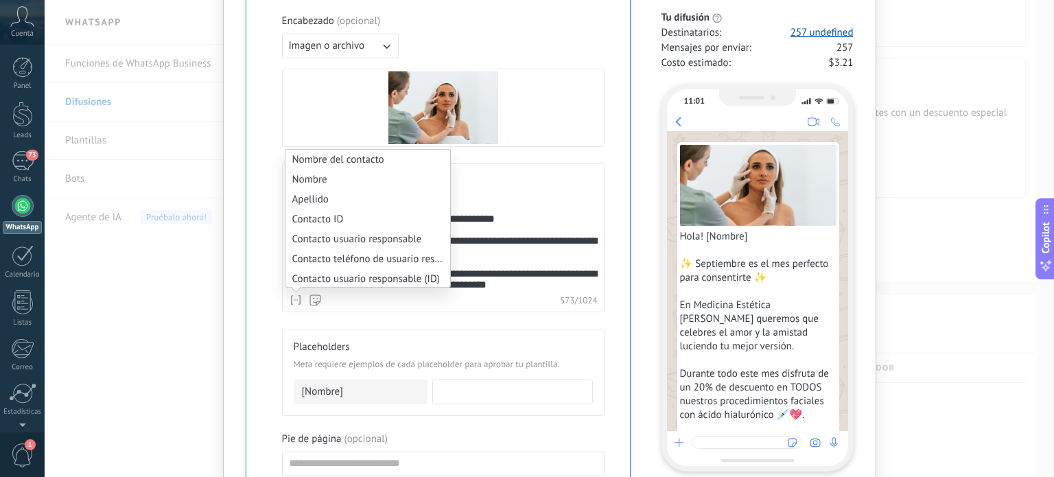
click at [504, 237] on div "**********" at bounding box center [441, 302] width 305 height 265
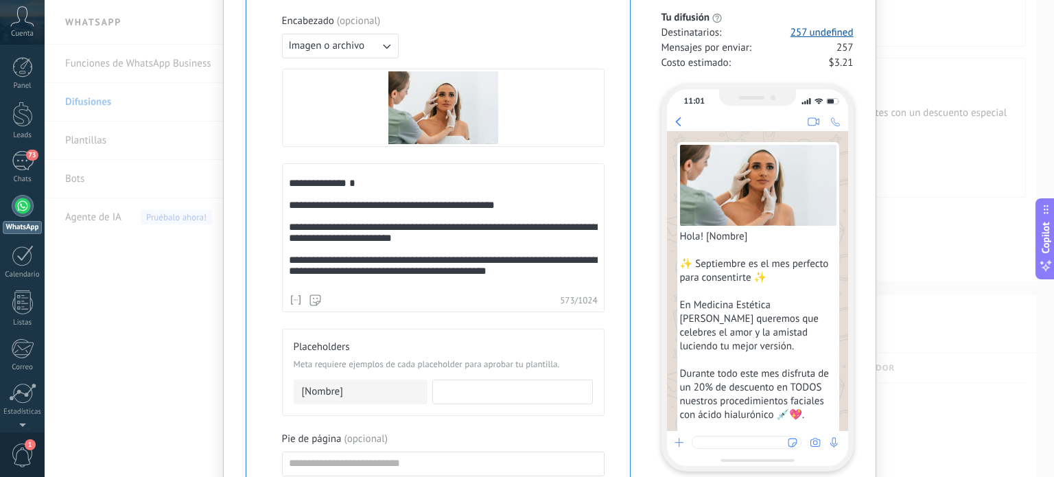
scroll to position [10, 0]
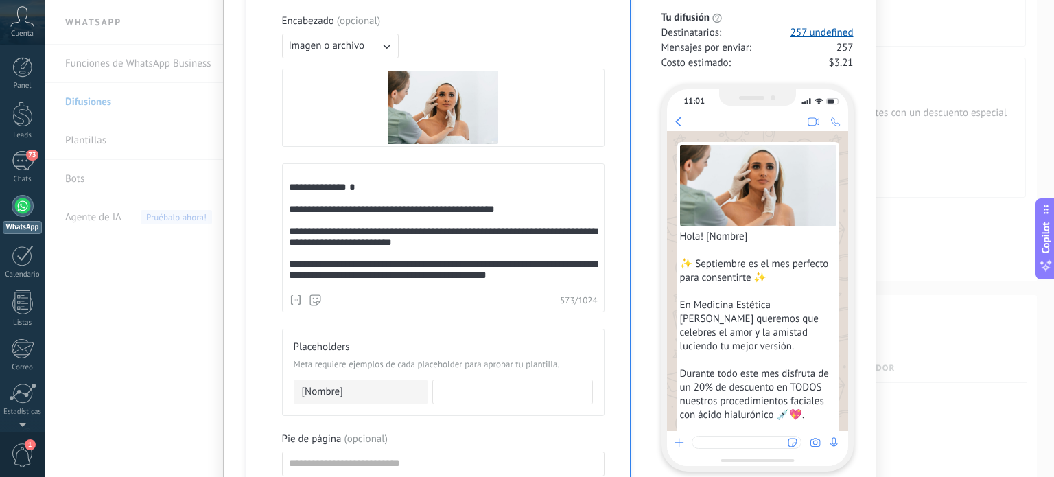
click at [309, 188] on div "**********" at bounding box center [441, 292] width 305 height 265
click at [399, 196] on div "**********" at bounding box center [441, 292] width 305 height 265
click at [302, 217] on div "**********" at bounding box center [441, 292] width 305 height 265
click at [497, 217] on div "**********" at bounding box center [441, 310] width 305 height 213
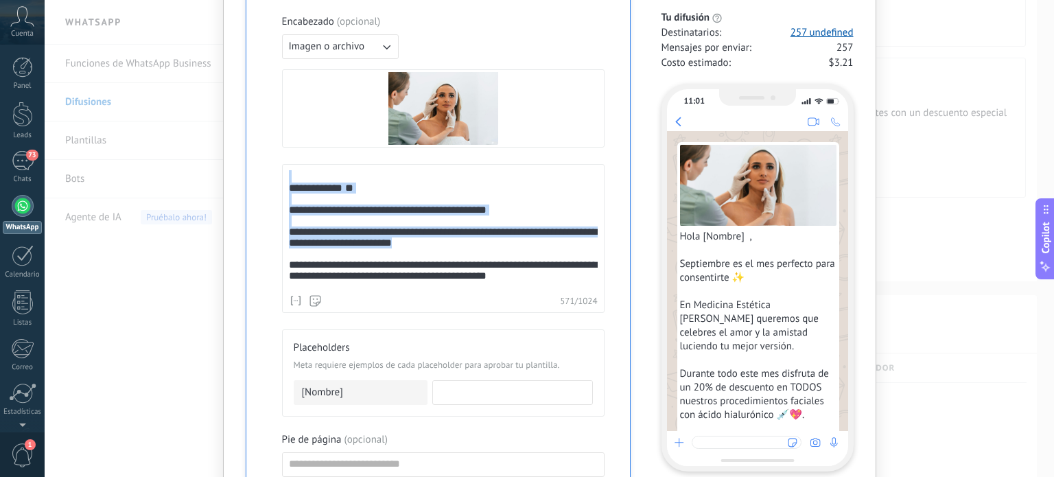
scroll to position [0, 0]
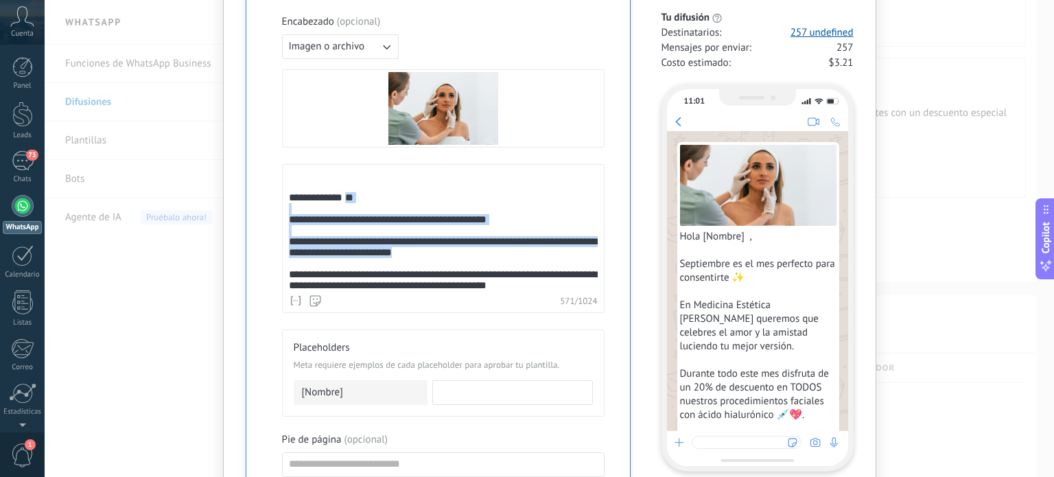
drag, startPoint x: 479, startPoint y: 210, endPoint x: 417, endPoint y: 238, distance: 68.5
click at [417, 238] on div "**********" at bounding box center [441, 320] width 305 height 213
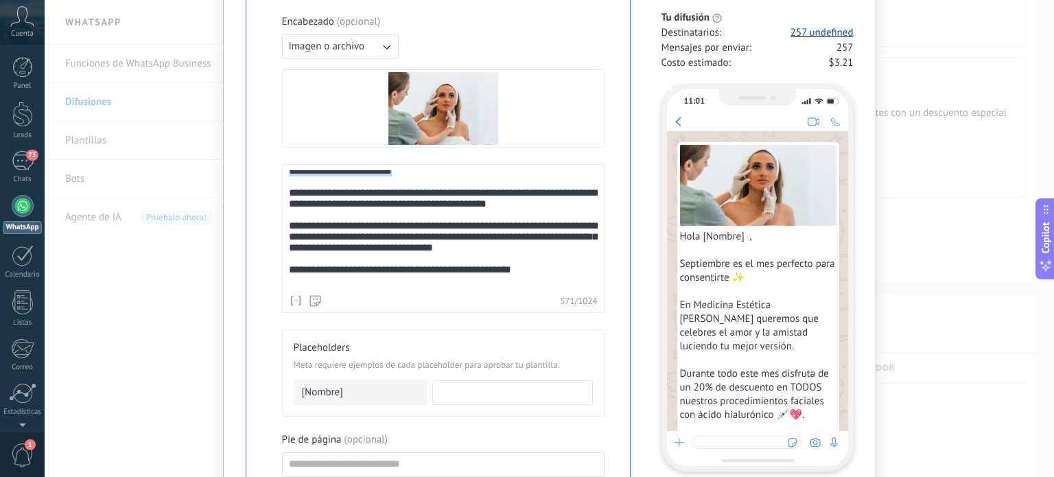
scroll to position [82, 0]
click at [544, 229] on div "**********" at bounding box center [441, 238] width 305 height 213
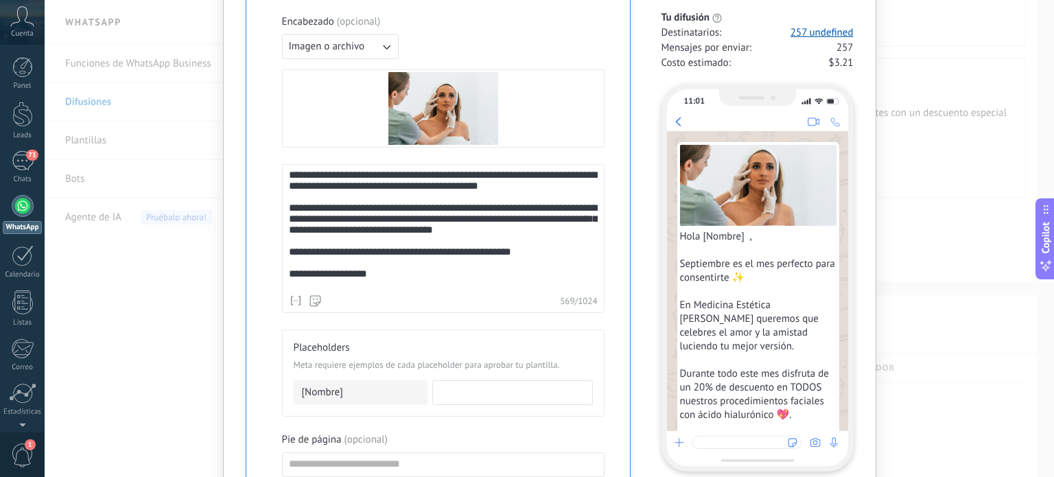
click at [541, 205] on div "**********" at bounding box center [441, 221] width 305 height 213
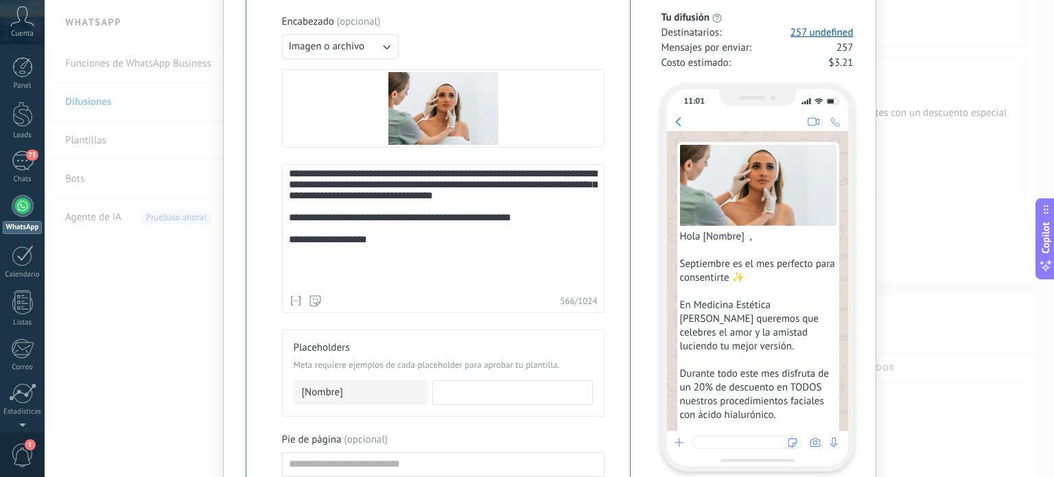
scroll to position [132, 0]
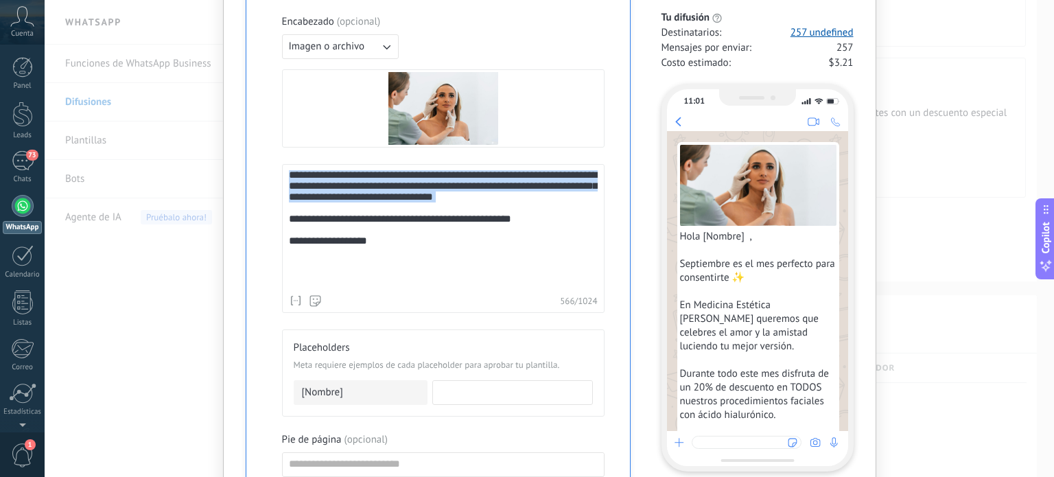
drag, startPoint x: 558, startPoint y: 235, endPoint x: 261, endPoint y: 198, distance: 299.6
click at [261, 198] on div "**********" at bounding box center [438, 249] width 356 height 823
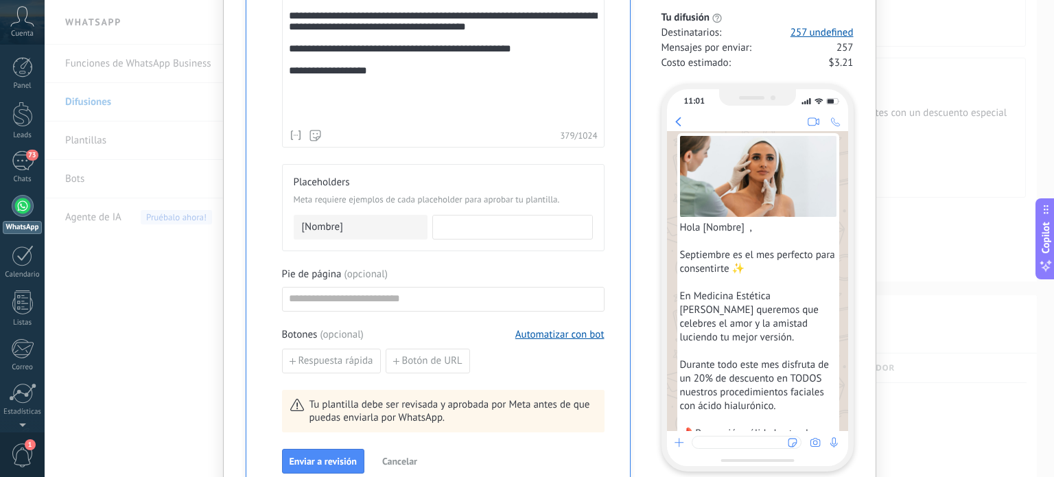
scroll to position [0, 0]
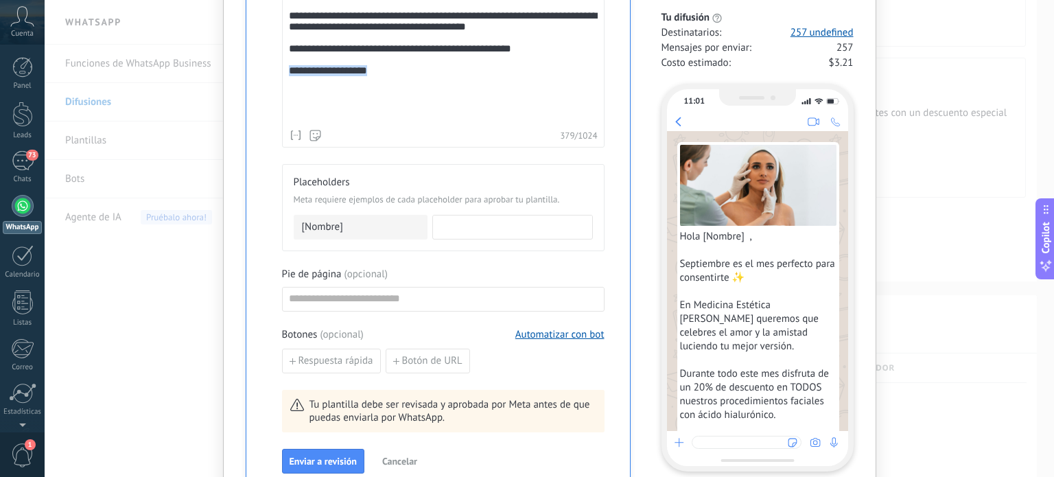
drag, startPoint x: 401, startPoint y: 102, endPoint x: 270, endPoint y: 100, distance: 131.1
click at [270, 100] on div "**********" at bounding box center [438, 84] width 356 height 823
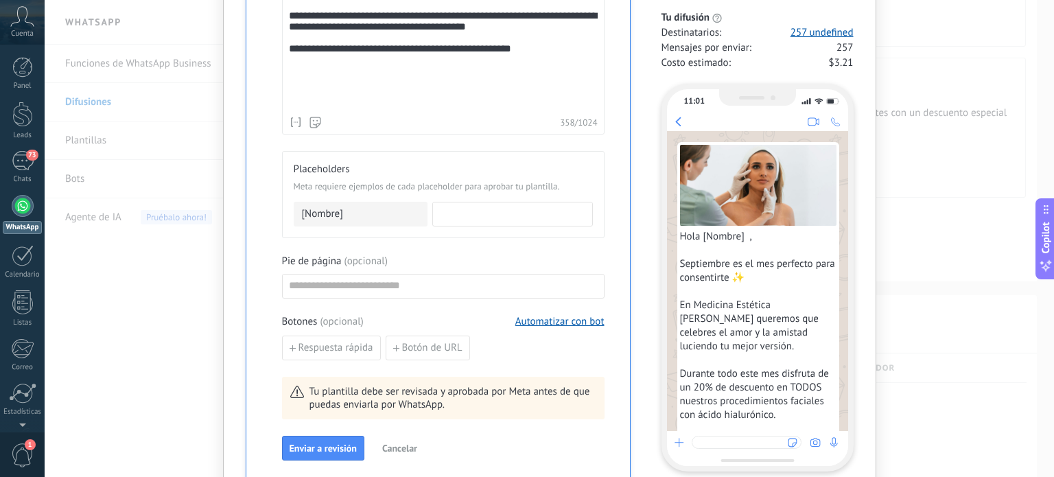
click at [413, 294] on div at bounding box center [443, 286] width 323 height 25
click at [396, 281] on input at bounding box center [443, 286] width 321 height 22
type input "**********"
click at [319, 336] on button "Respuesta rápida" at bounding box center [331, 348] width 99 height 25
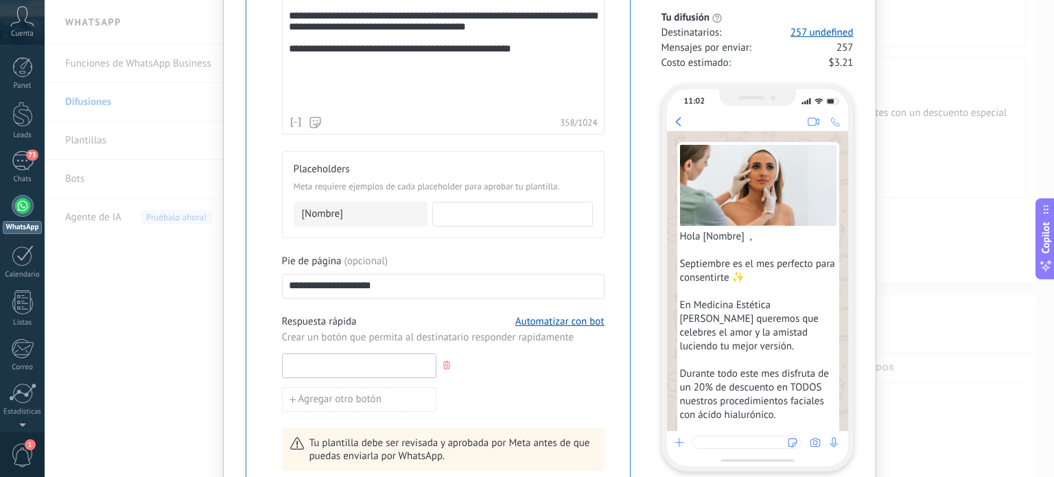
click at [368, 358] on input at bounding box center [359, 365] width 153 height 22
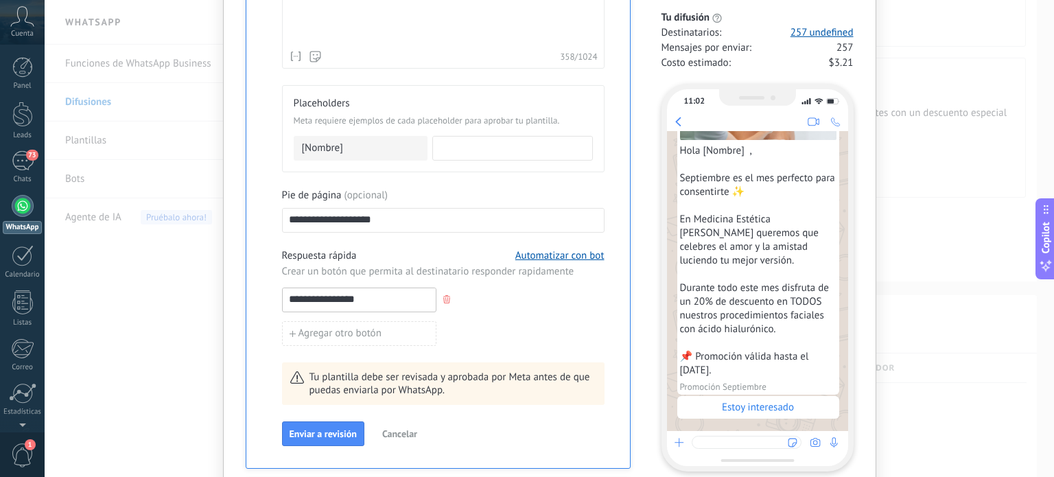
scroll to position [126, 0]
type input "**********"
click at [380, 327] on button "Agregar otro botón" at bounding box center [359, 333] width 154 height 25
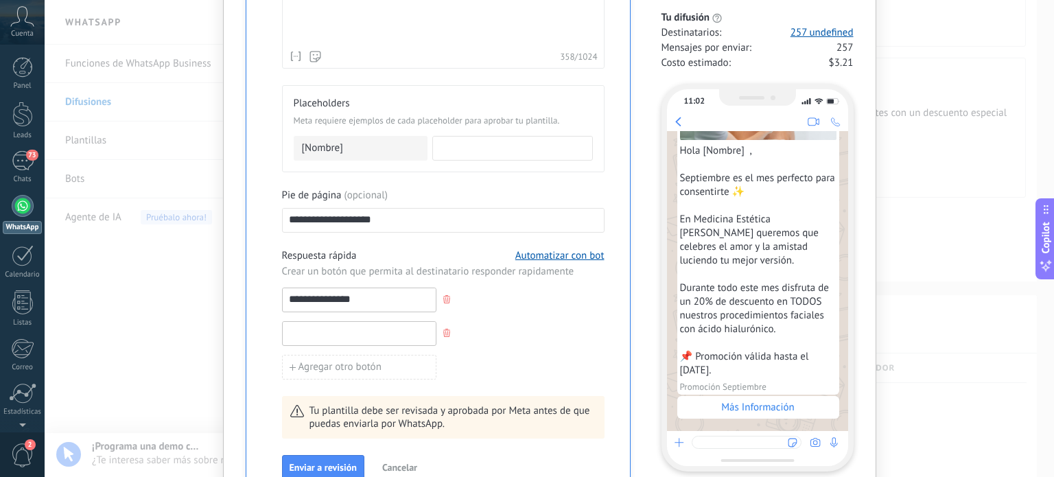
click at [364, 329] on input at bounding box center [359, 333] width 153 height 22
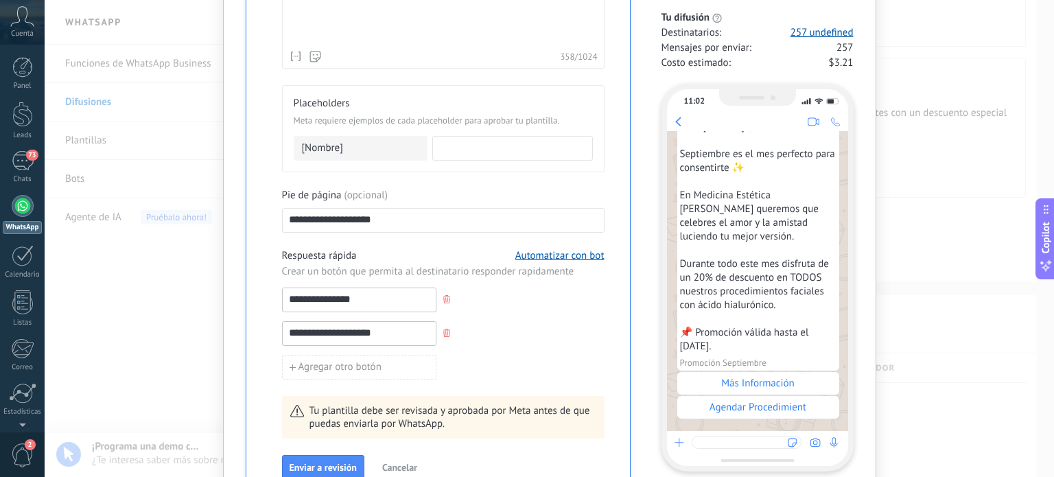
scroll to position [774, 0]
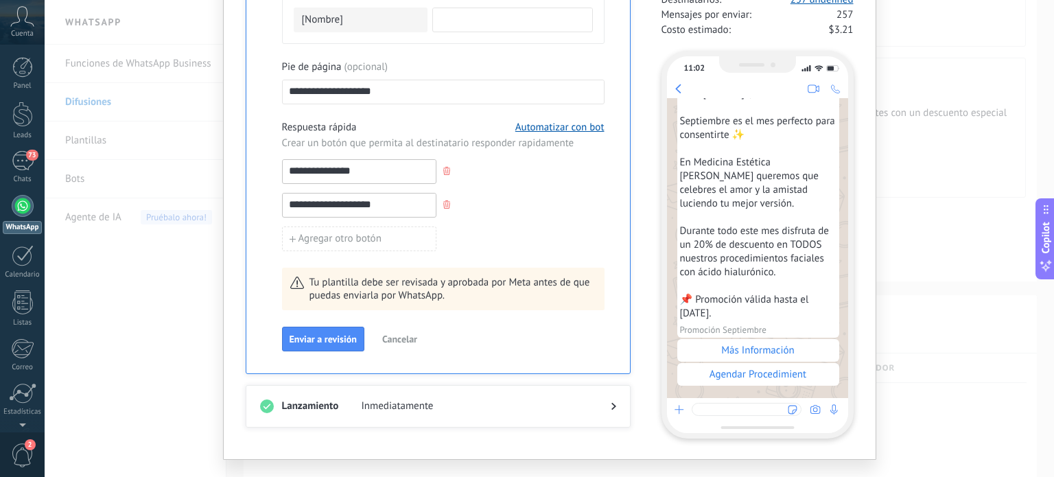
click at [357, 200] on input "**********" at bounding box center [359, 205] width 153 height 22
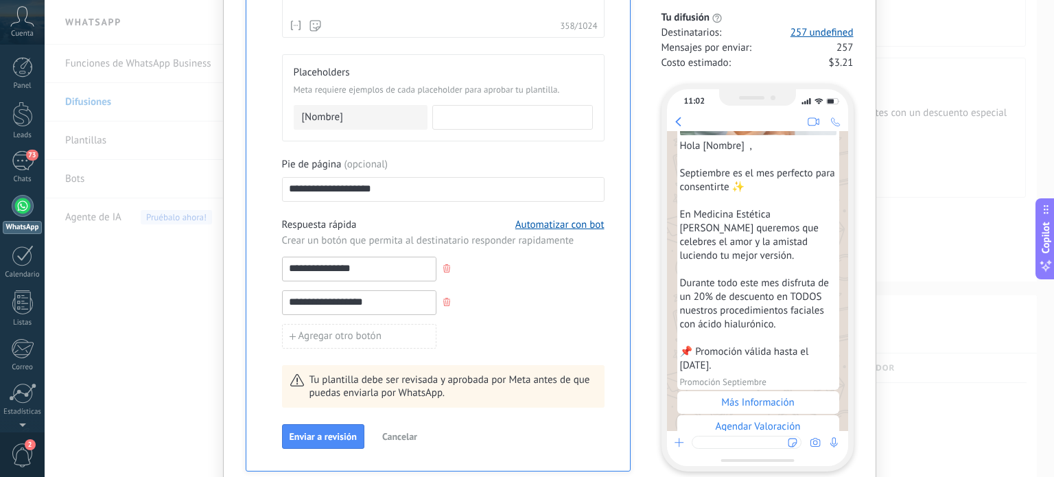
scroll to position [150, 0]
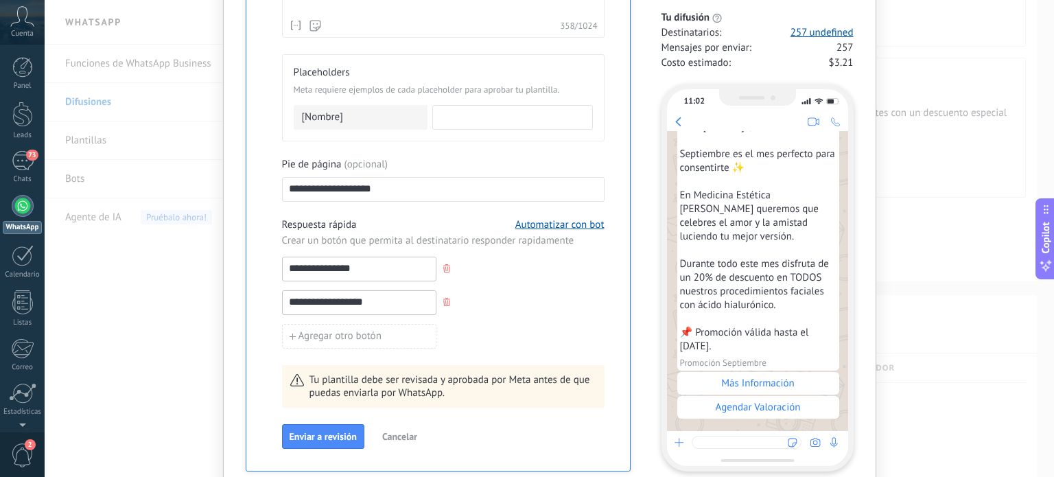
type input "**********"
drag, startPoint x: 422, startPoint y: 183, endPoint x: 186, endPoint y: 177, distance: 236.2
click at [186, 177] on div "**********" at bounding box center [550, 238] width 1010 height 477
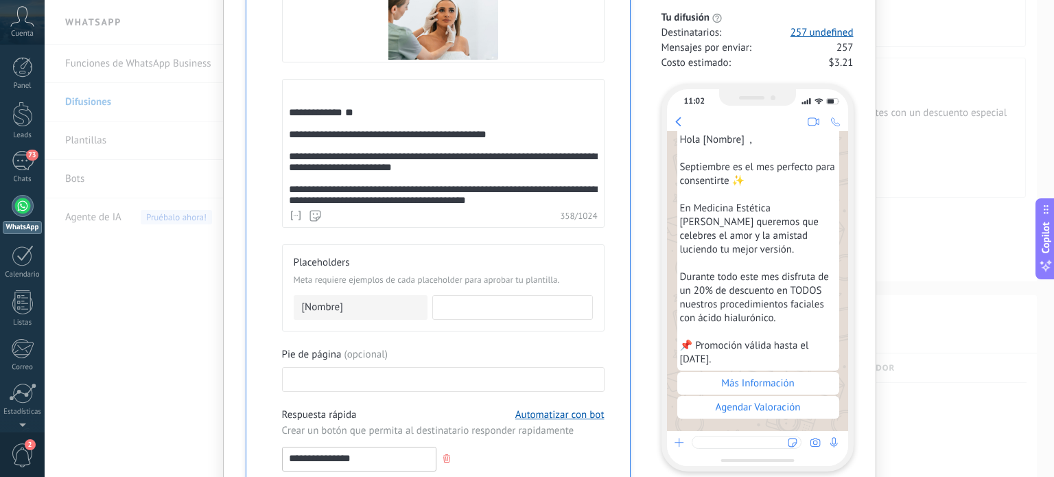
scroll to position [798, 0]
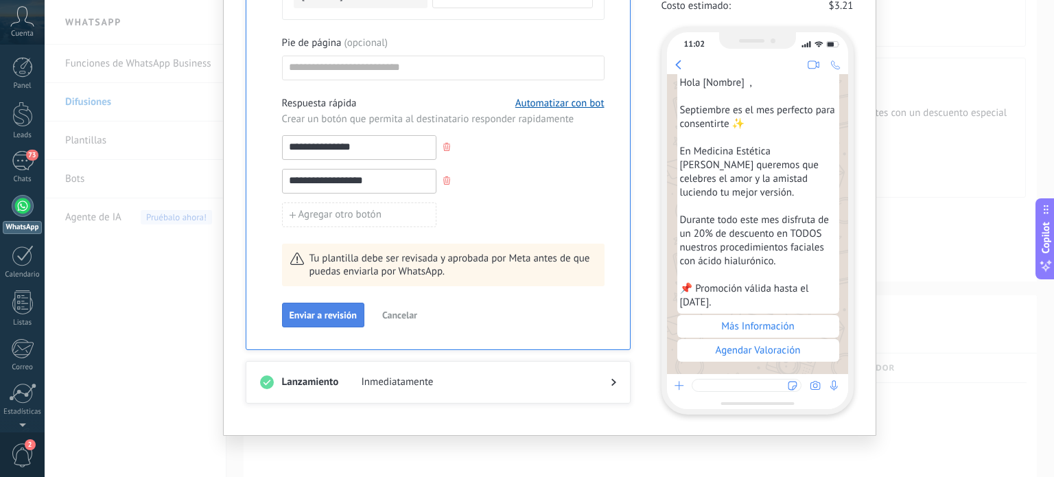
click at [325, 310] on span "Enviar a revisión" at bounding box center [323, 315] width 67 height 10
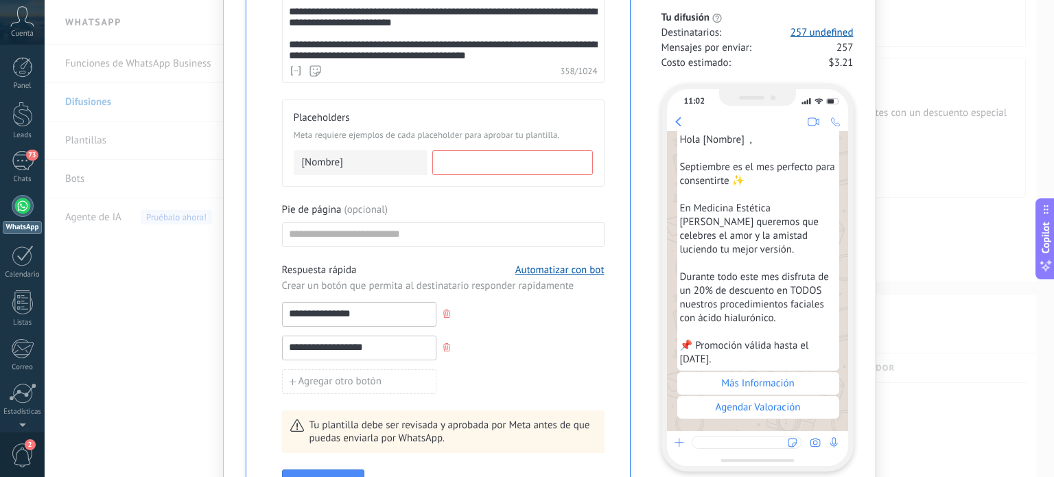
scroll to position [643, 0]
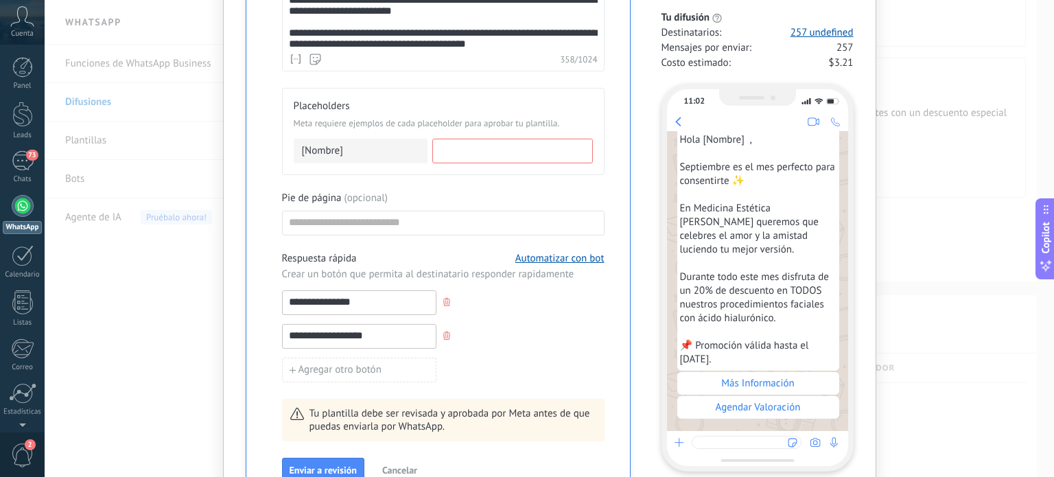
click at [485, 144] on input at bounding box center [512, 150] width 159 height 22
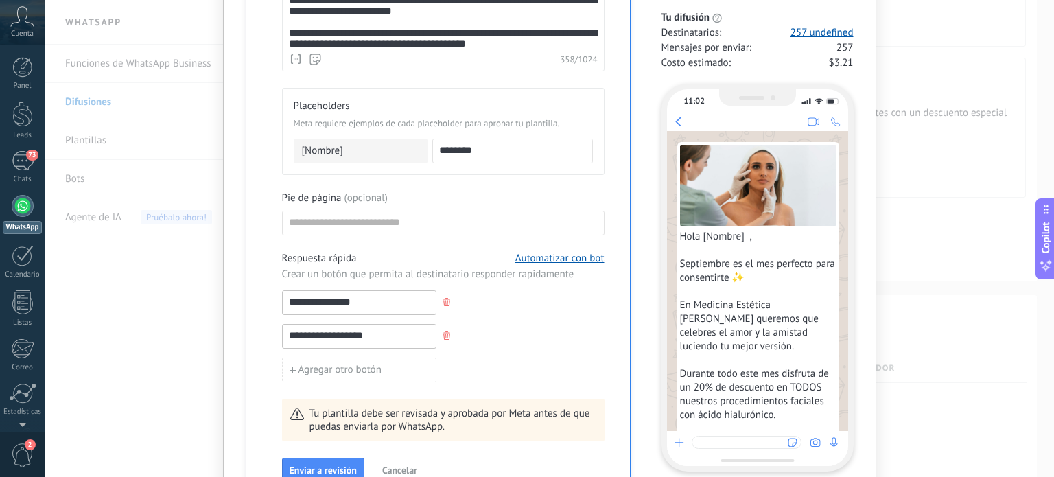
type input "********"
click at [546, 183] on div "**********" at bounding box center [443, 68] width 323 height 828
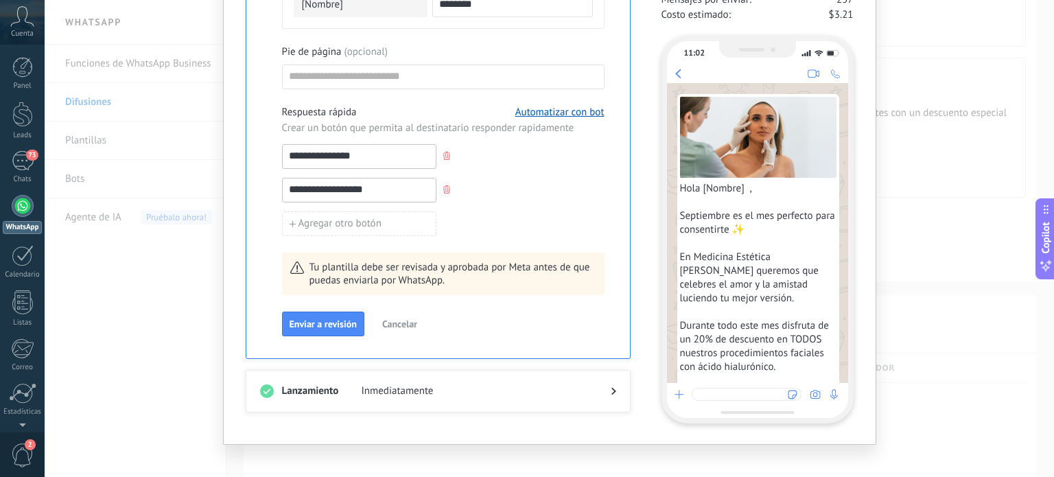
scroll to position [798, 0]
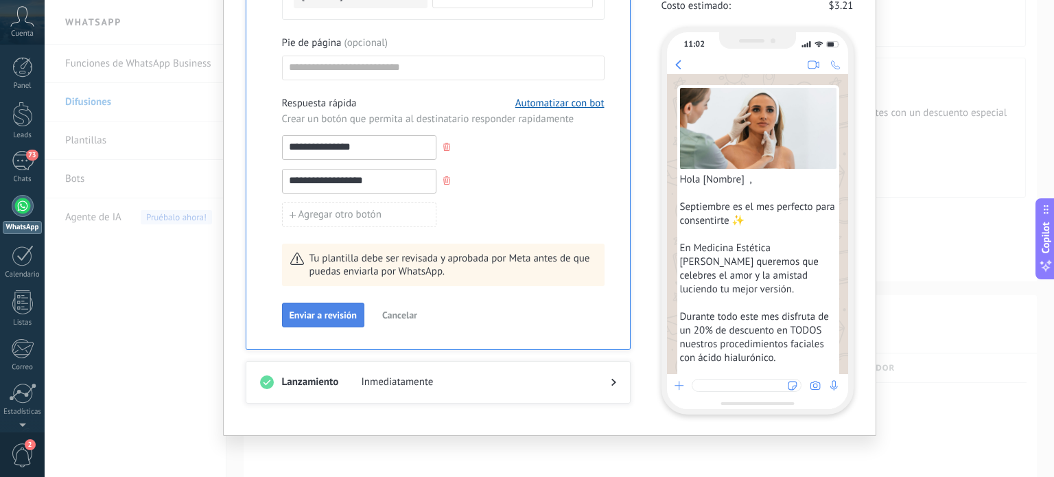
click at [325, 315] on span "Enviar a revisión" at bounding box center [323, 315] width 67 height 10
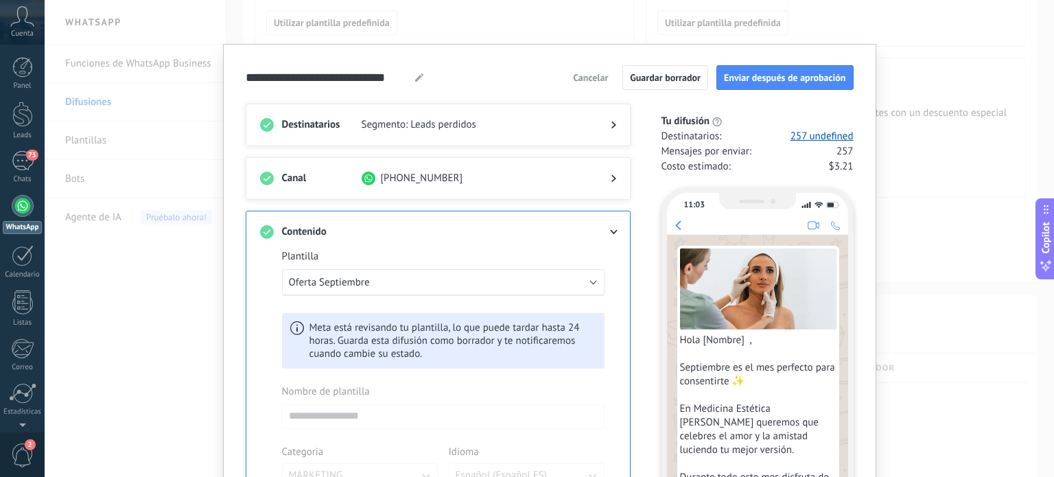
scroll to position [0, 0]
click at [659, 76] on span "Guardar borrador" at bounding box center [665, 78] width 71 height 10
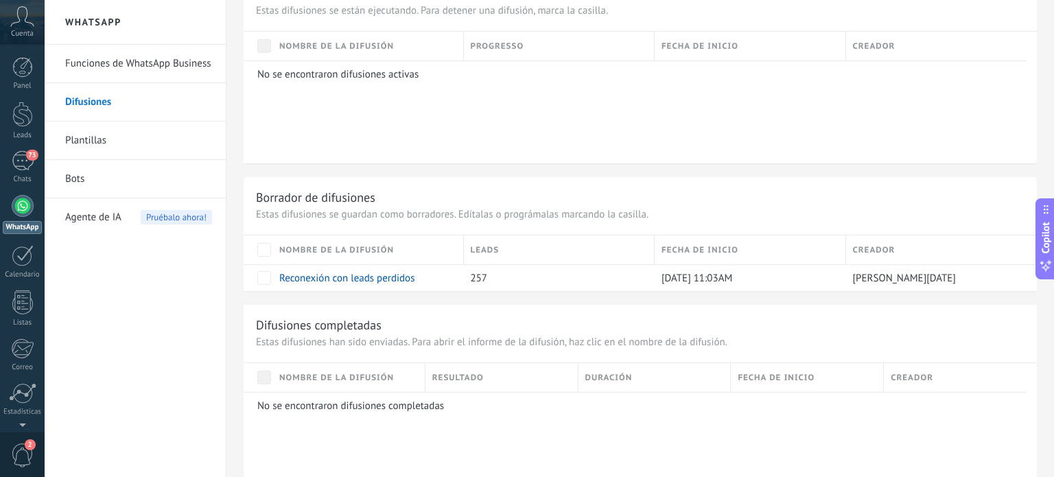
scroll to position [791, 0]
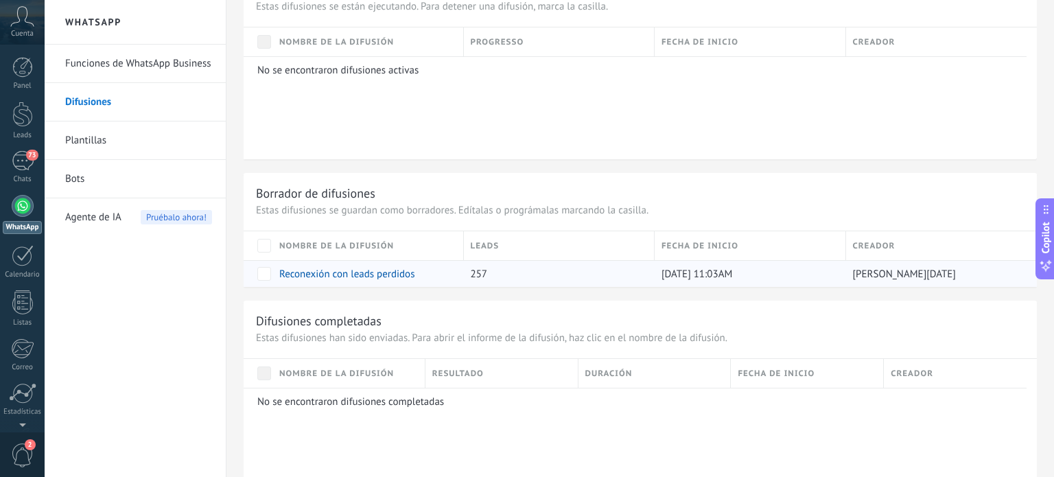
click at [357, 271] on link "Reconexión con leads perdidos" at bounding box center [346, 274] width 135 height 13
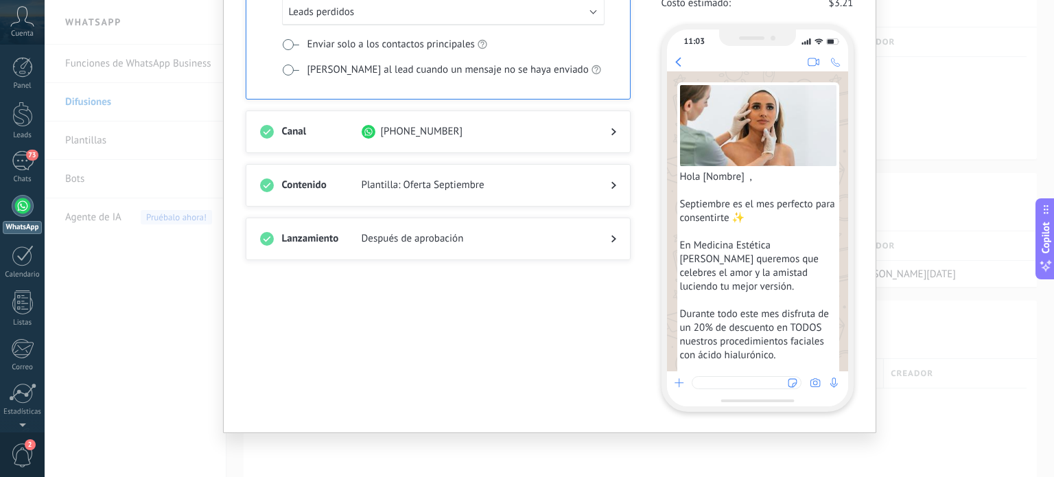
scroll to position [0, 0]
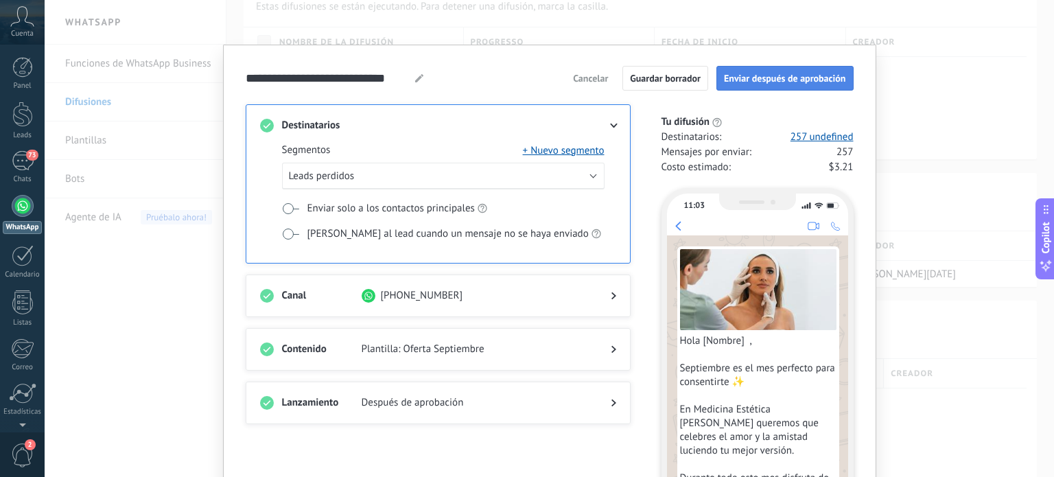
click at [784, 76] on span "Enviar después de aprobación" at bounding box center [785, 78] width 122 height 10
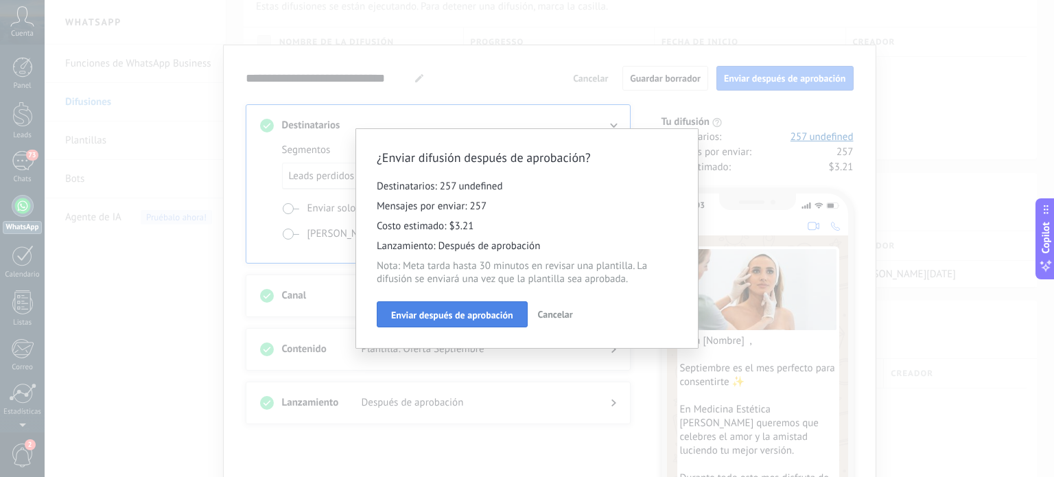
click at [466, 313] on span "Enviar después de aprobación" at bounding box center [452, 315] width 122 height 10
